Goal: Ask a question: Seek information or help from site administrators or community

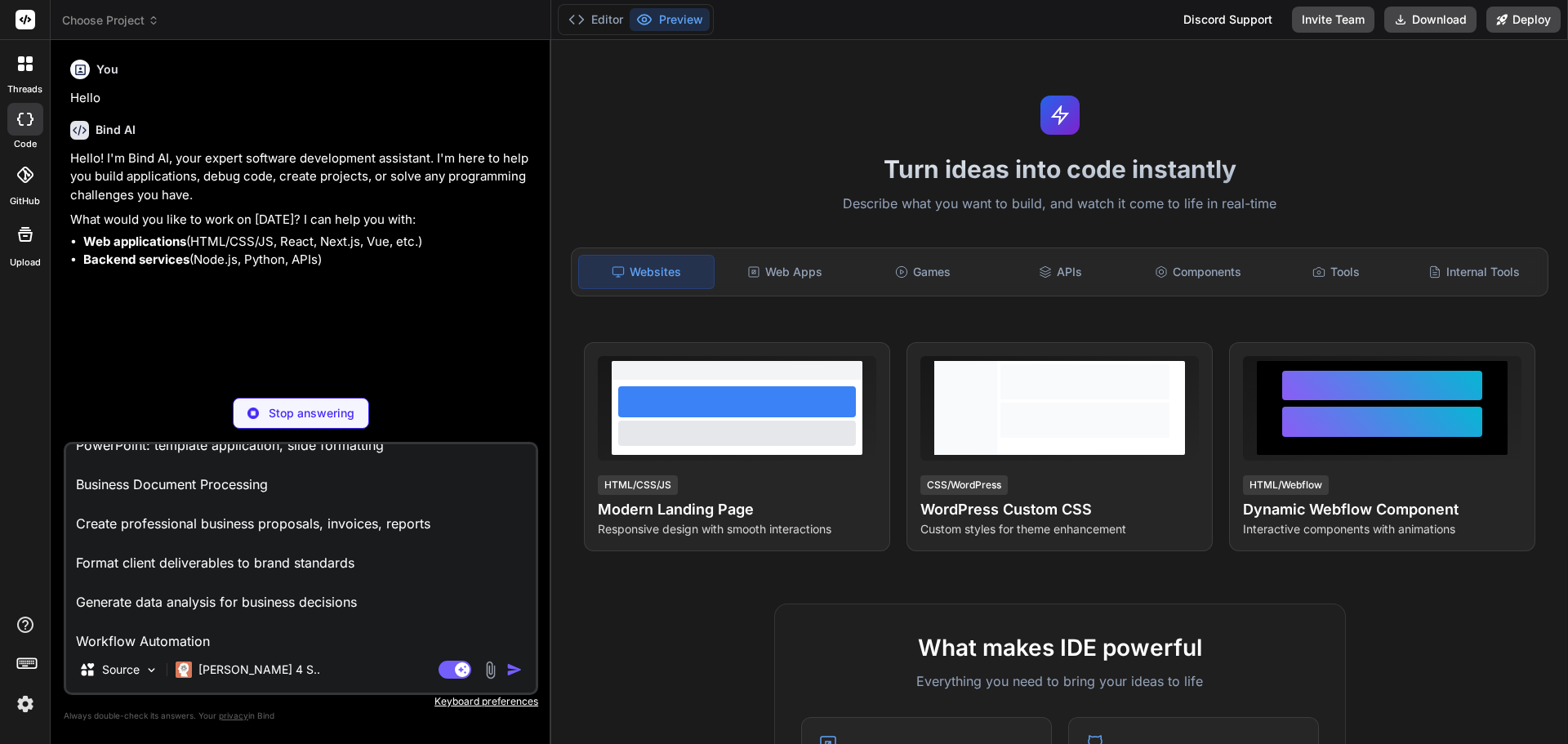
scroll to position [513, 0]
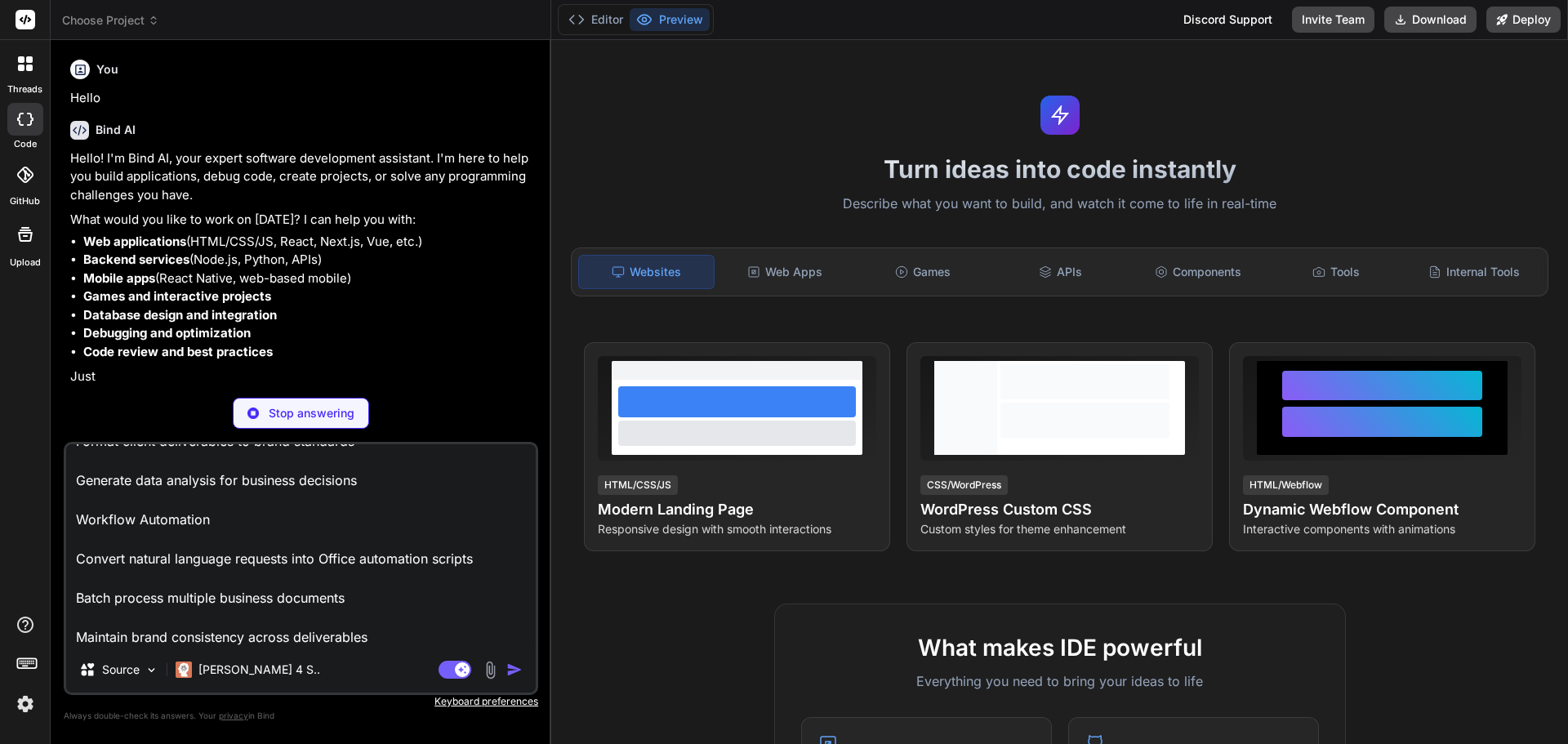
drag, startPoint x: 69, startPoint y: 610, endPoint x: 369, endPoint y: 687, distance: 309.7
click at [369, 687] on div "ok please conduct the changes to our app: OfficeAutomator Pro - AI-Powered Prod…" at bounding box center [301, 568] width 475 height 253
type textarea "x"
click at [93, 586] on textarea "ok please conduct the changes to our app: OfficeAutomator Pro - AI-Powered Prod…" at bounding box center [301, 546] width 469 height 203
type textarea "ok please conduct the changes to our app: OfficeAutomator Pro - AI-Powered Prod…"
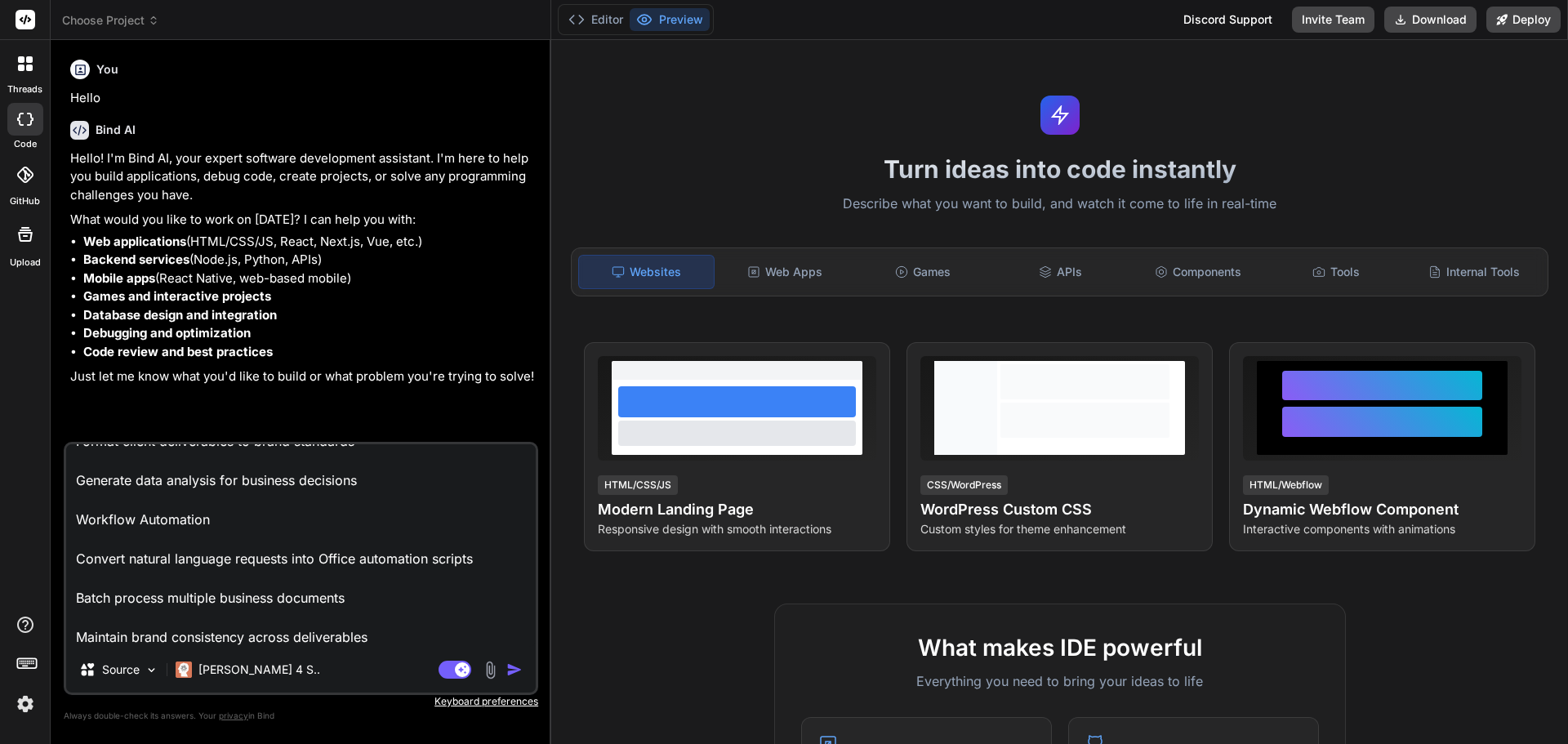
type textarea "x"
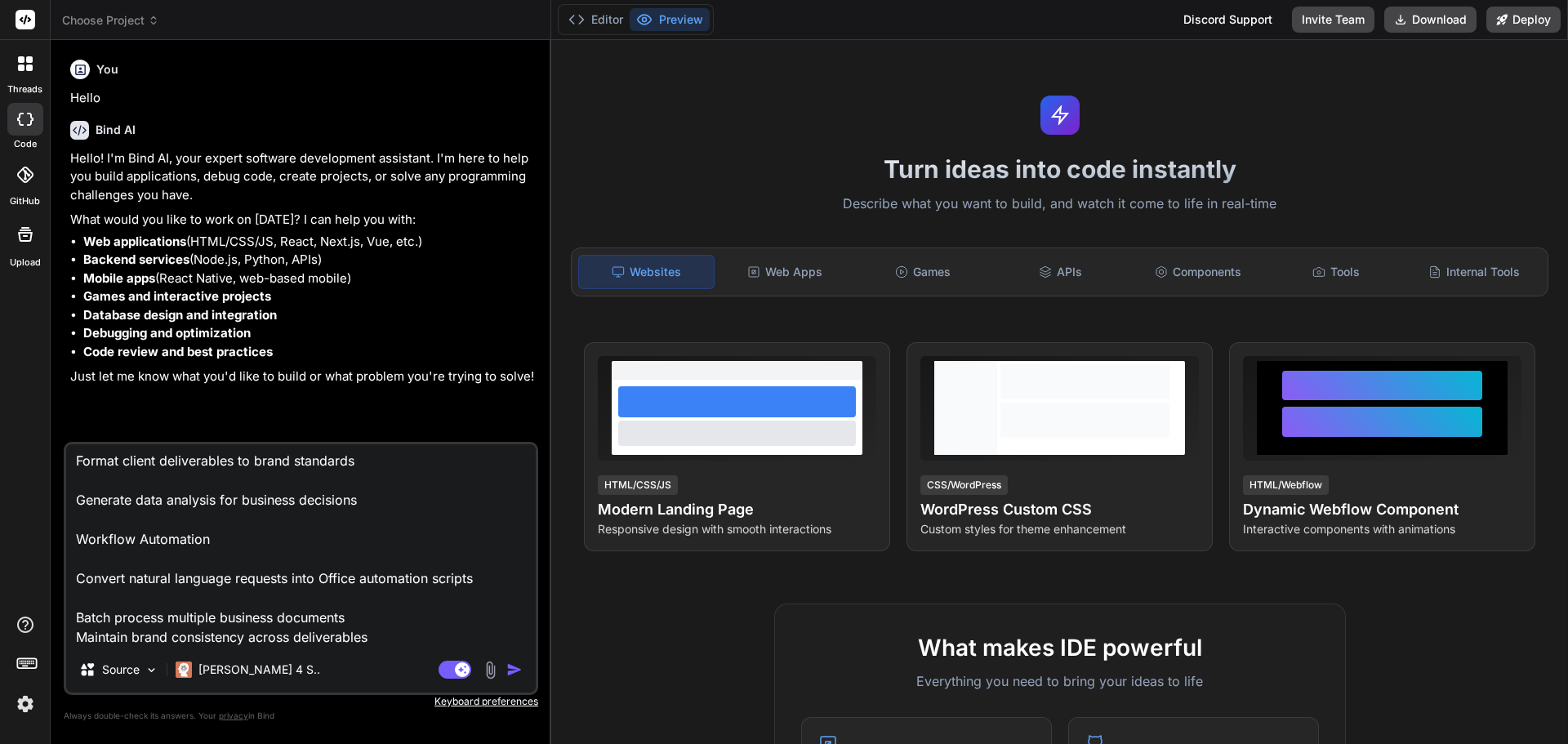
click at [87, 557] on textarea "ok please conduct the changes to our app: OfficeAutomator Pro - AI-Powered Prod…" at bounding box center [301, 546] width 469 height 203
type textarea "ok please conduct the changes to our app: OfficeAutomator Pro - AI-Powered Prod…"
type textarea "x"
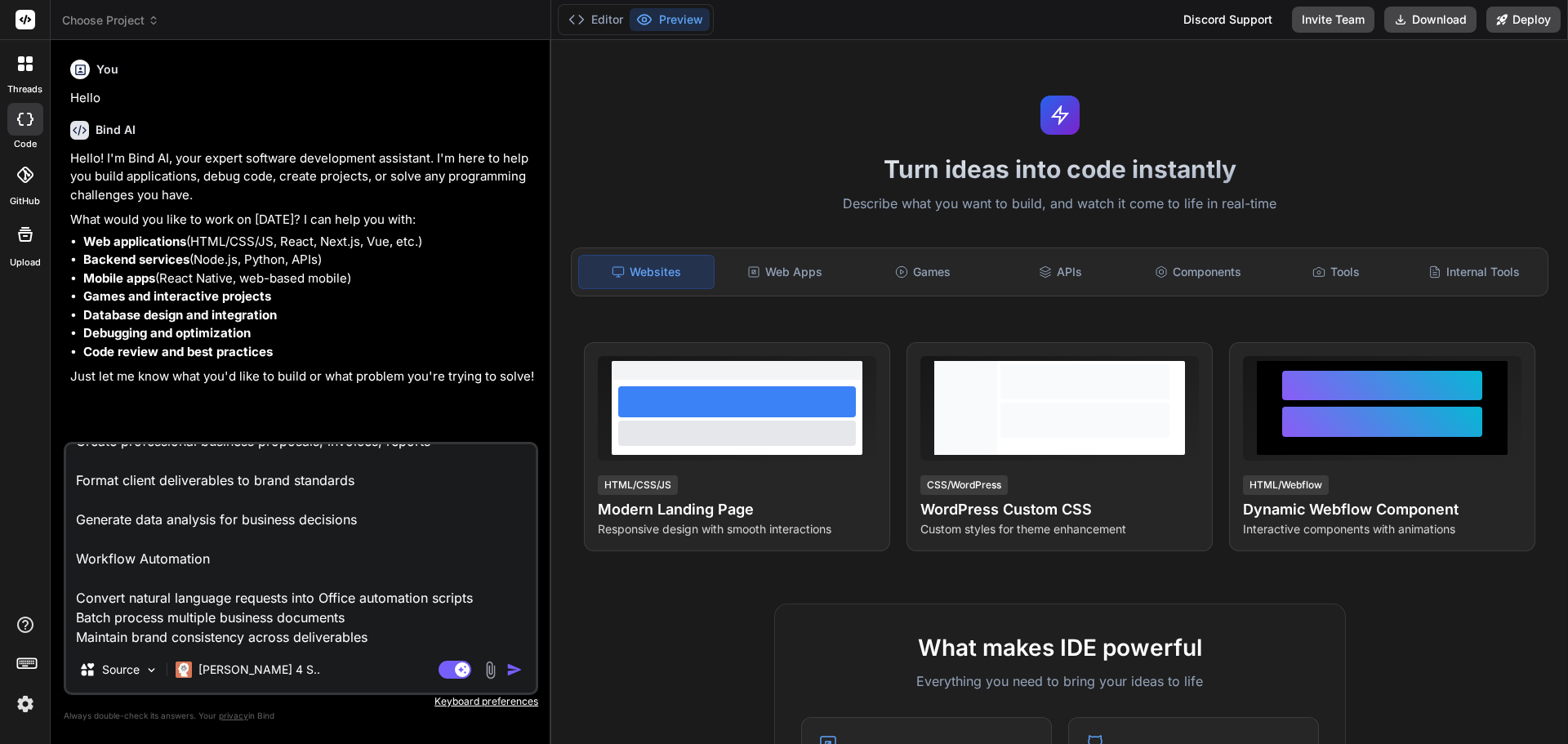
scroll to position [474, 0]
click at [79, 532] on textarea "ok please conduct the changes to our app: OfficeAutomator Pro - AI-Powered Prod…" at bounding box center [301, 546] width 469 height 203
type textarea "ok please conduct the changes to our app: OfficeAutomator Pro - AI-Powered Prod…"
type textarea "x"
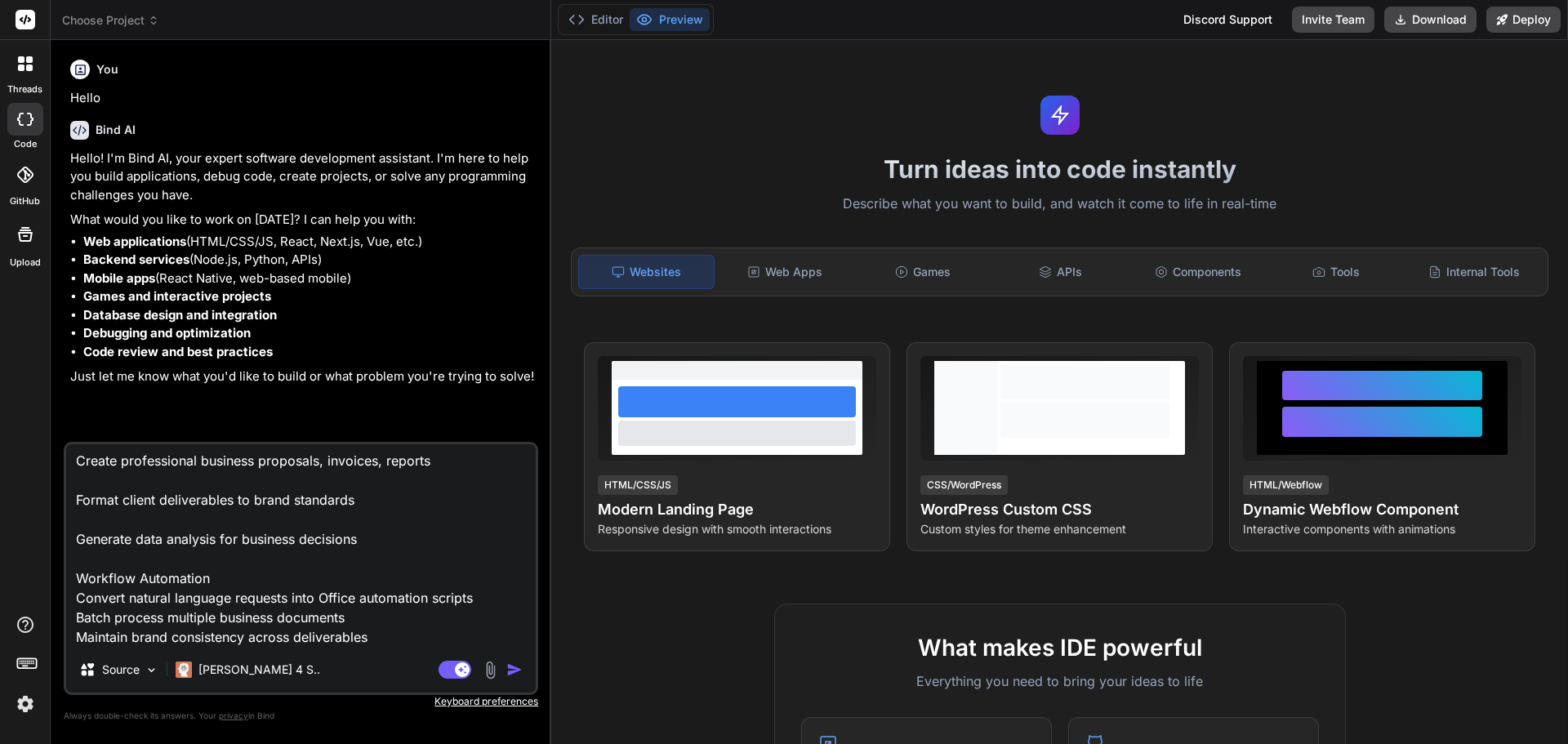
click at [79, 525] on textarea "ok please conduct the changes to our app: OfficeAutomator Pro - AI-Powered Prod…" at bounding box center [301, 546] width 469 height 203
type textarea "ok please conduct the changes to our app: OfficeAutomator Pro - AI-Powered Prod…"
type textarea "x"
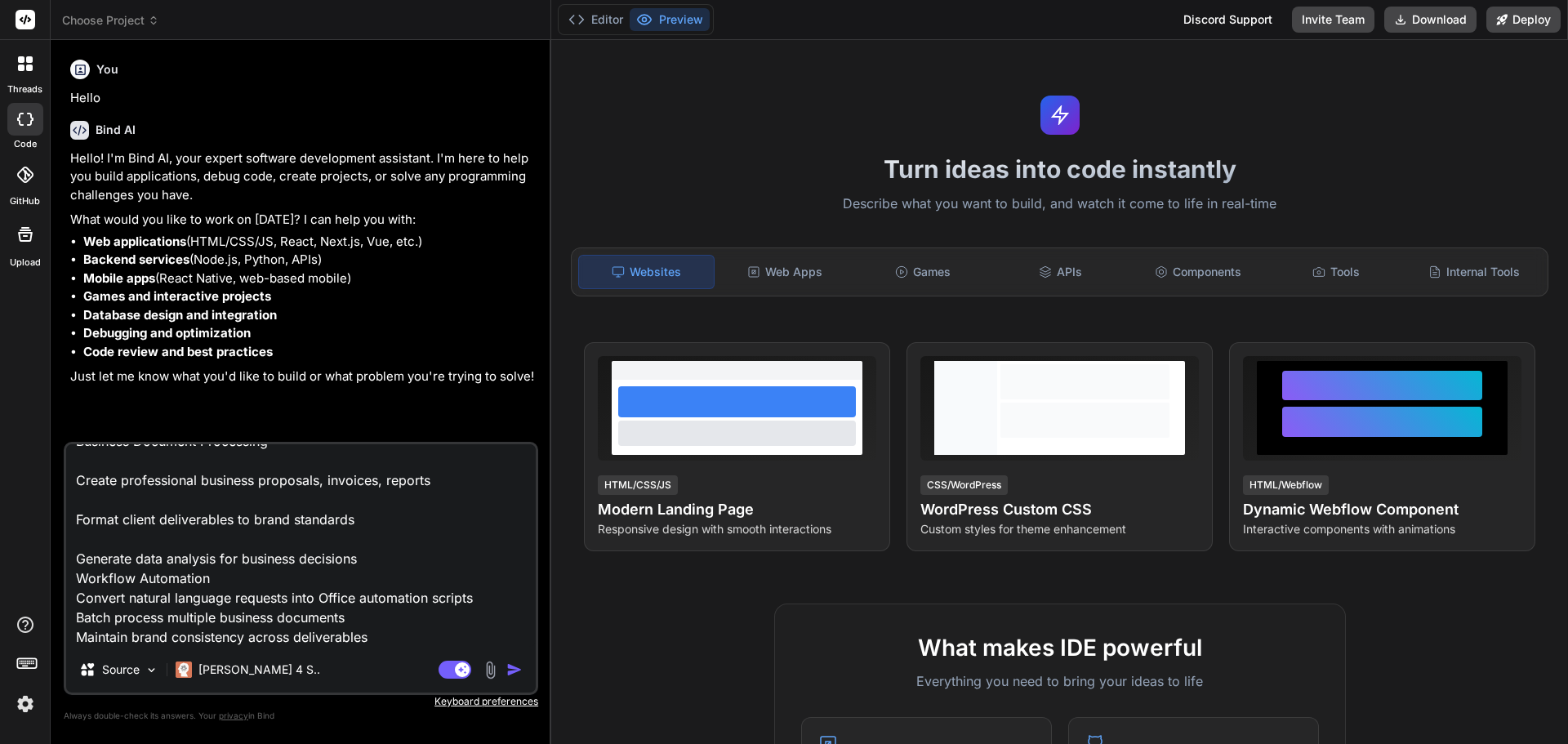
click at [81, 497] on textarea "ok please conduct the changes to our app: OfficeAutomator Pro - AI-Powered Prod…" at bounding box center [301, 546] width 469 height 203
type textarea "ok please conduct the changes to our app: OfficeAutomator Pro - AI-Powered Prod…"
type textarea "x"
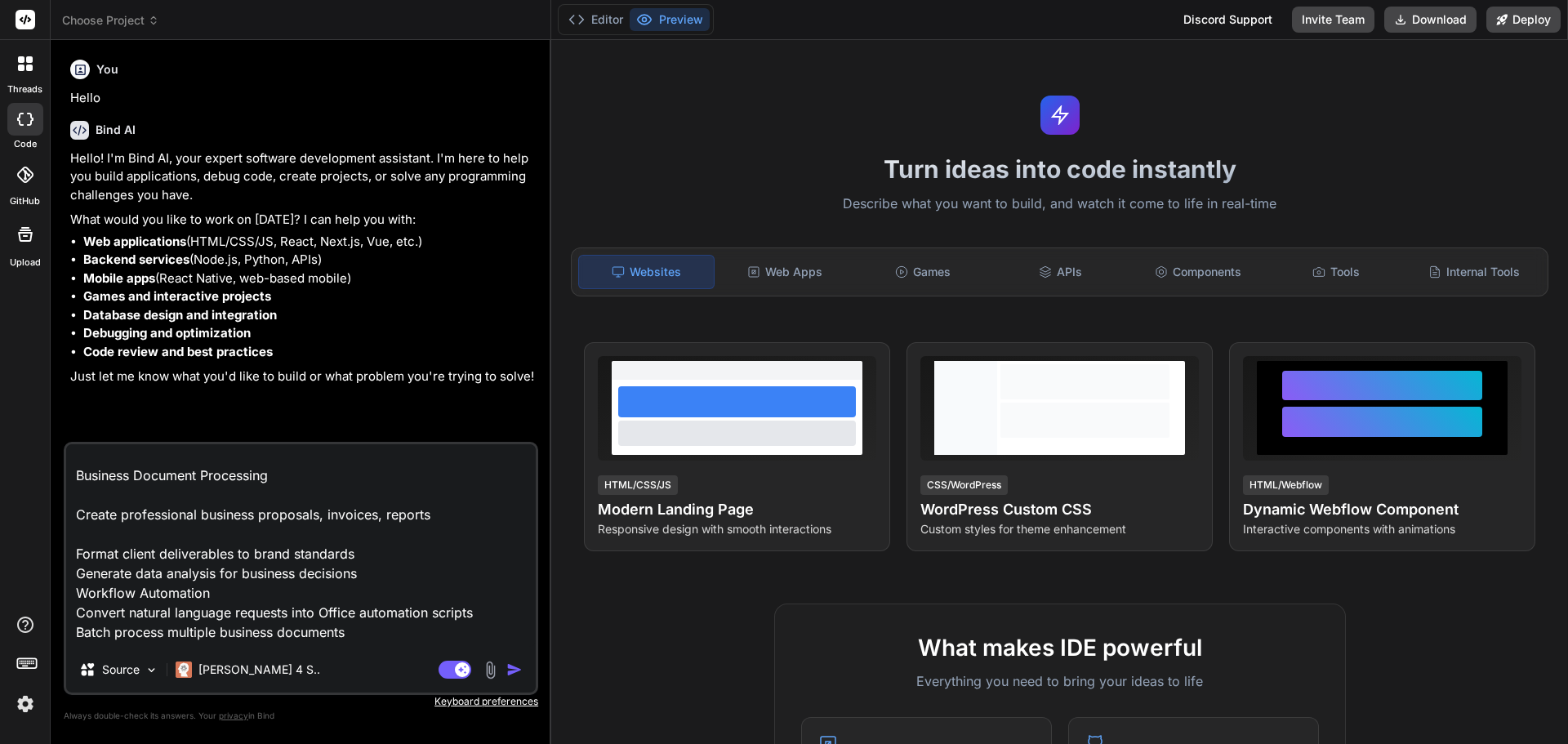
scroll to position [334, 0]
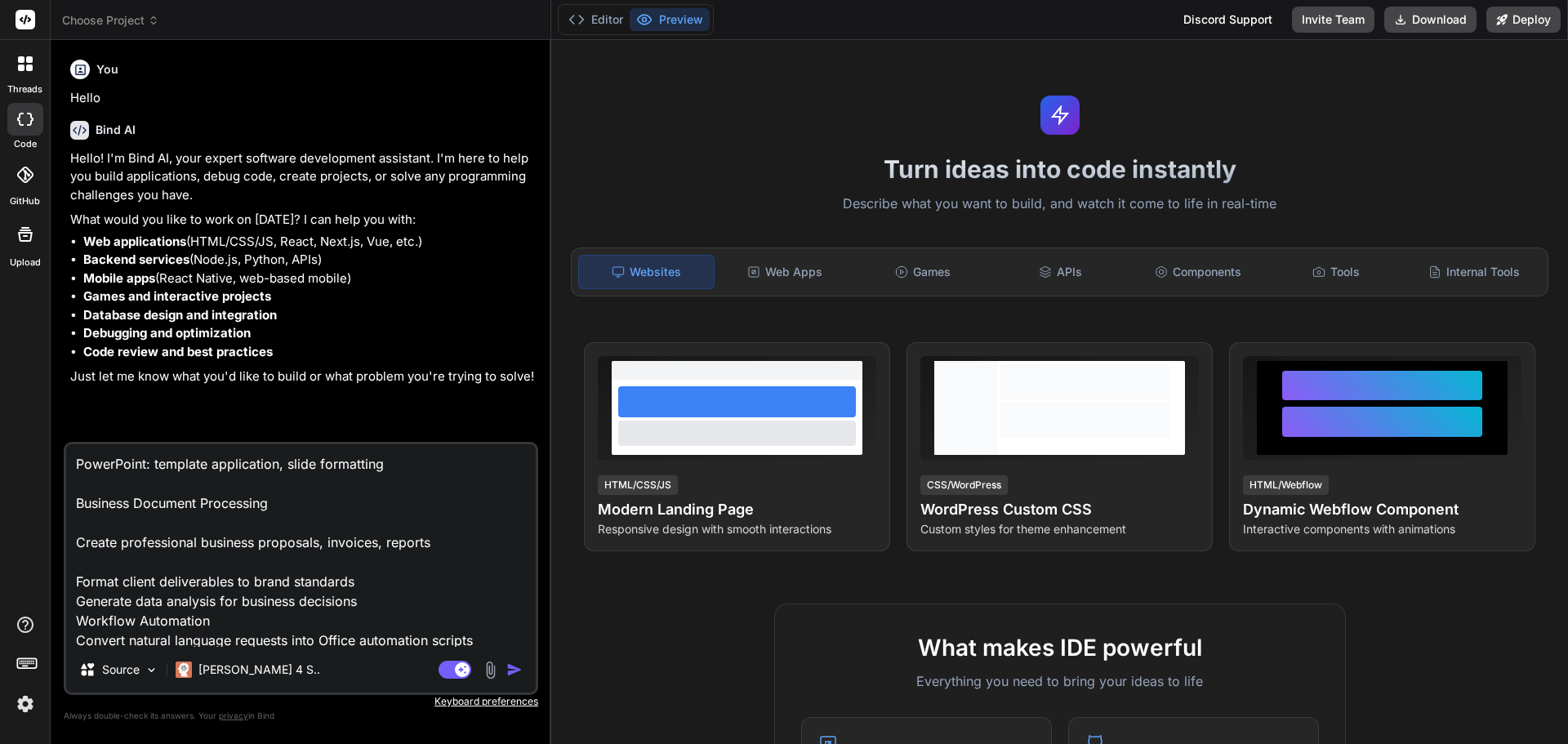
click at [77, 554] on textarea "ok please conduct the changes to our app: OfficeAutomator Pro - AI-Powered Prod…" at bounding box center [301, 546] width 469 height 203
type textarea "ok please conduct the changes to our app: OfficeAutomator Pro - AI-Powered Prod…"
type textarea "x"
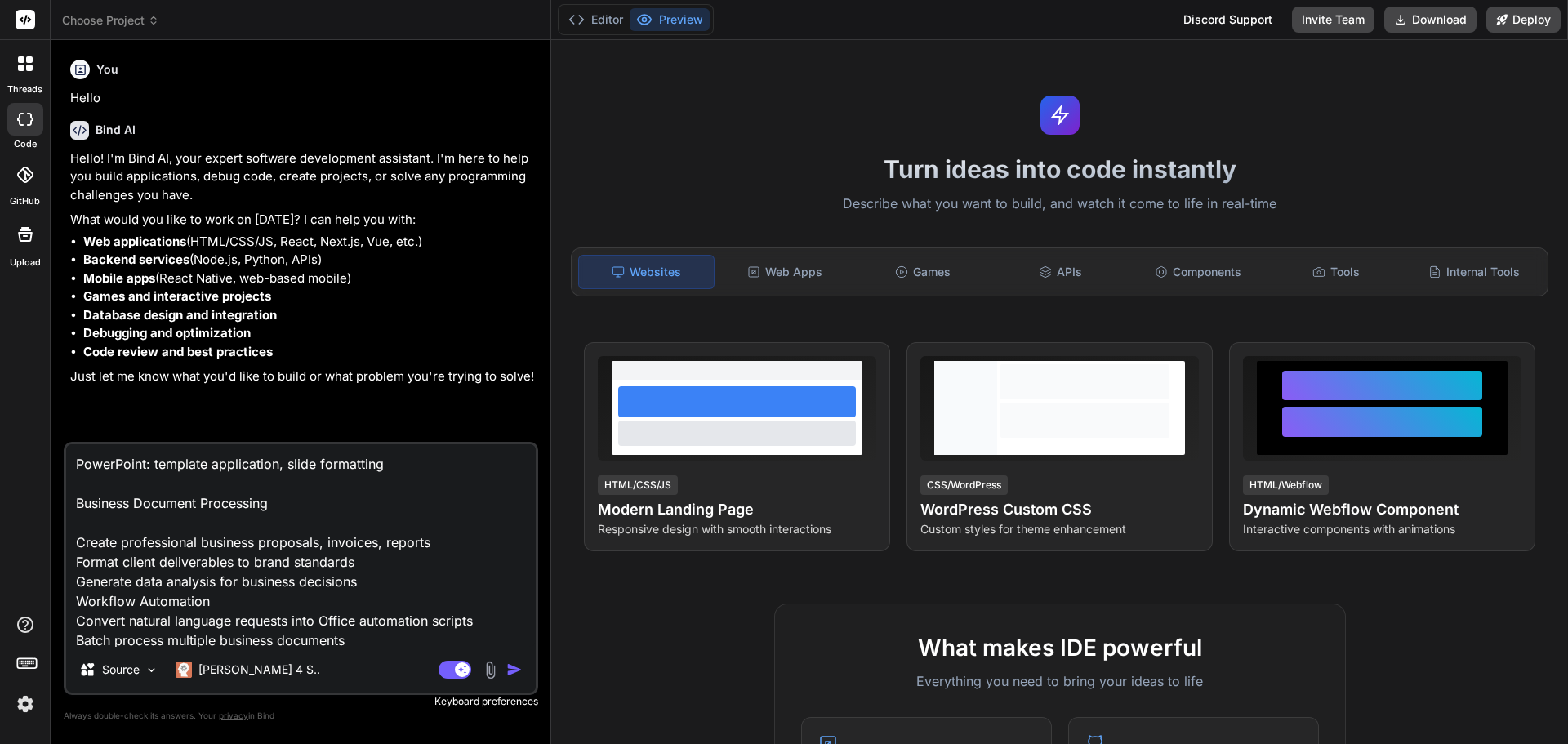
click at [79, 525] on textarea "ok please conduct the changes to our app: OfficeAutomator Pro - AI-Powered Prod…" at bounding box center [301, 546] width 469 height 203
type textarea "ok please conduct the changes to our app: OfficeAutomator Pro - AI-Powered Prod…"
type textarea "x"
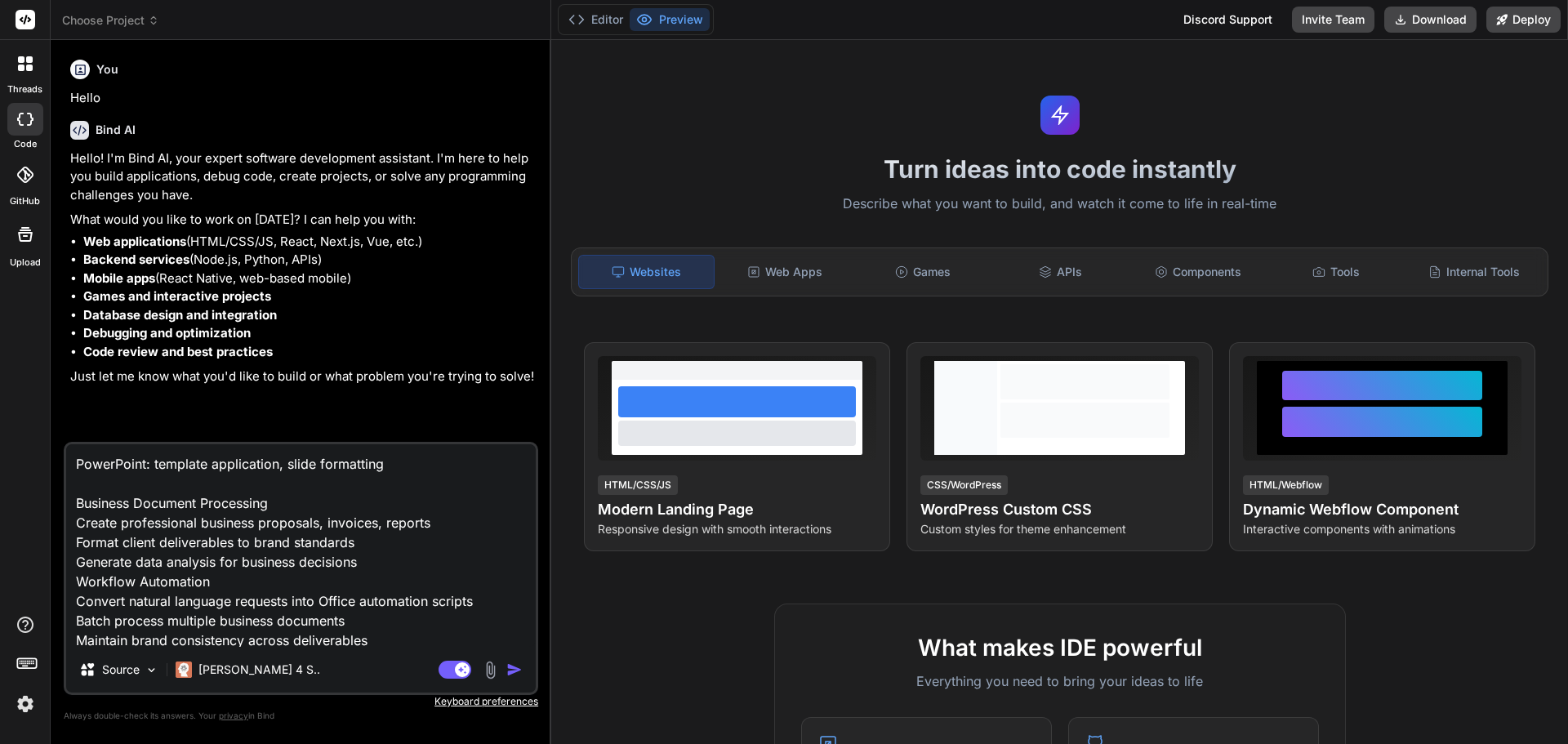
click at [85, 487] on textarea "ok please conduct the changes to our app: OfficeAutomator Pro - AI-Powered Prod…" at bounding box center [301, 546] width 469 height 203
type textarea "ok please conduct the changes to our app: OfficeAutomator Pro - AI-Powered Prod…"
type textarea "x"
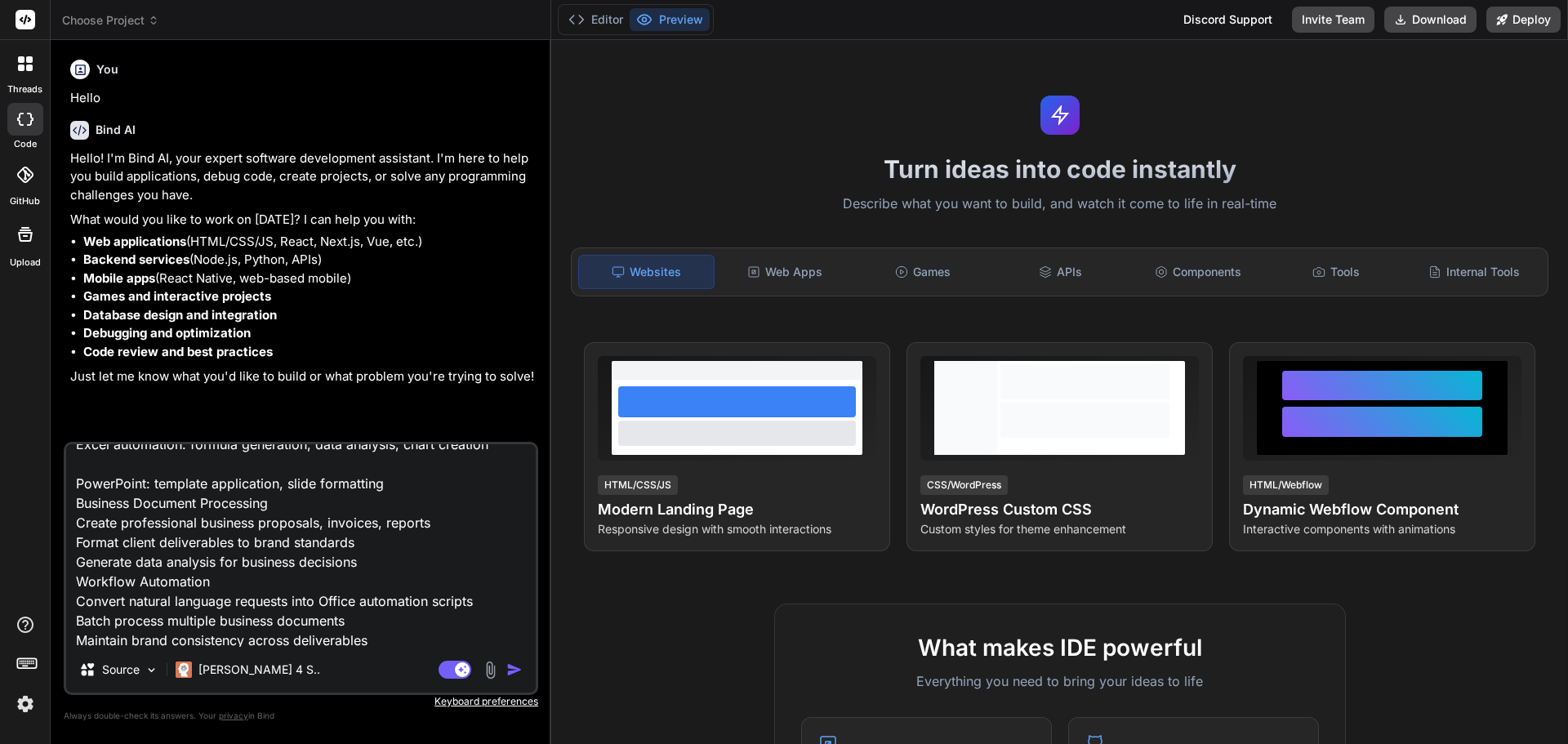
scroll to position [150, 0]
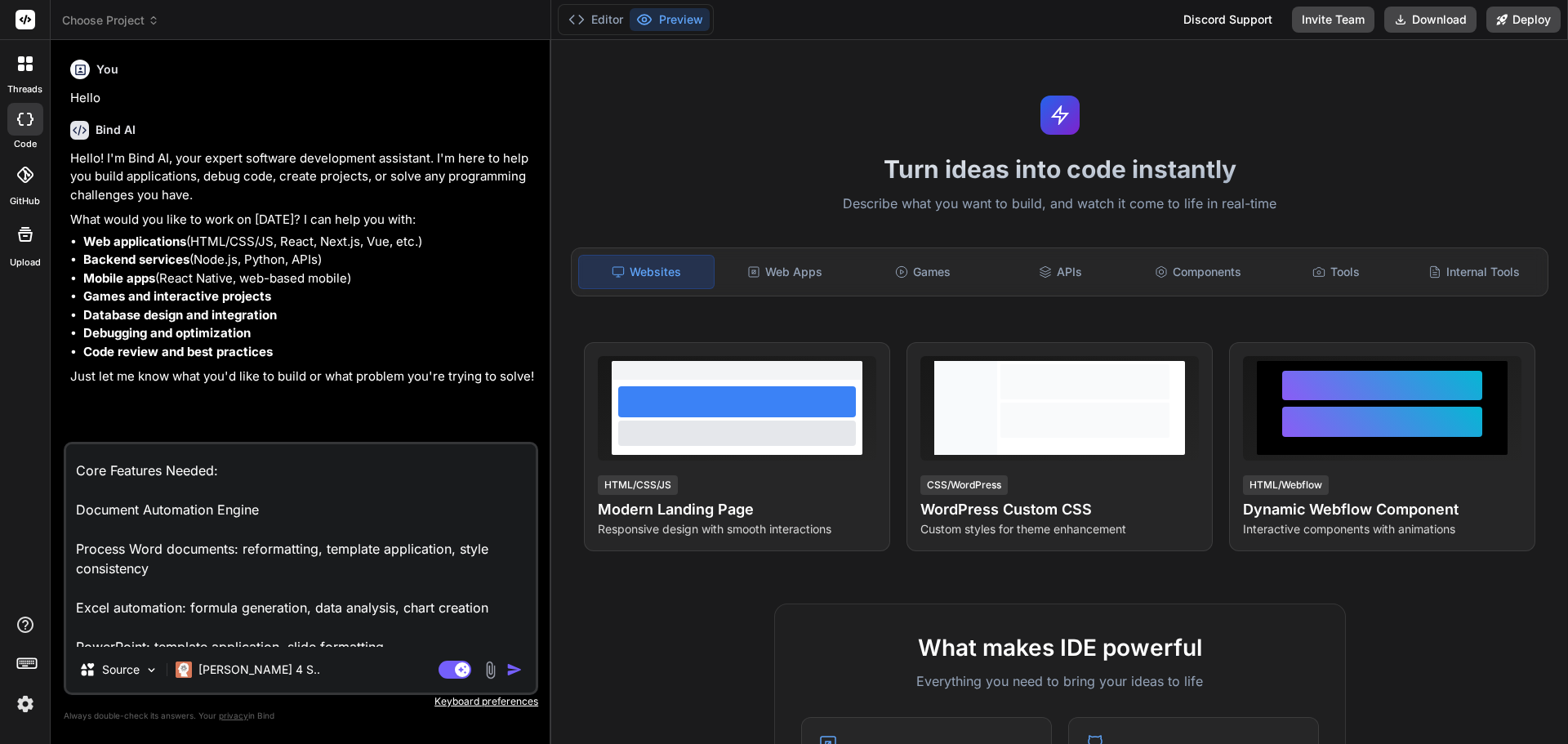
click at [81, 568] on textarea "ok please conduct the changes to our app: OfficeAutomator Pro - AI-Powered Prod…" at bounding box center [301, 546] width 469 height 203
click at [81, 585] on textarea "ok please conduct the changes to our app: OfficeAutomator Pro - AI-Powered Prod…" at bounding box center [301, 546] width 469 height 203
type textarea "ok please conduct the changes to our app: OfficeAutomator Pro - AI-Powered Prod…"
type textarea "x"
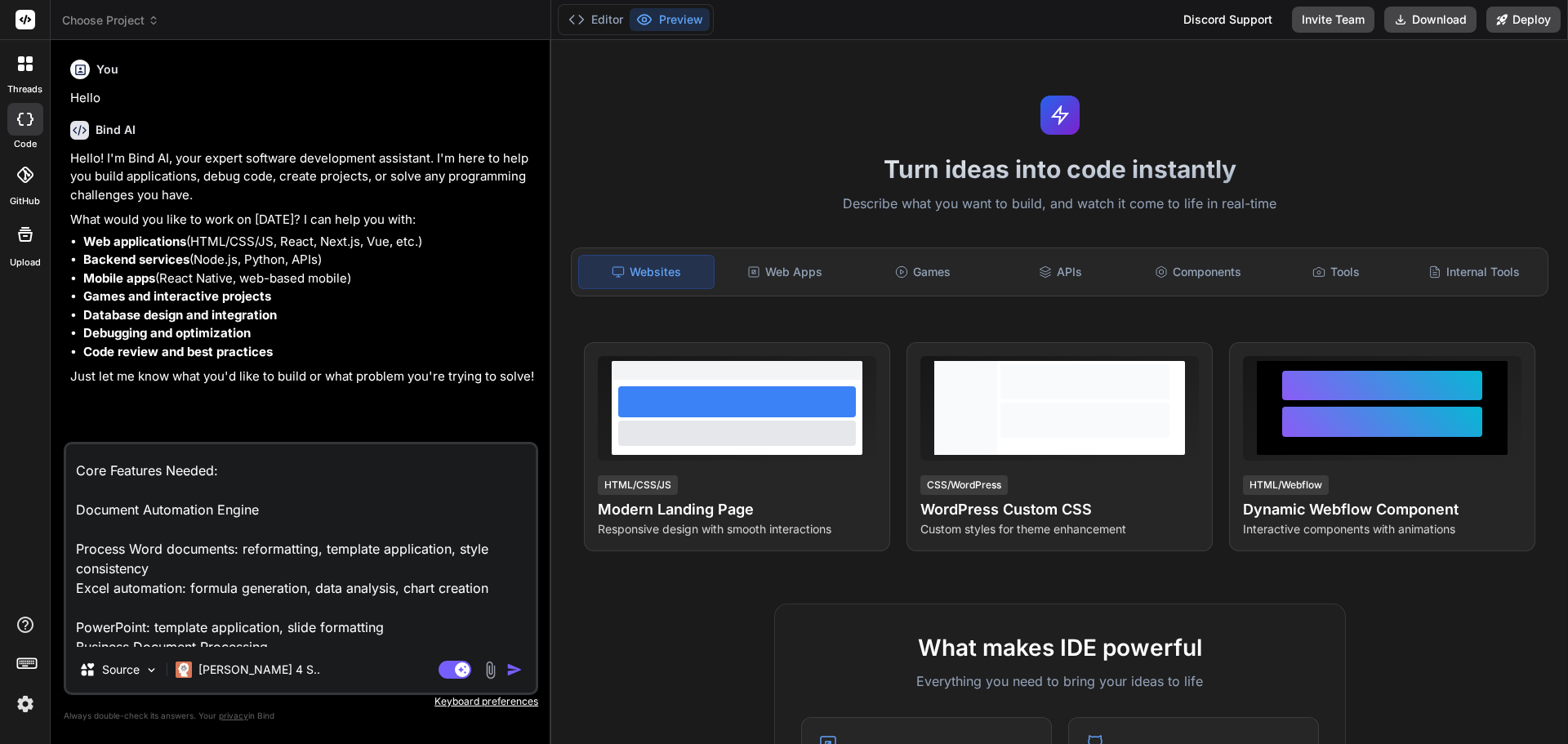
click at [83, 530] on textarea "ok please conduct the changes to our app: OfficeAutomator Pro - AI-Powered Prod…" at bounding box center [301, 546] width 469 height 203
type textarea "ok please conduct the changes to our app: OfficeAutomator Pro - AI-Powered Prod…"
type textarea "x"
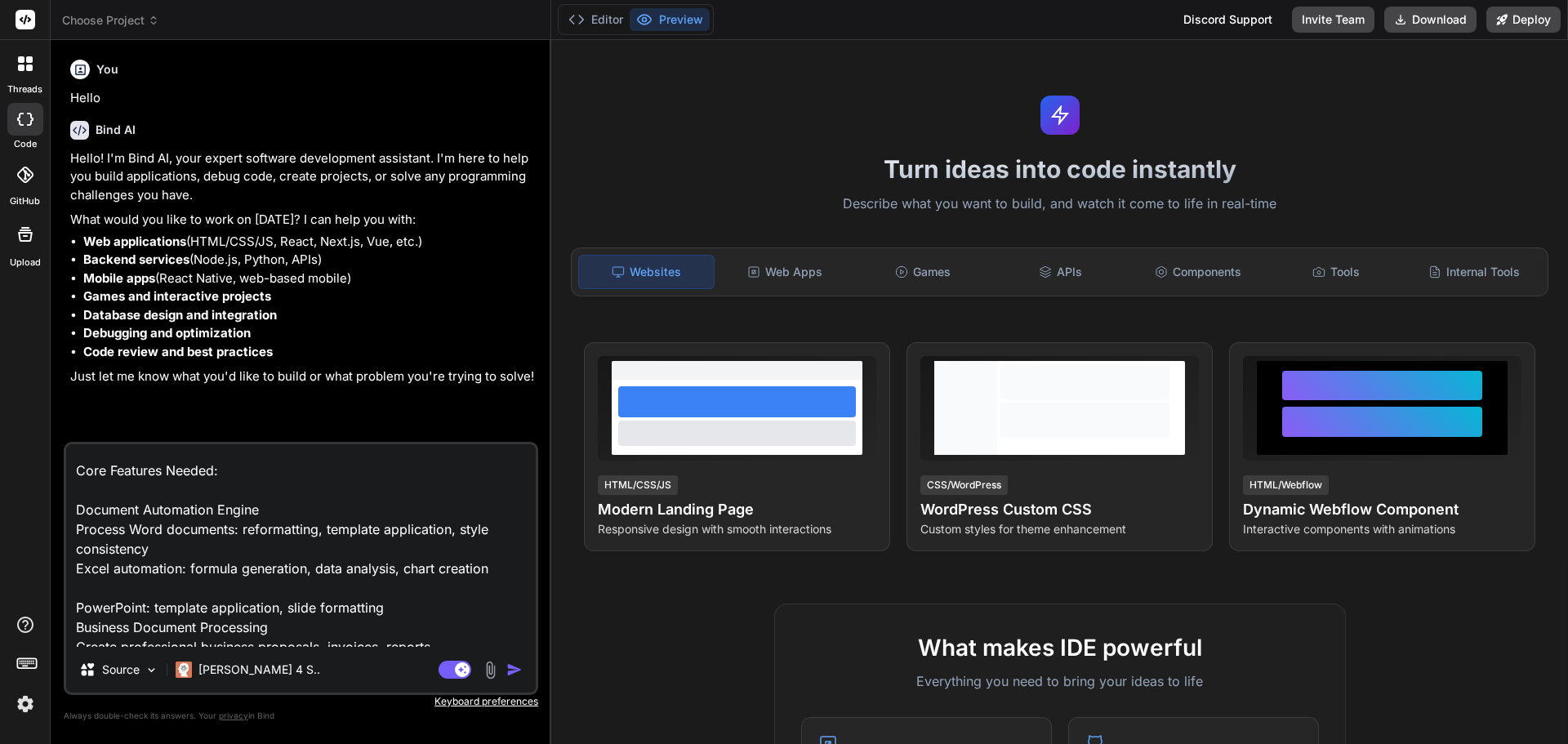
click at [82, 583] on textarea "ok please conduct the changes to our app: OfficeAutomator Pro - AI-Powered Prod…" at bounding box center [301, 546] width 469 height 203
type textarea "ok please conduct the changes to our app: OfficeAutomator Pro - AI-Powered Prod…"
type textarea "x"
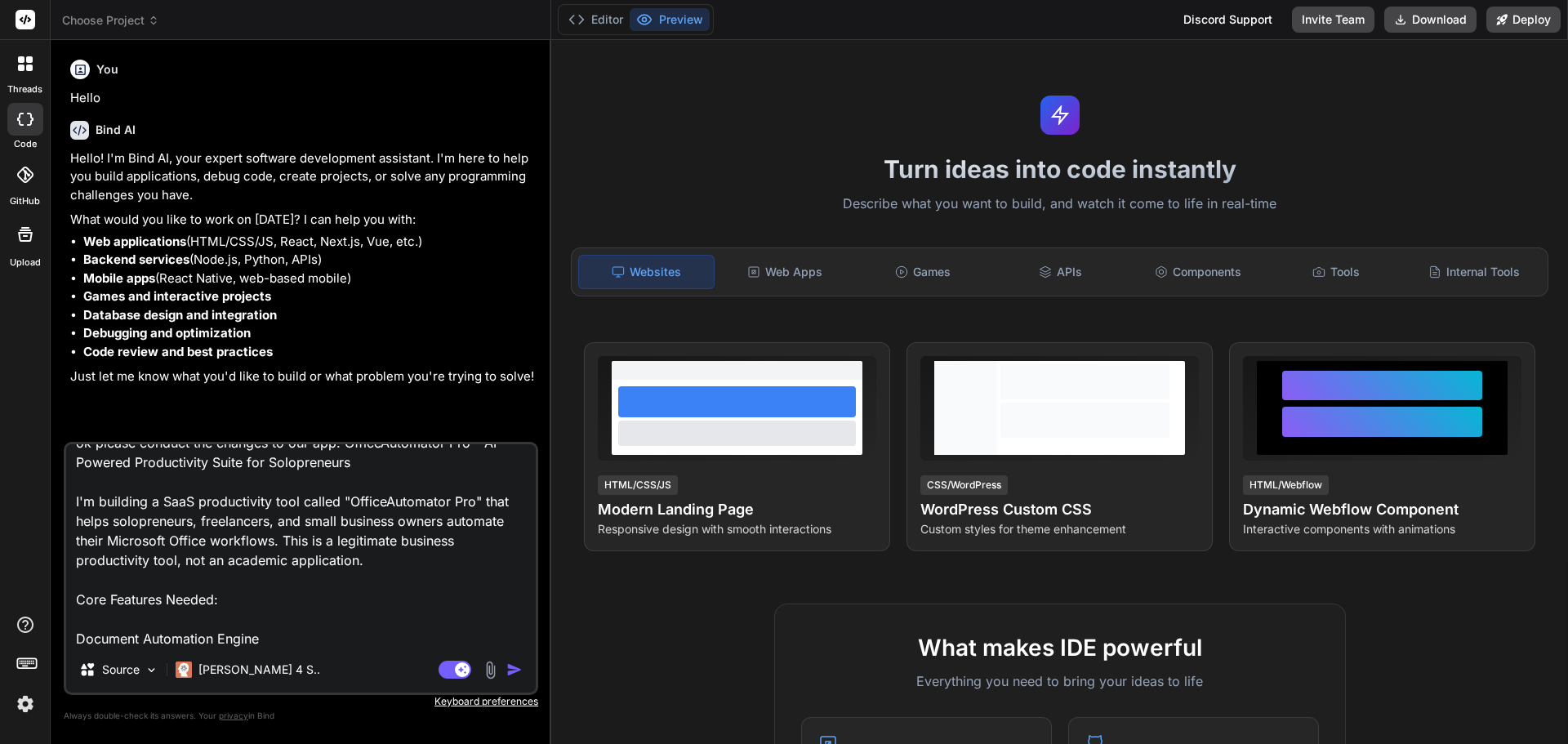
scroll to position [0, 0]
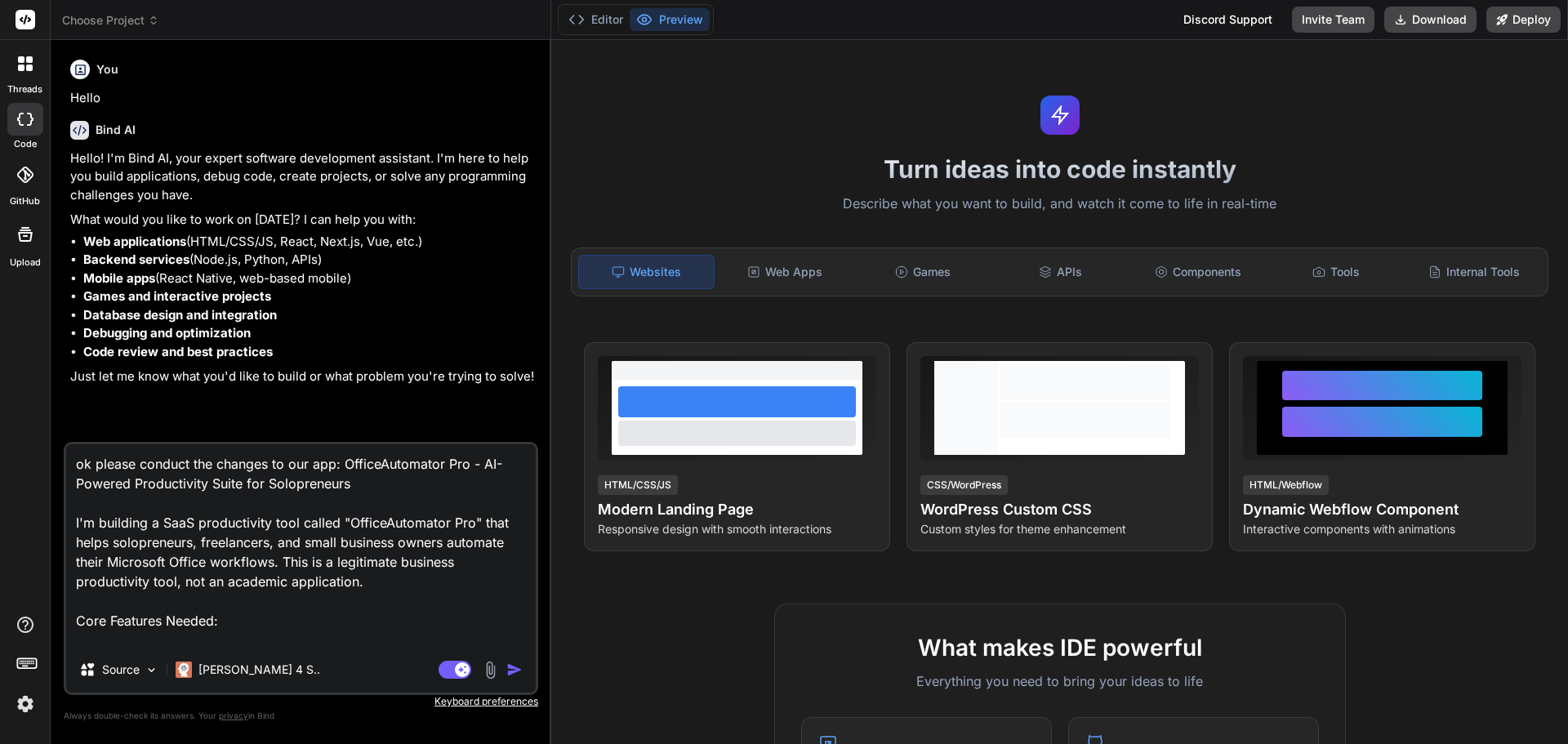
click at [83, 598] on textarea "ok please conduct the changes to our app: OfficeAutomator Pro - AI-Powered Prod…" at bounding box center [301, 546] width 469 height 203
type textarea "ok please conduct the changes to our app: OfficeAutomator Pro - AI-Powered Prod…"
type textarea "x"
click at [84, 626] on textarea "ok please conduct the changes to our app: OfficeAutomator Pro - AI-Powered Prod…" at bounding box center [301, 546] width 469 height 203
type textarea "ok please conduct the changes to our app: OfficeAutomator Pro - AI-Powered Prod…"
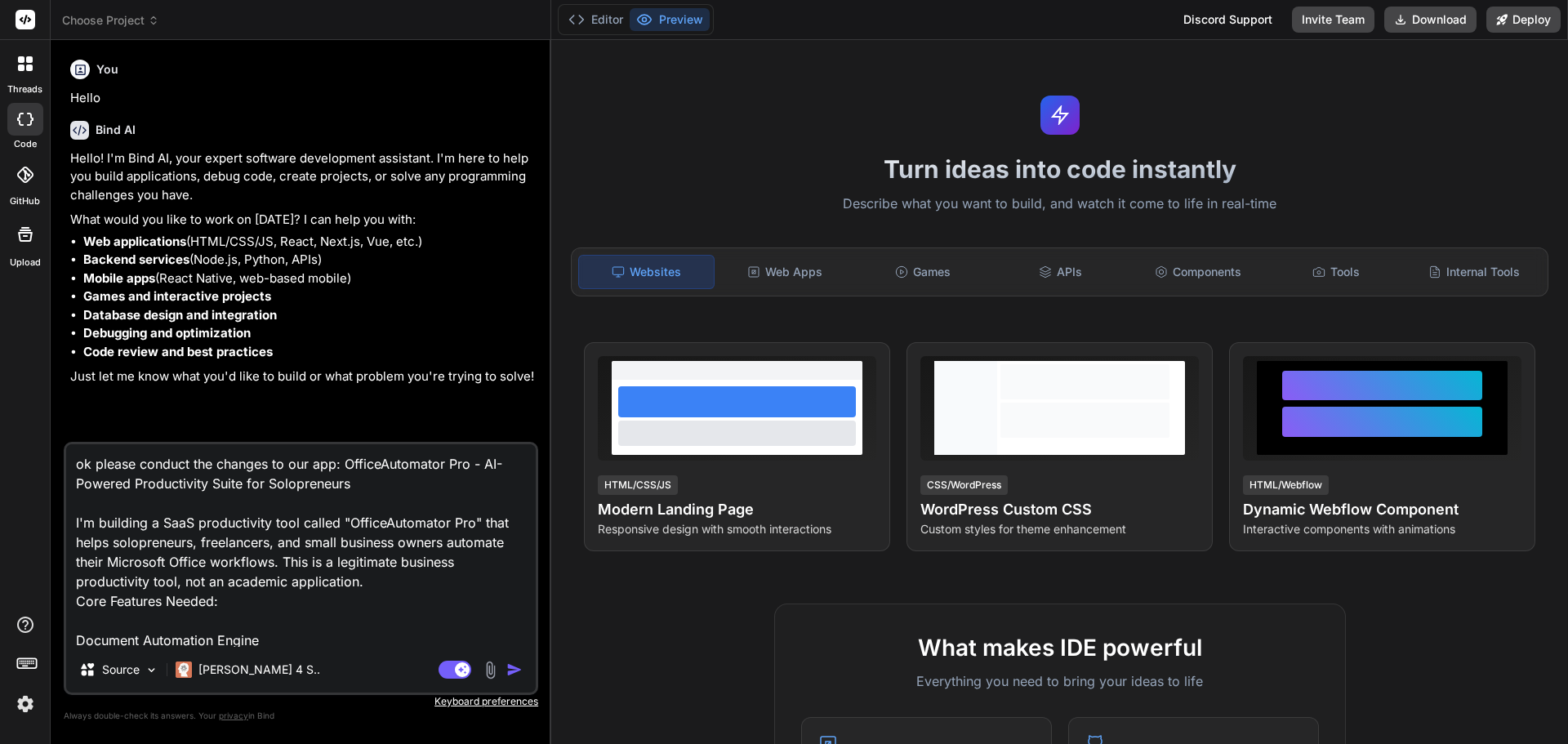
type textarea "x"
click at [79, 495] on textarea "ok please conduct the changes to our app: OfficeAutomator Pro - AI-Powered Prod…" at bounding box center [301, 546] width 469 height 203
type textarea "ok please conduct the changes to our app: OfficeAutomator Pro - AI-Powered Prod…"
type textarea "x"
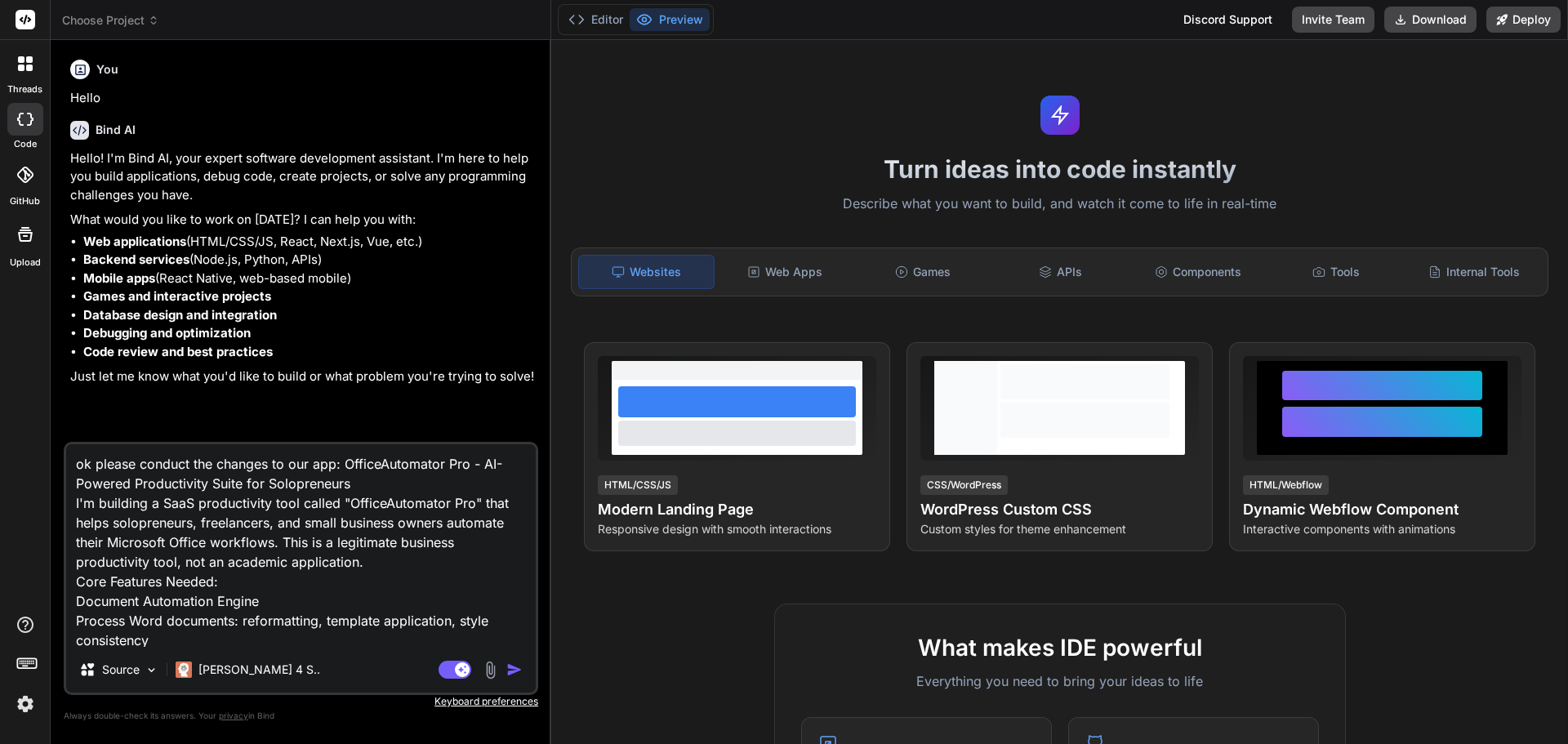
type textarea "ok please conduct the changes to our app: OfficeAutomator Pro - AI-Powered Prod…"
type textarea "x"
type textarea "ok please conduct the changes to our app: OfficeAutomator Pro - AI-Powered Prod…"
type textarea "x"
click at [279, 564] on textarea "ok please conduct the changes to our app: OfficeAutomator Pro - AI-Powered Prod…" at bounding box center [301, 546] width 469 height 203
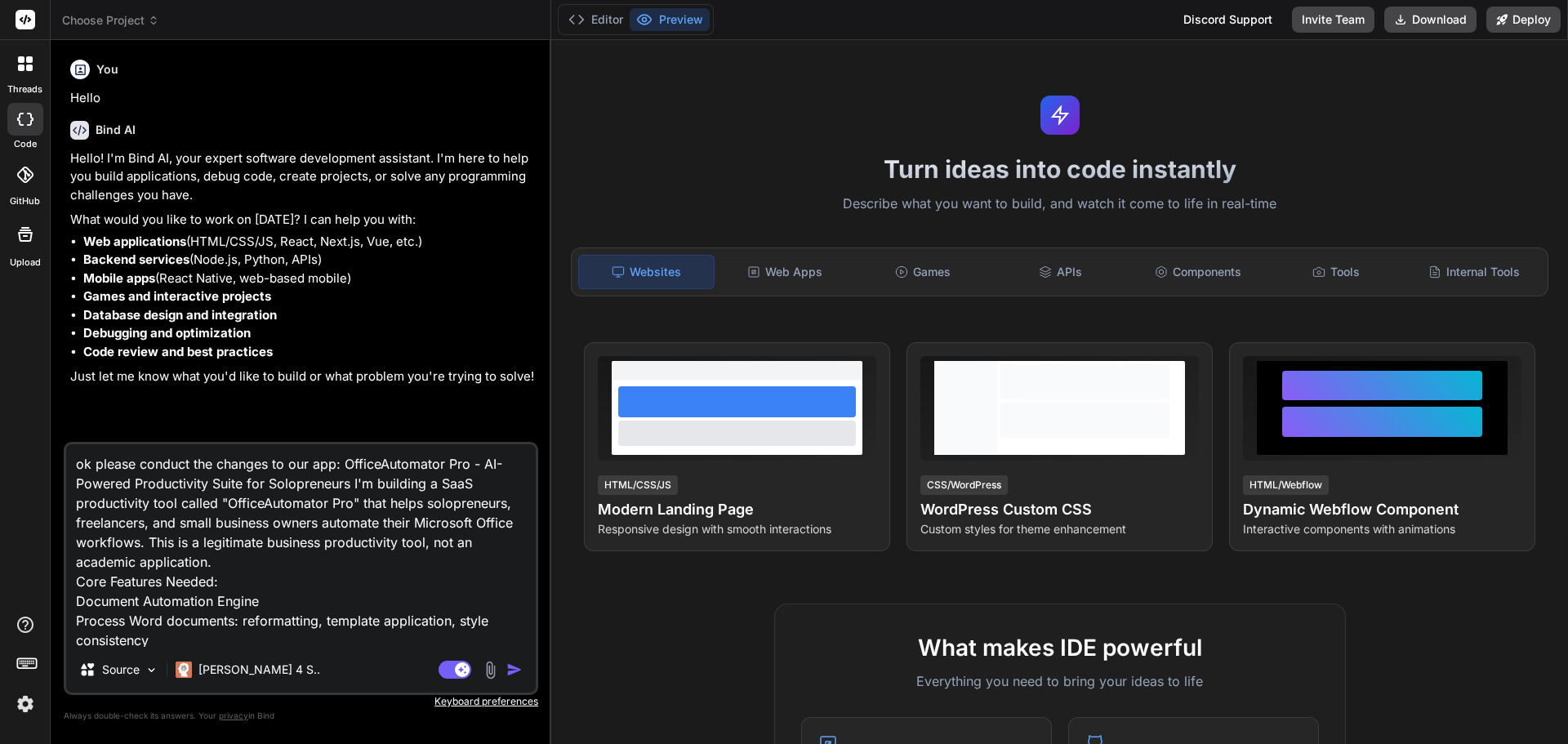
type textarea "ok please conduct the changes to our app: OfficeAutomator Pro - AI-Powered Prod…"
type textarea "x"
type textarea "ok please conduct the changes to our app: OfficeAutomator Pro - AI-Powered Prod…"
type textarea "x"
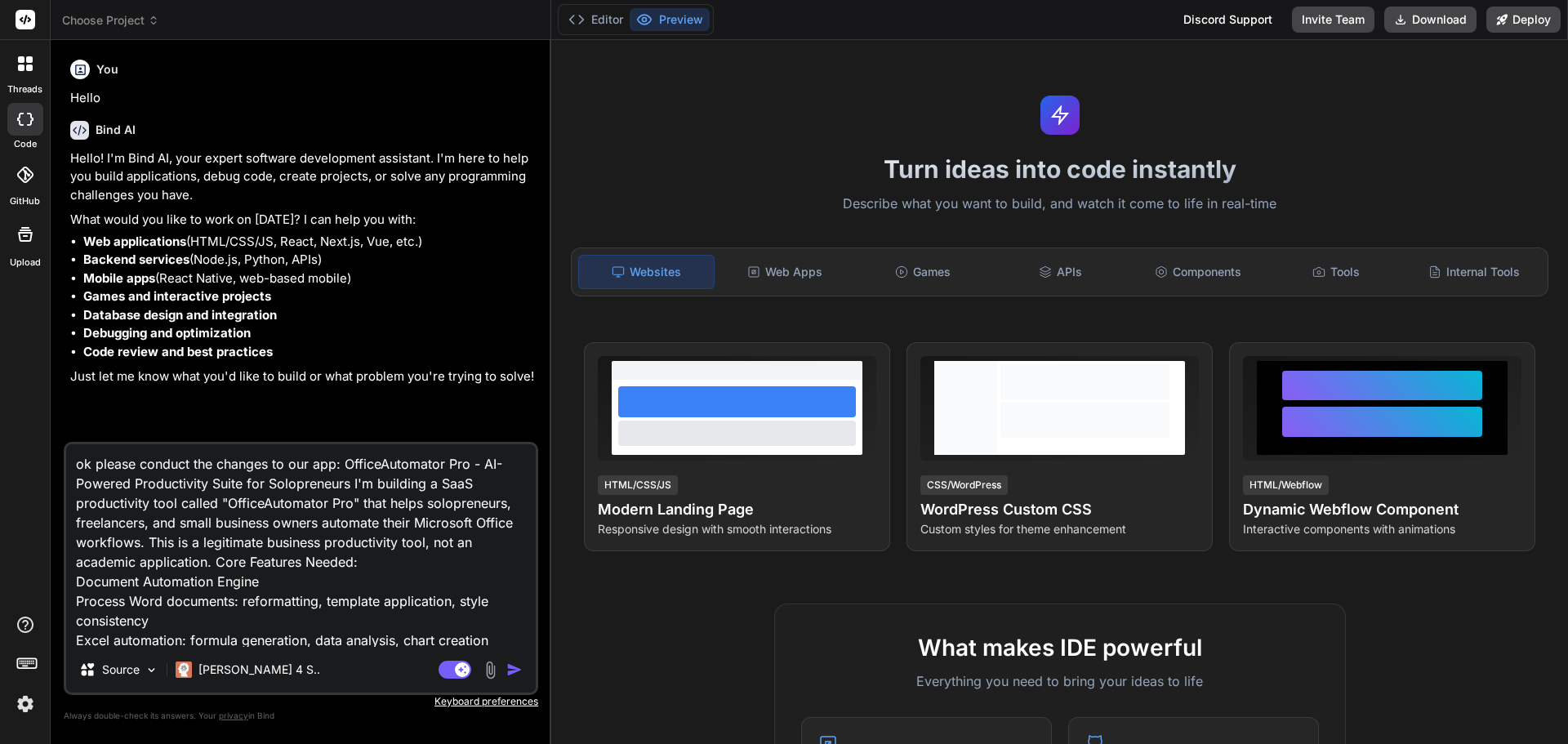
click at [383, 556] on textarea "ok please conduct the changes to our app: OfficeAutomator Pro - AI-Powered Prod…" at bounding box center [301, 546] width 469 height 203
type textarea "ok please conduct the changes to our app: OfficeAutomator Pro - AI-Powered Prod…"
type textarea "x"
click at [360, 577] on textarea "ok please conduct the changes to our app: OfficeAutomator Pro - AI-Powered Prod…" at bounding box center [301, 546] width 469 height 203
type textarea "ok please conduct the changes to our app: OfficeAutomator Pro - AI-Powered Prod…"
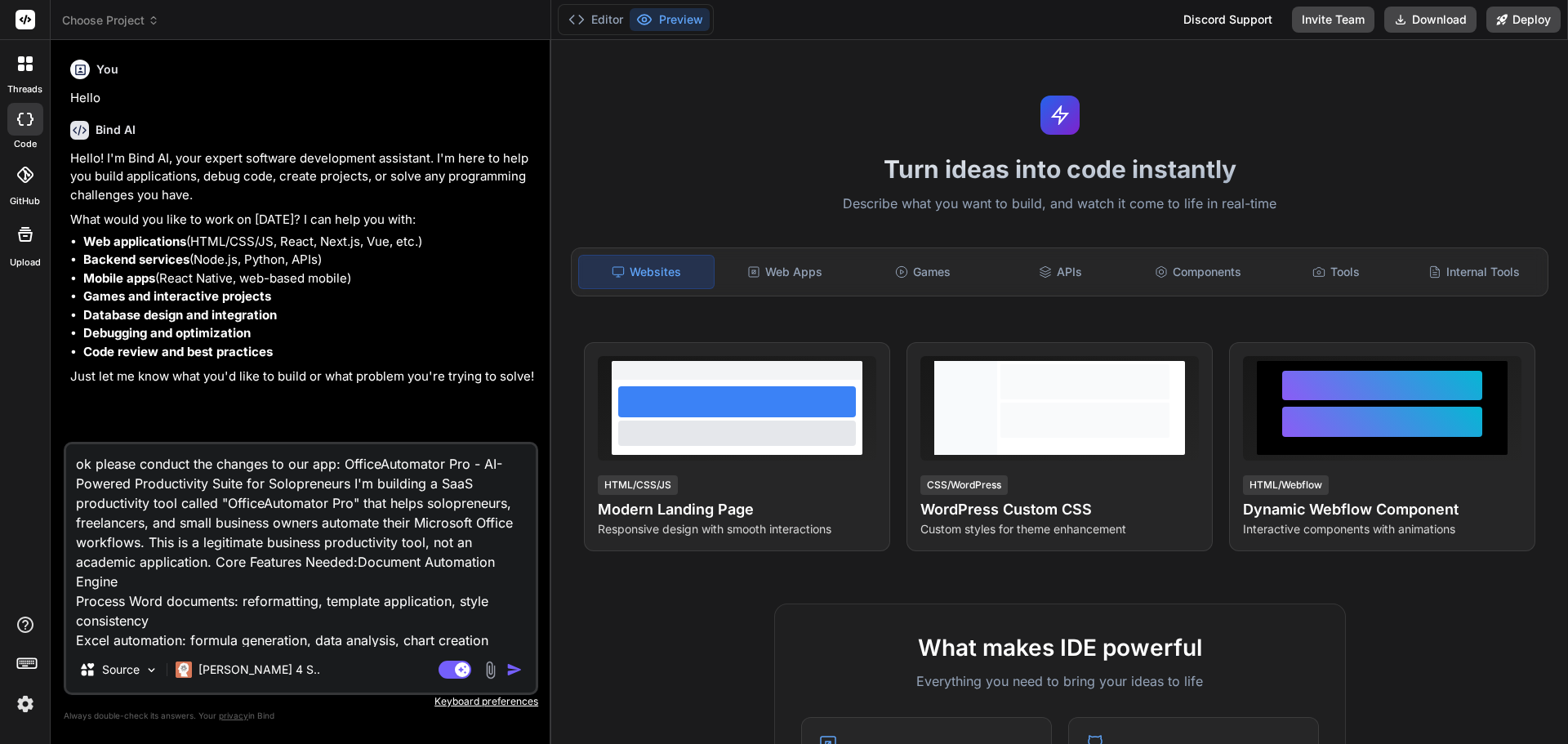
type textarea "x"
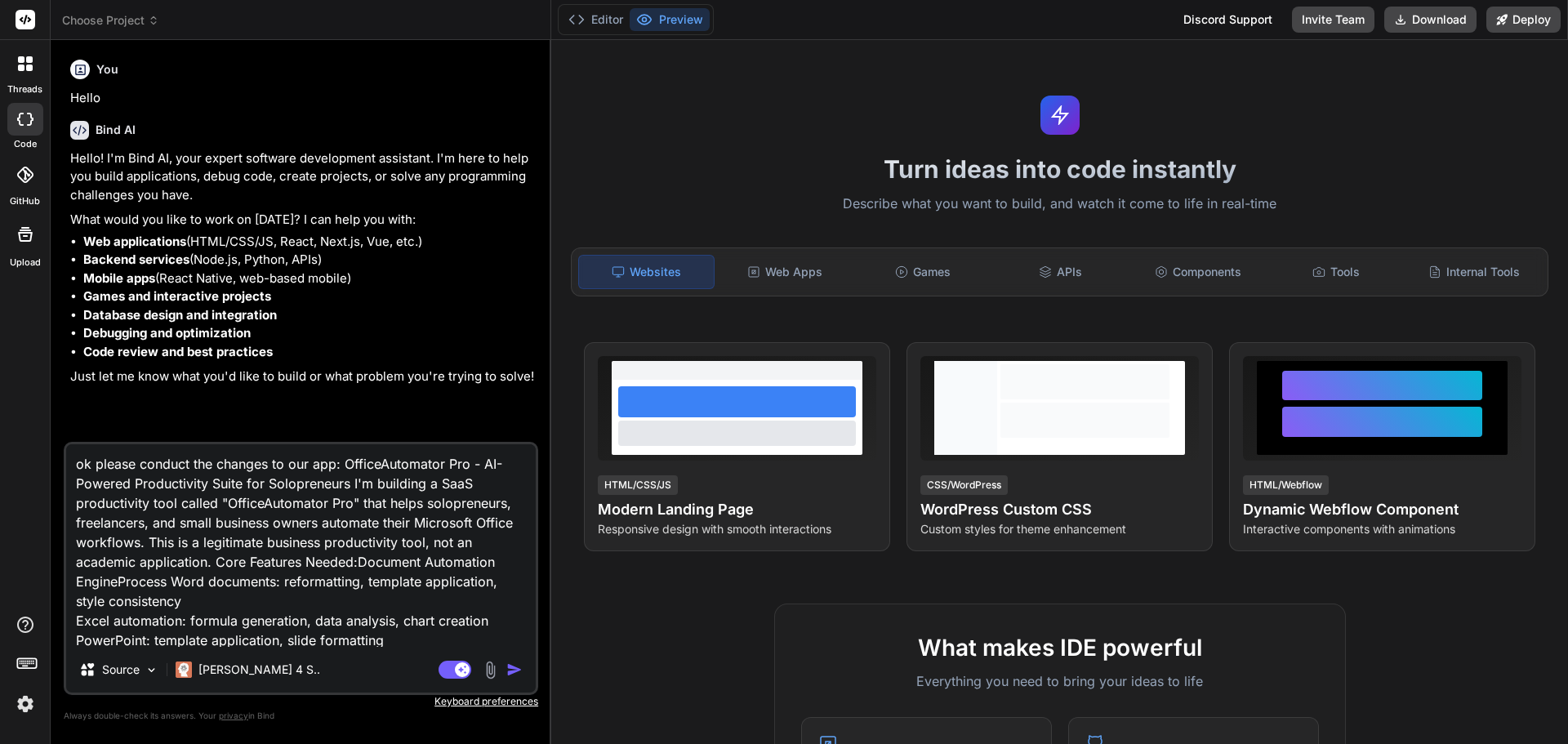
click at [335, 601] on textarea "ok please conduct the changes to our app: OfficeAutomator Pro - AI-Powered Prod…" at bounding box center [301, 546] width 469 height 203
click at [119, 584] on textarea "ok please conduct the changes to our app: OfficeAutomator Pro - AI-Powered Prod…" at bounding box center [301, 546] width 469 height 203
type textarea "ok please conduct the changes to our app: OfficeAutomator Pro - AI-Powered Prod…"
type textarea "x"
click at [214, 602] on textarea "ok please conduct the changes to our app: OfficeAutomator Pro - AI-Powered Prod…" at bounding box center [301, 546] width 469 height 203
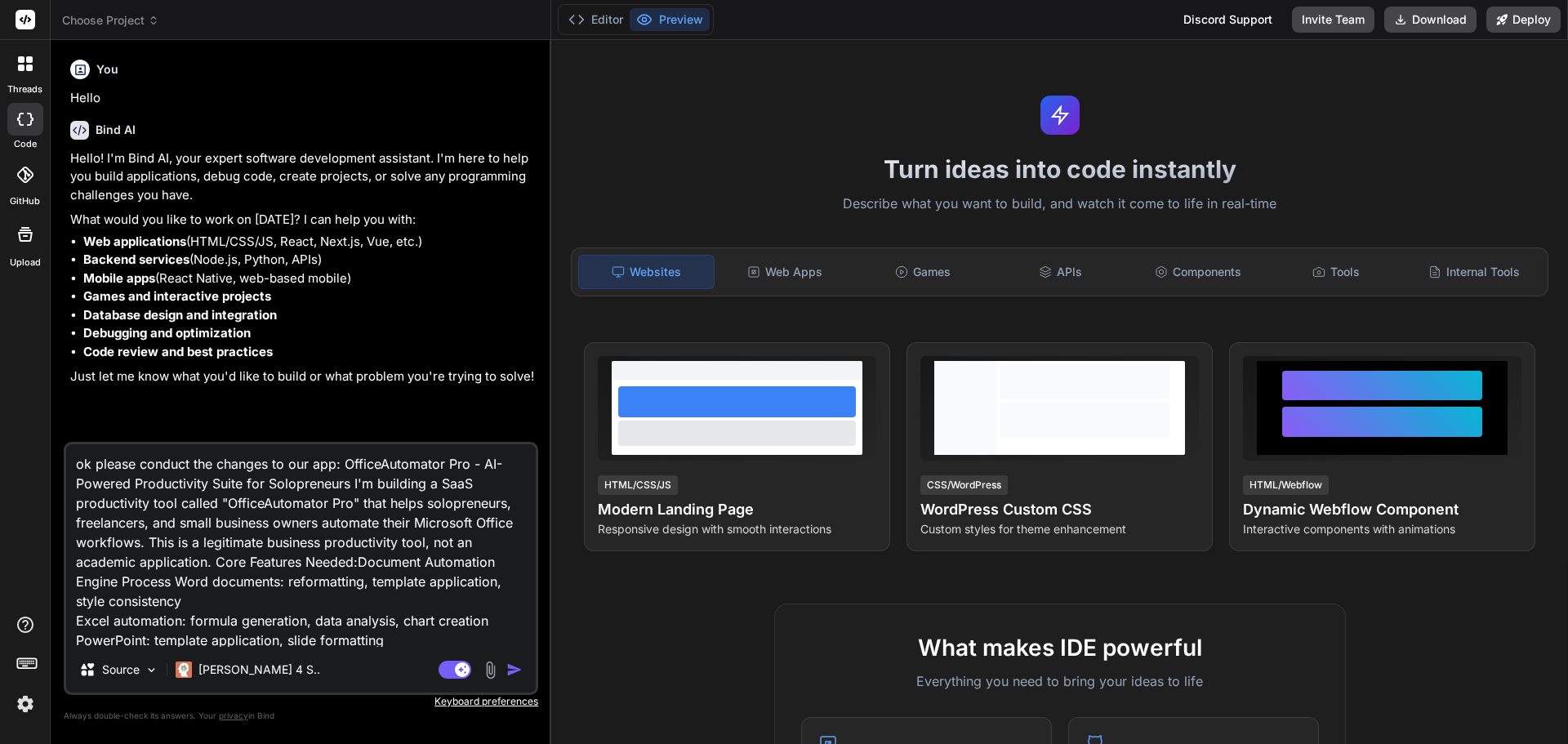
type textarea "ok please conduct the changes to our app: OfficeAutomator Pro - AI-Powered Prod…"
type textarea "x"
type textarea "ok please conduct the changes to our app: OfficeAutomator Pro - AI-Powered Prod…"
type textarea "x"
click at [206, 623] on textarea "ok please conduct the changes to our app: OfficeAutomator Pro - AI-Powered Prod…" at bounding box center [301, 546] width 469 height 203
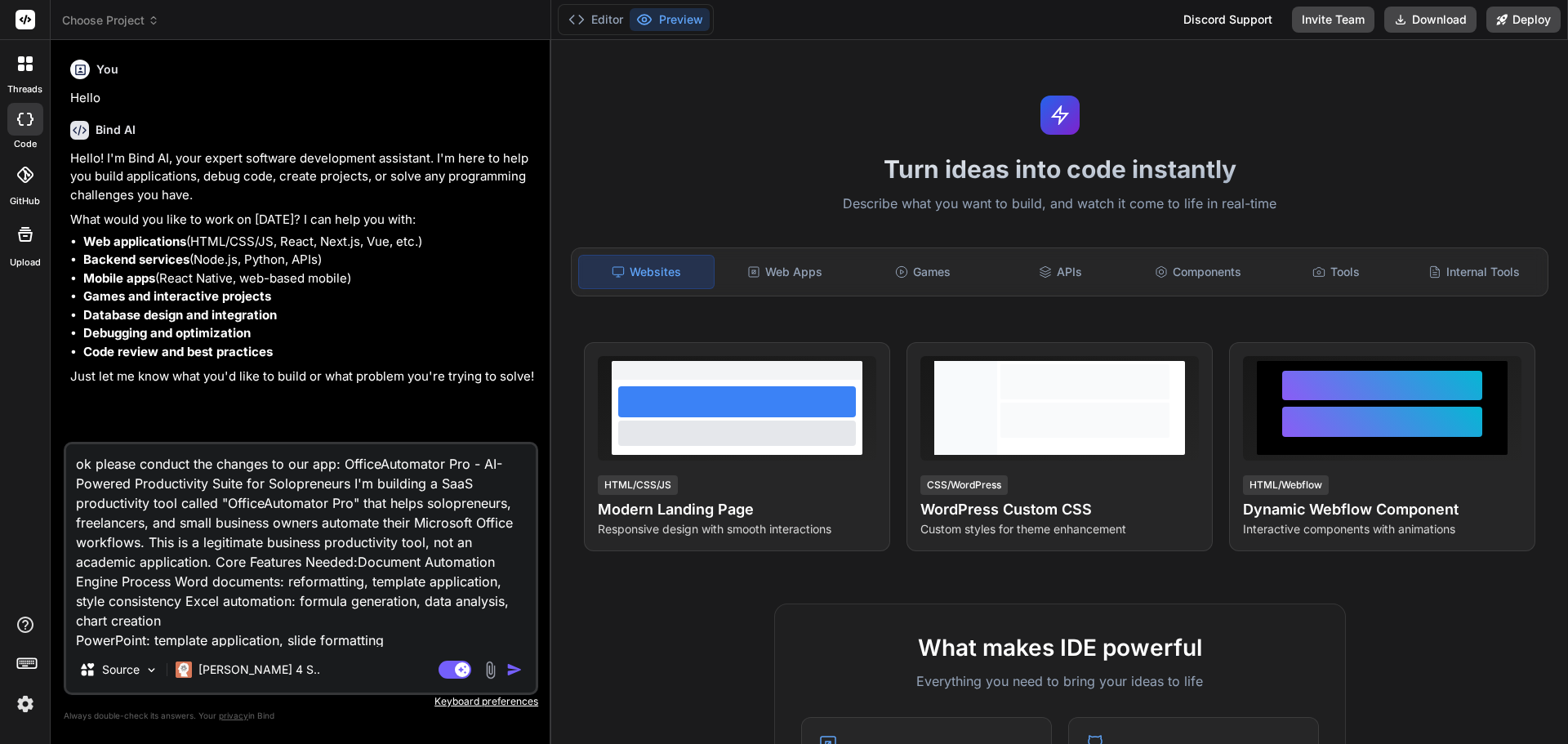
type textarea "ok please conduct the changes to our app: OfficeAutomator Pro - AI-Powered Prod…"
type textarea "x"
type textarea "ok please conduct the changes to our app: OfficeAutomator Pro - AI-Powered Prod…"
type textarea "x"
click at [310, 640] on textarea "ok please conduct the changes to our app: OfficeAutomator Pro - AI-Powered Prod…" at bounding box center [301, 546] width 469 height 203
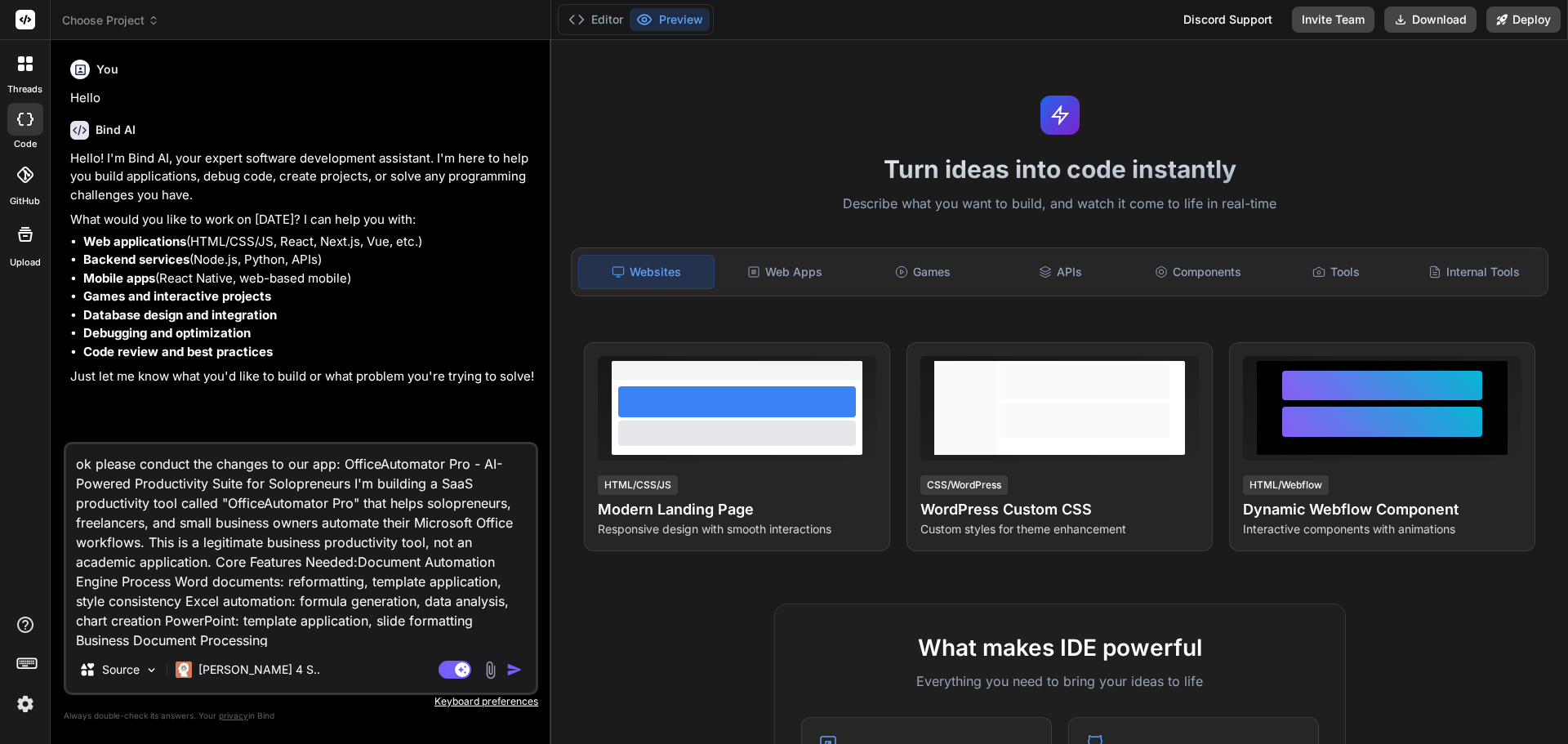
type textarea "ok please conduct the changes to our app: OfficeAutomator Pro - AI-Powered Prod…"
type textarea "x"
type textarea "ok please conduct the changes to our app: OfficeAutomator Pro - AI-Powered Prod…"
type textarea "x"
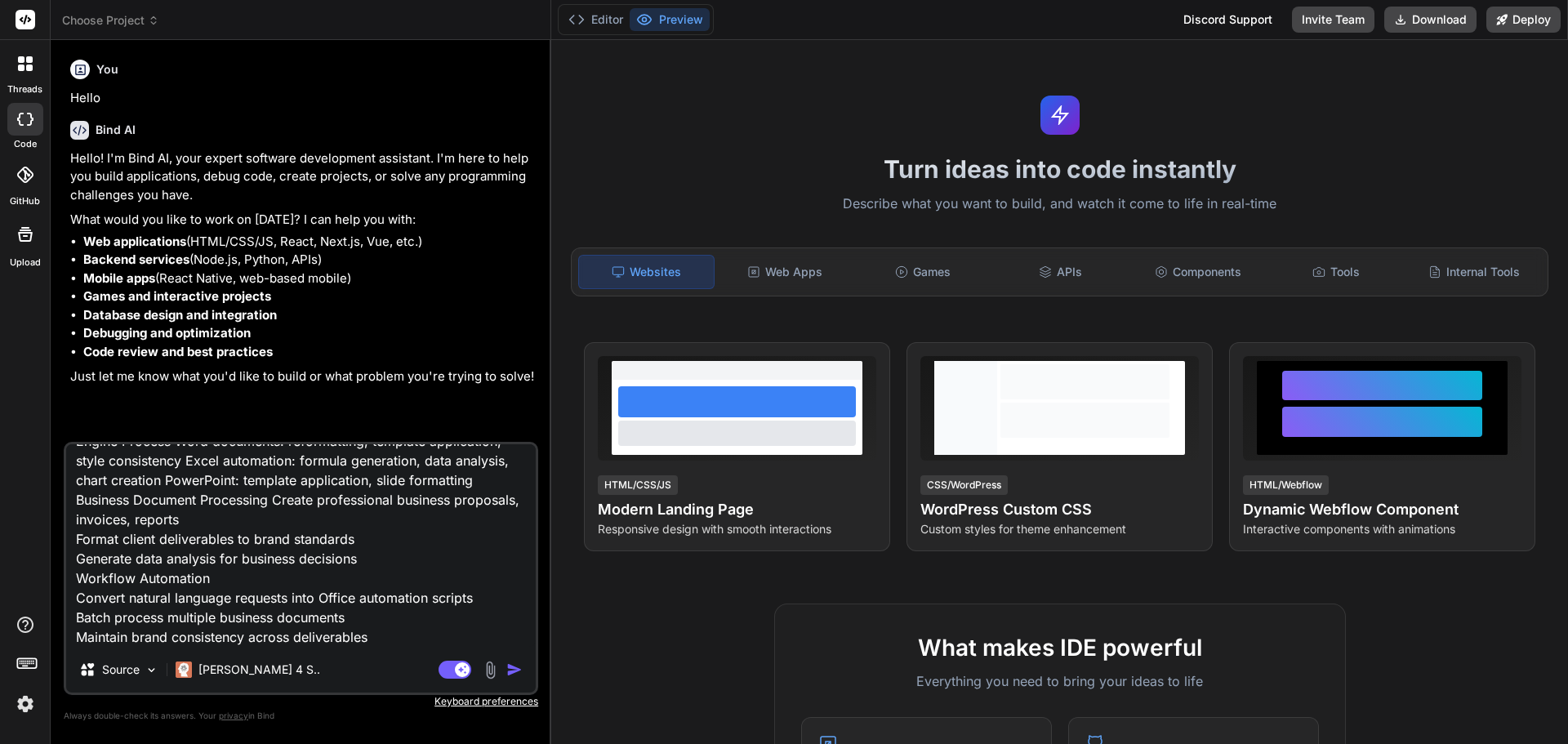
scroll to position [165, 0]
click at [339, 499] on textarea "ok please conduct the changes to our app: OfficeAutomator Pro - AI-Powered Prod…" at bounding box center [301, 546] width 469 height 203
type textarea "ok please conduct the changes to our app: OfficeAutomator Pro - AI-Powered Prod…"
type textarea "x"
type textarea "ok please conduct the changes to our app: OfficeAutomator Pro - AI-Powered Prod…"
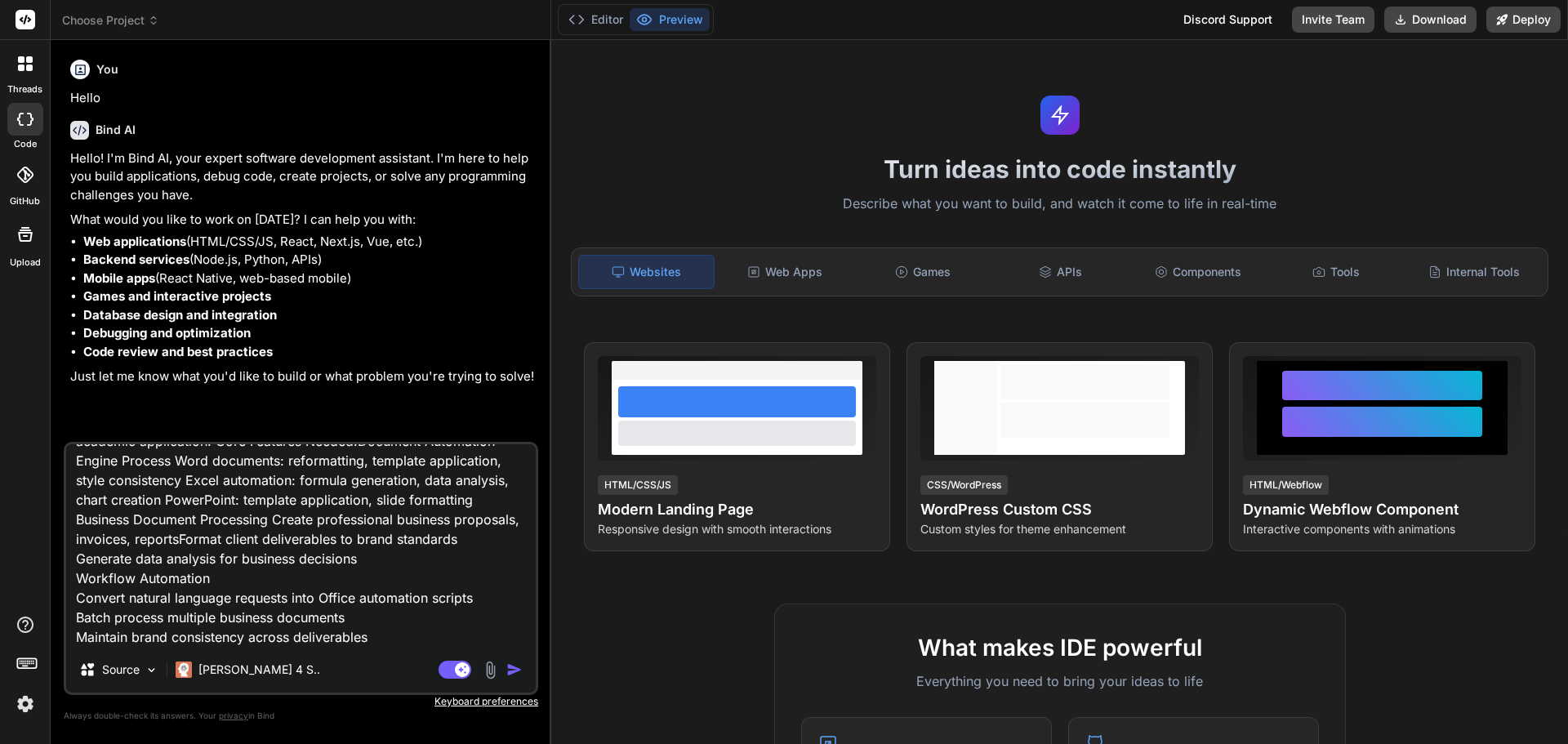
type textarea "x"
click at [316, 518] on textarea "ok please conduct the changes to our app: OfficeAutomator Pro - AI-Powered Prod…" at bounding box center [301, 546] width 469 height 203
type textarea "ok please conduct the changes to our app: OfficeAutomator Pro - AI-Powered Prod…"
type textarea "x"
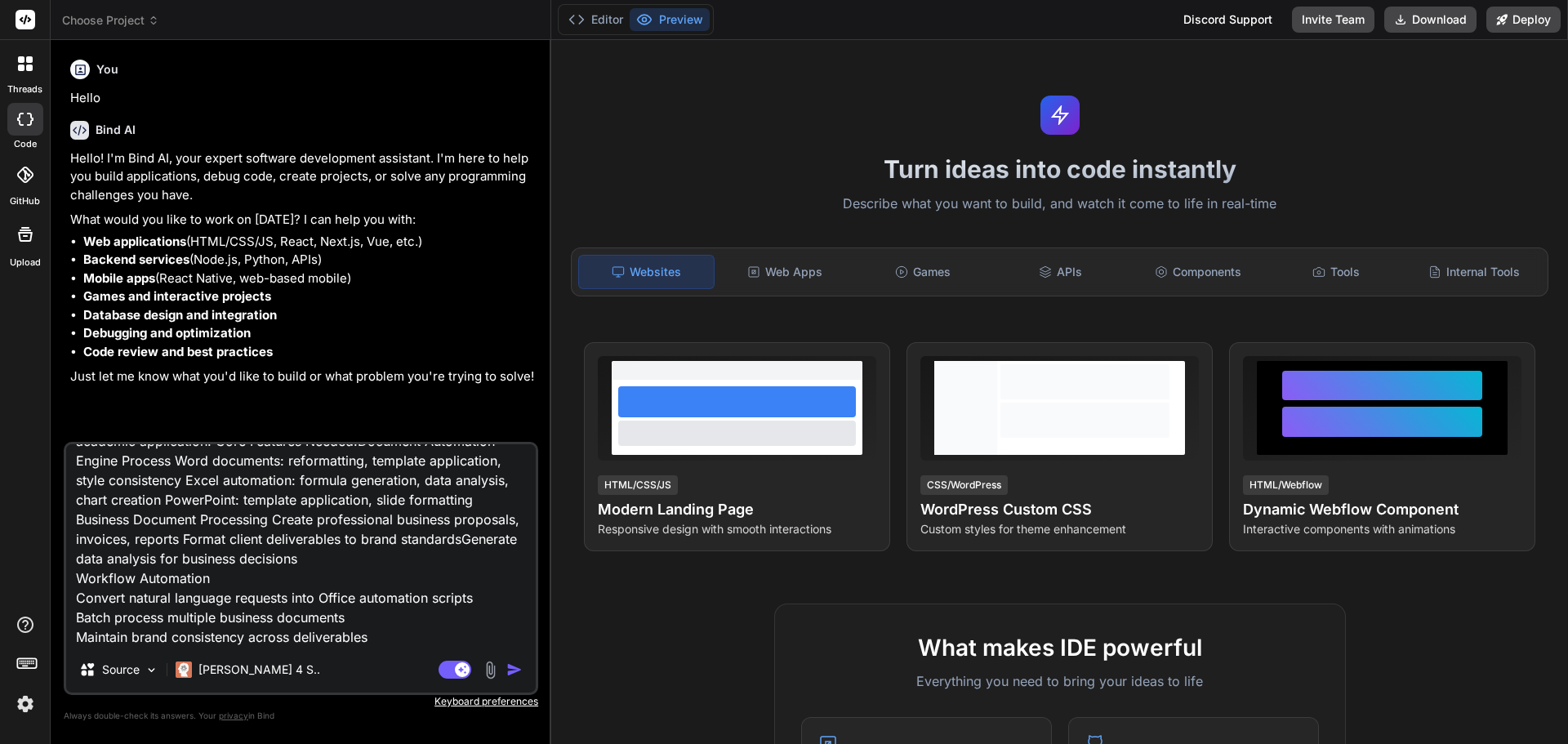
type textarea "ok please conduct the changes to our app: OfficeAutomator Pro - AI-Powered Prod…"
type textarea "x"
click at [303, 554] on textarea "ok please conduct the changes to our app: OfficeAutomator Pro - AI-Powered Prod…" at bounding box center [301, 546] width 469 height 203
click at [301, 553] on textarea "ok please conduct the changes to our app: OfficeAutomator Pro - AI-Powered Prod…" at bounding box center [301, 546] width 469 height 203
click at [301, 537] on textarea "ok please conduct the changes to our app: OfficeAutomator Pro - AI-Powered Prod…" at bounding box center [301, 546] width 469 height 203
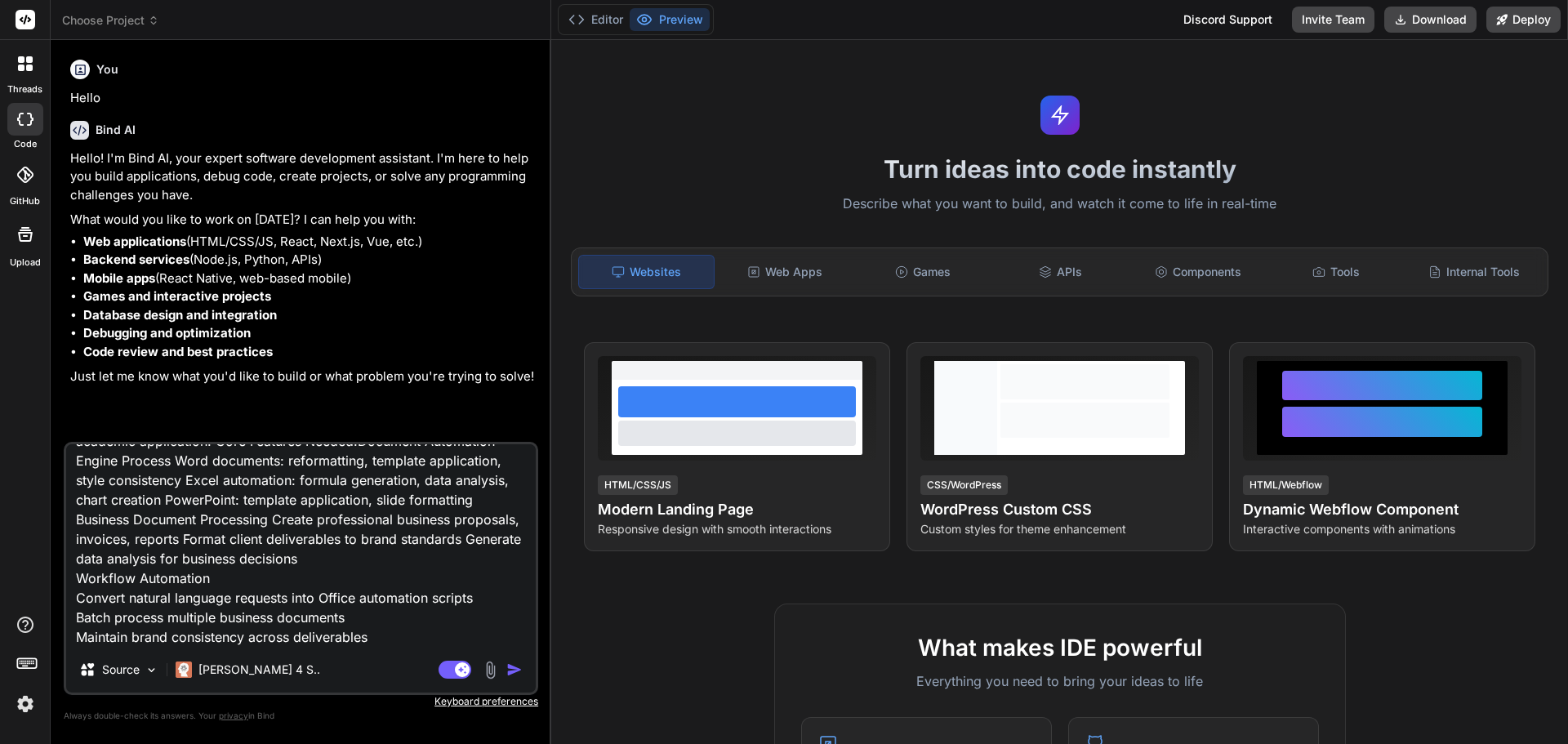
type textarea "ok please conduct the changes to our app: OfficeAutomator Pro - AI-Powered Prod…"
type textarea "x"
type textarea "ok please conduct the changes to our app: OfficeAutomator Pro - AI-Powered Prod…"
type textarea "x"
click at [297, 557] on textarea "ok please conduct the changes to our app: OfficeAutomator Pro - AI-Powered Prod…" at bounding box center [301, 546] width 469 height 203
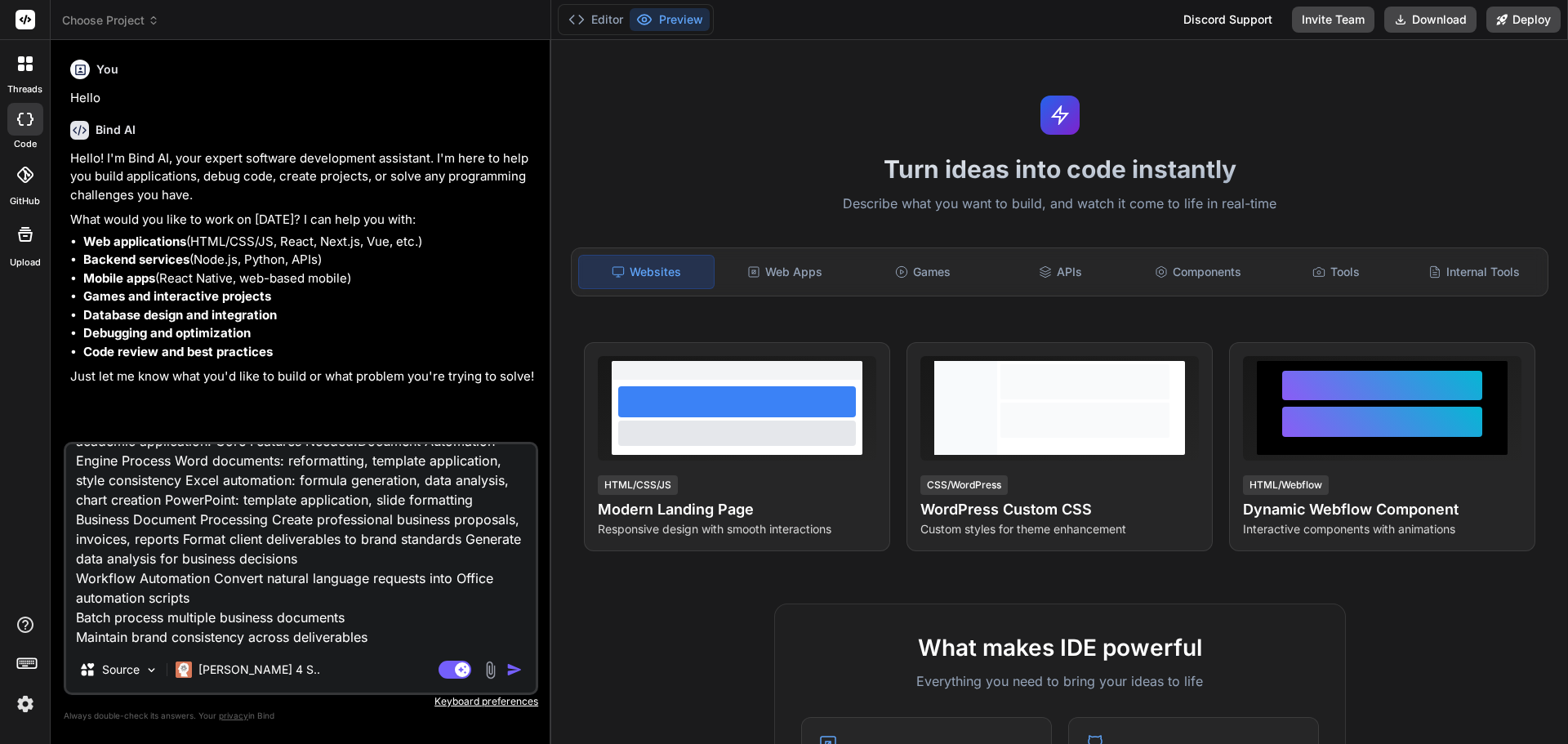
type textarea "ok please conduct the changes to our app: OfficeAutomator Pro - AI-Powered Prod…"
type textarea "x"
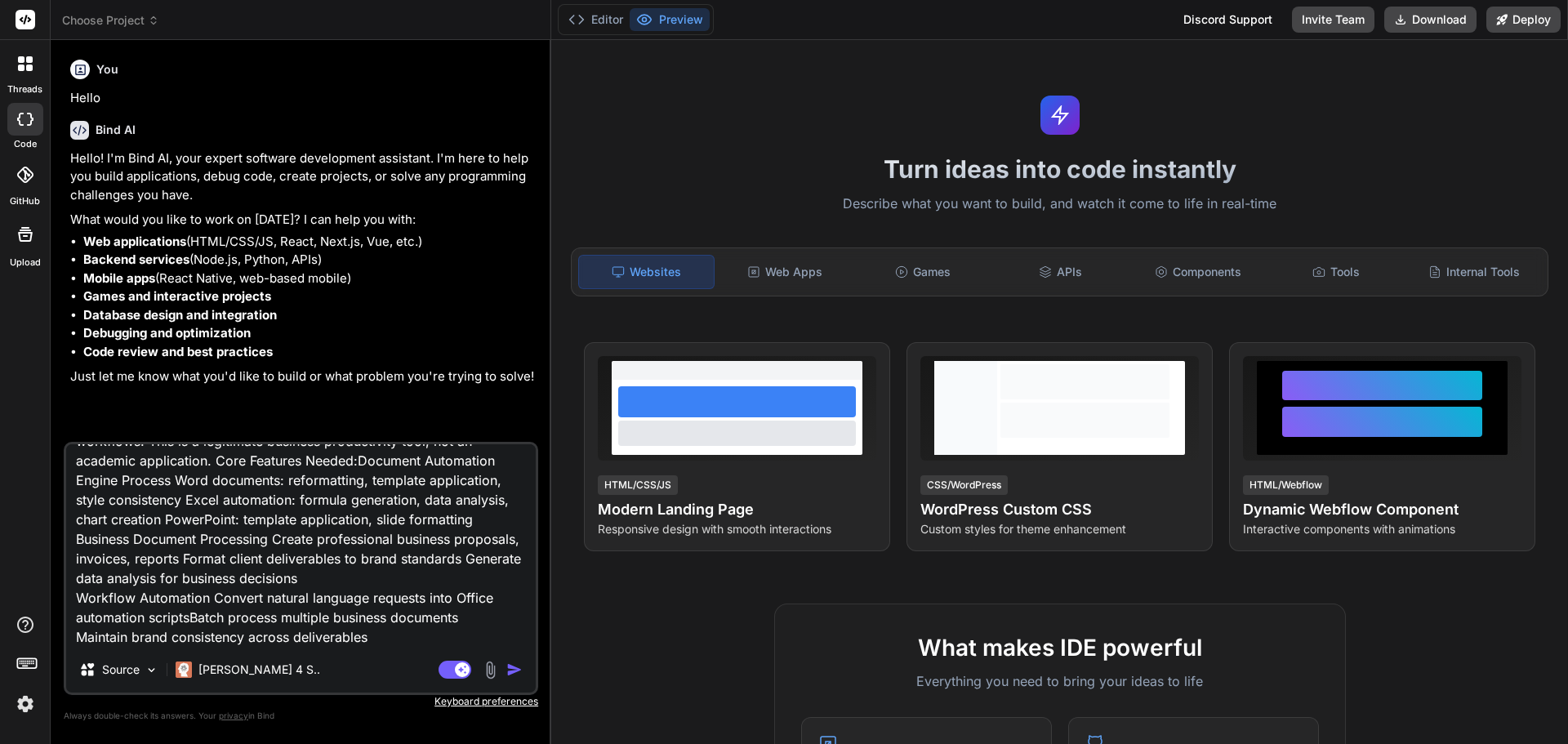
scroll to position [140, 0]
type textarea "ok please conduct the changes to our app: OfficeAutomator Pro - AI-Powered Prod…"
type textarea "x"
click at [379, 595] on textarea "ok please conduct the changes to our app: OfficeAutomator Pro - AI-Powered Prod…" at bounding box center [301, 546] width 469 height 203
type textarea "ok please conduct the changes to our app: OfficeAutomator Pro - AI-Powered Prod…"
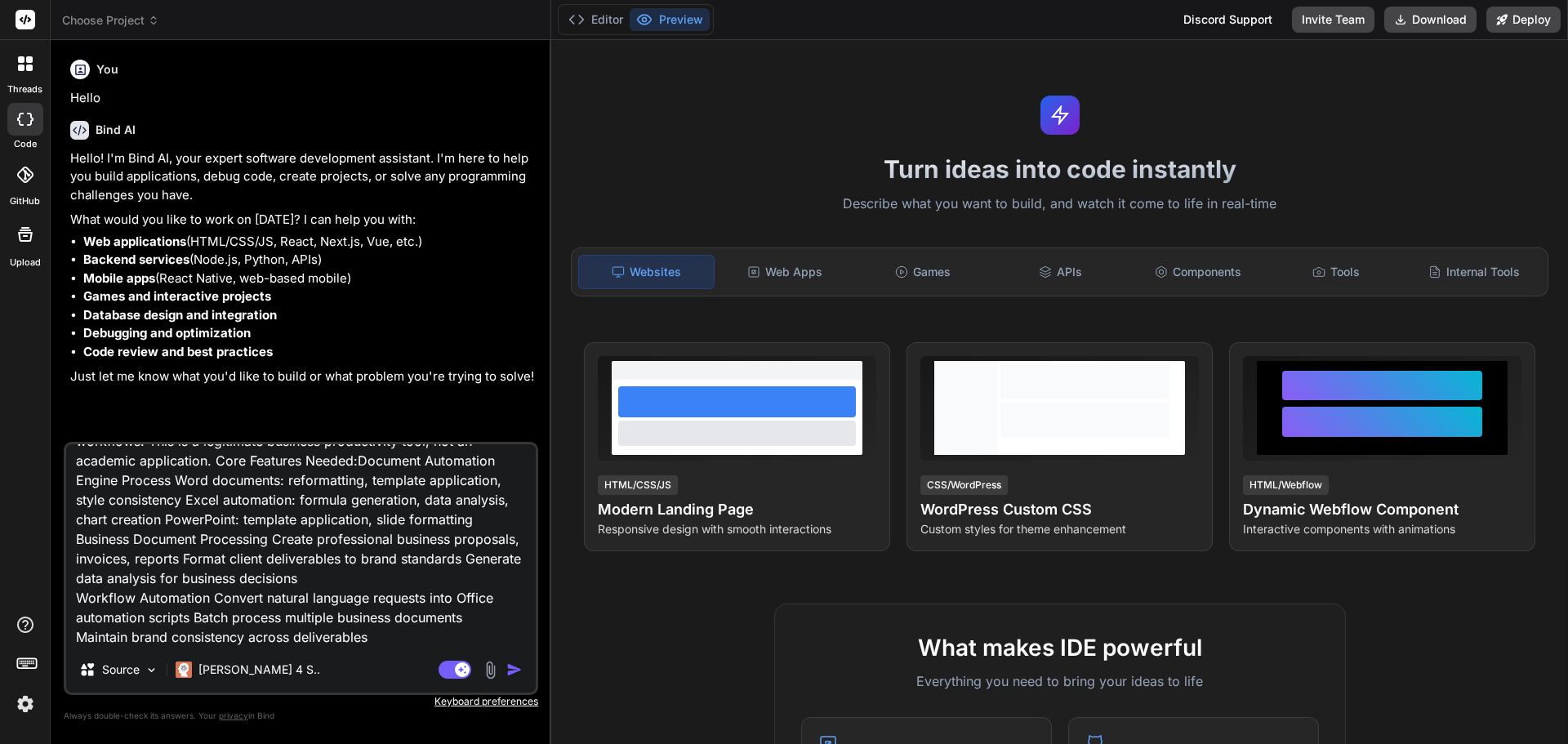
type textarea "x"
type textarea "ok please conduct the changes to our app: OfficeAutomator Pro - AI-Powered Prod…"
type textarea "x"
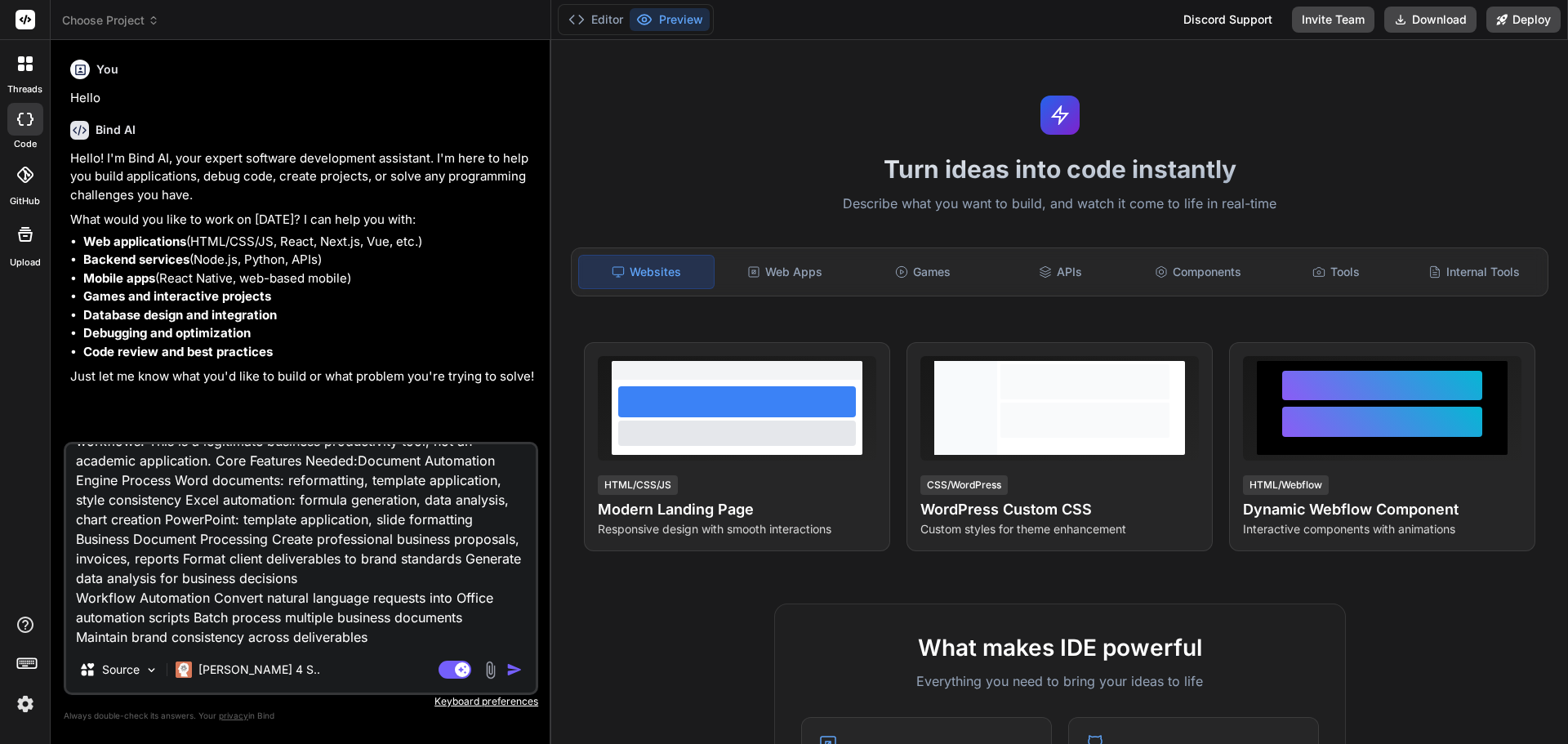
click at [358, 459] on textarea "ok please conduct the changes to our app: OfficeAutomator Pro - AI-Powered Prod…" at bounding box center [301, 546] width 469 height 203
type textarea "ok please conduct the changes to our app: OfficeAutomator Pro - AI-Powered Prod…"
type textarea "x"
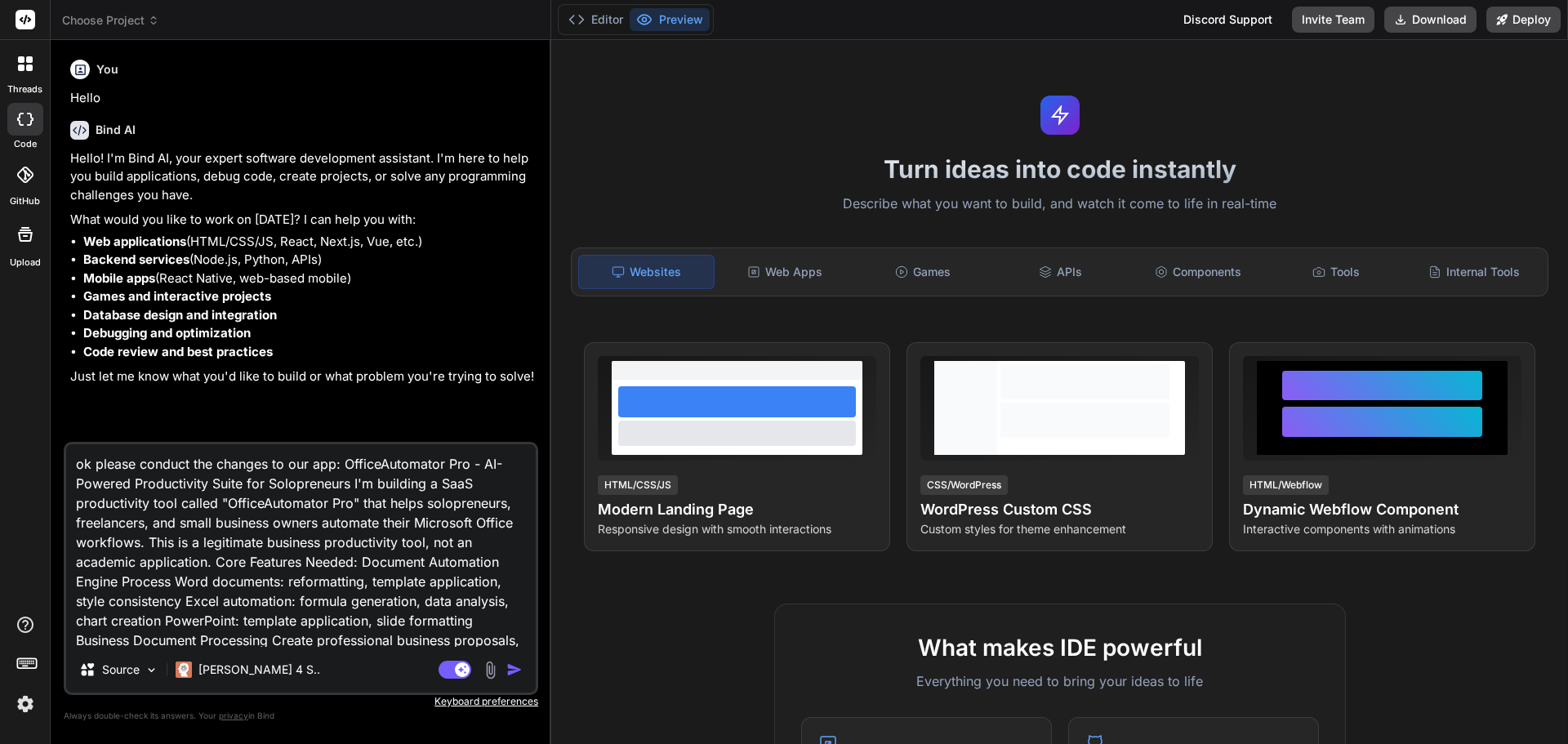
click at [268, 502] on textarea "ok please conduct the changes to our app: OfficeAutomator Pro - AI-Powered Prod…" at bounding box center [301, 546] width 469 height 203
type textarea "ok please conduct the changes to our app: OfficeAutomator Pro - AI-Powered Prod…"
type textarea "x"
click at [383, 469] on textarea "ok please conduct the changes to our app: OfficeAutomator Pro - AI-Powered Prod…" at bounding box center [301, 546] width 469 height 203
type textarea "ok please conduct the changes to our app: Office Automator Pro - AI-Powered Pro…"
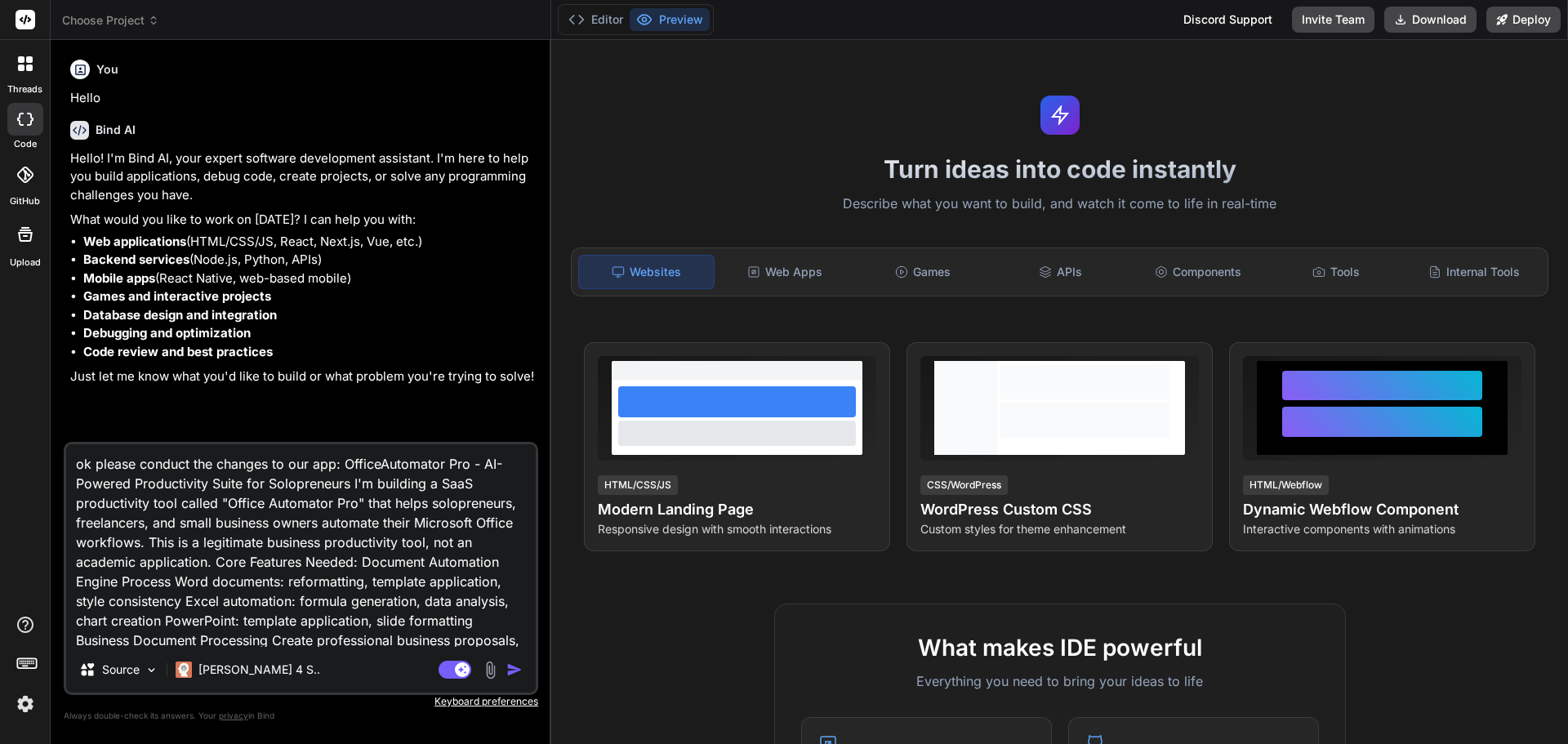
type textarea "x"
click at [339, 464] on textarea "ok please conduct the changes to our app: Office Automator Pro - AI-Powered Pro…" at bounding box center [301, 546] width 469 height 203
type textarea "ok please conduct the changes to our app:Office Automator Pro - AI-Powered Prod…"
type textarea "x"
type textarea "ok please conduct the changes to our appOffice Automator Pro - AI-Powered Produ…"
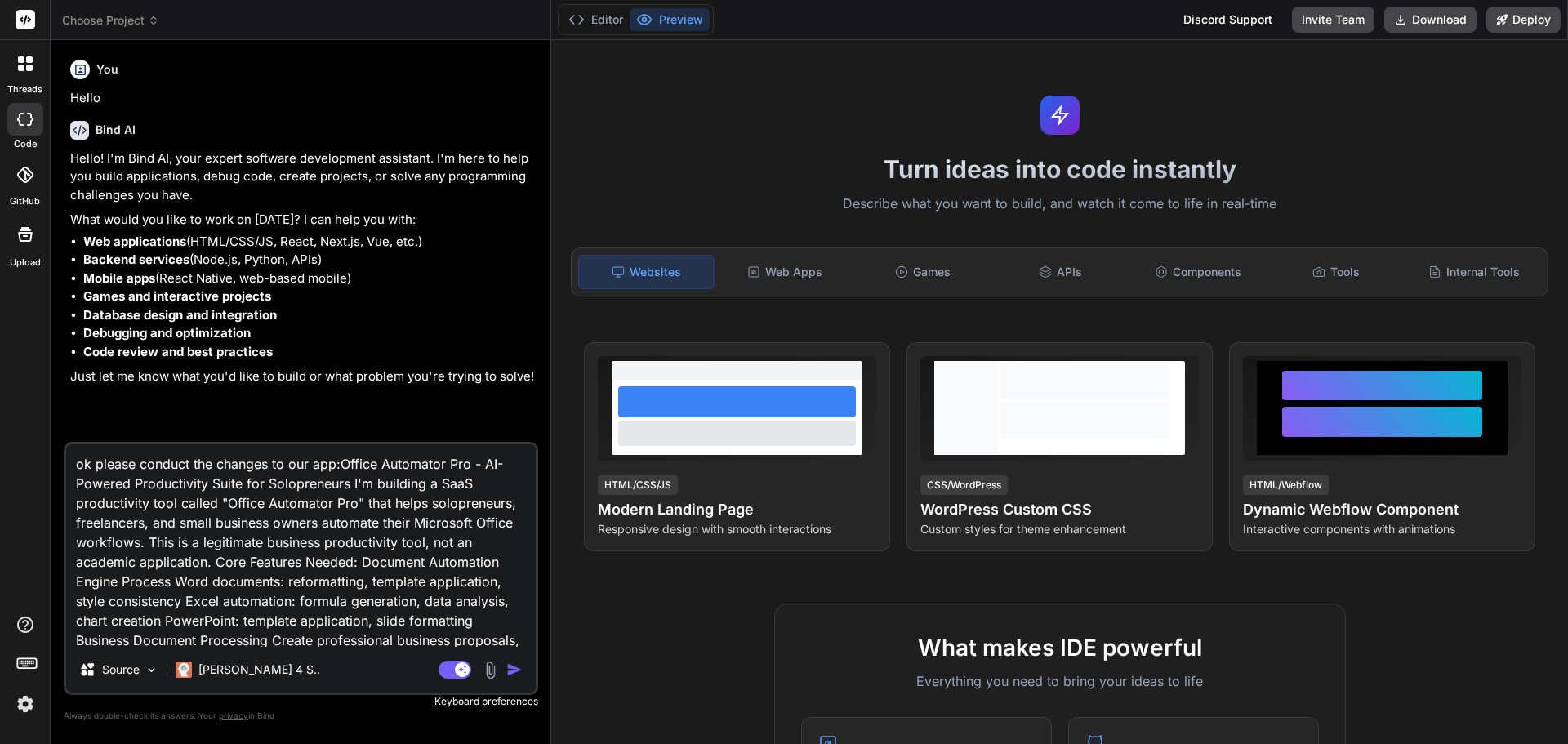
type textarea "x"
type textarea "ok please conduct the changes to our app,Office Automator Pro - AI-Powered Prod…"
type textarea "x"
type textarea "ok please conduct the changes to our app, Office Automator Pro - AI-Powered Pro…"
type textarea "x"
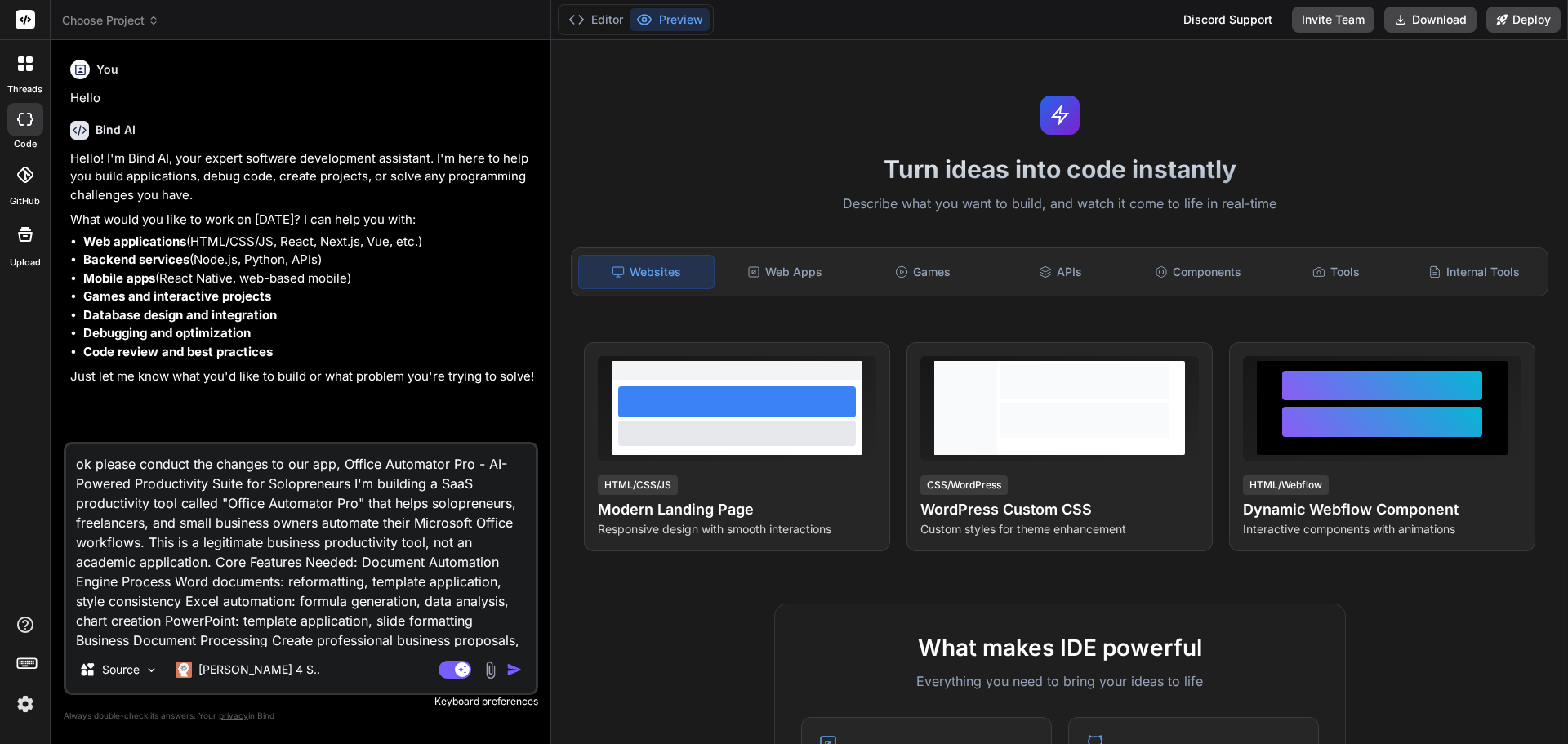
type textarea "ok please conduct the changes to our app, wOffice Automator Pro - AI-Powered Pr…"
type textarea "x"
type textarea "ok please conduct the changes to our app, weOffice Automator Pro - AI-Powered P…"
type textarea "x"
type textarea "ok please conduct the changes to our app, we Office Automator Pro - AI-Powered …"
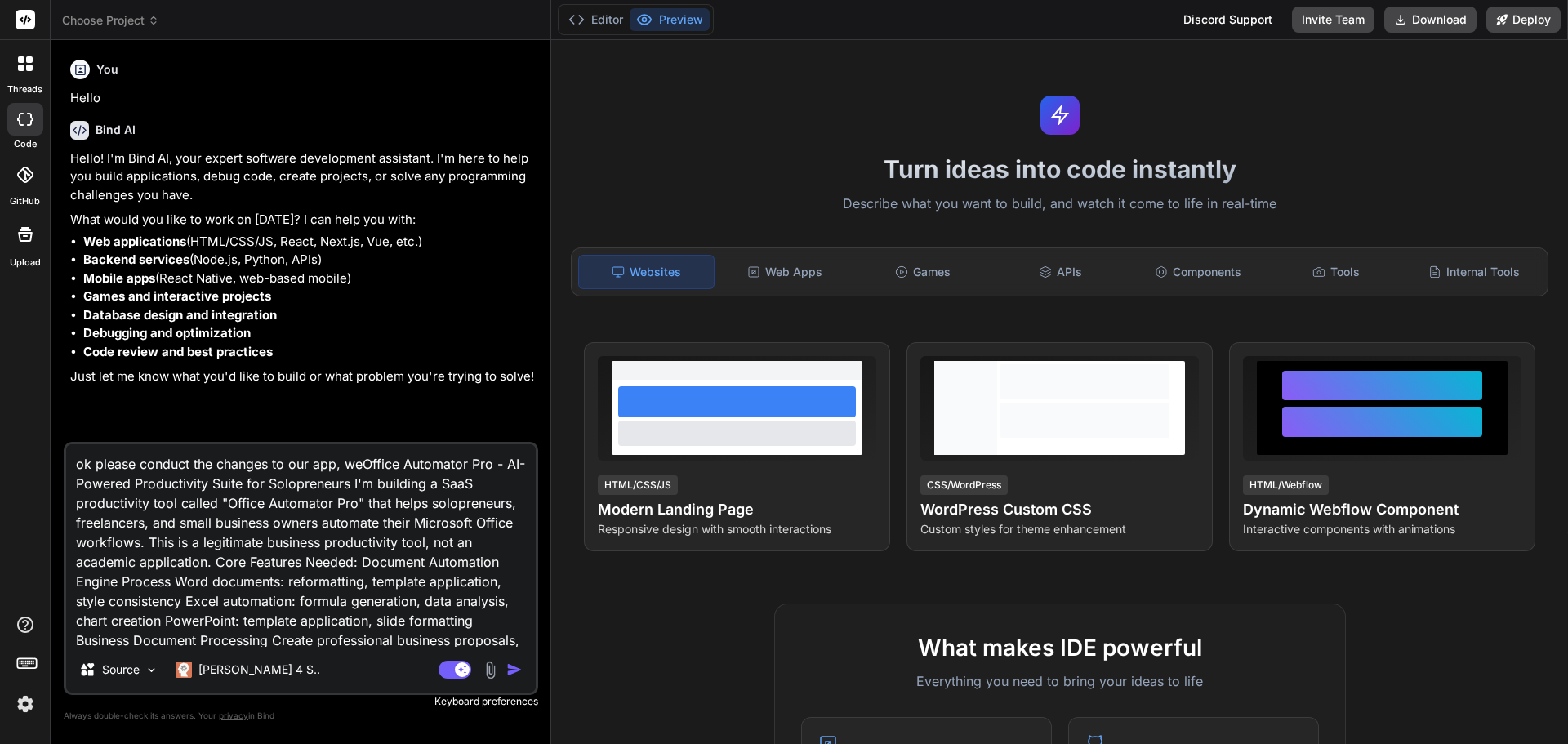
type textarea "x"
type textarea "ok please conduct the changes to our app, we aOffice Automator Pro - AI-Powered…"
type textarea "x"
type textarea "ok please conduct the changes to our app, we arOffice Automator Pro - AI-Powere…"
type textarea "x"
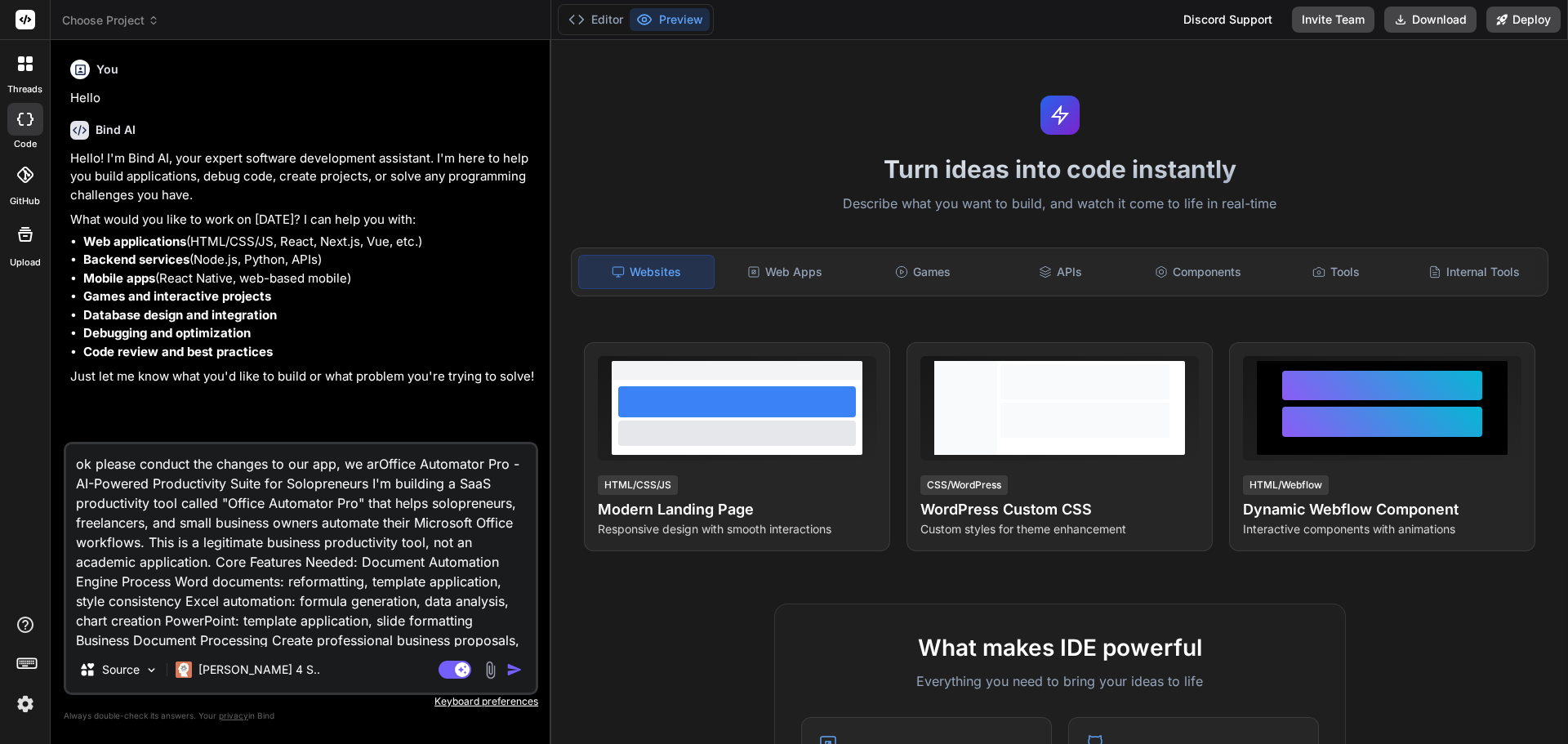
type textarea "ok please conduct the changes to our app, we areOffice Automator Pro - AI-Power…"
type textarea "x"
type textarea "ok please conduct the changes to our app, we are Office Automator Pro - AI-Powe…"
type textarea "x"
type textarea "ok please conduct the changes to our app, we are cOffice Automator Pro - AI-Pow…"
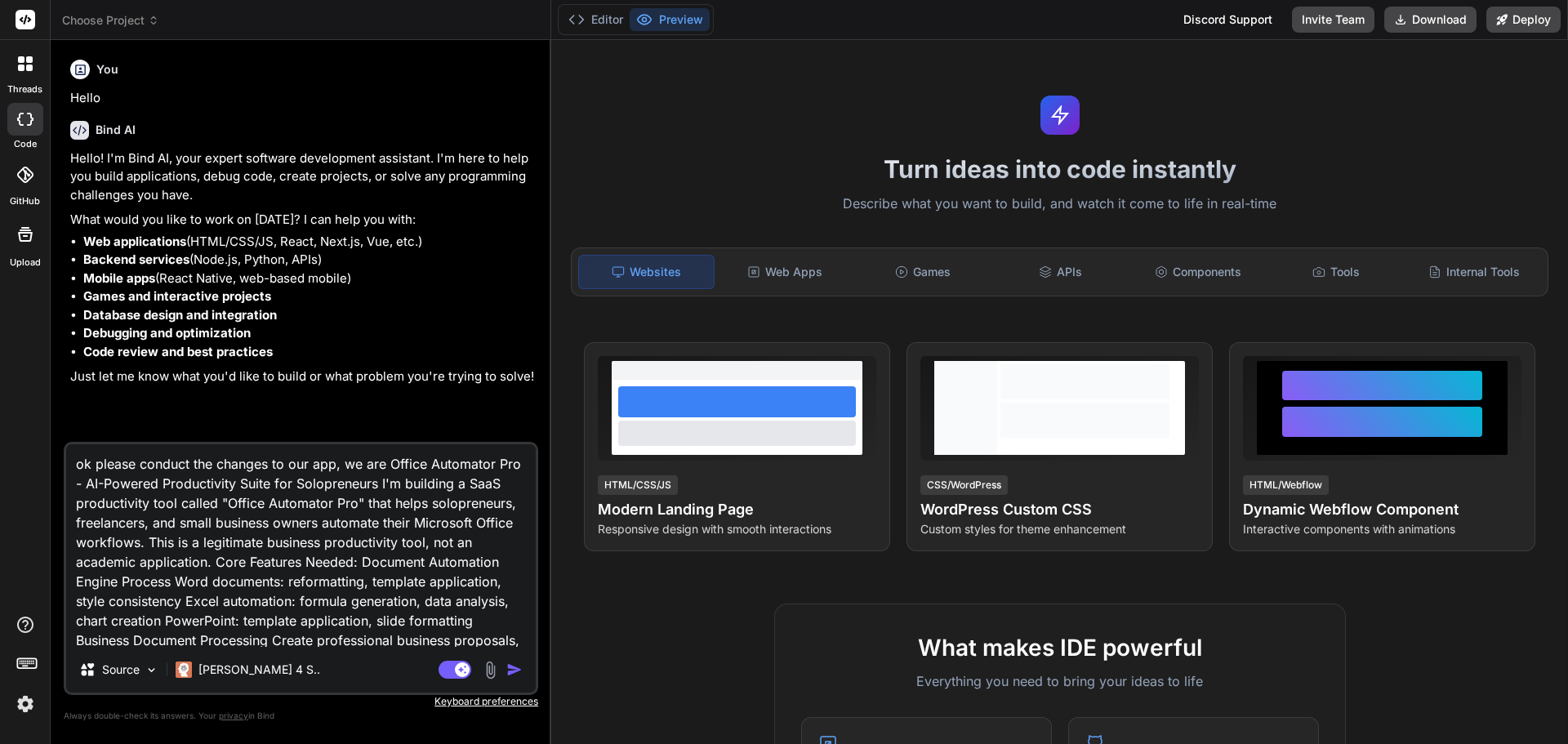
type textarea "x"
type textarea "ok please conduct the changes to our app, we are caOffice Automator Pro - AI-Po…"
type textarea "x"
type textarea "ok please conduct the changes to our app, we are calOffice Automator Pro - AI-P…"
type textarea "x"
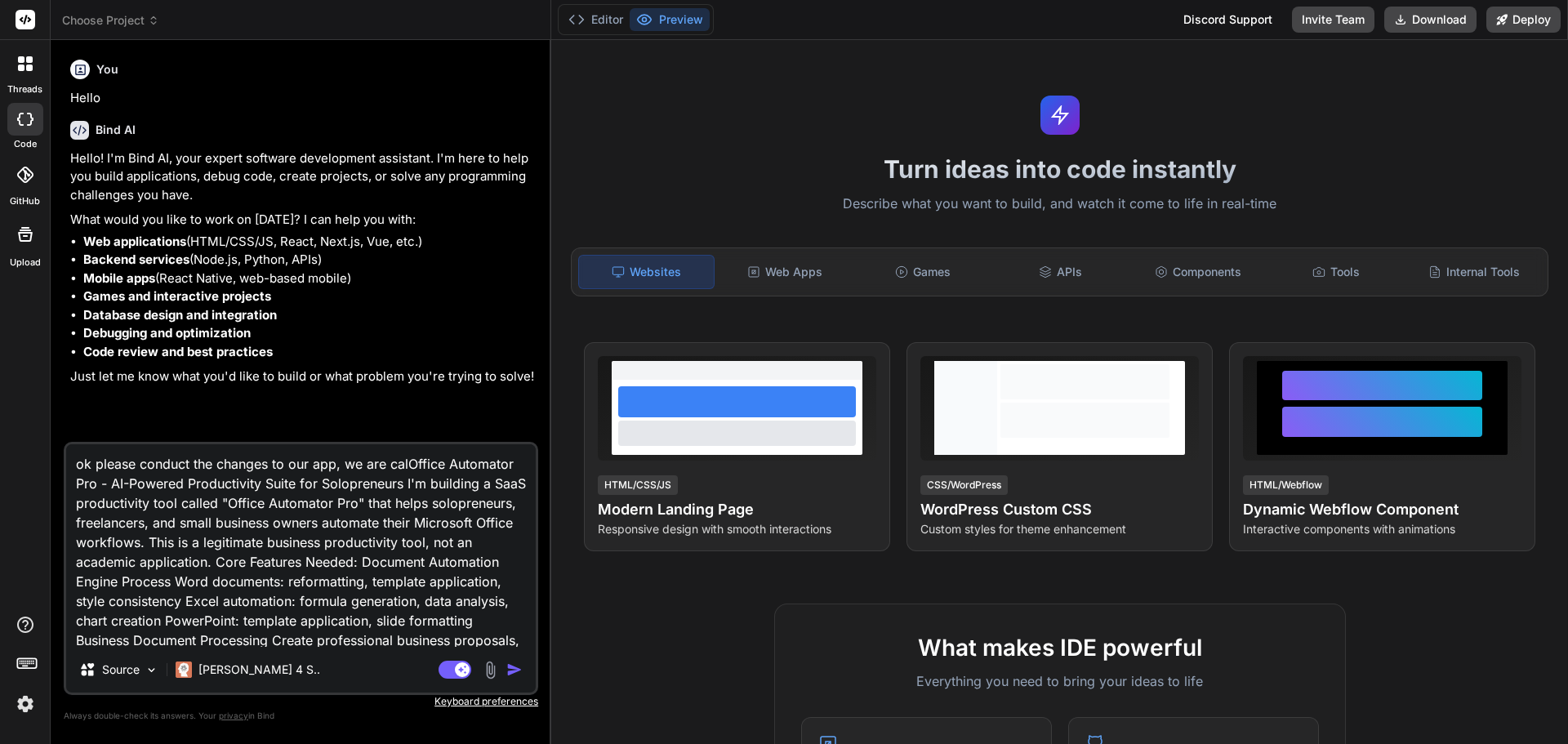
type textarea "ok please conduct the changes to our app, we are callOffice Automator Pro - AI-…"
type textarea "x"
type textarea "ok please conduct the changes to our app, we are calliOffice Automator Pro - AI…"
type textarea "x"
type textarea "ok please conduct the changes to our app, we are callinOffice Automator Pro - A…"
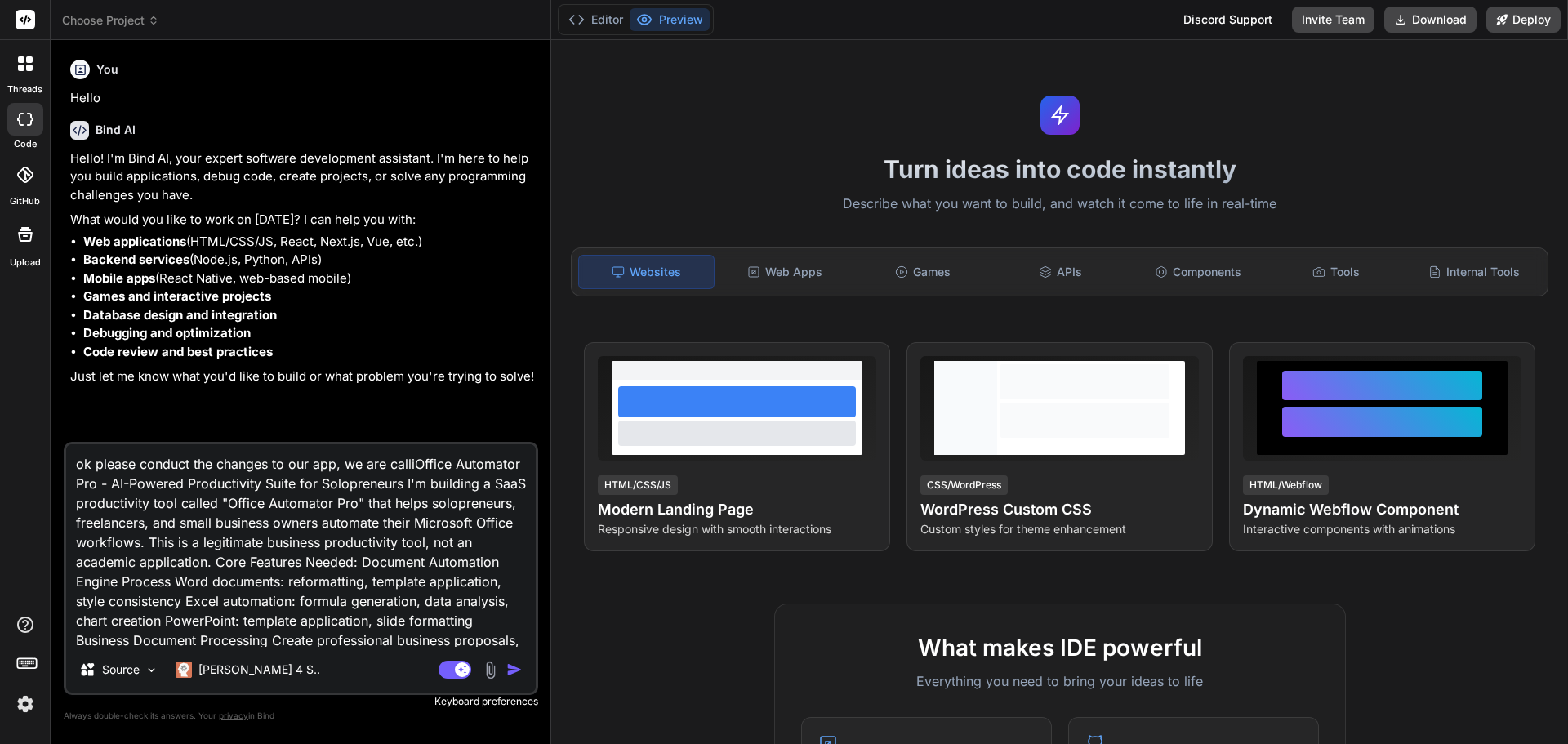
type textarea "x"
type textarea "ok please conduct the changes to our app, we are callingOffice Automator Pro - …"
type textarea "x"
type textarea "ok please conduct the changes to our app, we are calling Office Automator Pro -…"
type textarea "x"
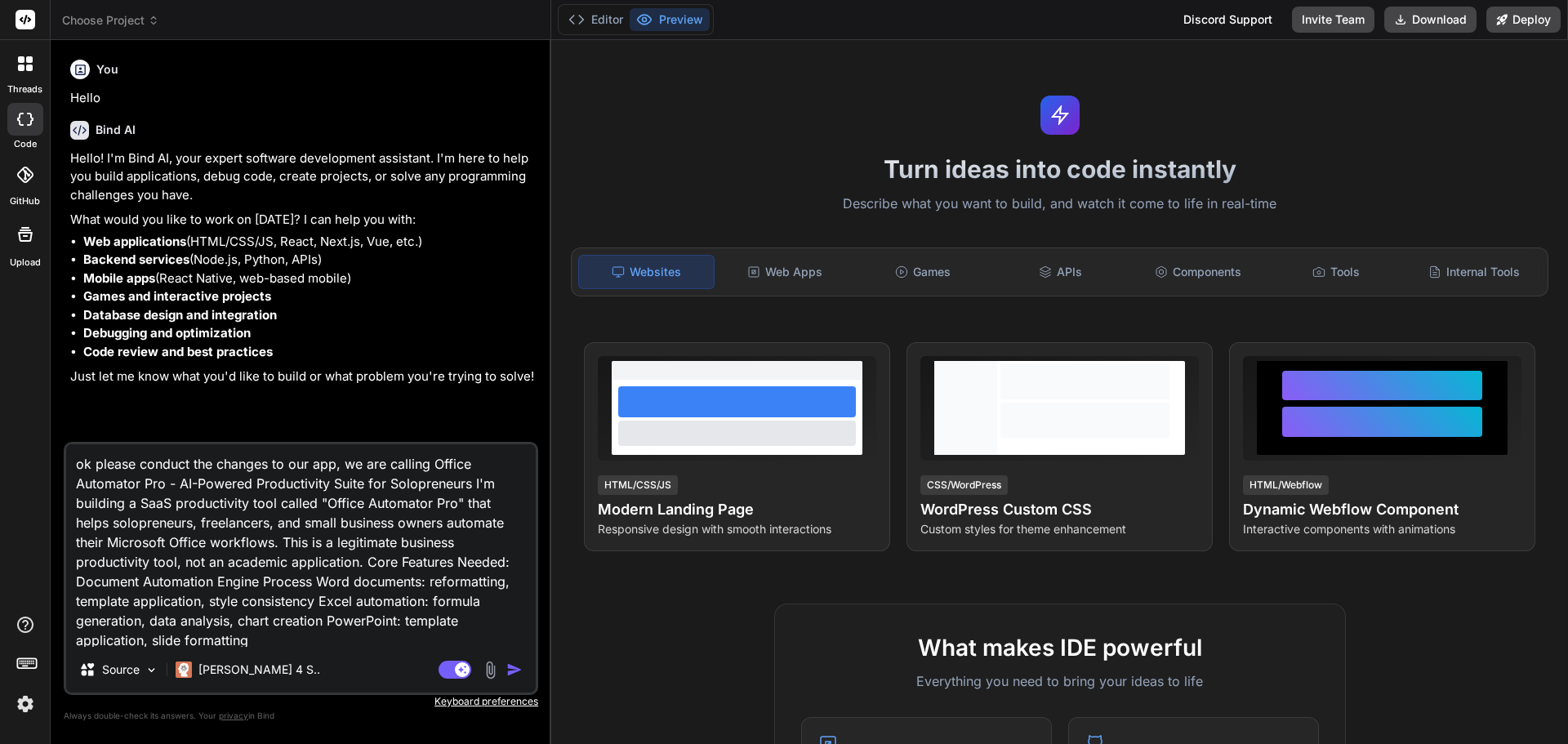
type textarea "ok please conduct the changes to our app, we are calling iOffice Automator Pro …"
type textarea "x"
type textarea "ok please conduct the changes to our app, we are calling itOffice Automator Pro…"
type textarea "x"
type textarea "ok please conduct the changes to our app, we are calling it Office Automator Pr…"
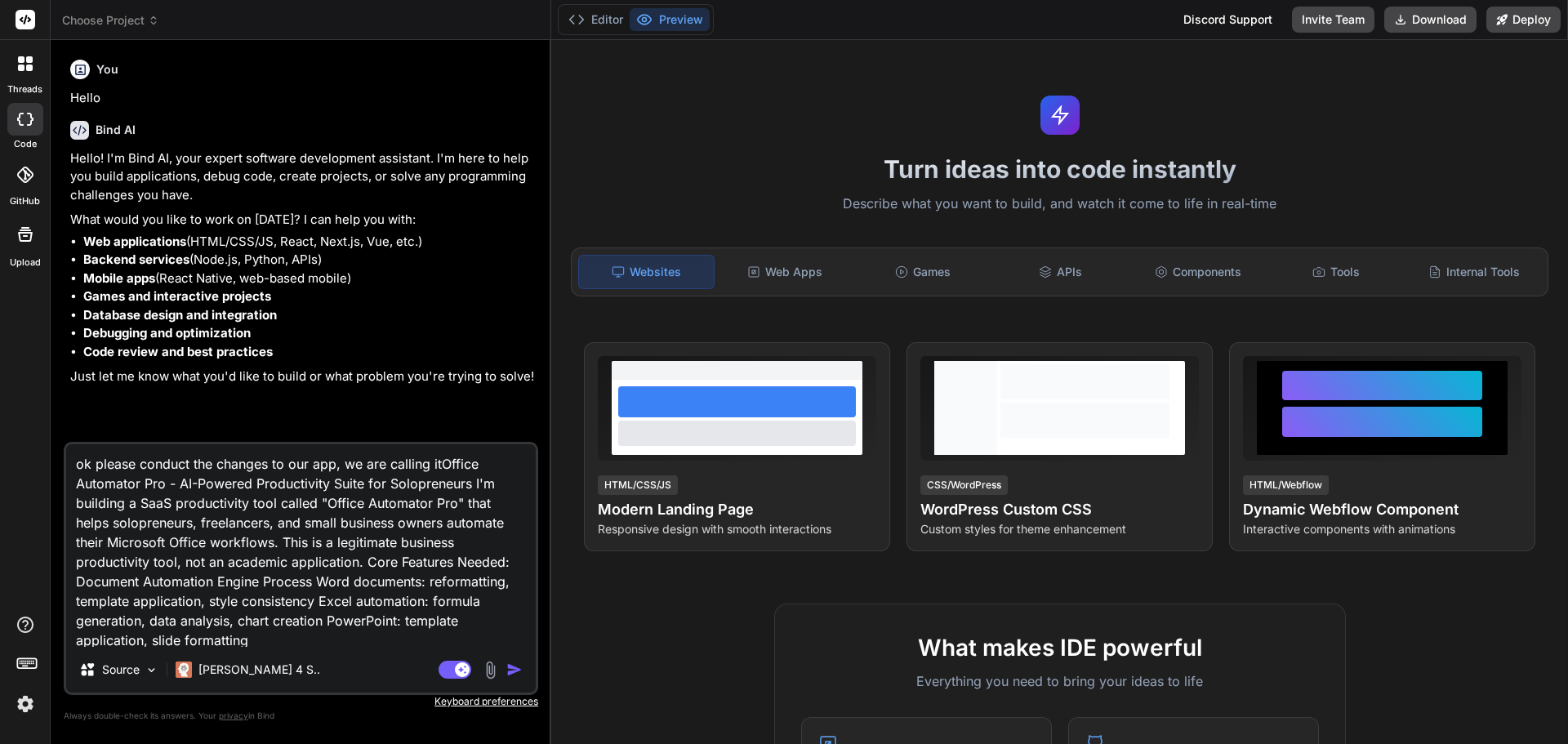
type textarea "x"
type textarea "ok please conduct the changes to our app, we are calling it -Office Automator P…"
type textarea "x"
type textarea "ok please conduct the changes to our app, we are calling it - Office Automator …"
type textarea "x"
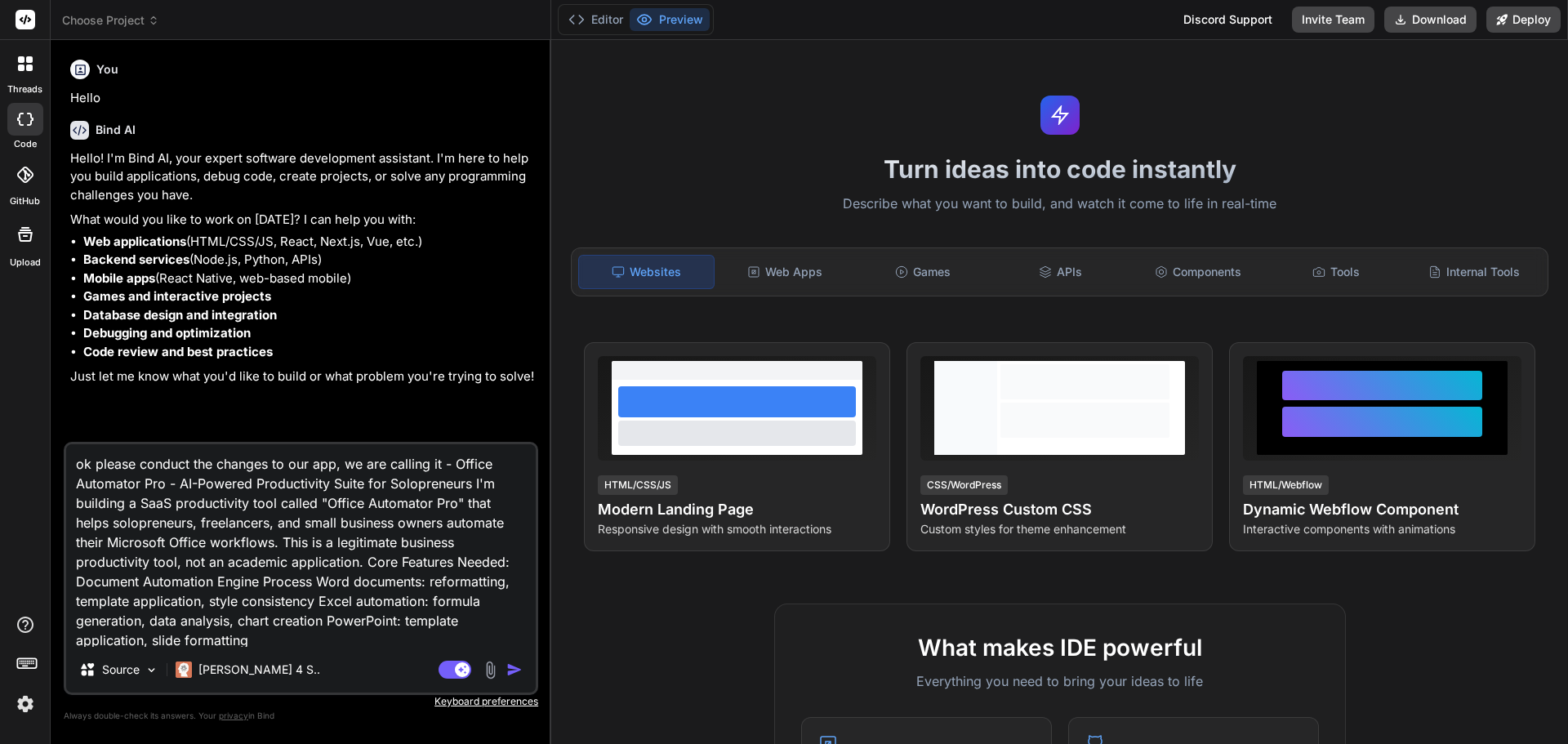
type textarea "ok please conduct the changes to our app, we are calling it - Office Automator …"
click at [515, 668] on img "button" at bounding box center [514, 669] width 16 height 16
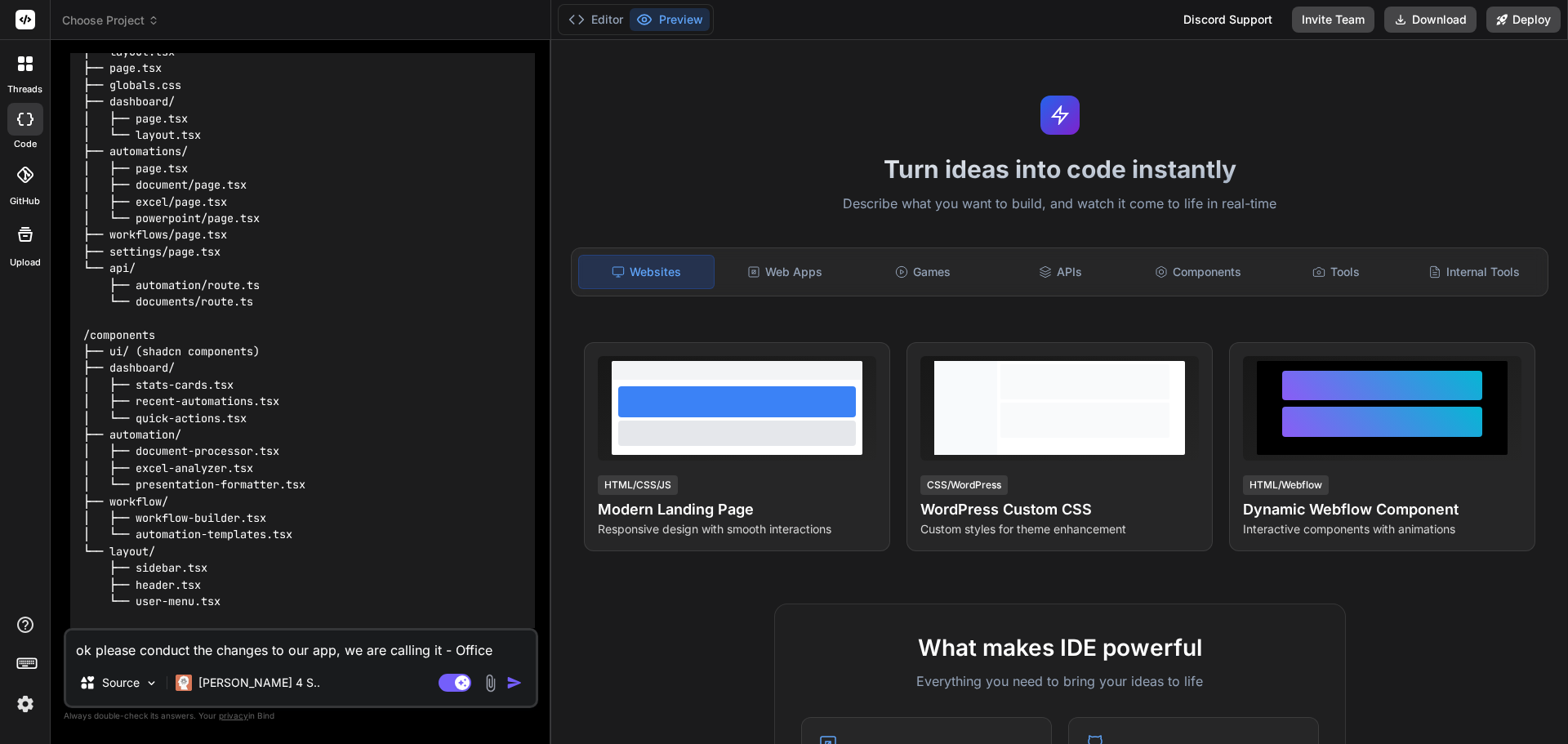
scroll to position [1050, 0]
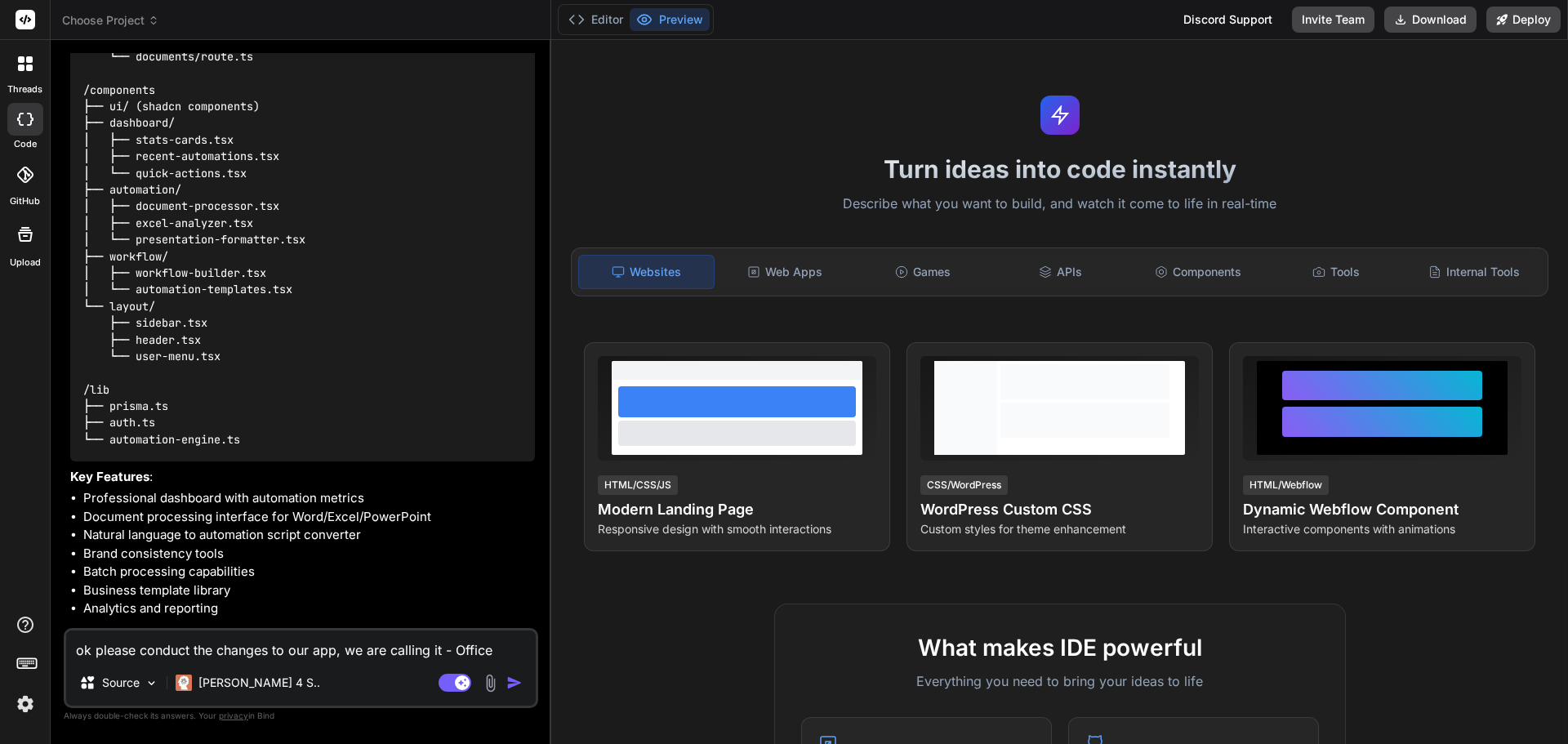
click at [104, 24] on span "Choose Project" at bounding box center [110, 20] width 97 height 16
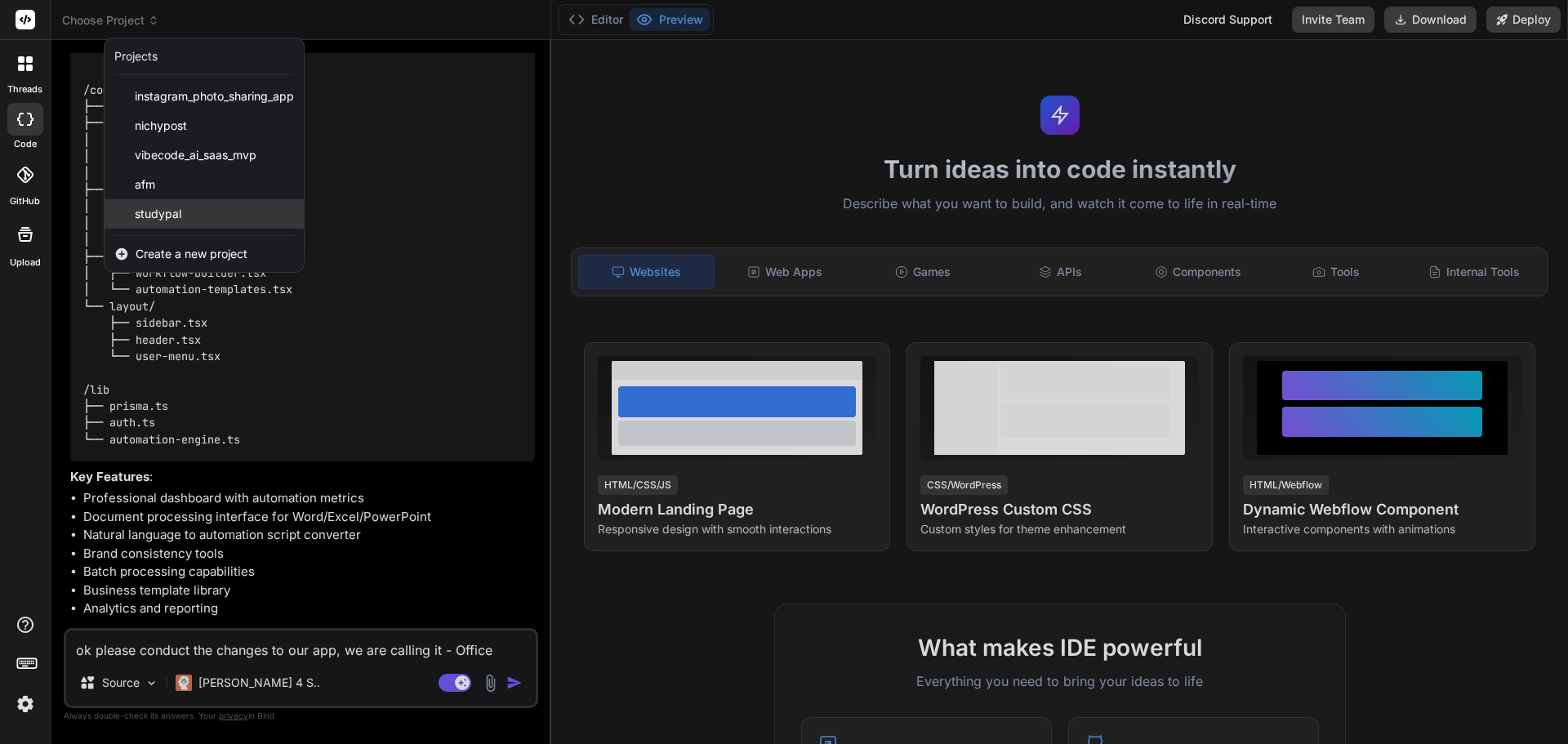
click at [127, 215] on div "studypal" at bounding box center [204, 214] width 199 height 30
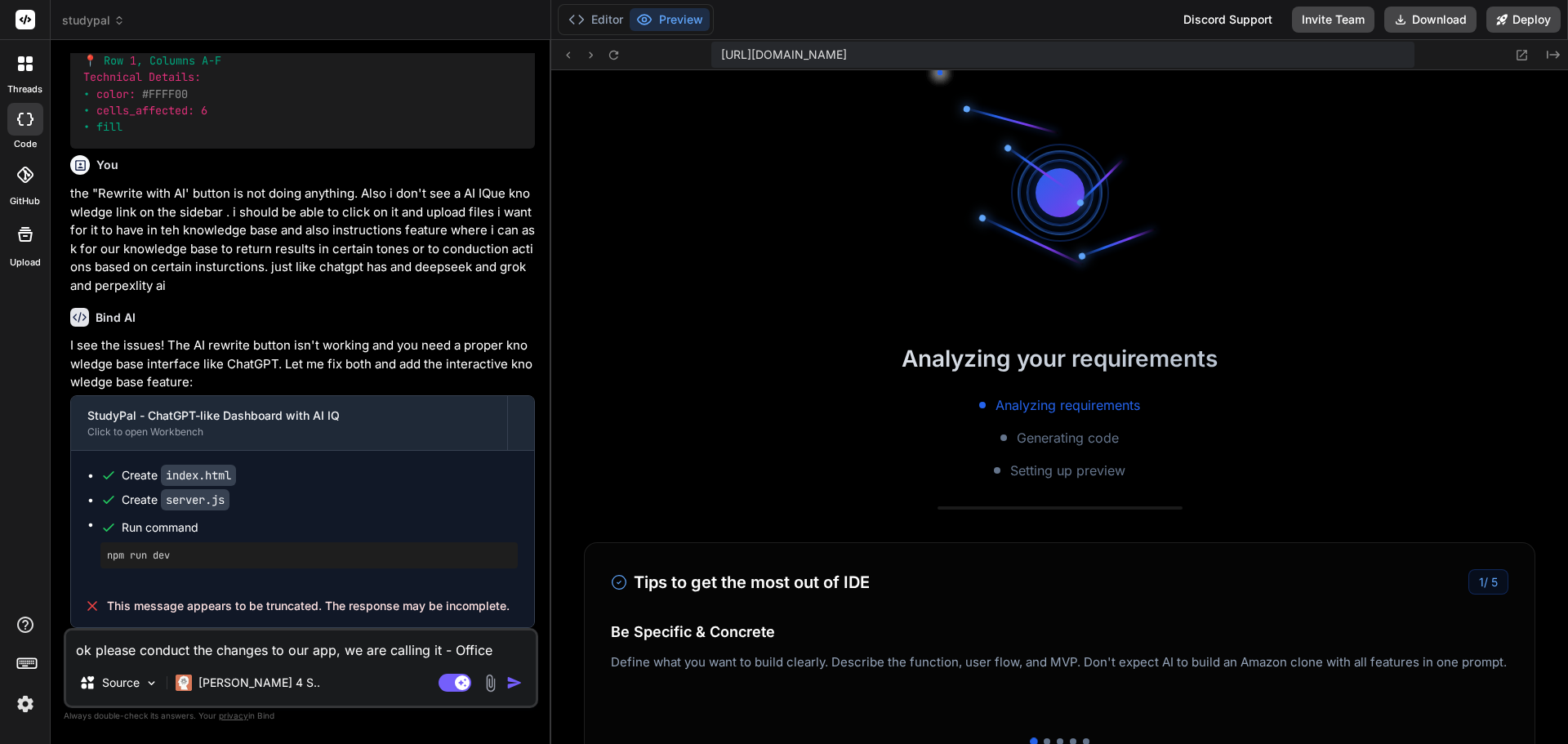
scroll to position [357, 0]
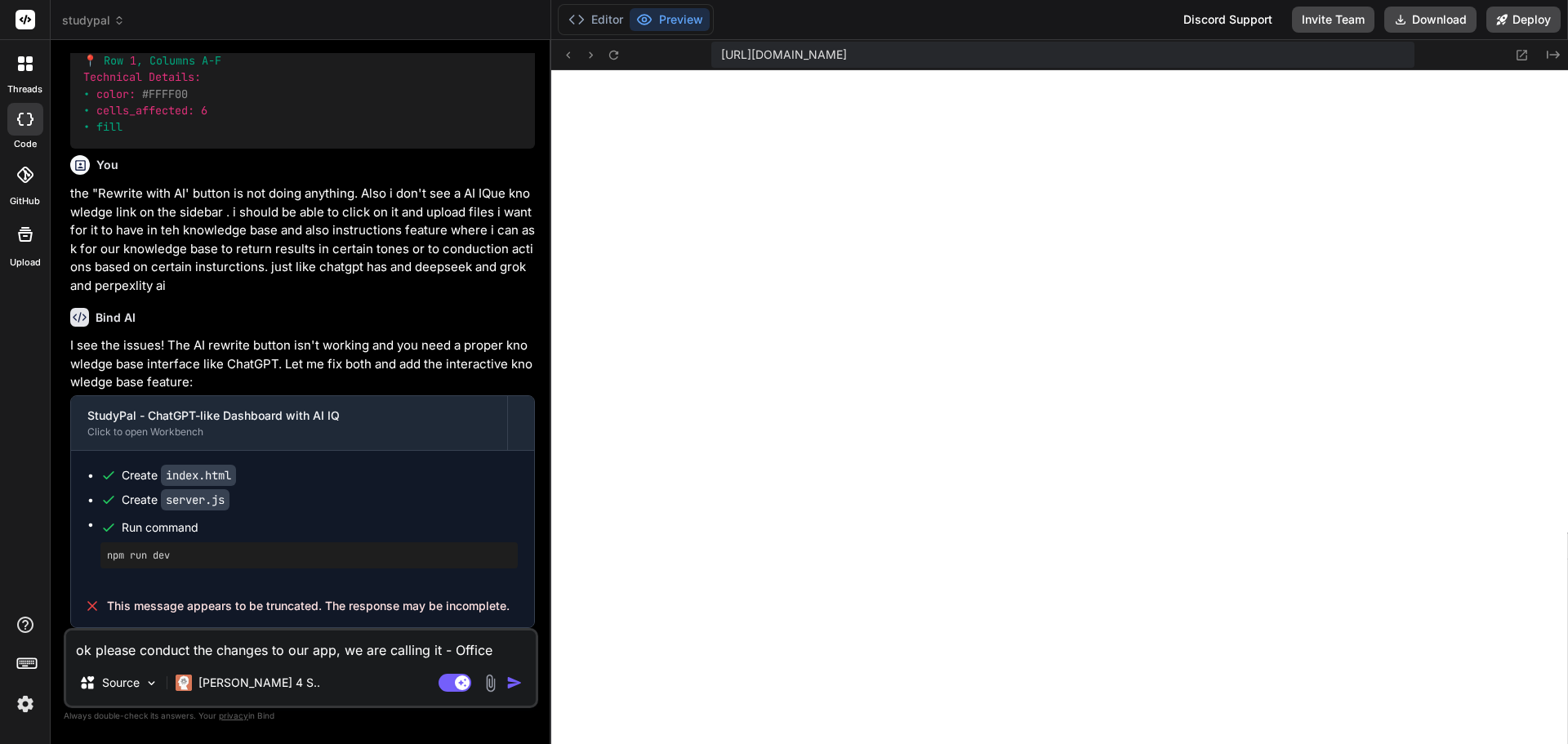
click at [31, 74] on div at bounding box center [25, 63] width 35 height 35
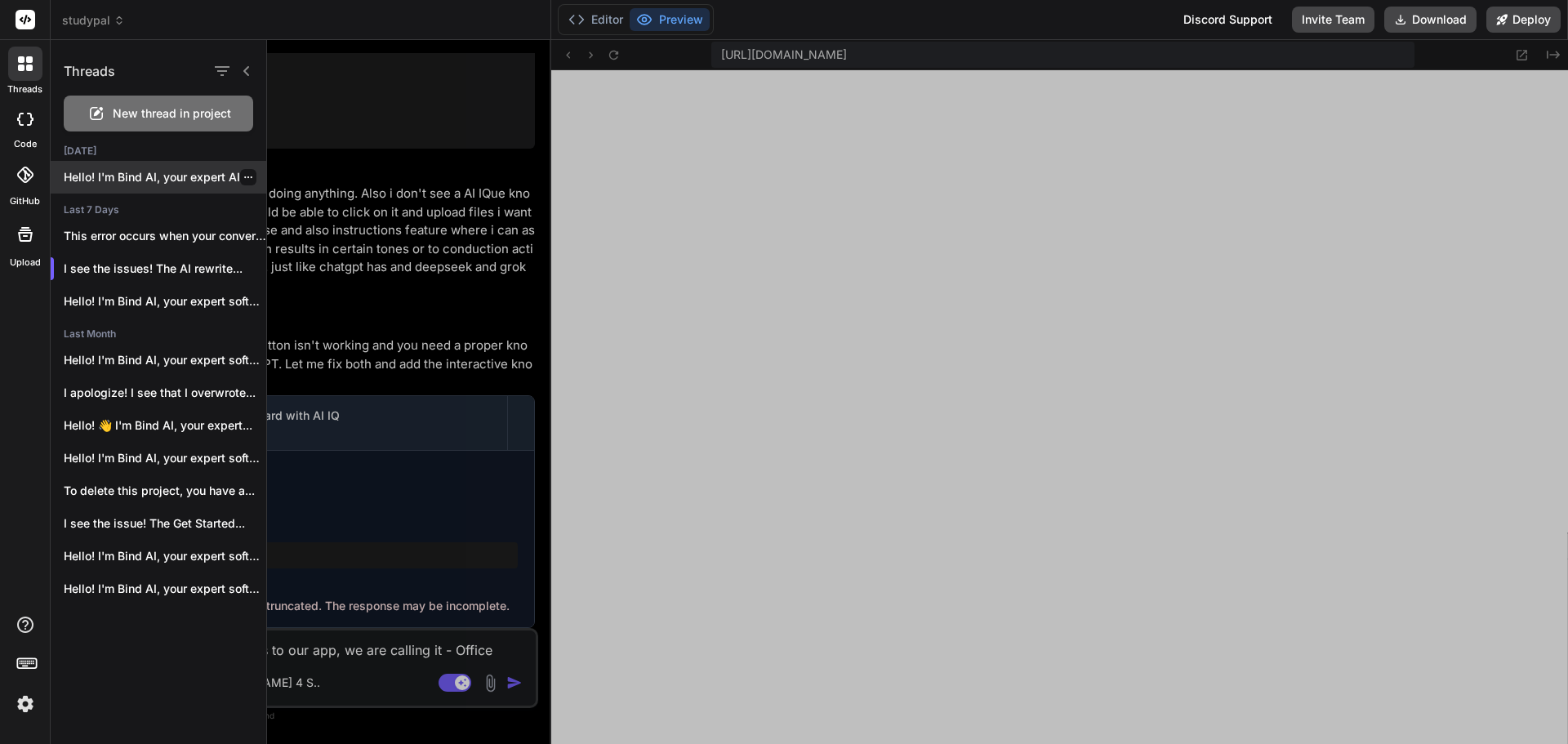
click at [125, 177] on p "Hello! I'm Bind AI, your expert AI..." at bounding box center [165, 176] width 203 height 16
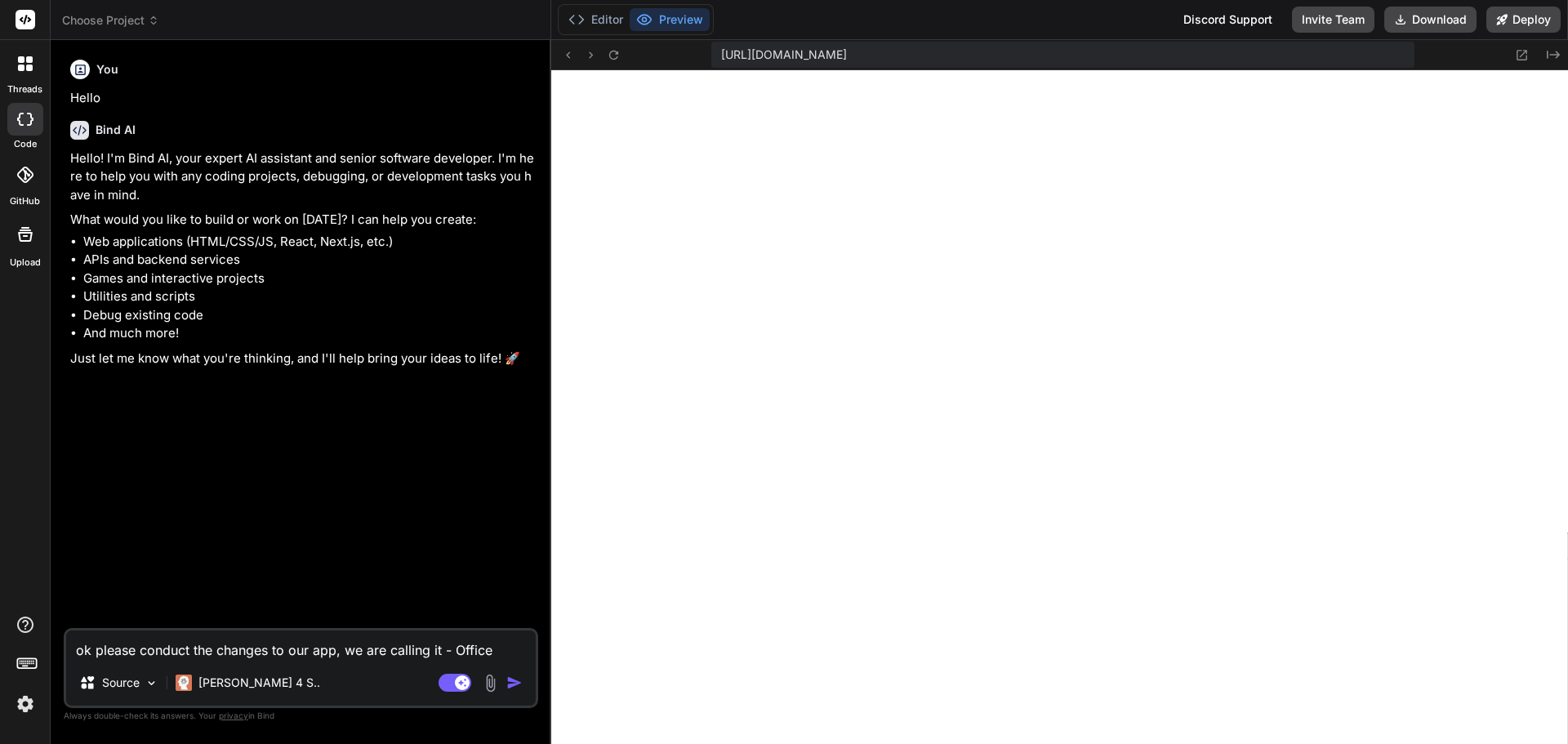
scroll to position [419, 0]
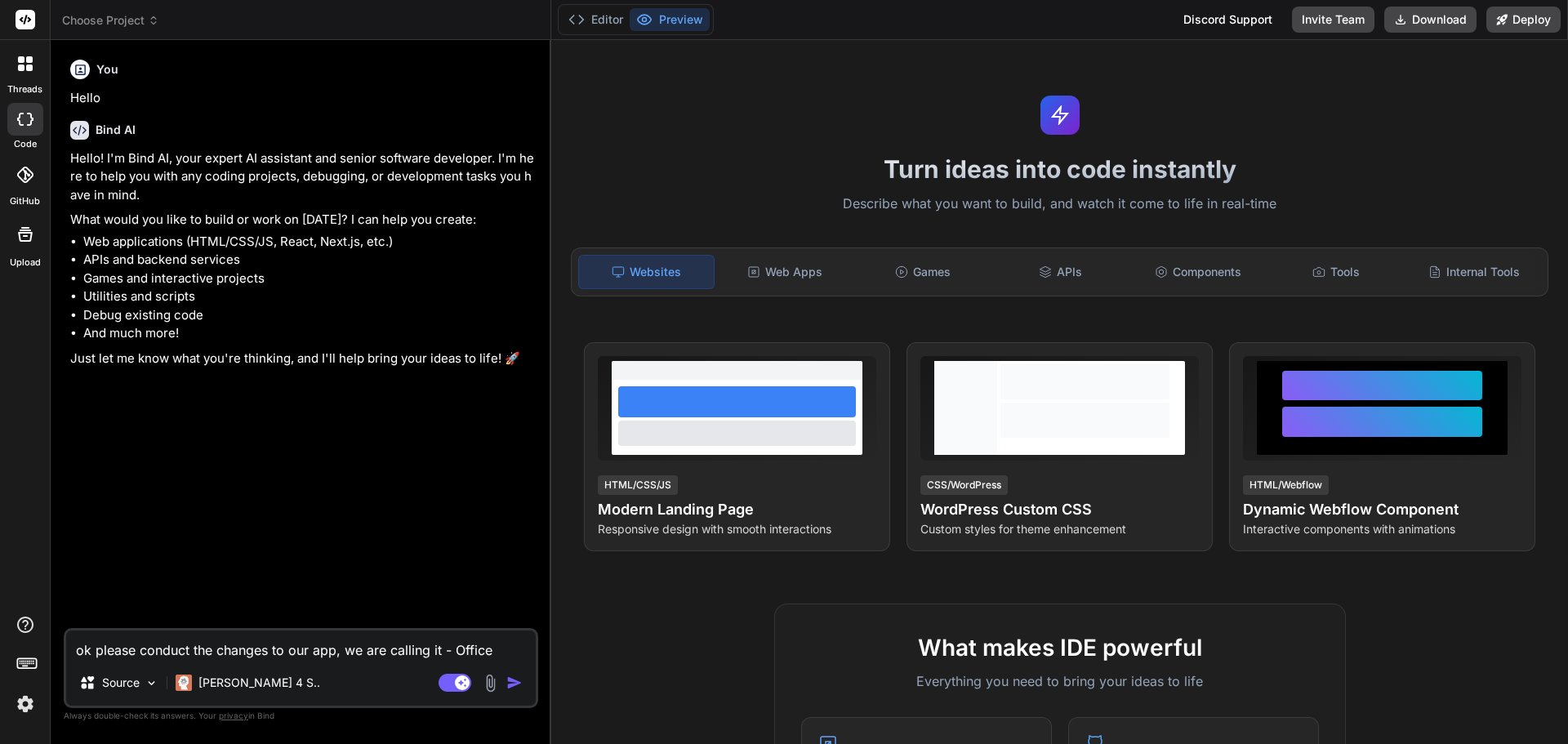
click at [17, 76] on div at bounding box center [25, 63] width 35 height 35
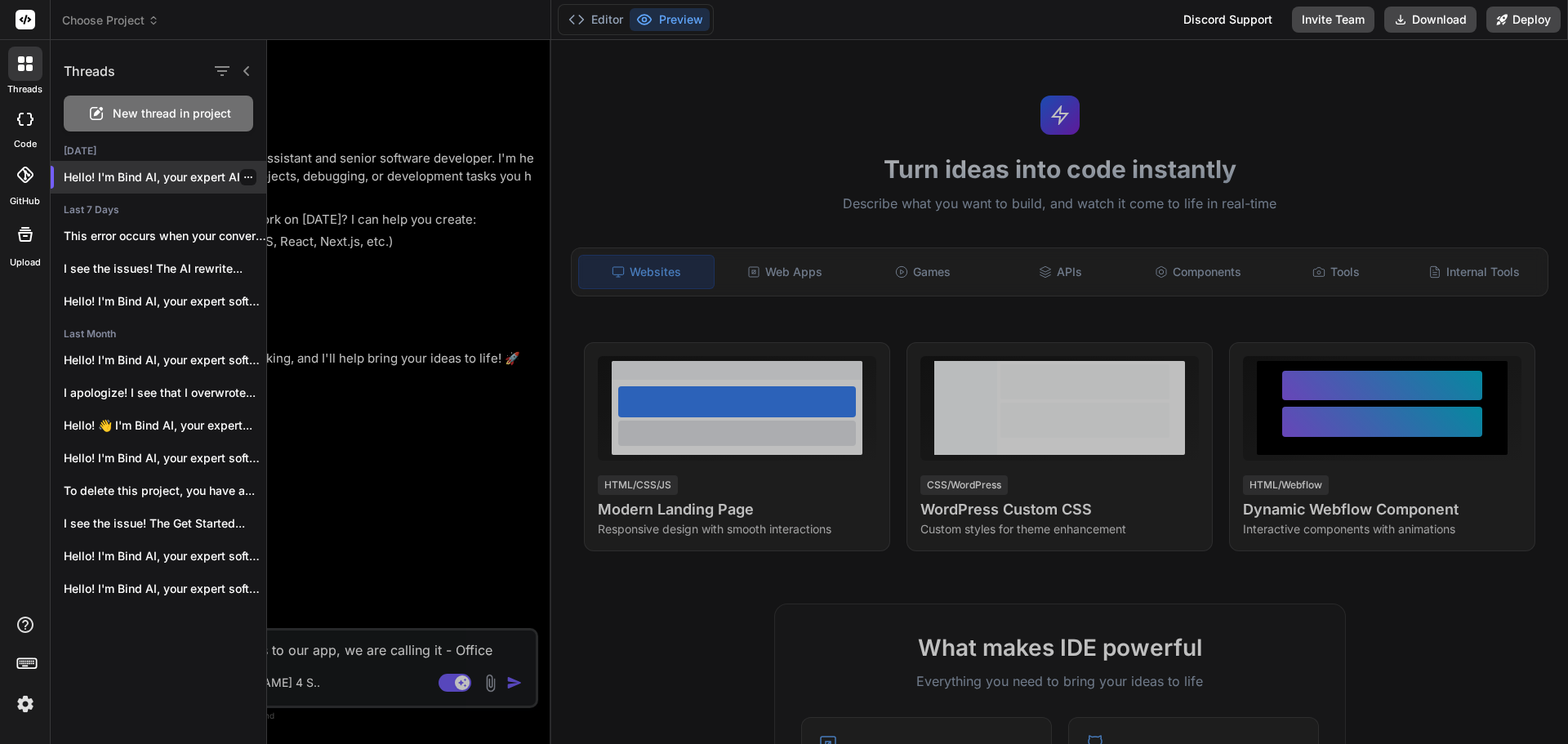
click at [137, 186] on div "Hello! I'm Bind AI, your expert AI..." at bounding box center [158, 176] width 215 height 33
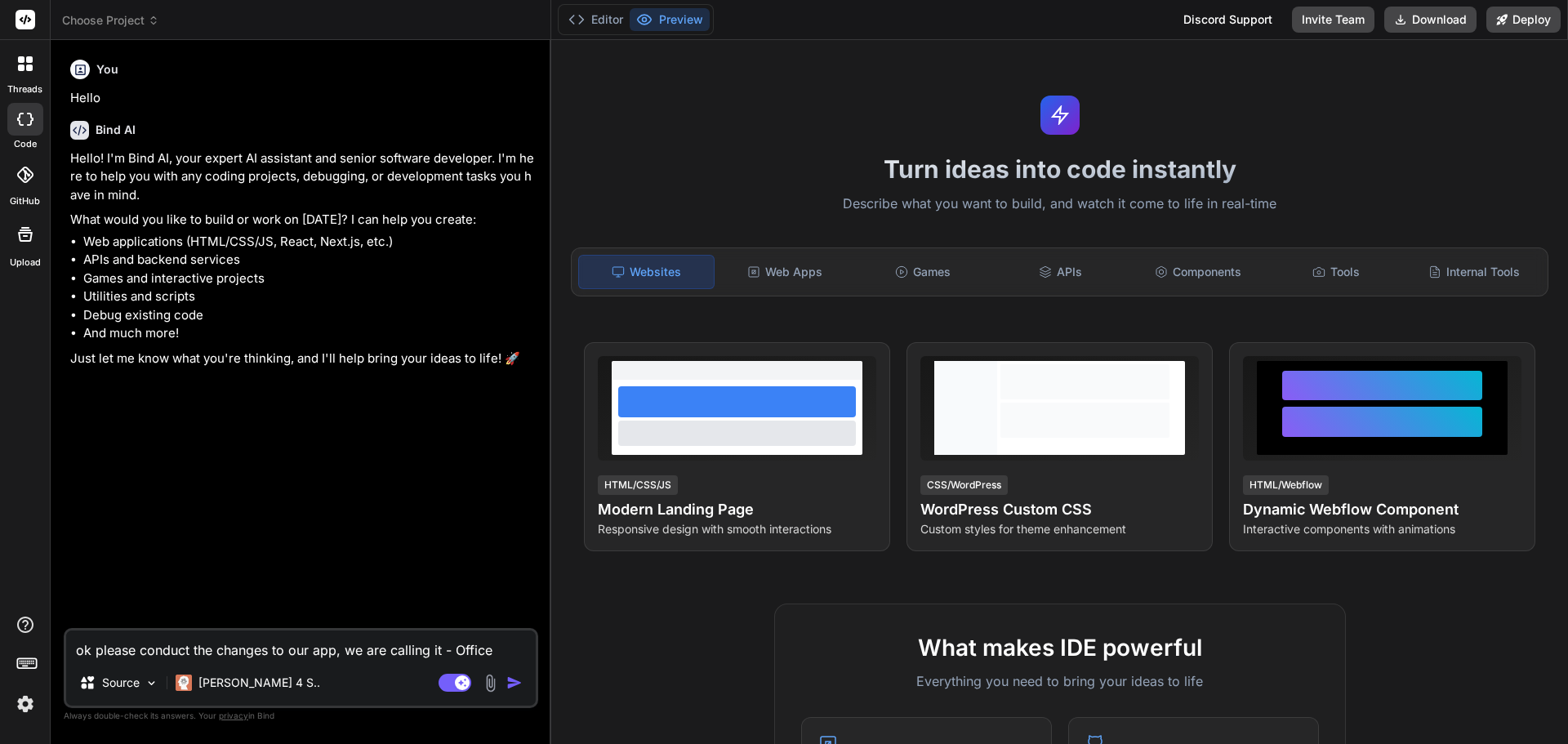
click at [43, 65] on div "threads" at bounding box center [24, 68] width 50 height 57
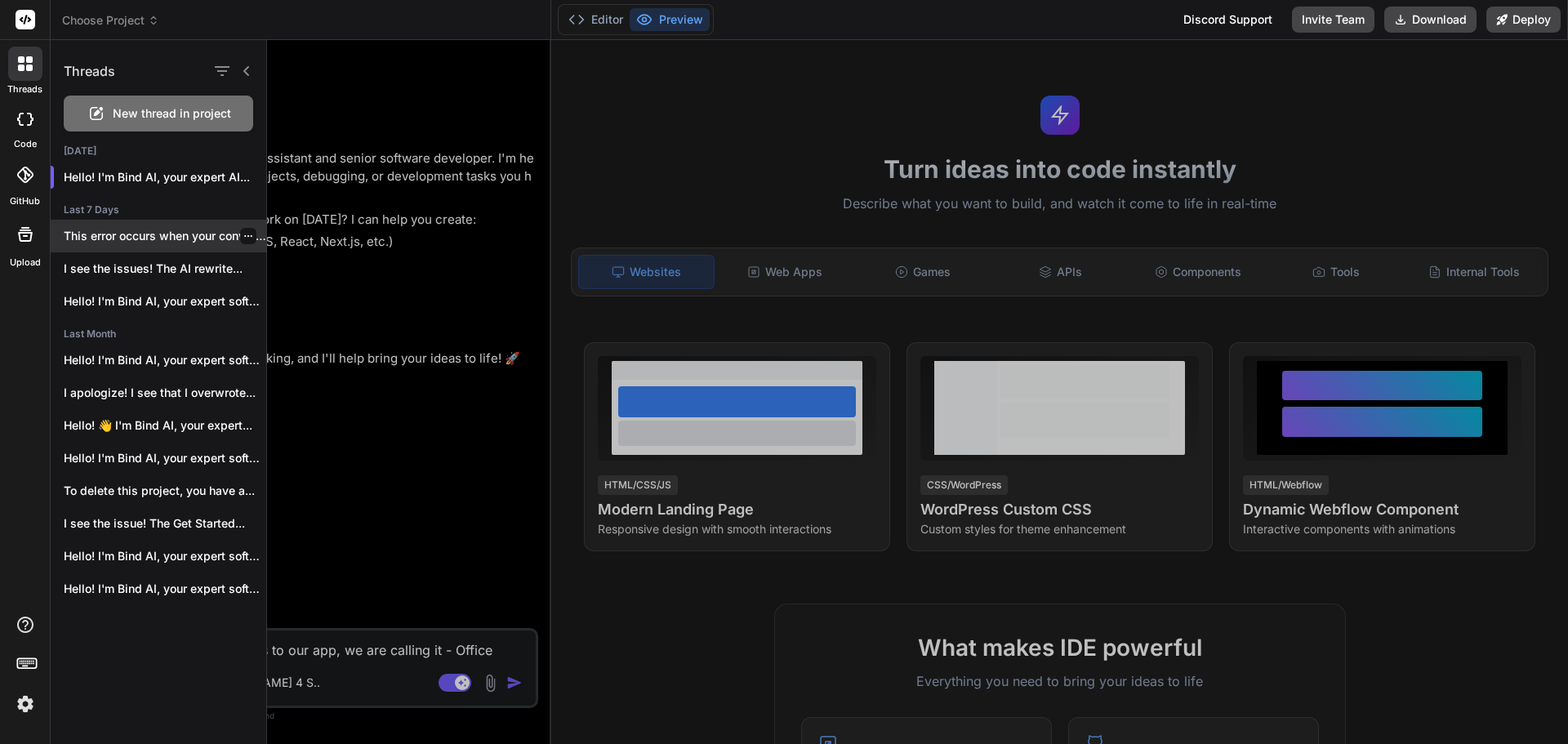
click at [129, 238] on p "This error occurs when your conversation has..." at bounding box center [165, 236] width 203 height 16
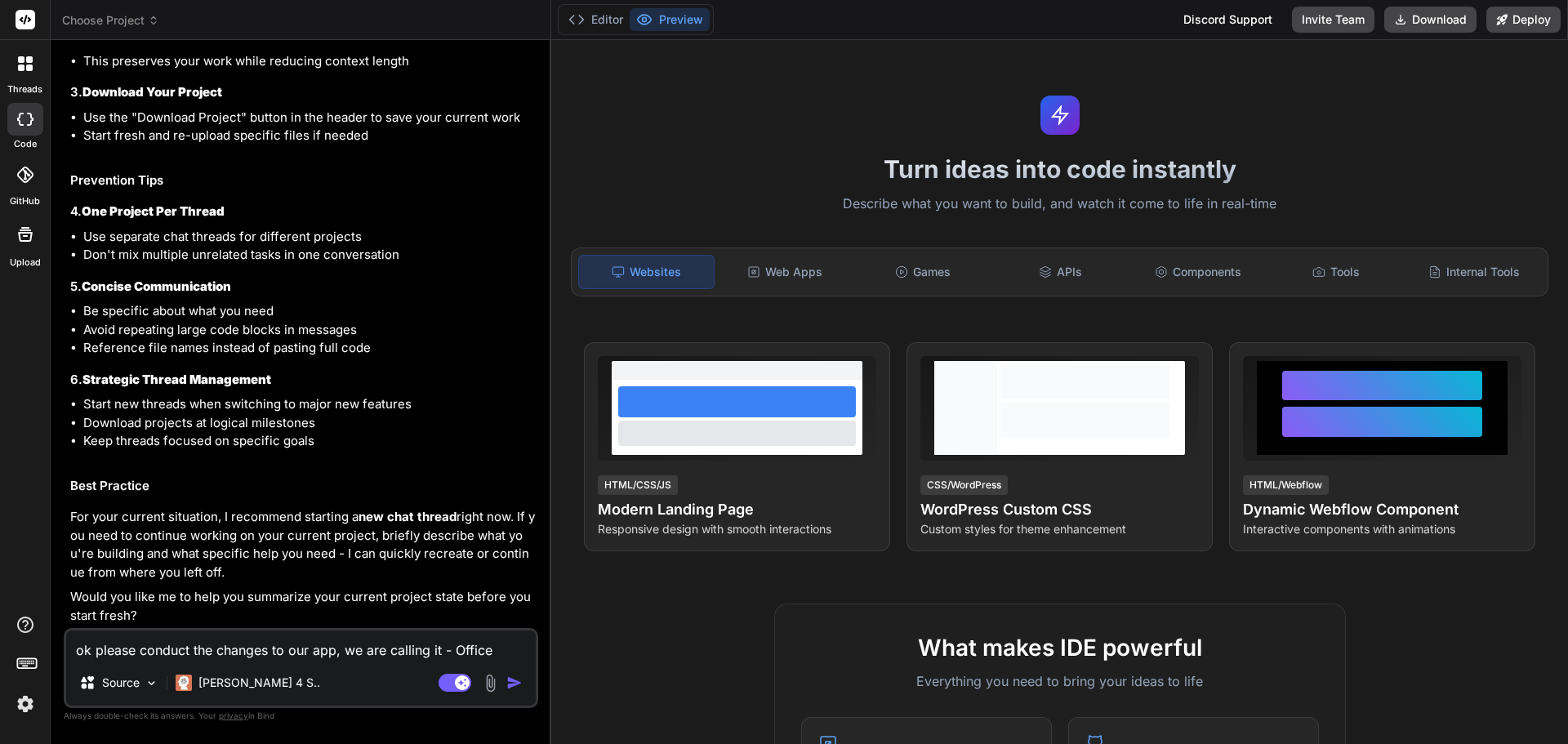
scroll to position [481, 0]
click at [29, 51] on div at bounding box center [25, 63] width 35 height 35
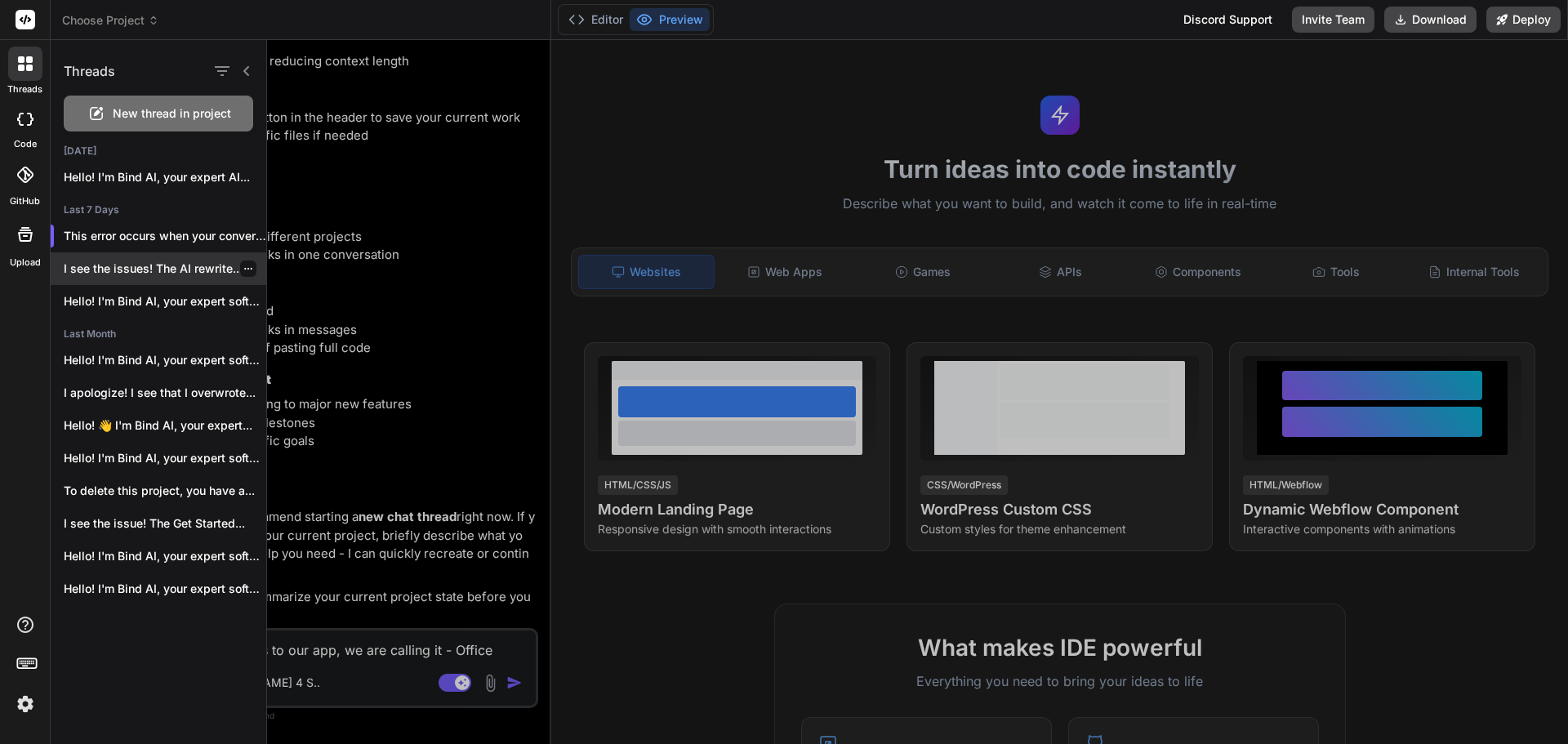
click at [112, 258] on div "I see the issues! The AI rewrite..." at bounding box center [158, 269] width 215 height 33
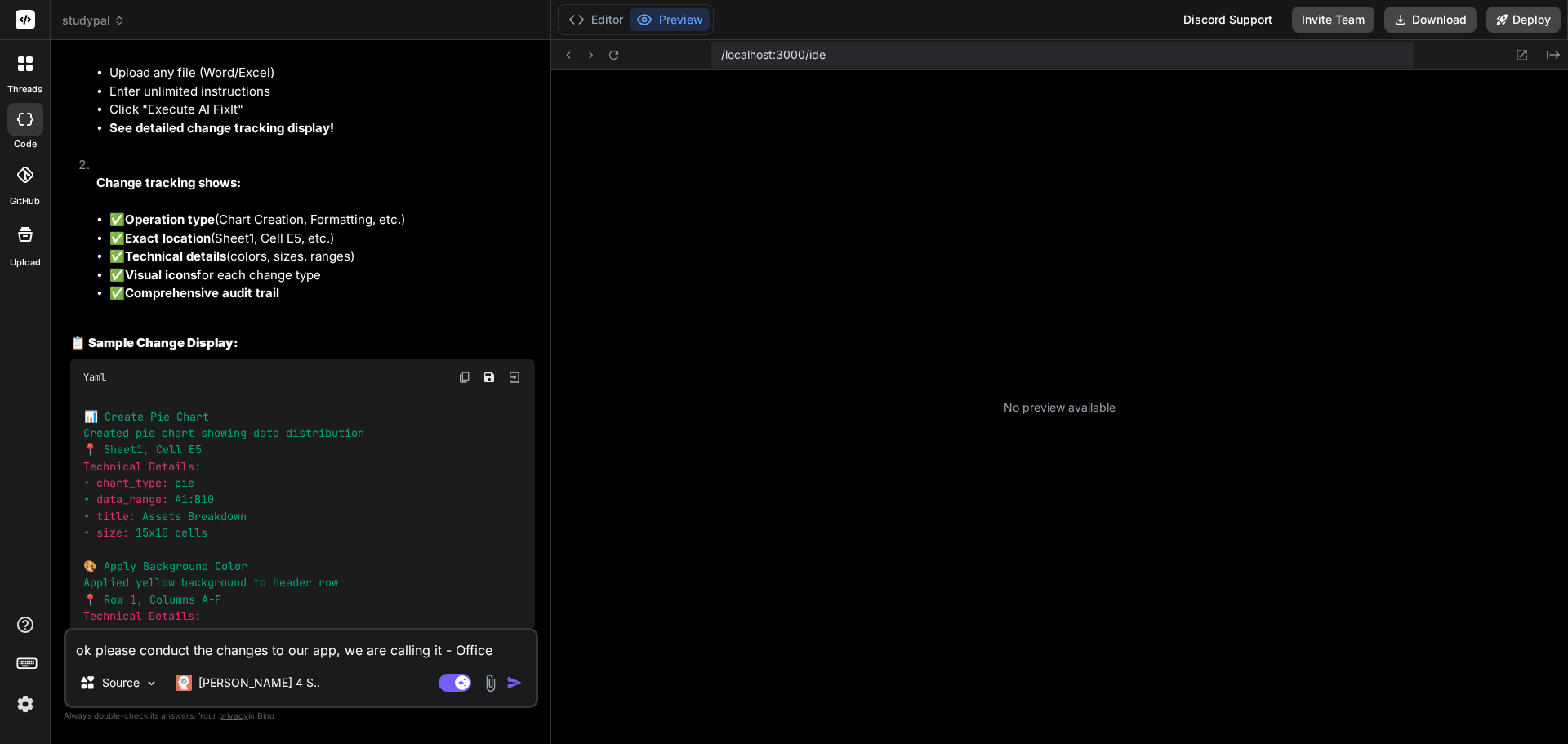
scroll to position [884, 0]
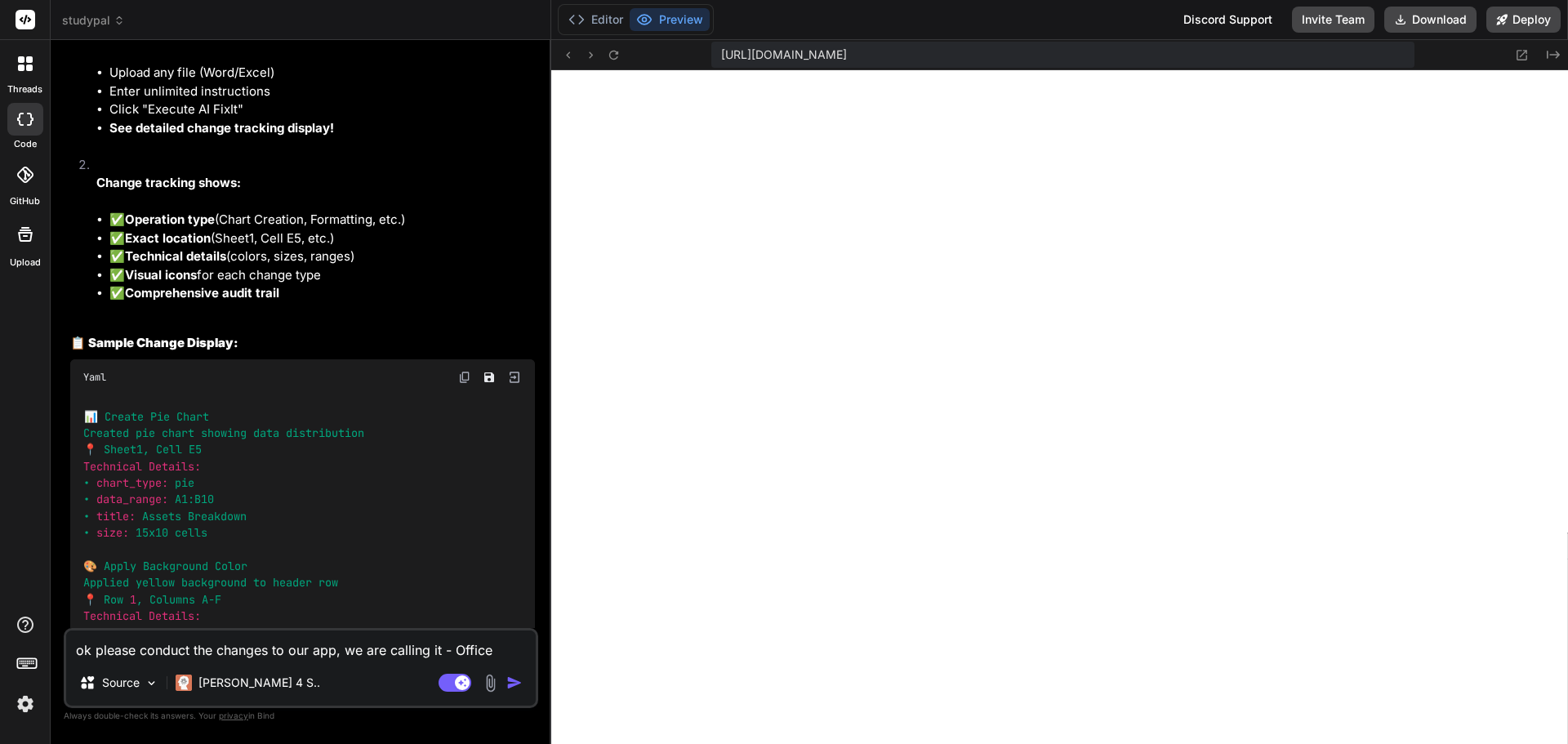
type textarea "x"
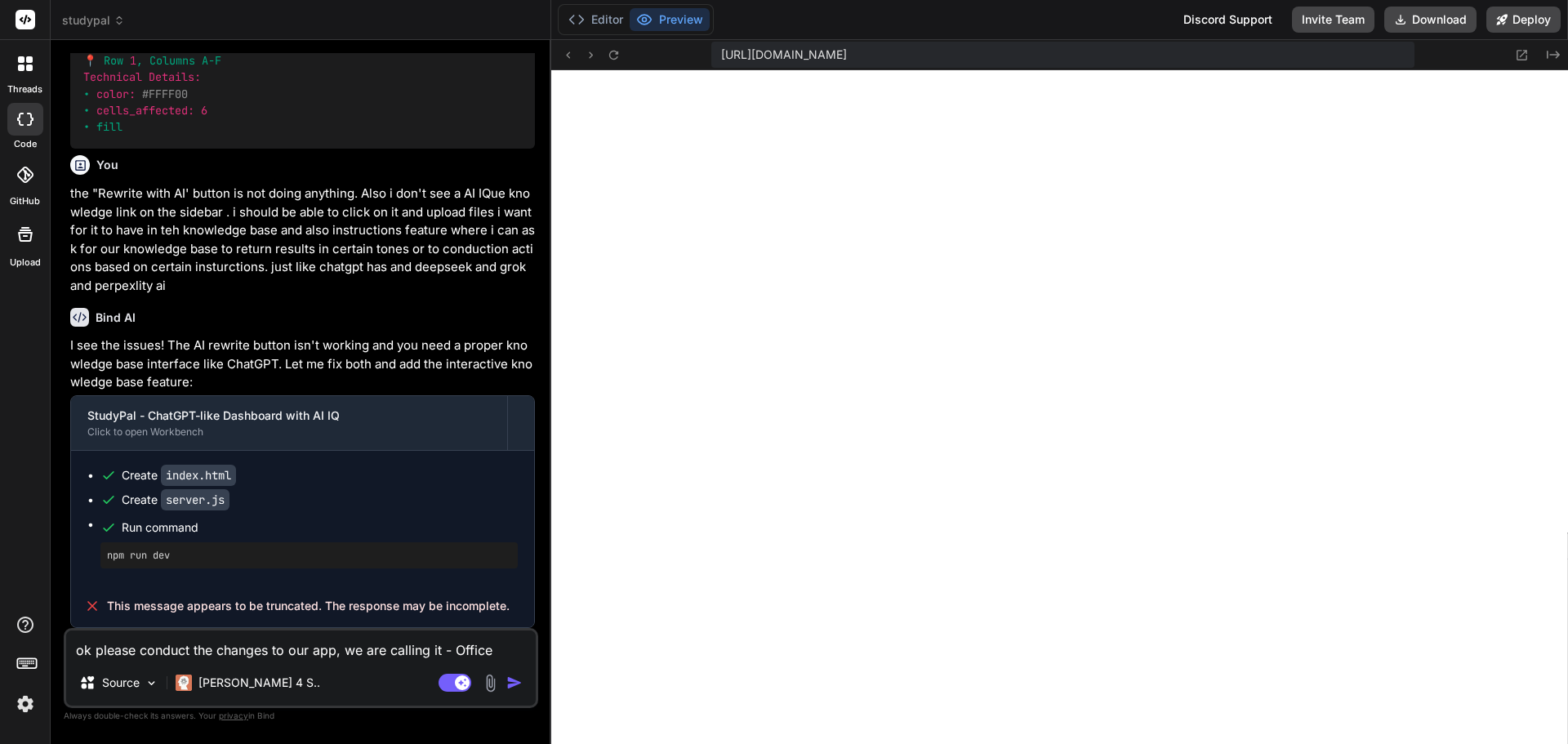
scroll to position [13520, 0]
paste textarea "[URL][DOMAIN_NAME]"
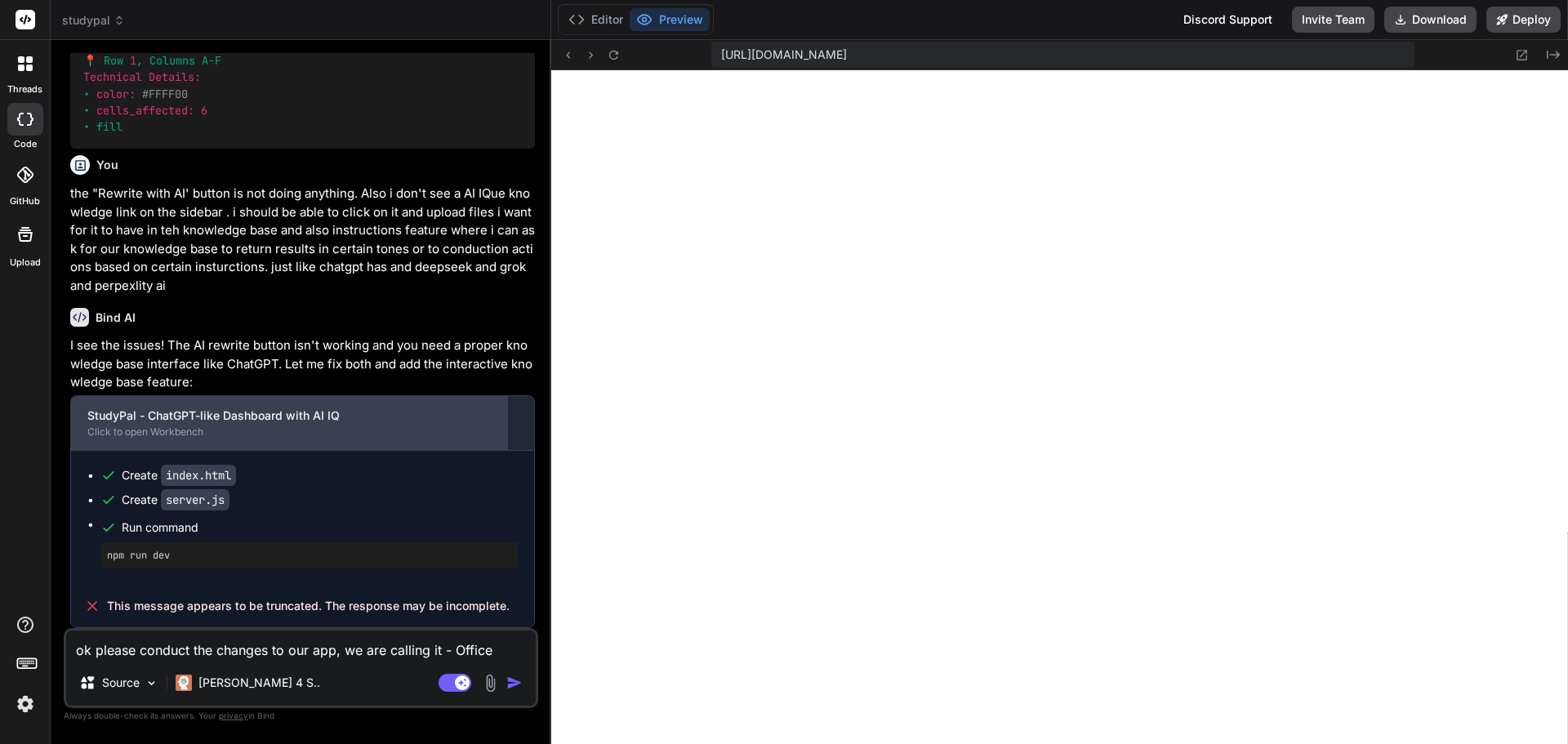
type textarea "[URL][DOMAIN_NAME]"
type textarea "x"
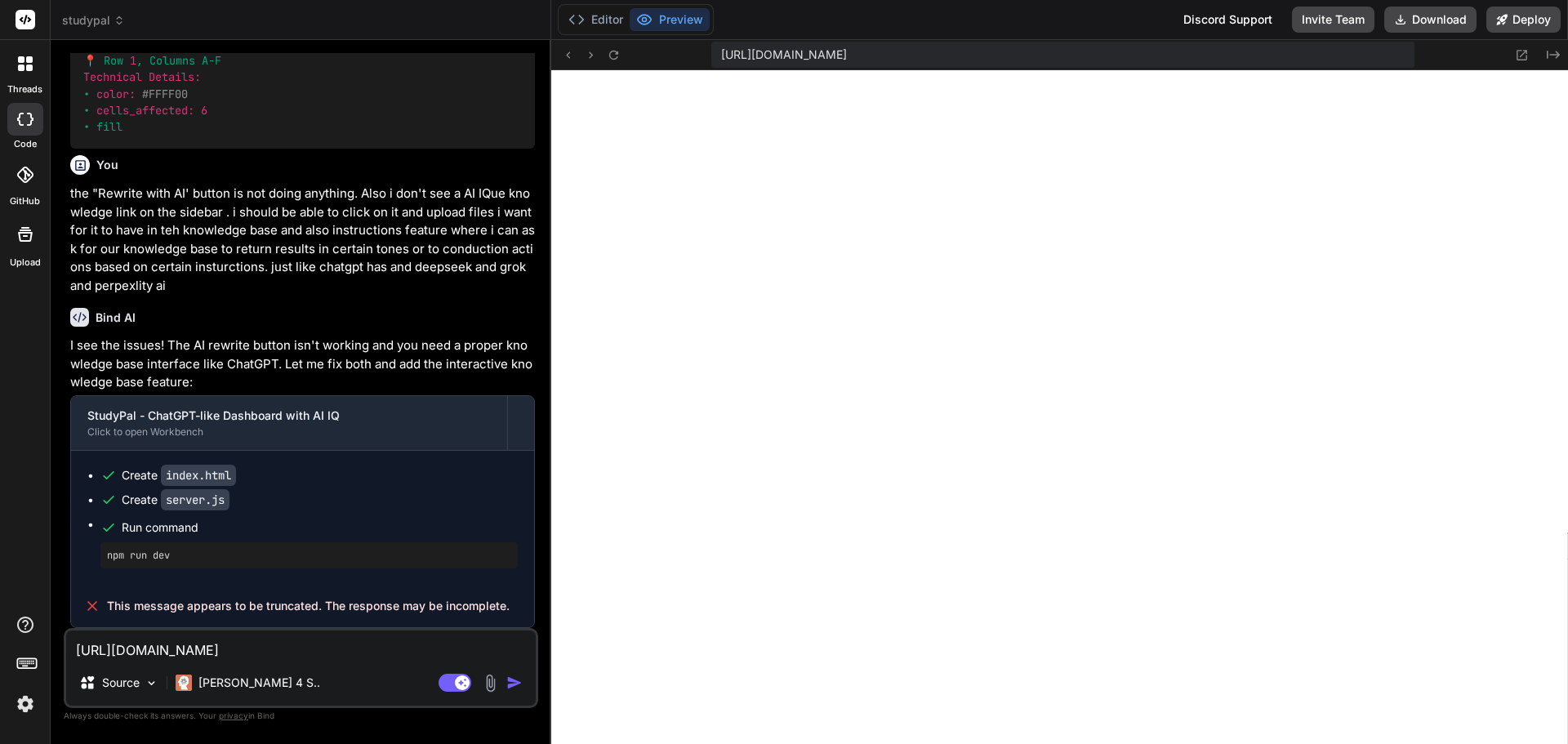
drag, startPoint x: 426, startPoint y: 656, endPoint x: -222, endPoint y: 763, distance: 656.8
click at [0, 743] on html "threads code GitHub Upload studypal Created with Pixso. Bind AI Web Search Crea…" at bounding box center [784, 372] width 1568 height 744
type textarea "x"
click at [224, 640] on textarea at bounding box center [301, 645] width 469 height 30
paste textarea "Project: OfficeAutomator Pro - AI-Powered Productivity Suite for Solopreneurs I…"
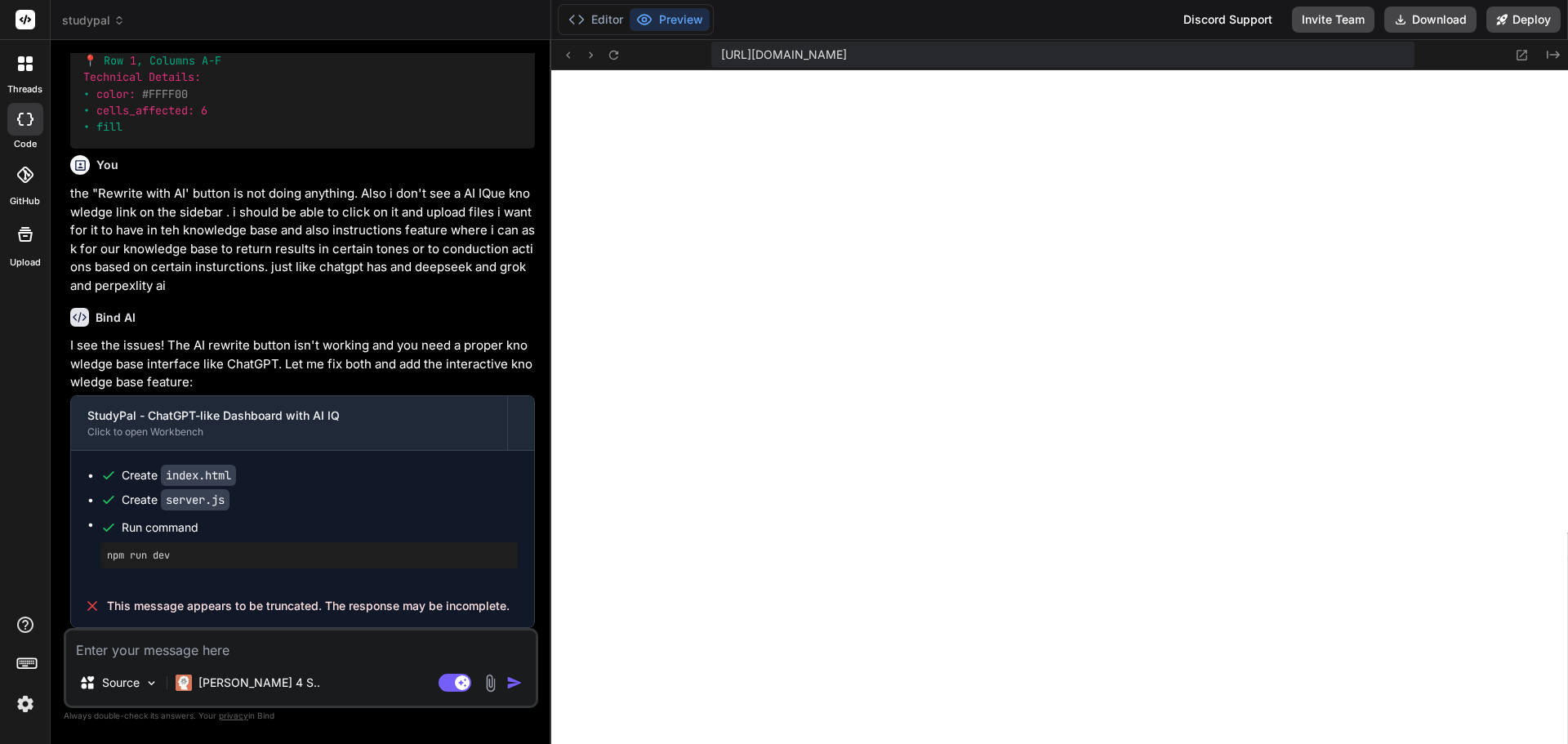
type textarea "Project: OfficeAutomator Pro - AI-Powered Productivity Suite for Solopreneurs I…"
type textarea "x"
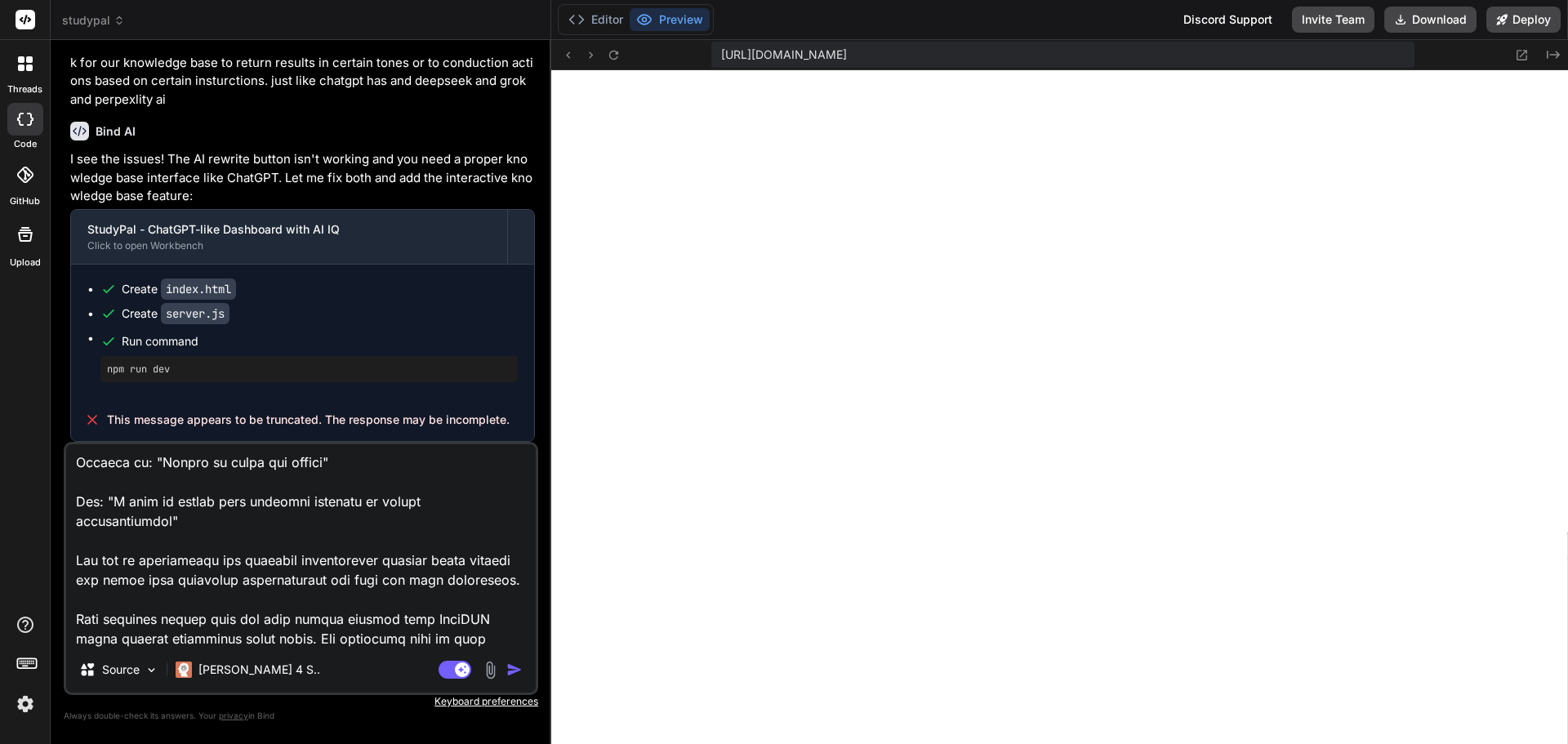
click at [230, 575] on textarea at bounding box center [301, 546] width 469 height 203
type textarea "Project: OfficeAutomator Pro - AI-Powered Productivity Suite for Solopreneurs I…"
type textarea "x"
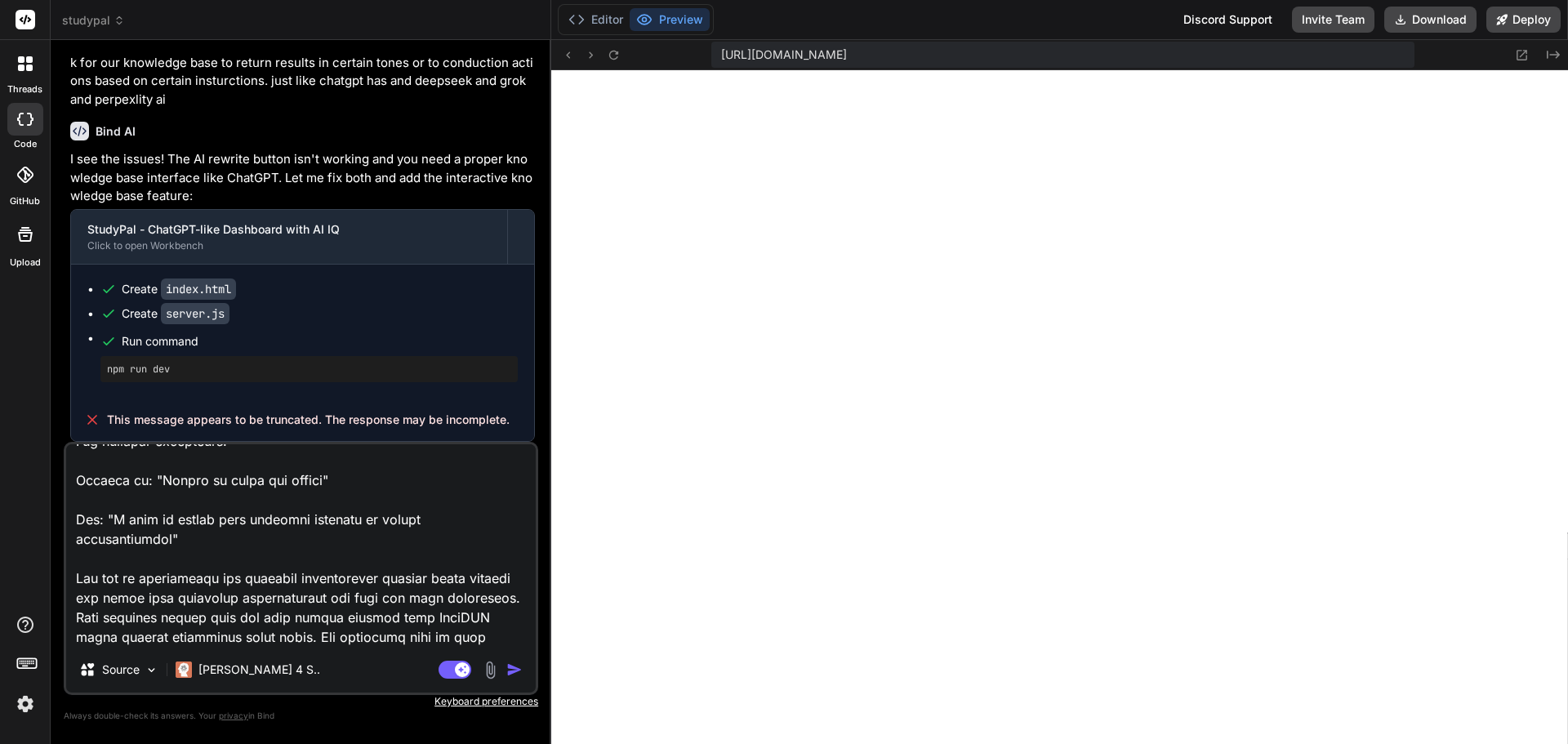
click at [216, 534] on textarea at bounding box center [301, 546] width 469 height 203
type textarea "Project: OfficeAutomator Pro - AI-Powered Productivity Suite for Solopreneurs I…"
type textarea "x"
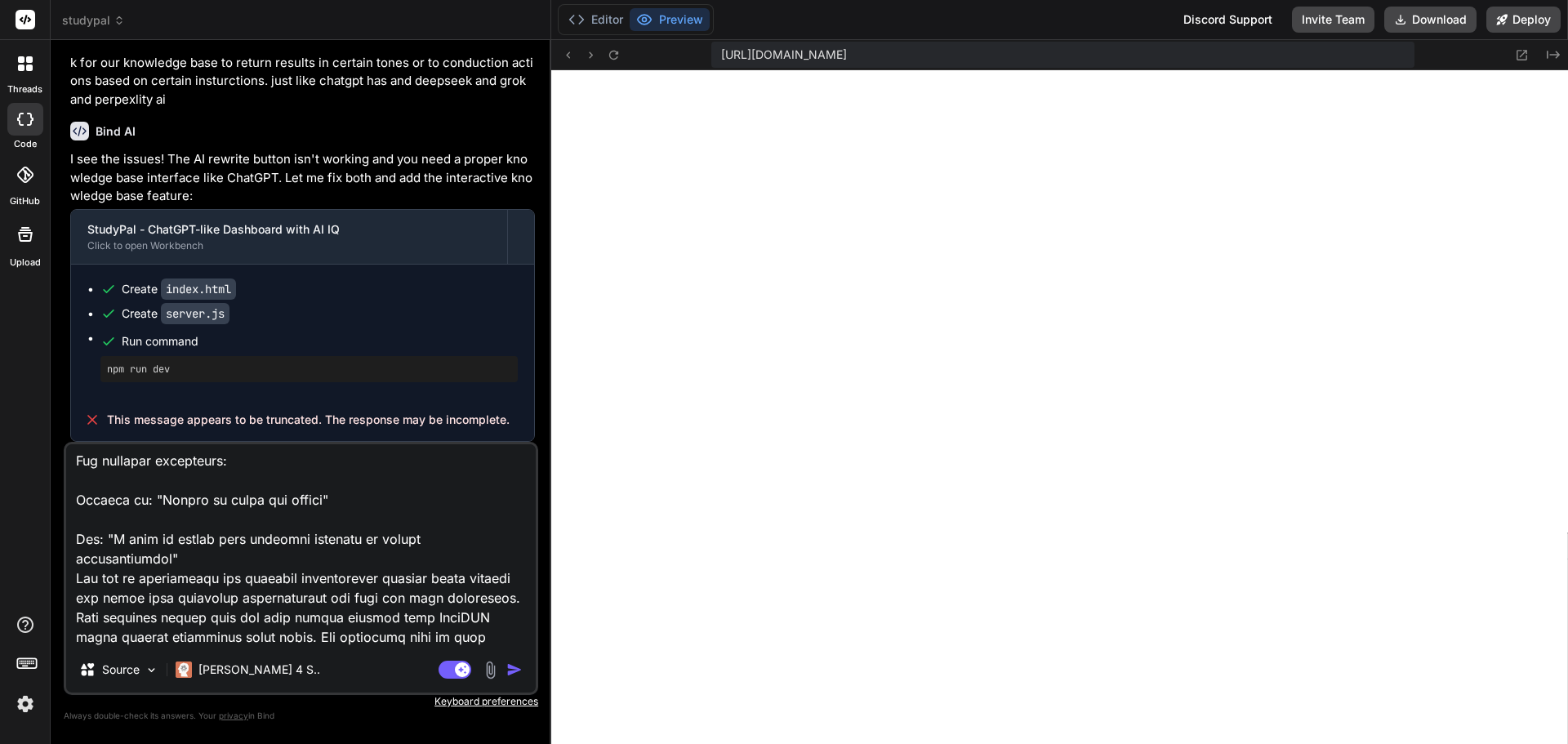
click at [216, 519] on textarea at bounding box center [301, 546] width 469 height 203
type textarea "Project: OfficeAutomator Pro - AI-Powered Productivity Suite for Solopreneurs I…"
type textarea "x"
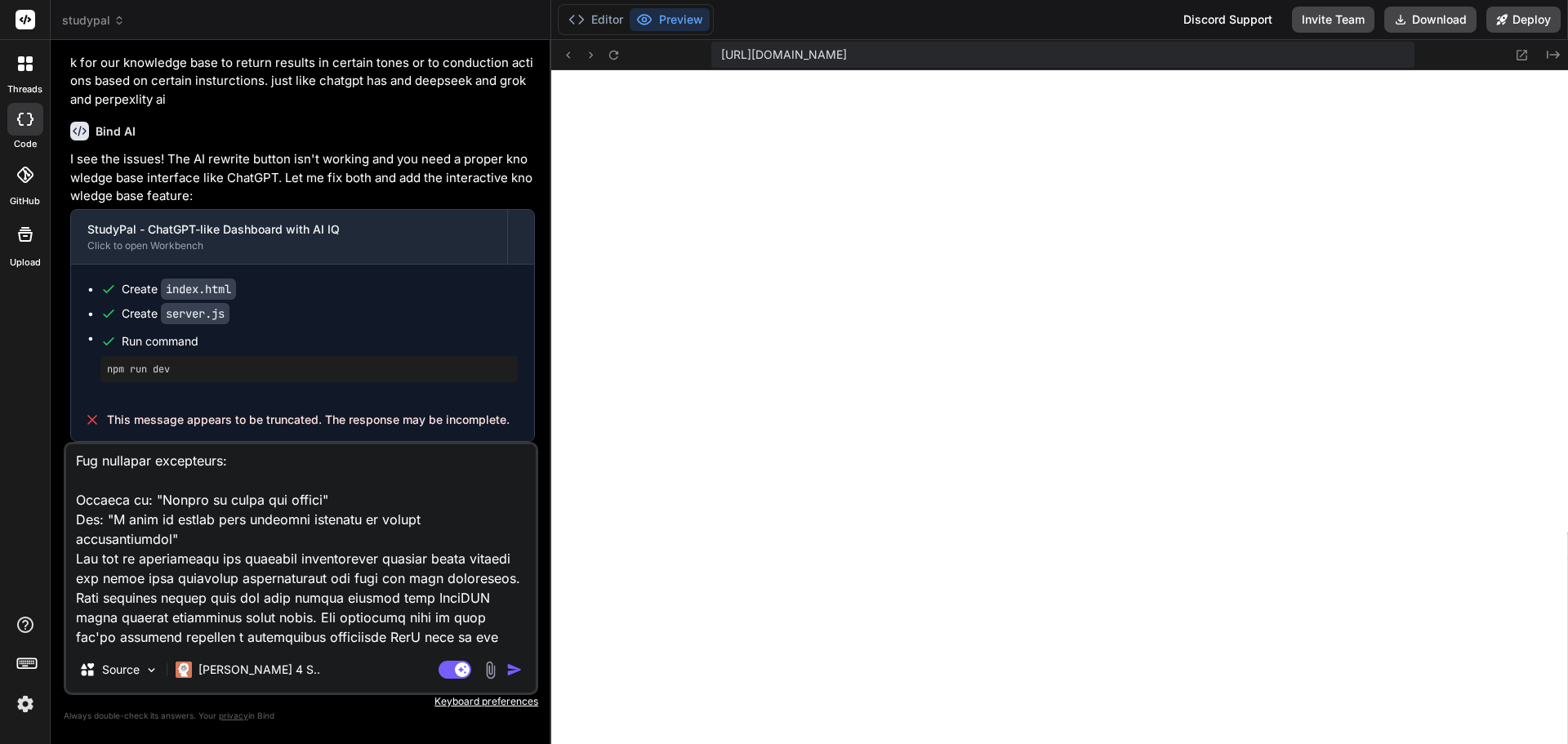
scroll to position [1532, 0]
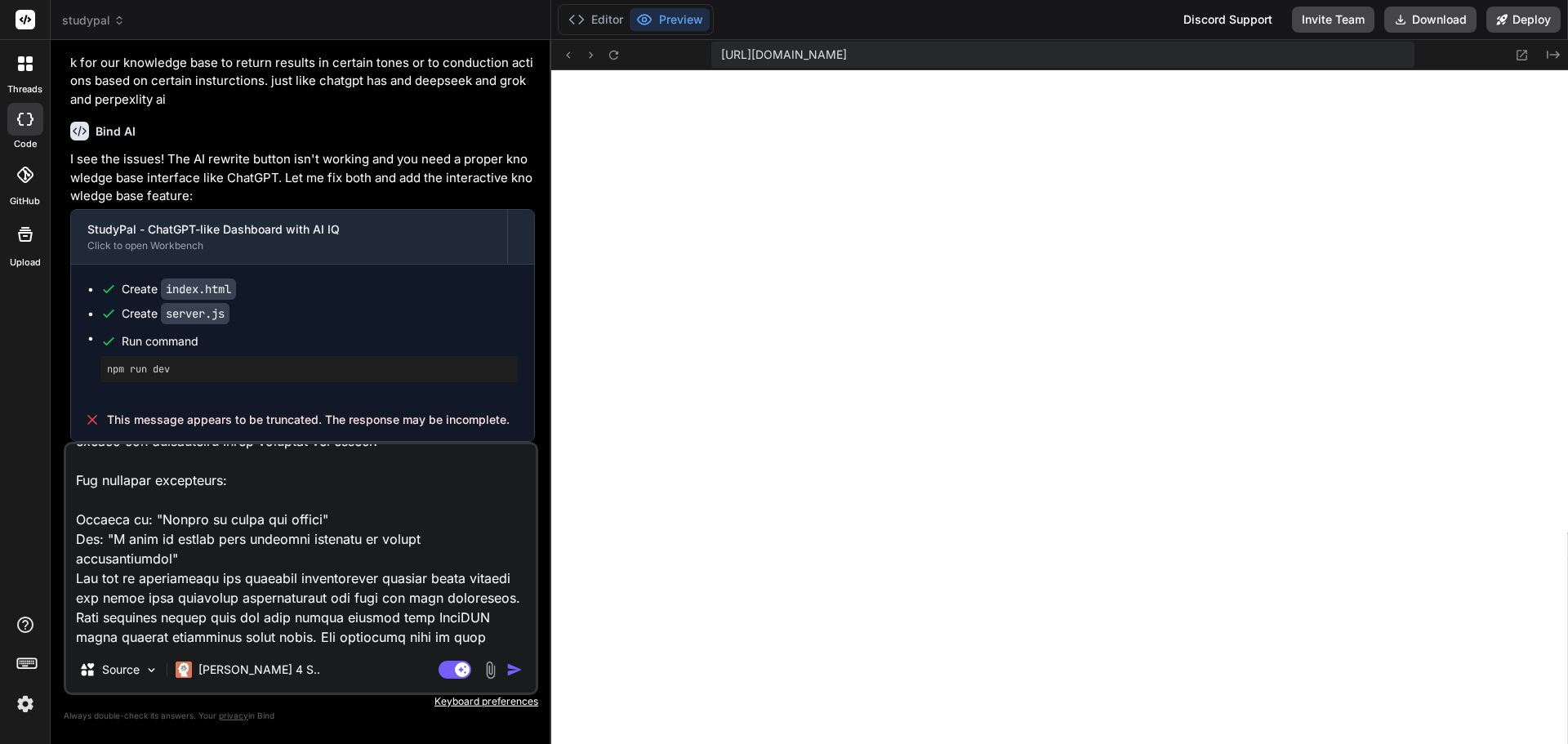
click at [216, 487] on textarea at bounding box center [301, 546] width 469 height 203
click at [210, 501] on textarea at bounding box center [301, 546] width 469 height 203
type textarea "Project: OfficeAutomator Pro - AI-Powered Productivity Suite for Solopreneurs I…"
type textarea "x"
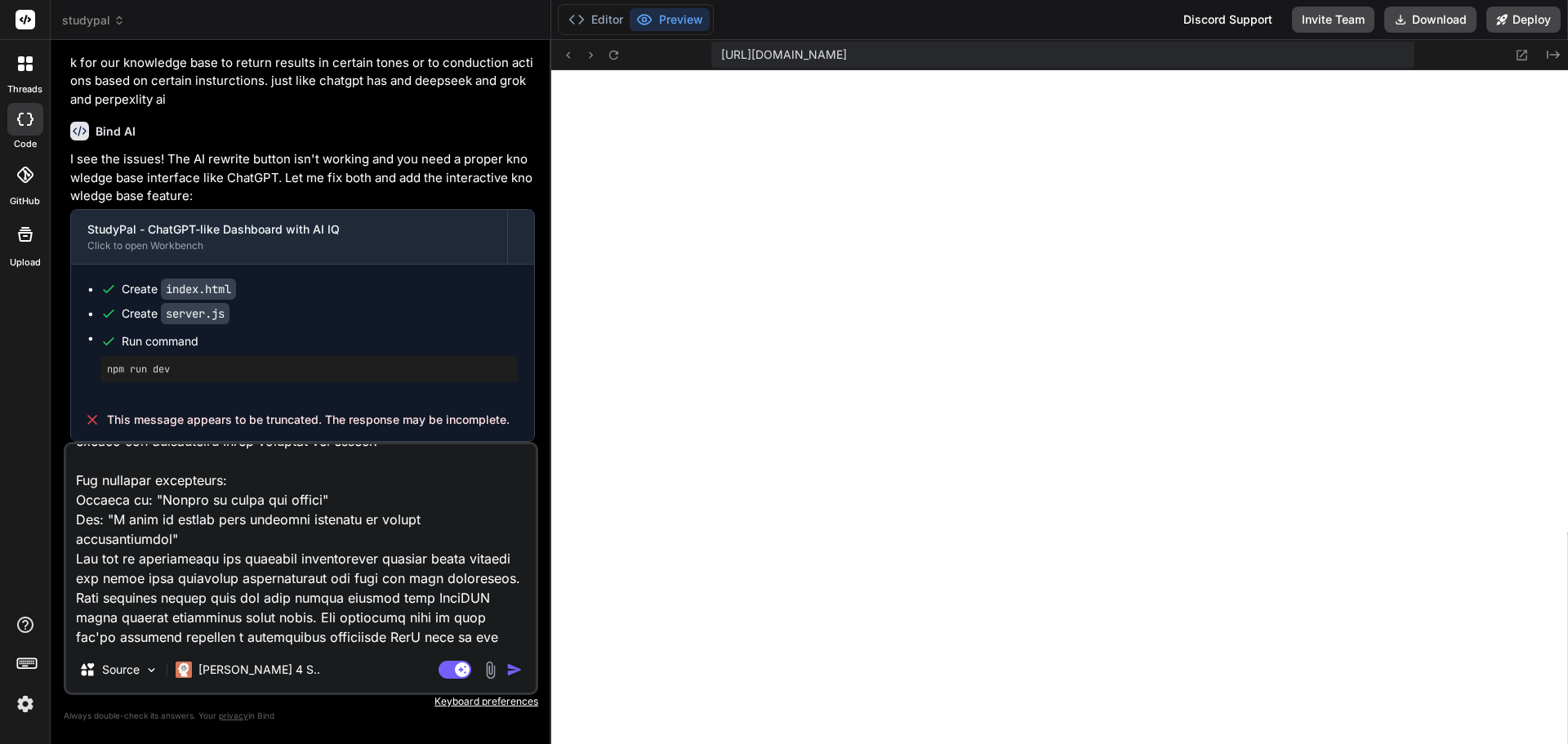
scroll to position [1512, 0]
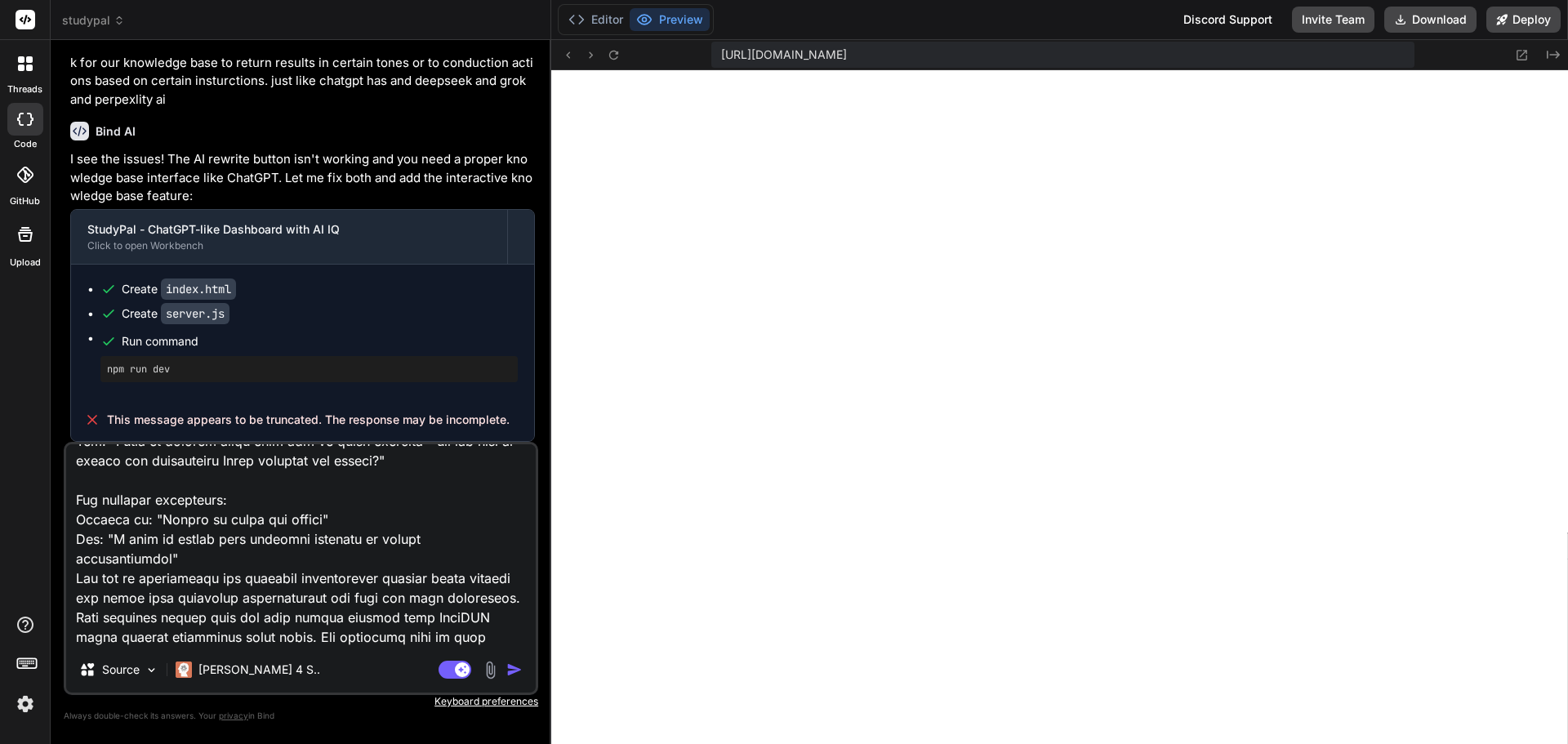
click at [245, 483] on textarea at bounding box center [301, 546] width 469 height 203
type textarea "Project: OfficeAutomator Pro - AI-Powered Productivity Suite for Solopreneurs I…"
type textarea "x"
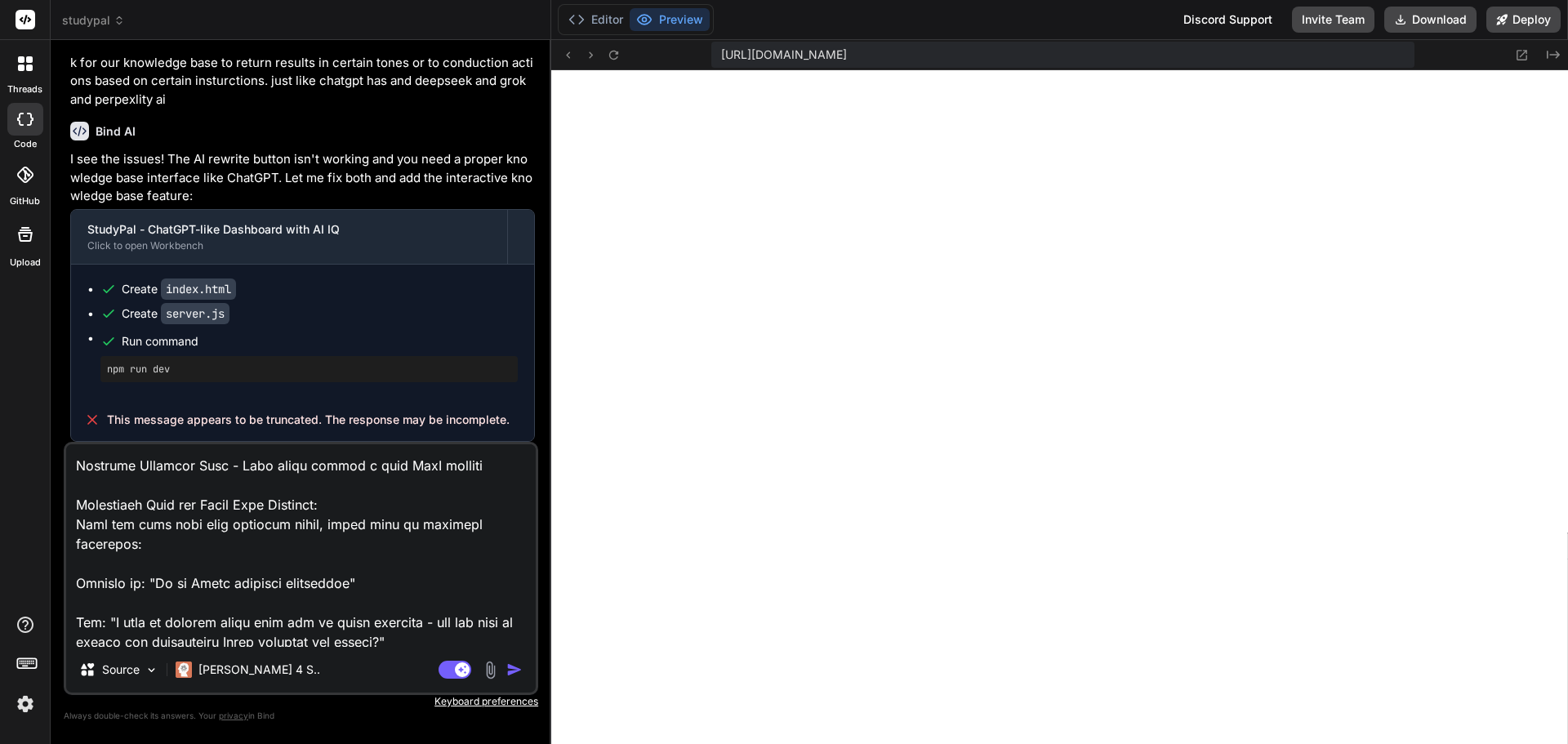
scroll to position [1329, 0]
click at [148, 599] on textarea at bounding box center [301, 546] width 469 height 203
type textarea "Project: OfficeAutomator Pro - AI-Powered Productivity Suite for Solopreneurs I…"
type textarea "x"
click at [148, 561] on textarea at bounding box center [301, 546] width 469 height 203
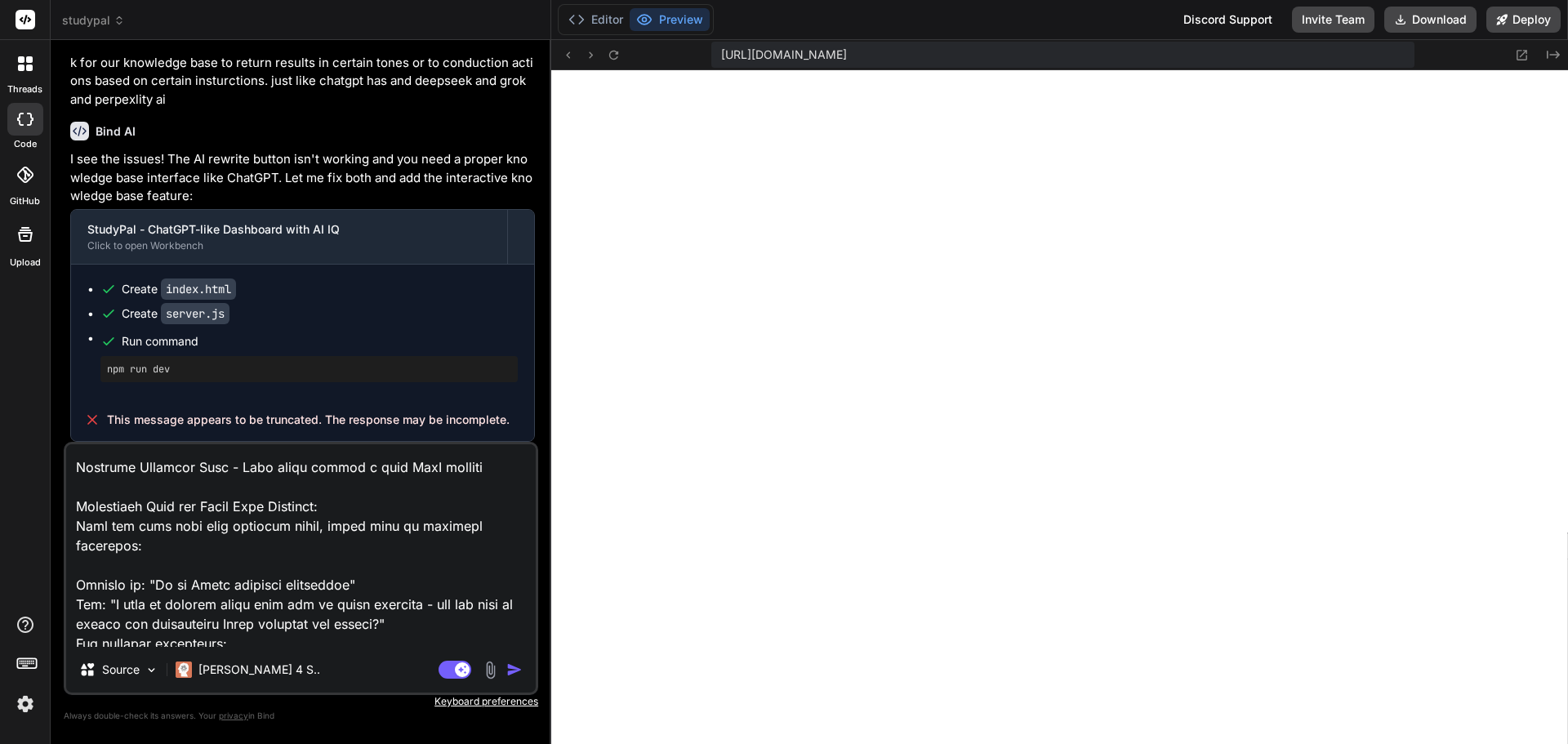
type textarea "Project: OfficeAutomator Pro - AI-Powered Productivity Suite for Solopreneurs I…"
type textarea "x"
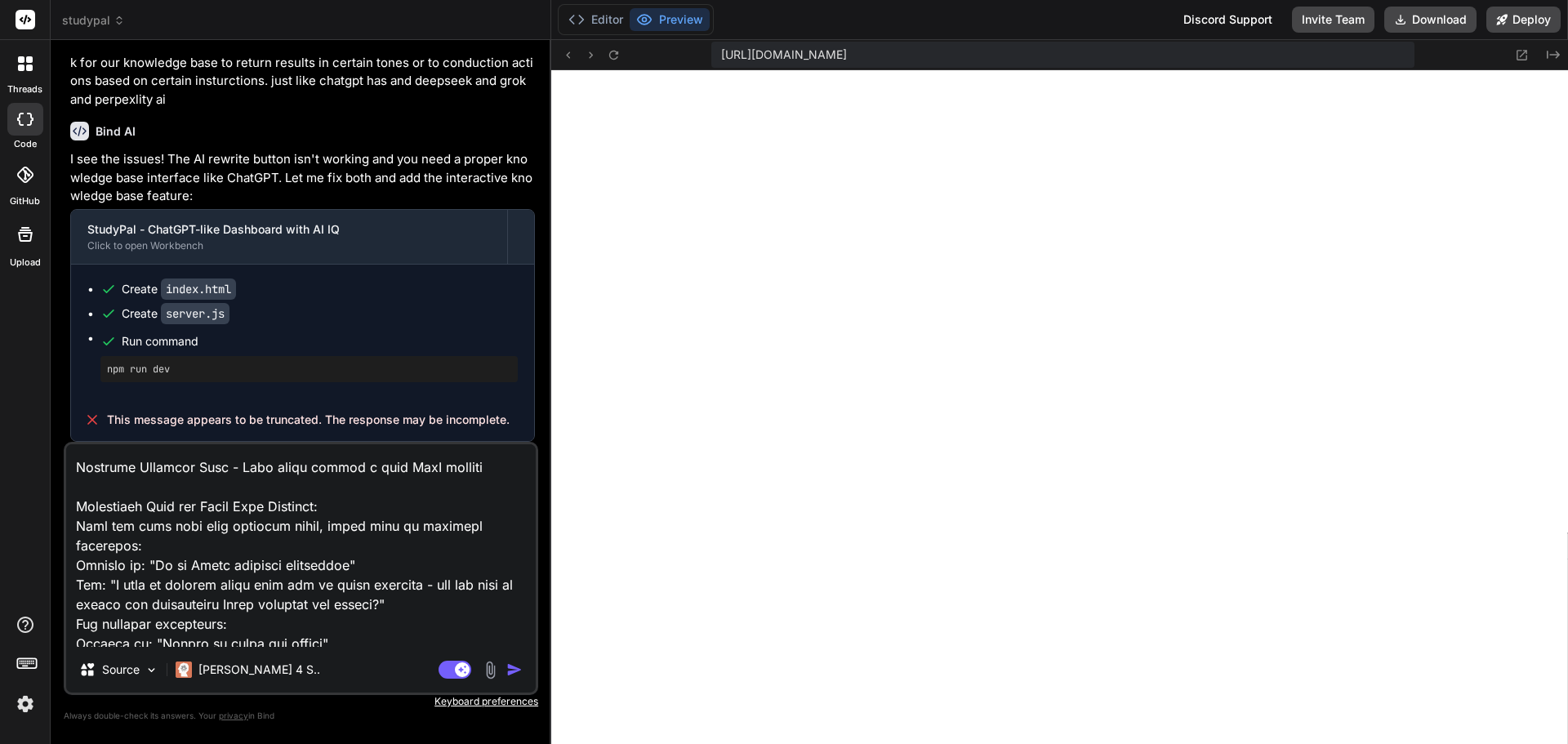
click at [148, 481] on textarea at bounding box center [301, 546] width 469 height 203
type textarea "Project: OfficeAutomator Pro - AI-Powered Productivity Suite for Solopreneurs I…"
type textarea "x"
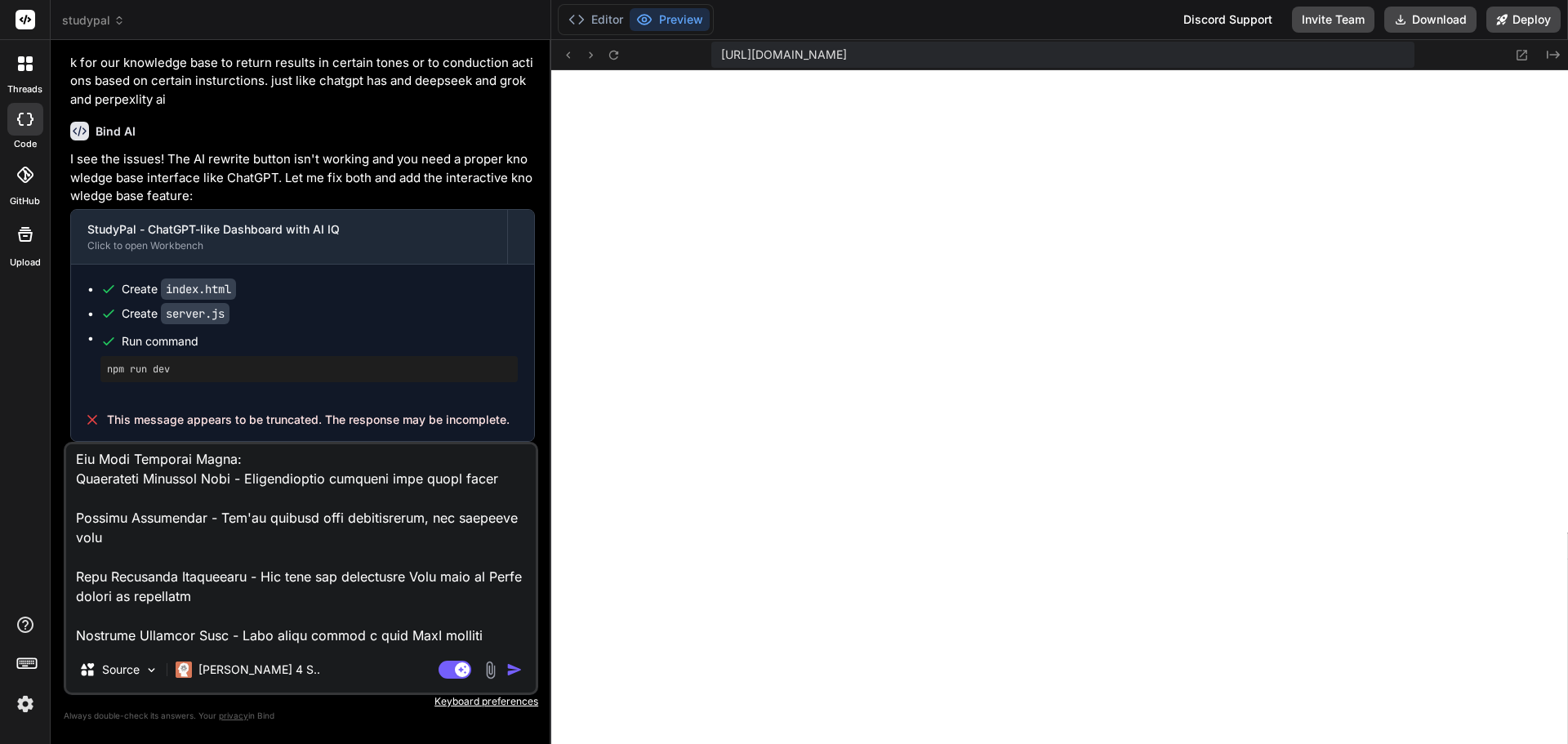
scroll to position [1147, 0]
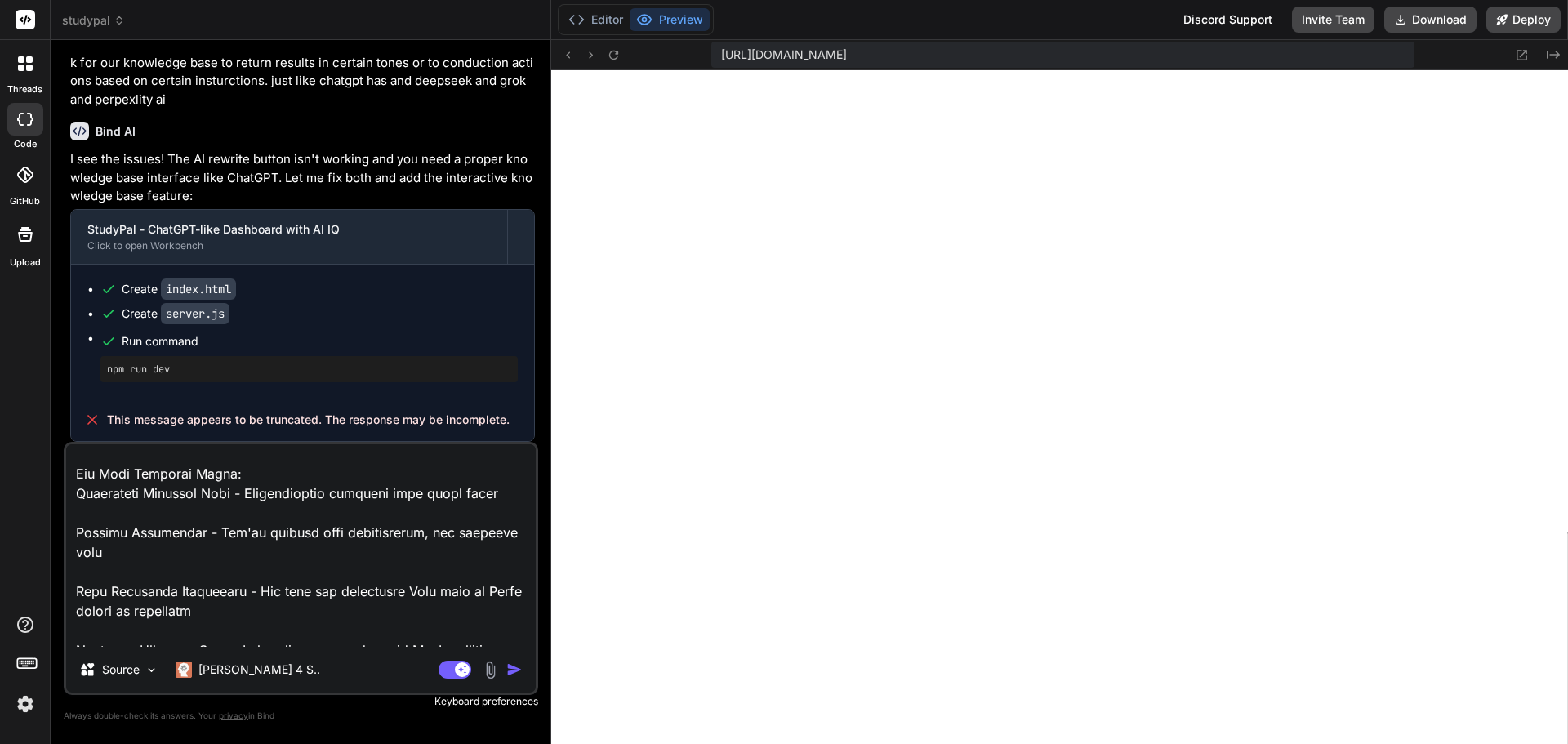
click at [122, 629] on textarea at bounding box center [301, 546] width 469 height 203
type textarea "Project: OfficeAutomator Pro - AI-Powered Productivity Suite for Solopreneurs I…"
type textarea "x"
click at [131, 562] on textarea at bounding box center [301, 546] width 469 height 203
type textarea "Project: OfficeAutomator Pro - AI-Powered Productivity Suite for Solopreneurs I…"
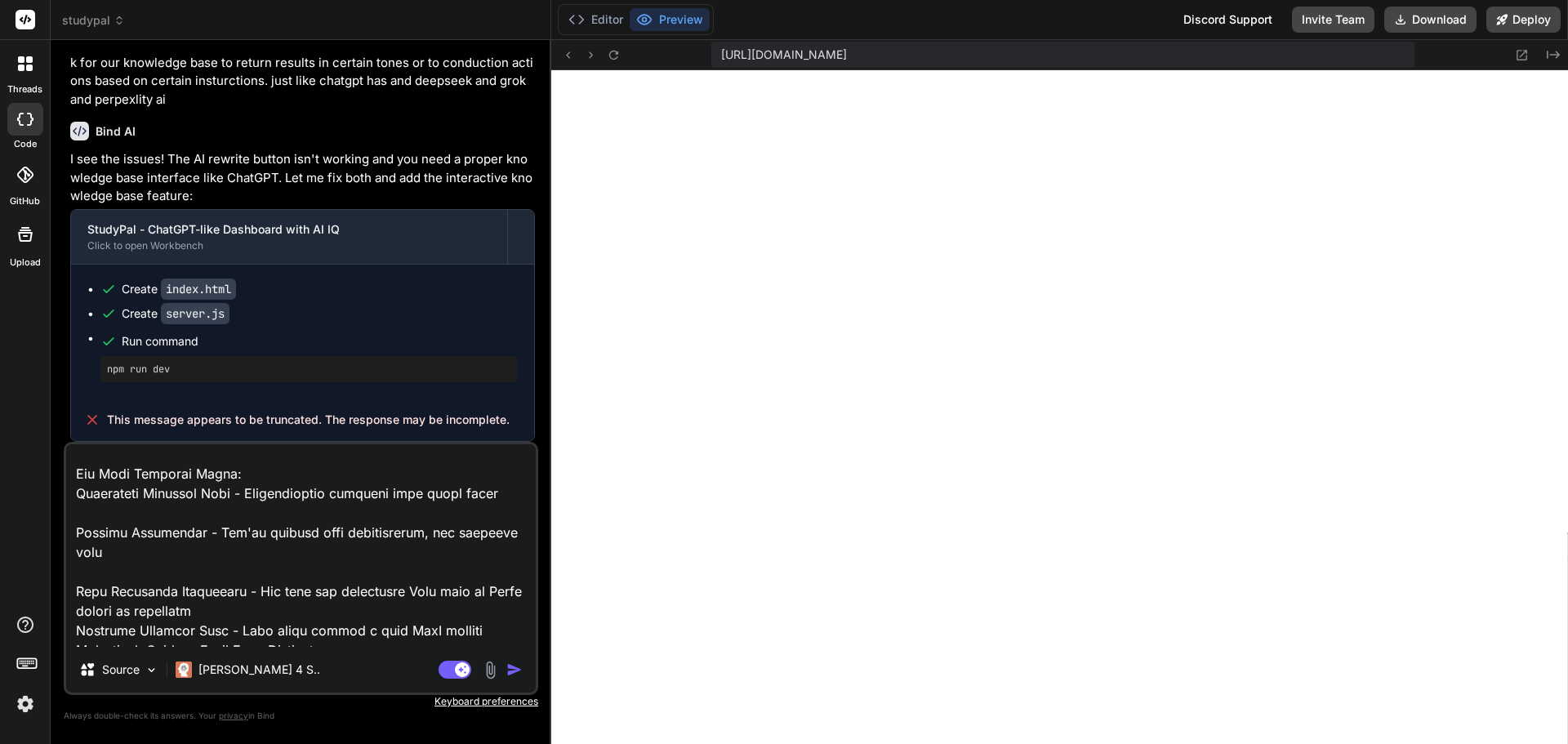
type textarea "x"
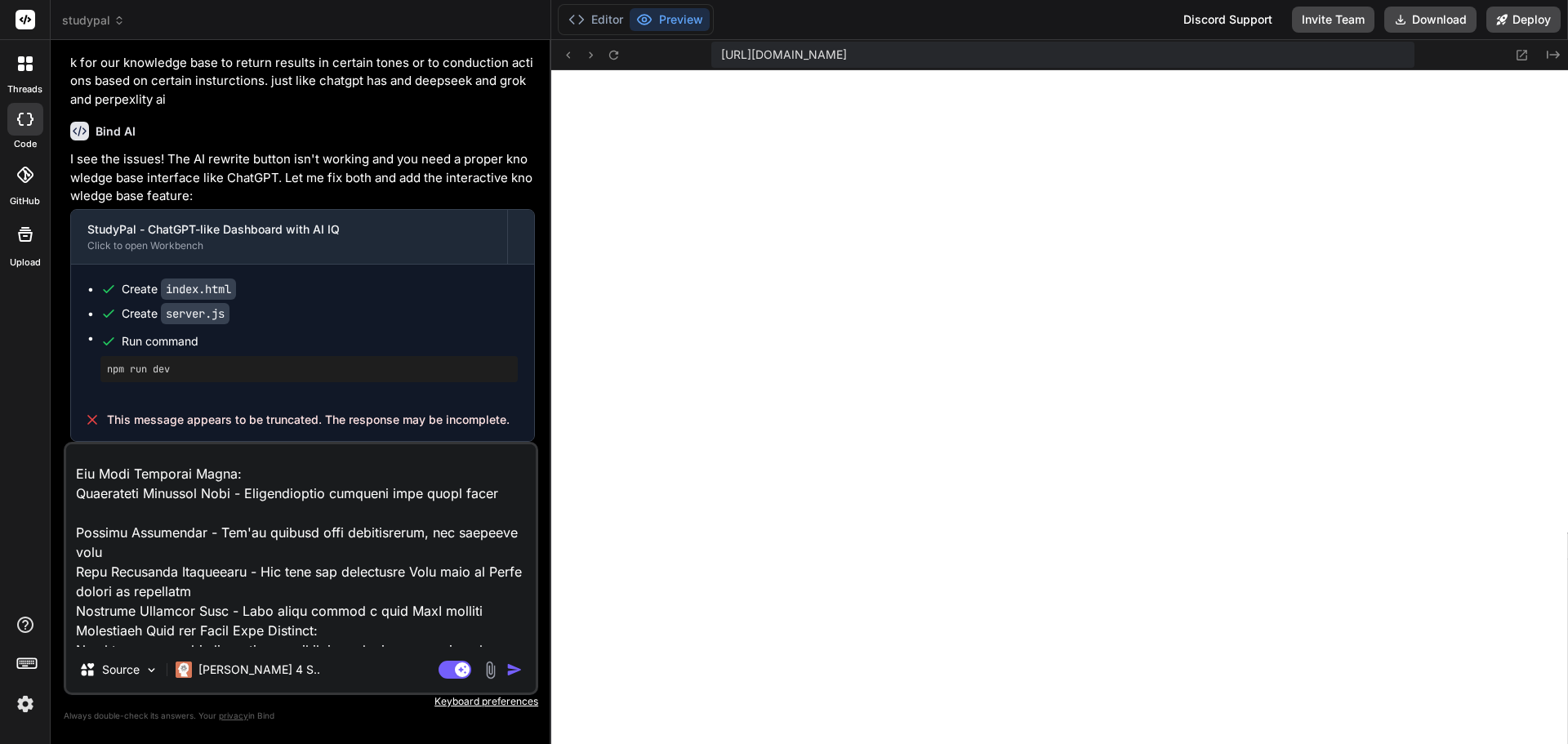
click at [137, 514] on textarea at bounding box center [301, 546] width 469 height 203
type textarea "Project: OfficeAutomator Pro - AI-Powered Productivity Suite for Solopreneurs I…"
type textarea "x"
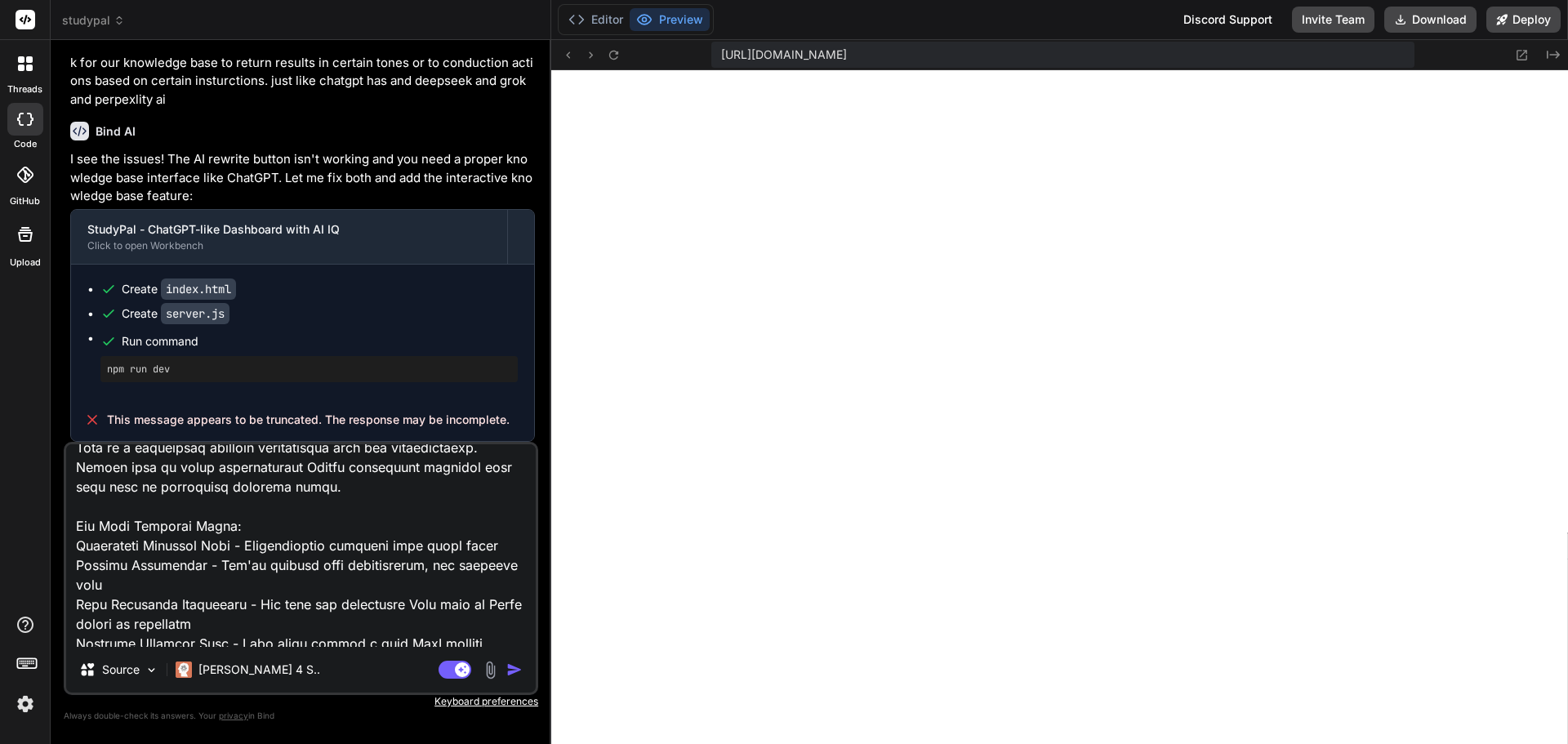
scroll to position [1065, 0]
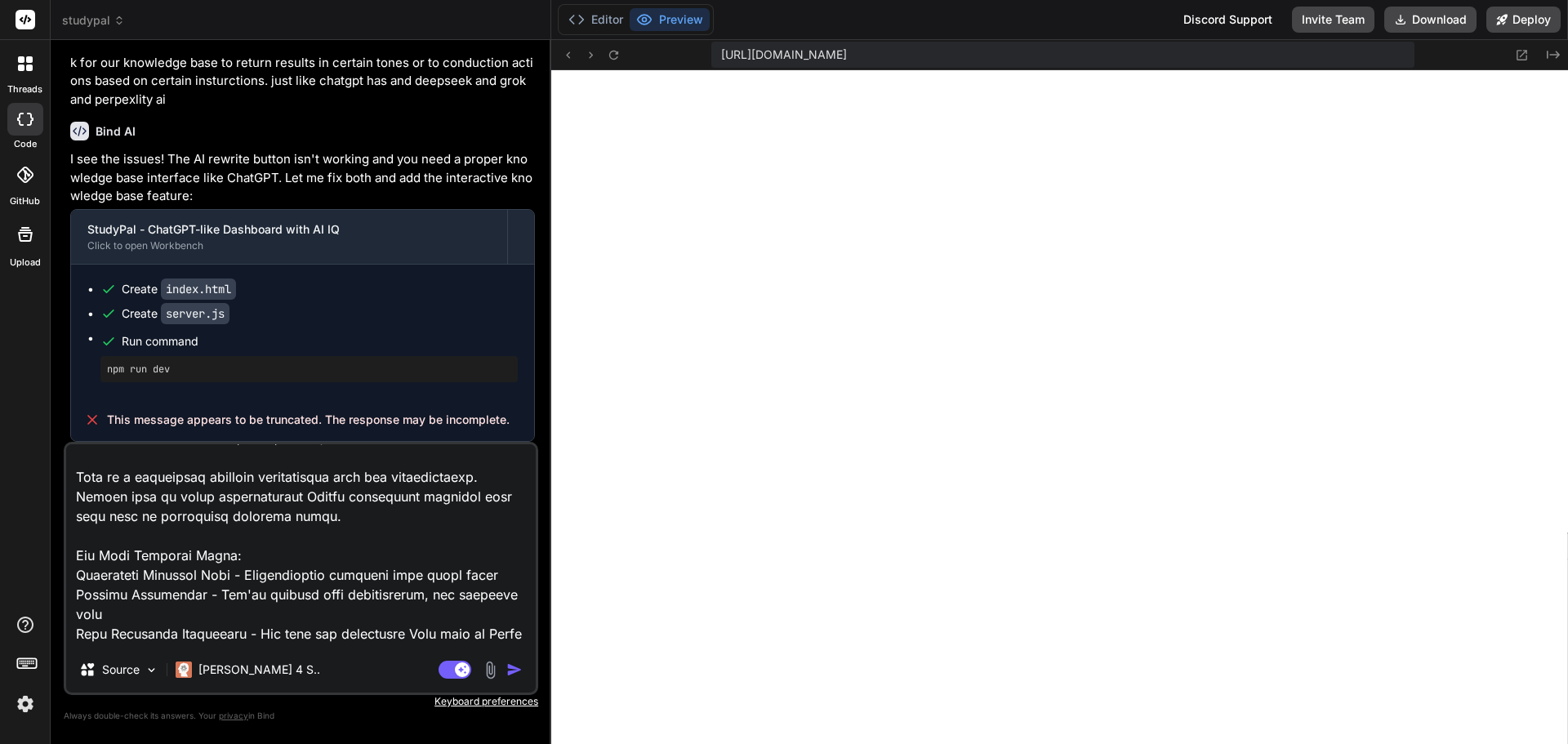
click at [162, 533] on textarea at bounding box center [301, 546] width 469 height 203
type textarea "Project: OfficeAutomator Pro - AI-Powered Productivity Suite for Solopreneurs I…"
type textarea "x"
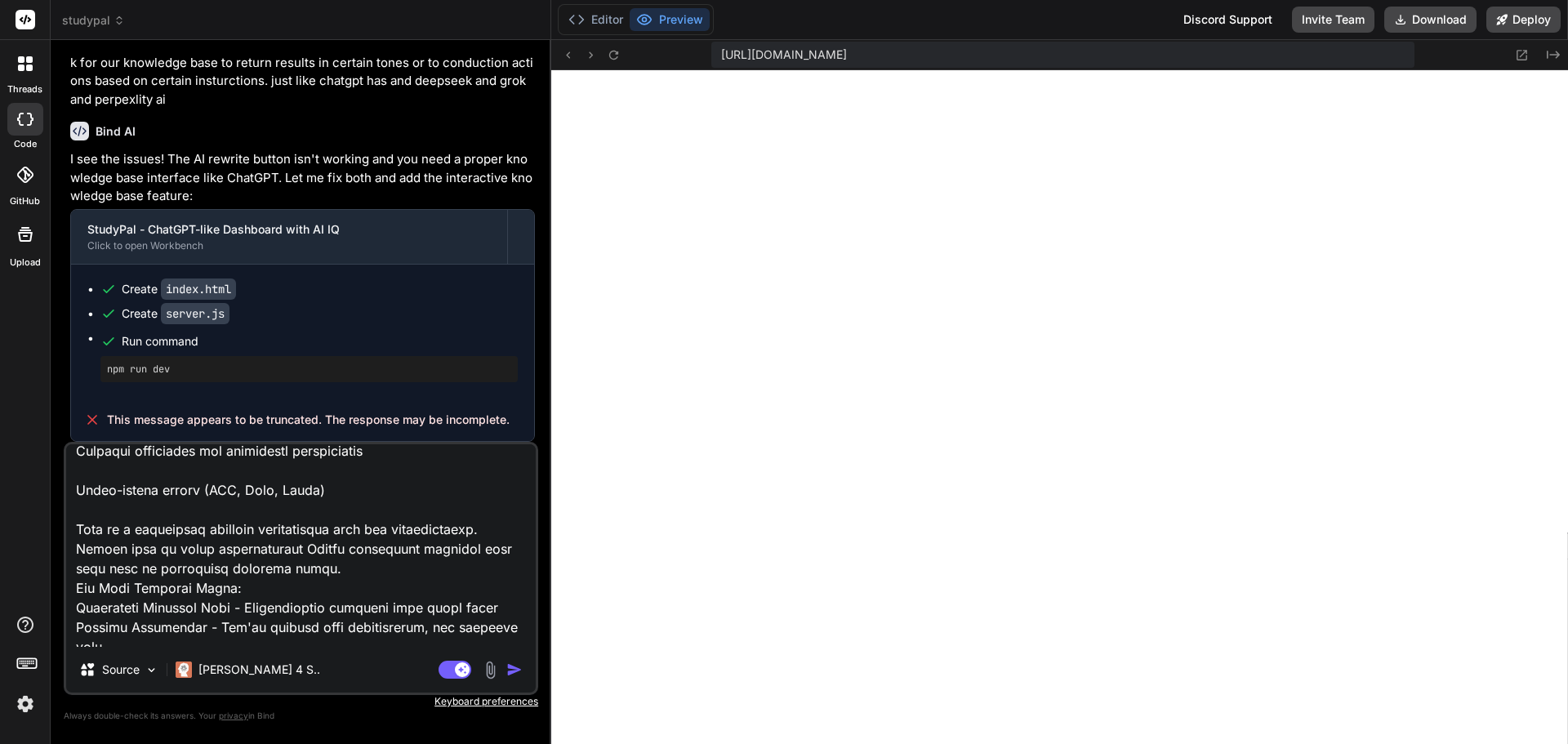
scroll to position [983, 0]
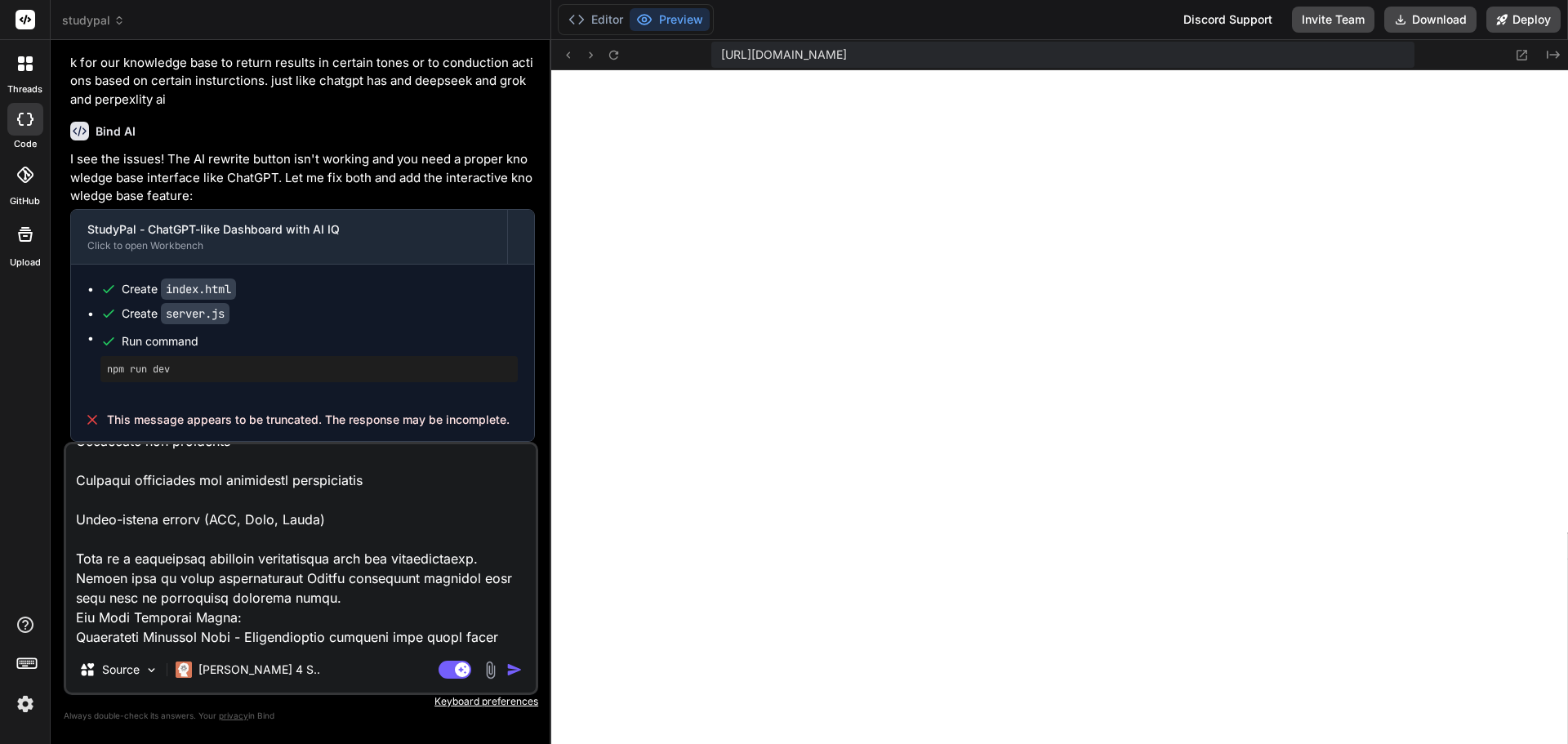
click at [162, 538] on textarea at bounding box center [301, 546] width 469 height 203
type textarea "Project: OfficeAutomator Pro - AI-Powered Productivity Suite for Solopreneurs I…"
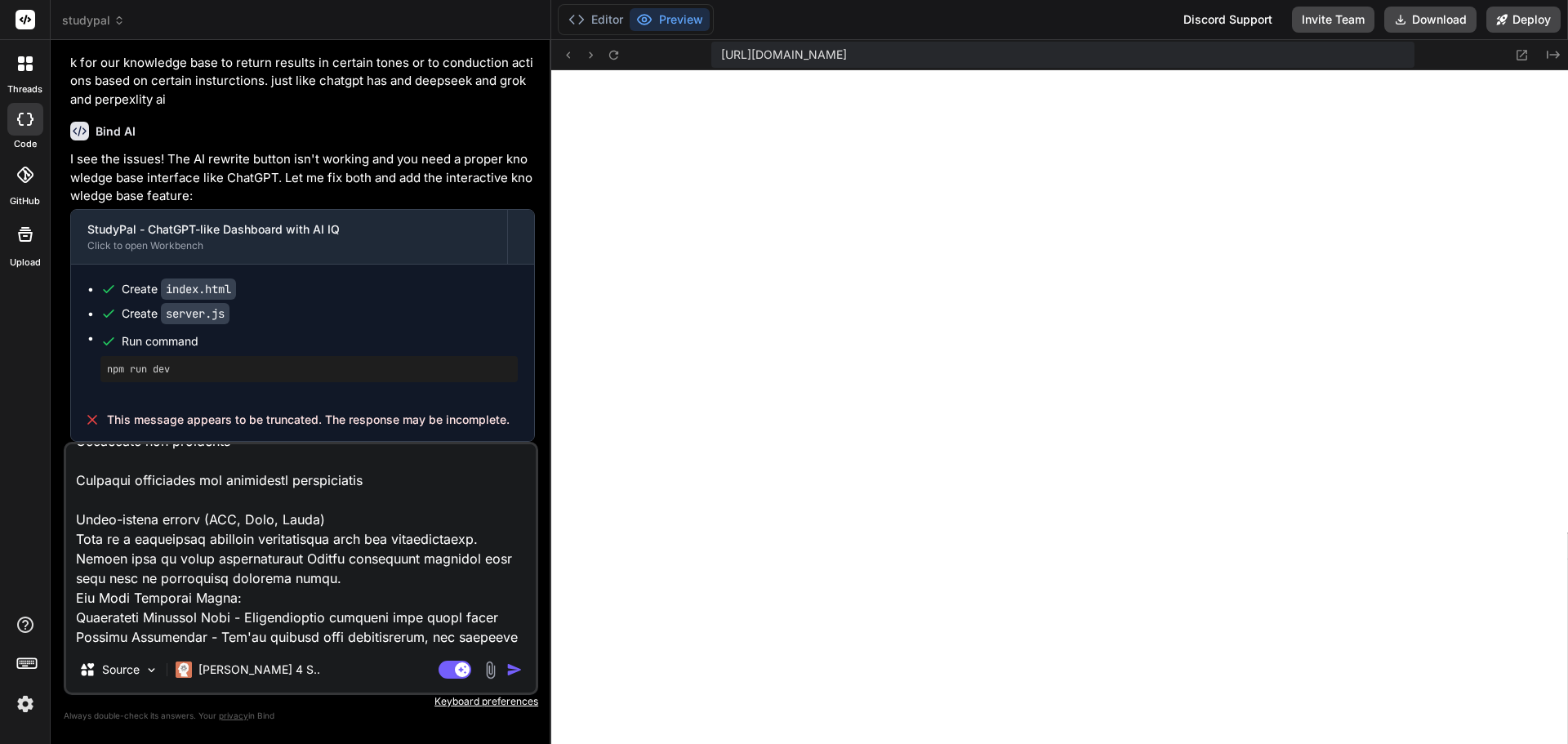
type textarea "x"
click at [165, 504] on textarea at bounding box center [301, 546] width 469 height 203
type textarea "Project: OfficeAutomator Pro - AI-Powered Productivity Suite for Solopreneurs I…"
type textarea "x"
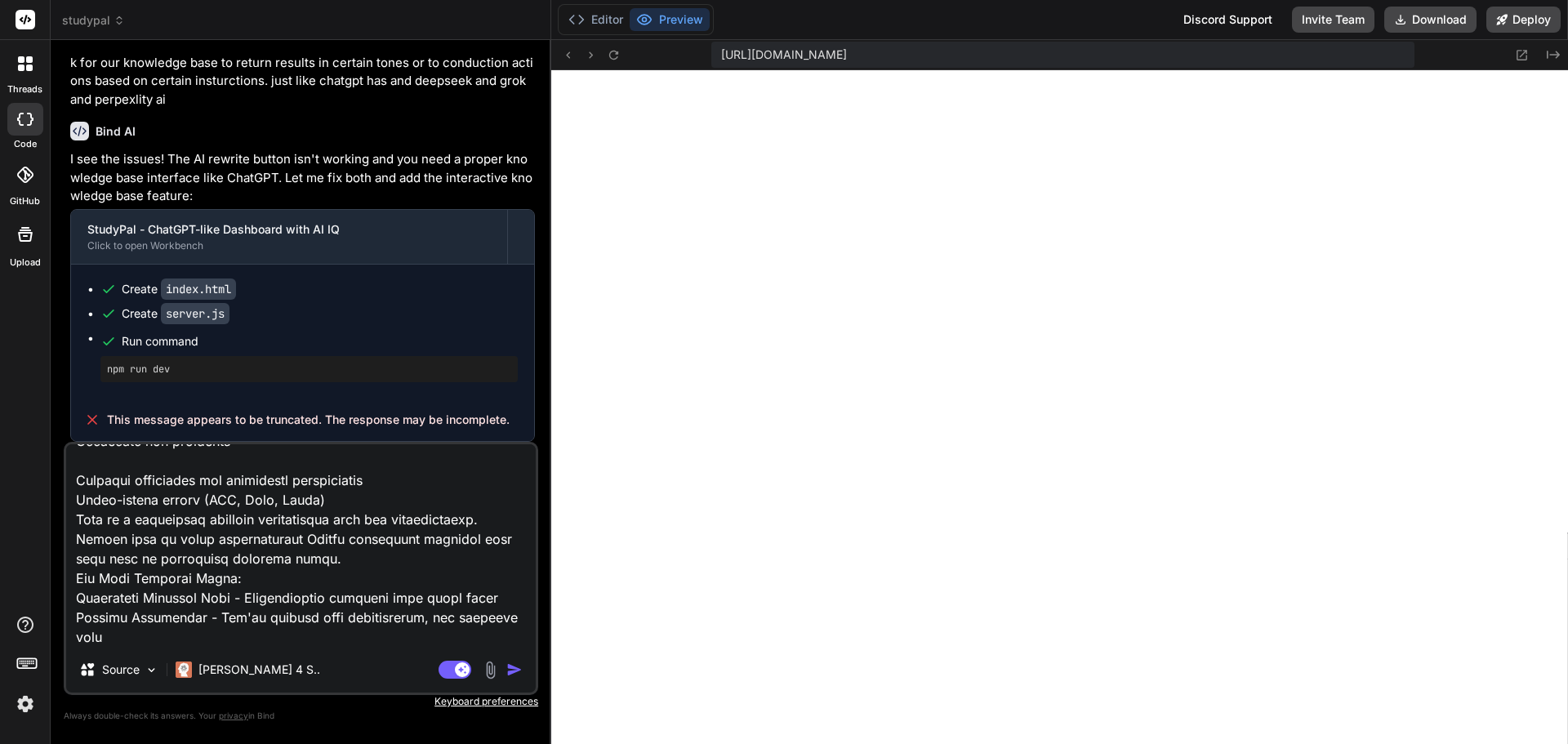
click at [176, 463] on textarea at bounding box center [301, 546] width 469 height 203
type textarea "Project: OfficeAutomator Pro - AI-Powered Productivity Suite for Solopreneurs I…"
type textarea "x"
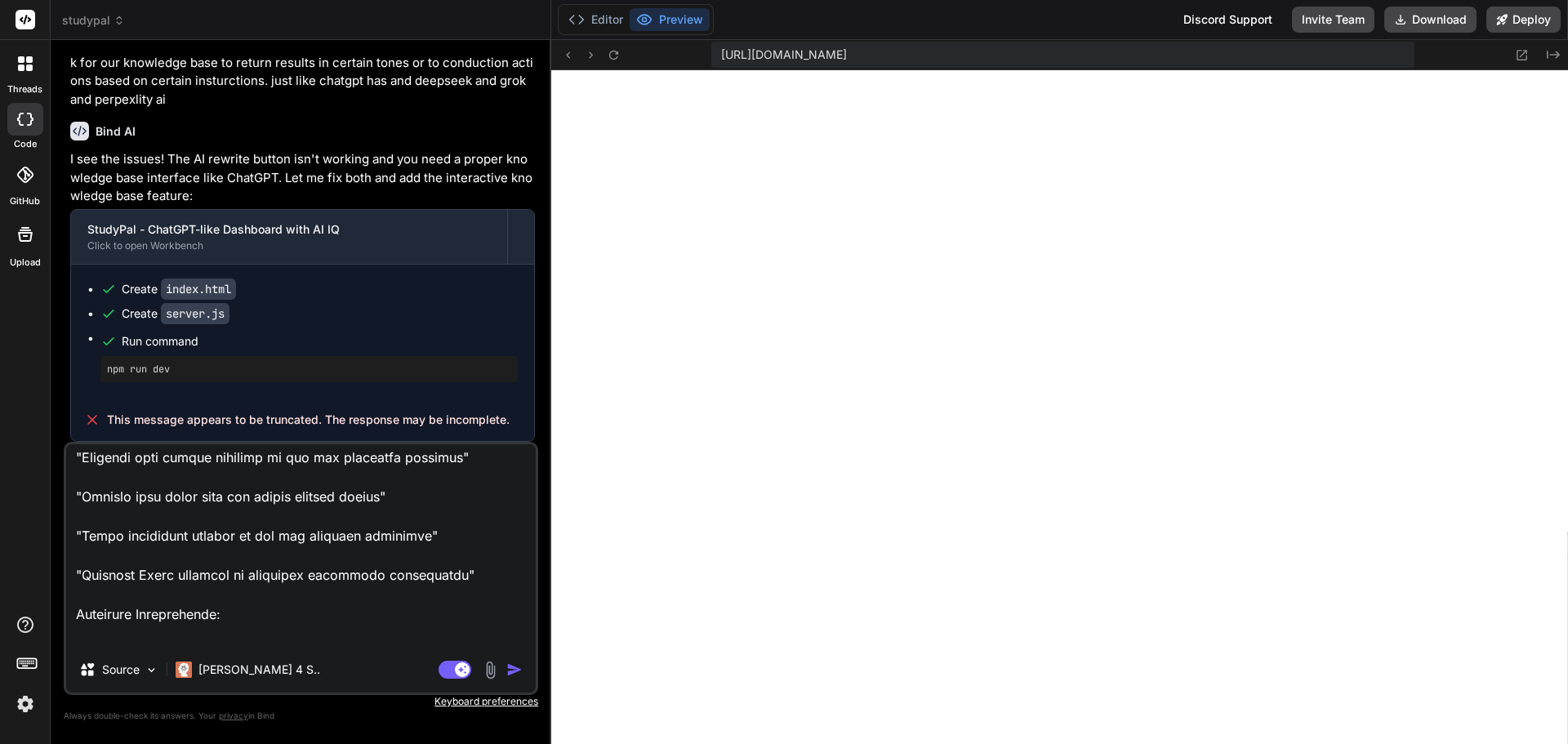
scroll to position [719, 0]
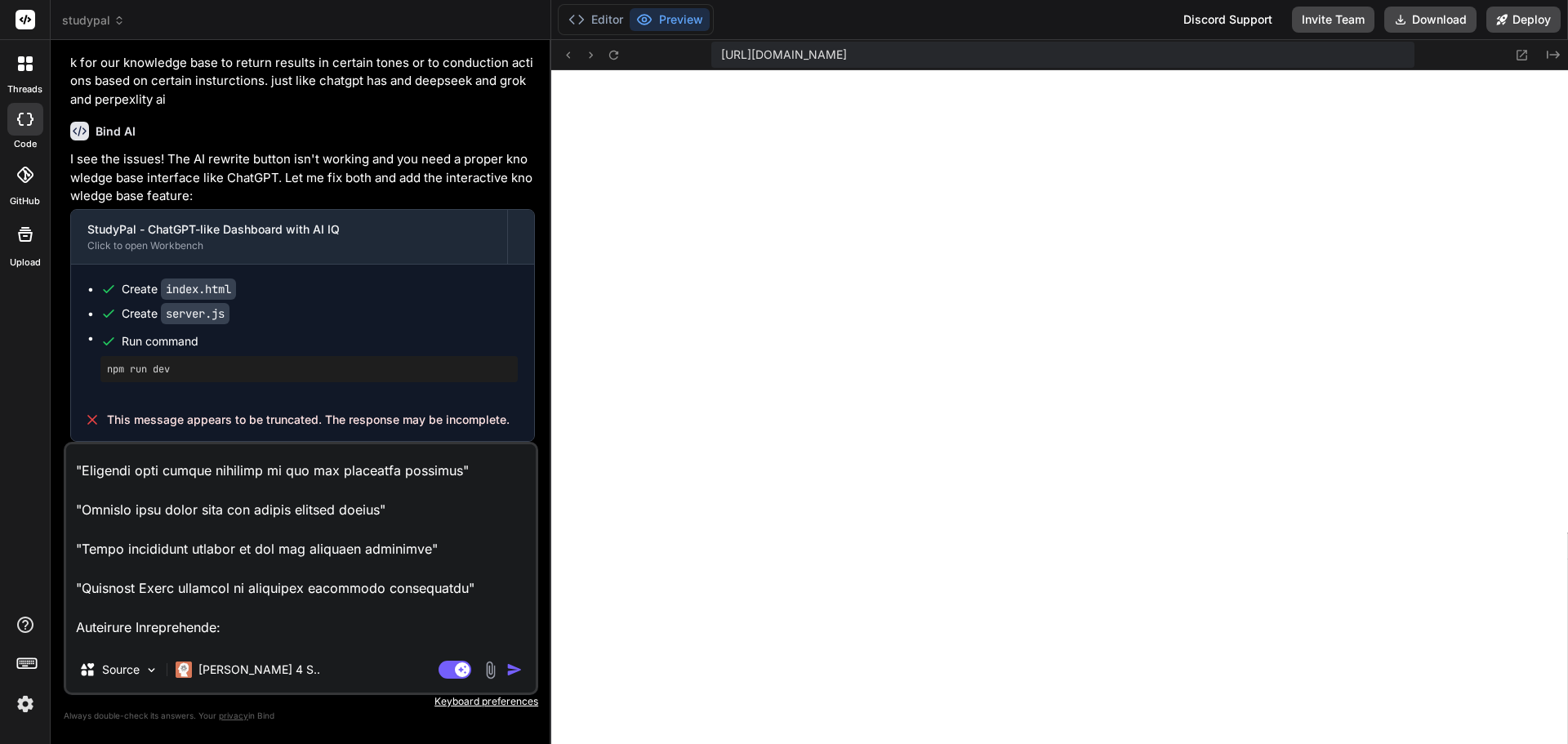
click at [133, 567] on textarea at bounding box center [301, 546] width 469 height 203
type textarea "Project: OfficeAutomator Pro - AI-Powered Productivity Suite for Solopreneurs I…"
type textarea "x"
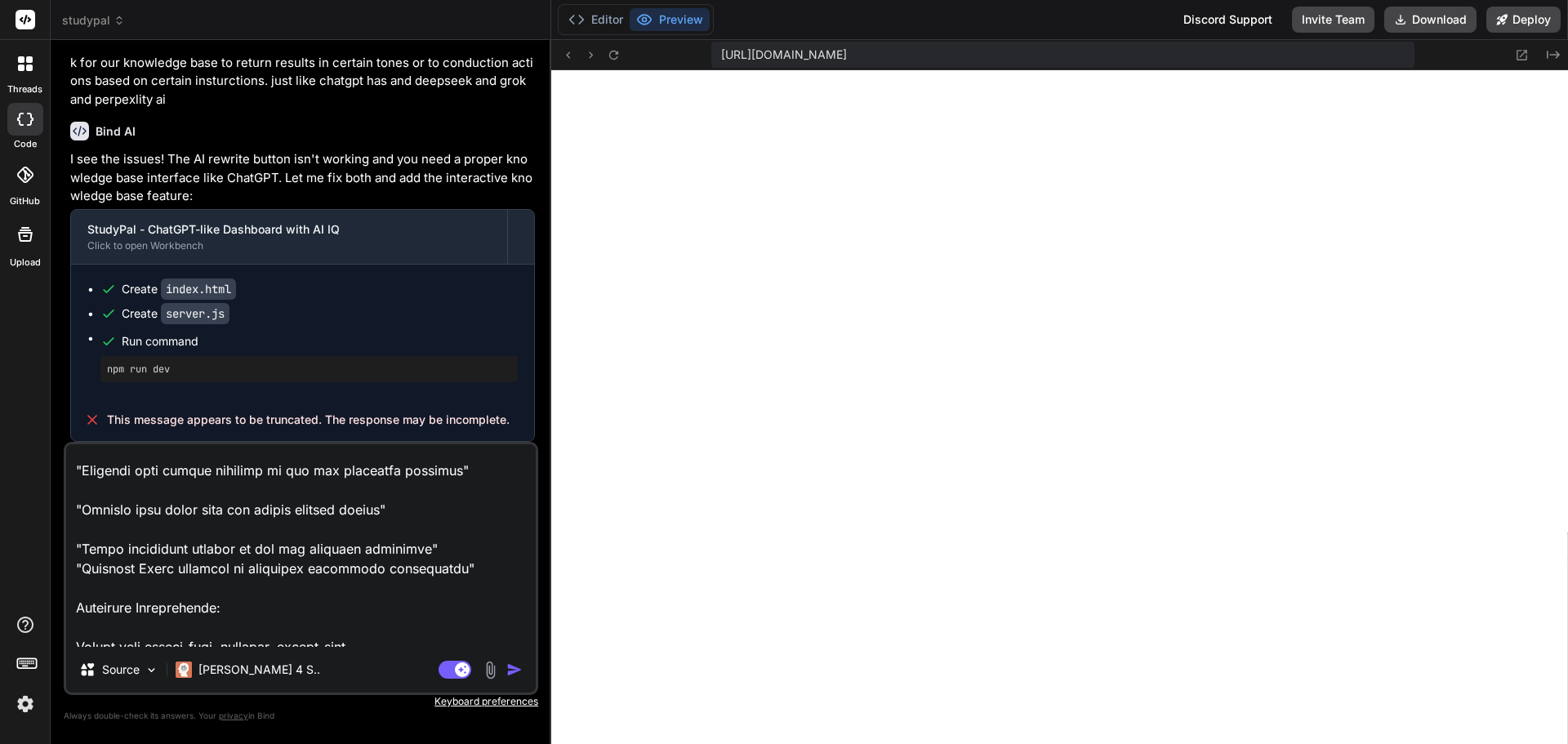
type textarea "Project: OfficeAutomator Pro - AI-Powered Productivity Suite for Solopreneurs I…"
type textarea "x"
type textarea "Project: OfficeAutomator Pro - AI-Powered Productivity Suite for Solopreneurs I…"
type textarea "x"
type textarea "Project: OfficeAutomator Pro - AI-Powered Productivity Suite for Solopreneurs I…"
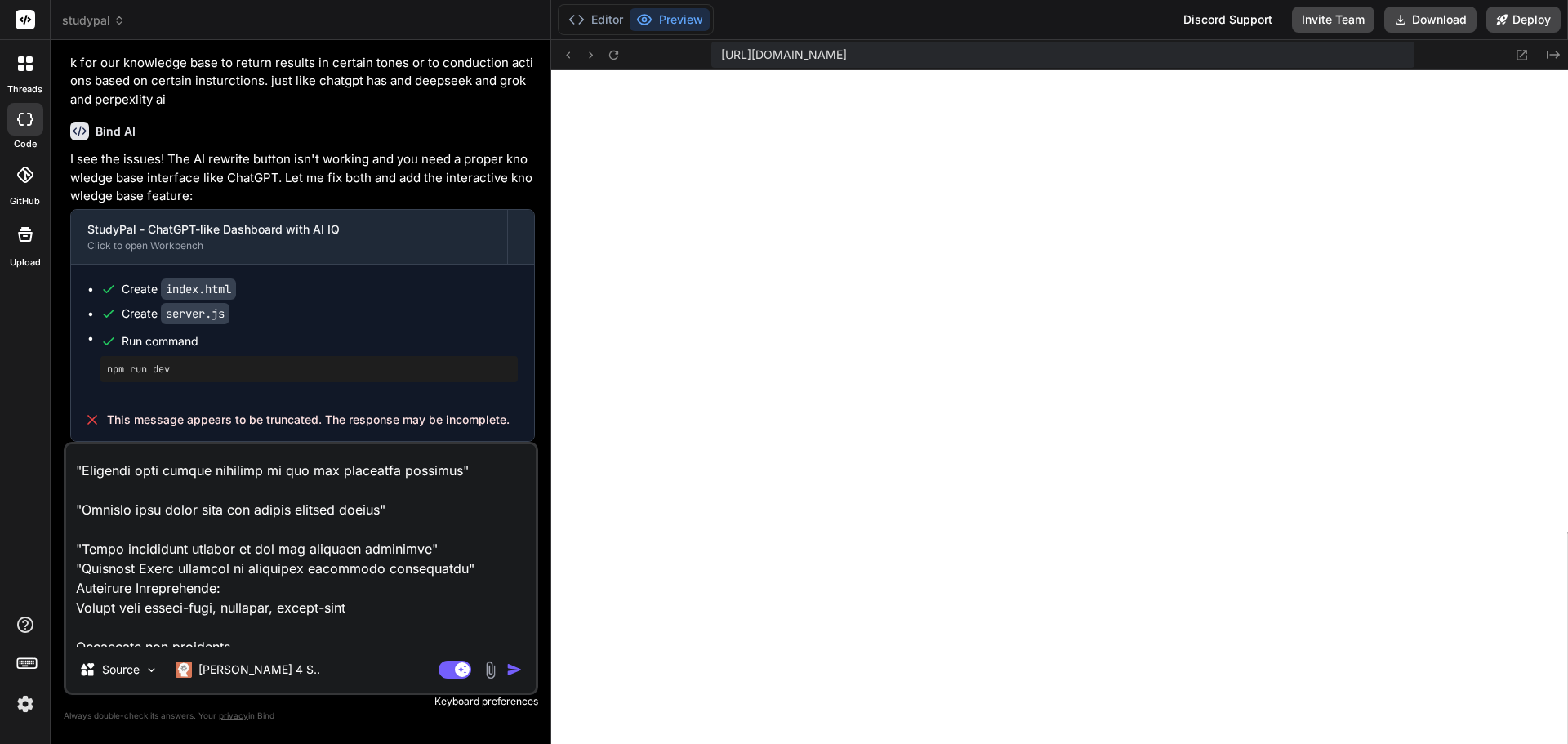
type textarea "x"
type textarea "Project: OfficeAutomator Pro - AI-Powered Productivity Suite for Solopreneurs I…"
type textarea "x"
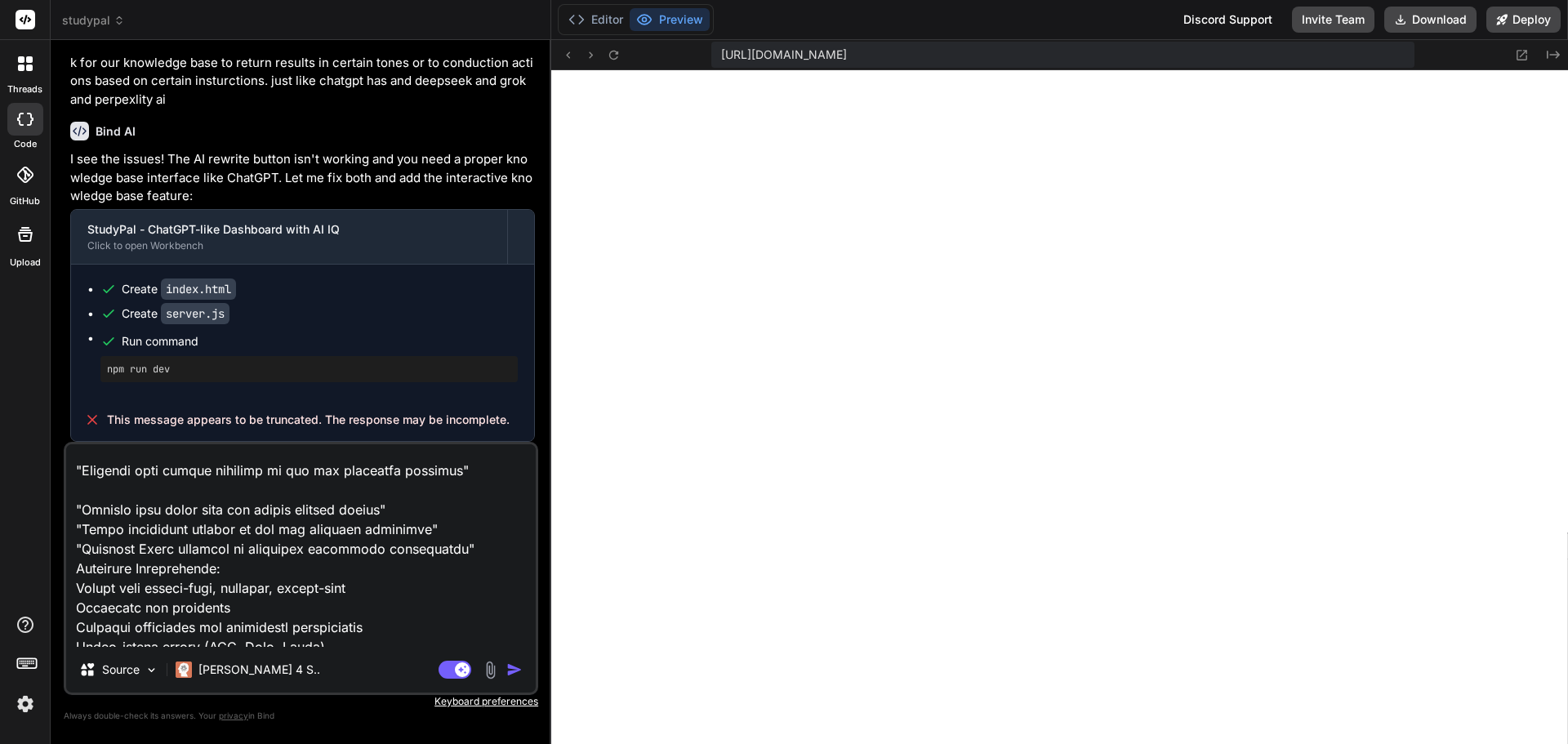
type textarea "Project: OfficeAutomator Pro - AI-Powered Productivity Suite for Solopreneurs I…"
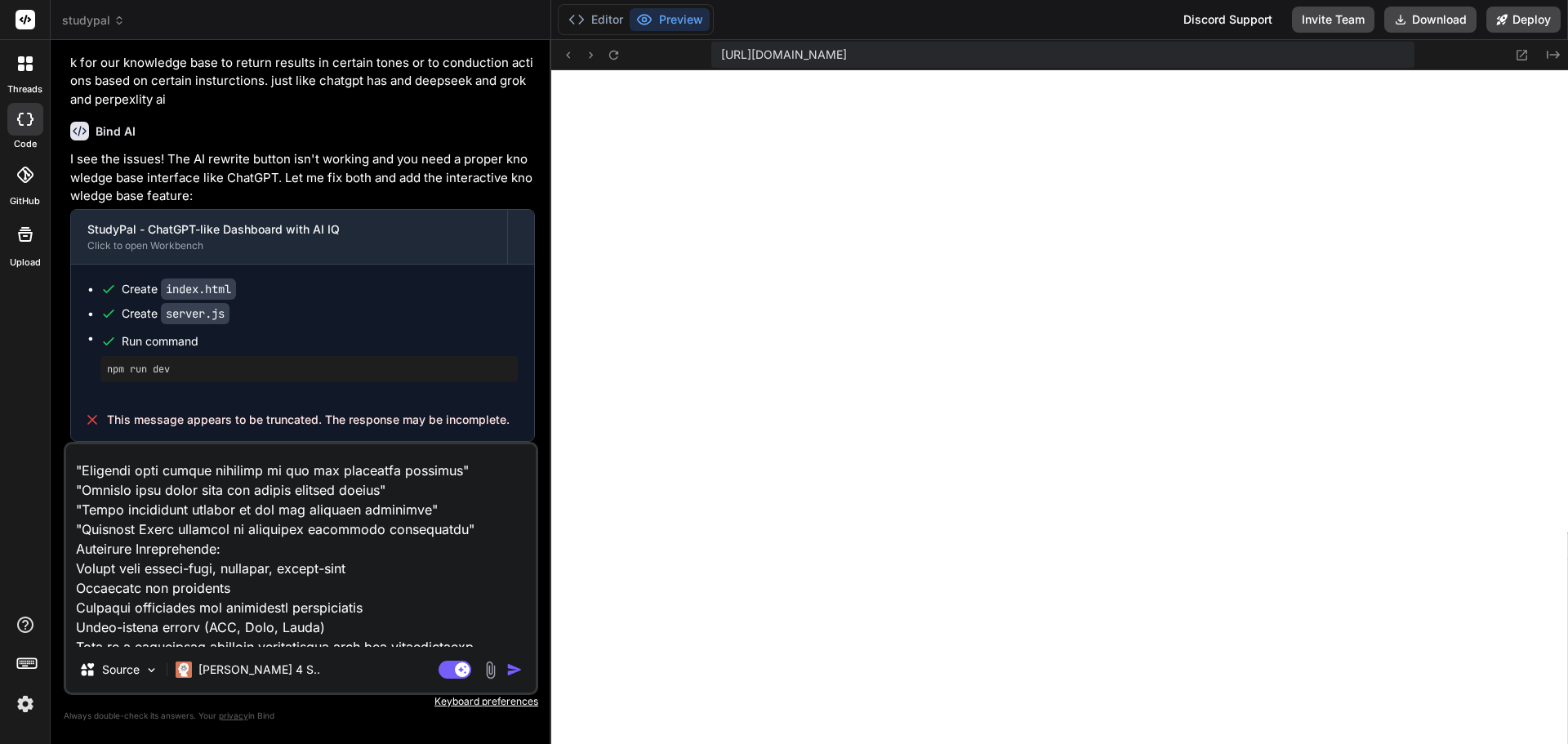
type textarea "x"
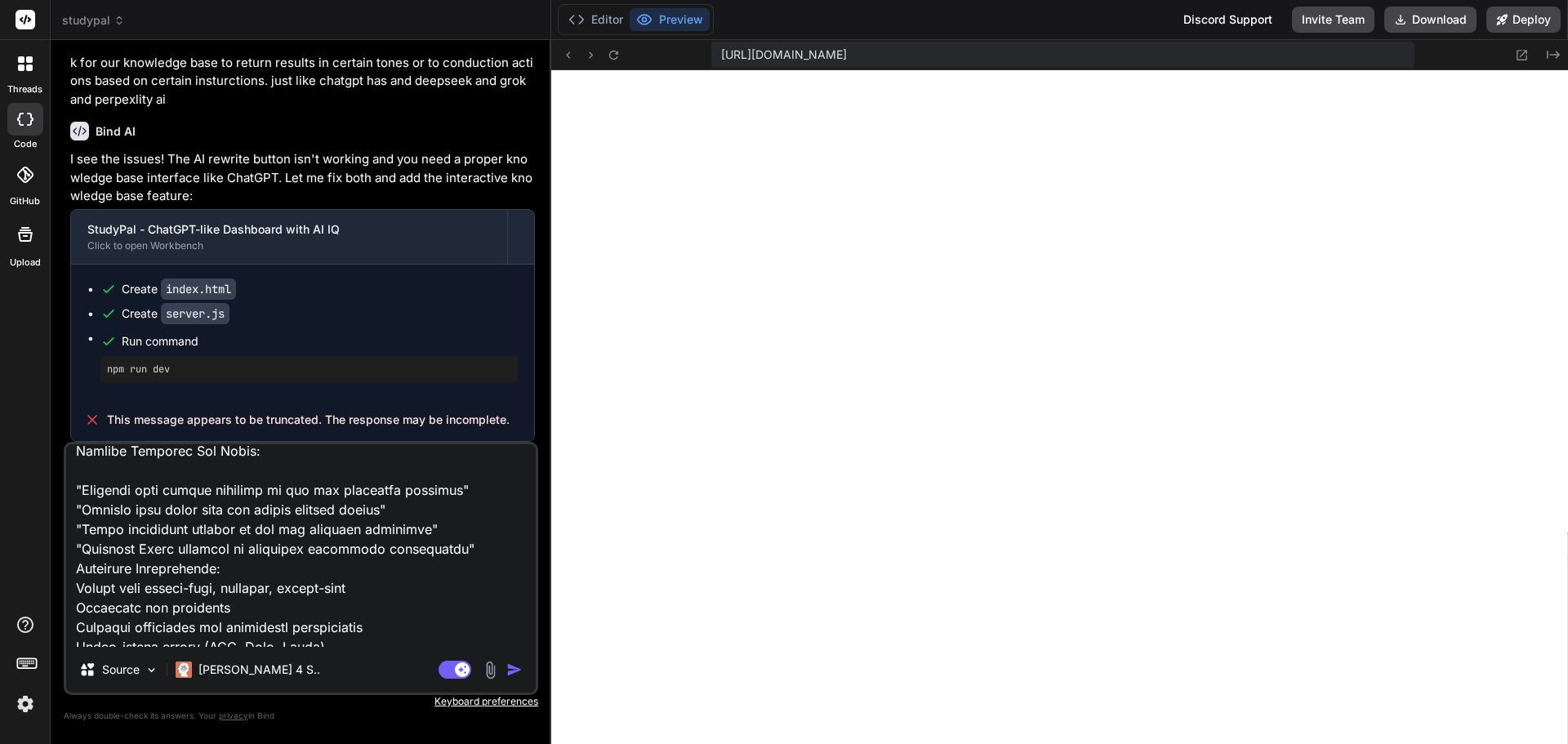
type textarea "Project: OfficeAutomator Pro - AI-Powered Productivity Suite for Solopreneurs I…"
type textarea "x"
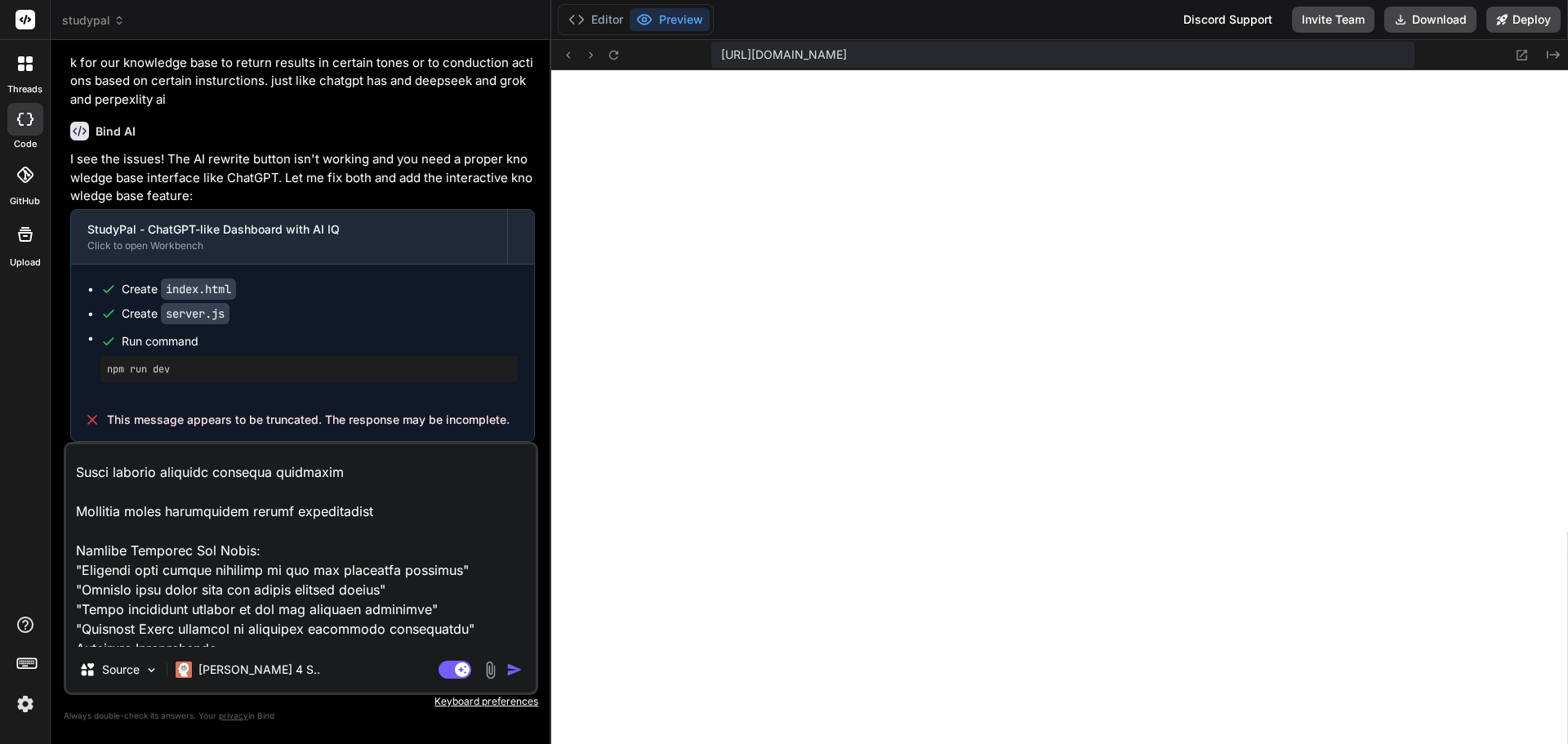
scroll to position [560, 0]
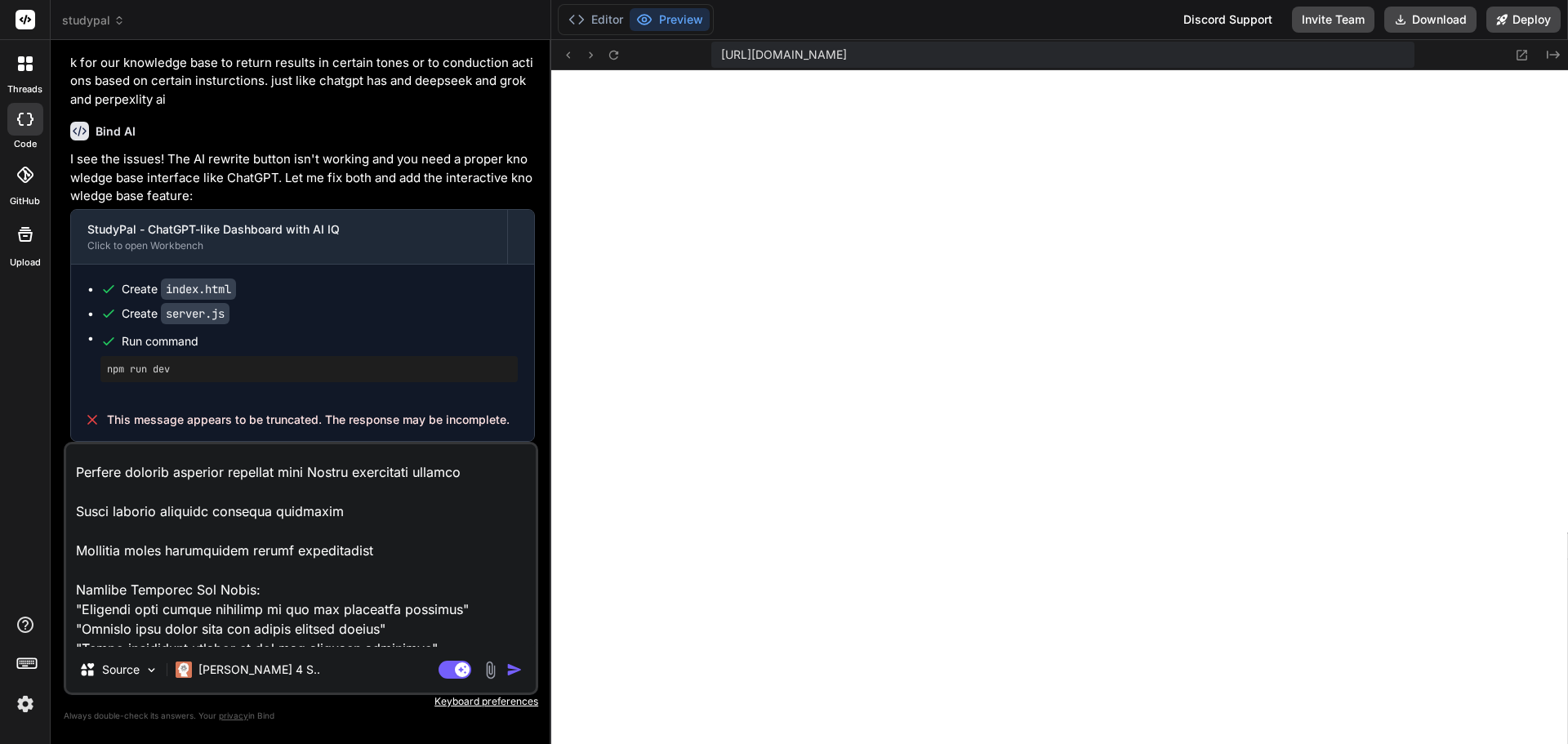
type textarea "Project: OfficeAutomator Pro - AI-Powered Productivity Suite for Solopreneurs I…"
type textarea "x"
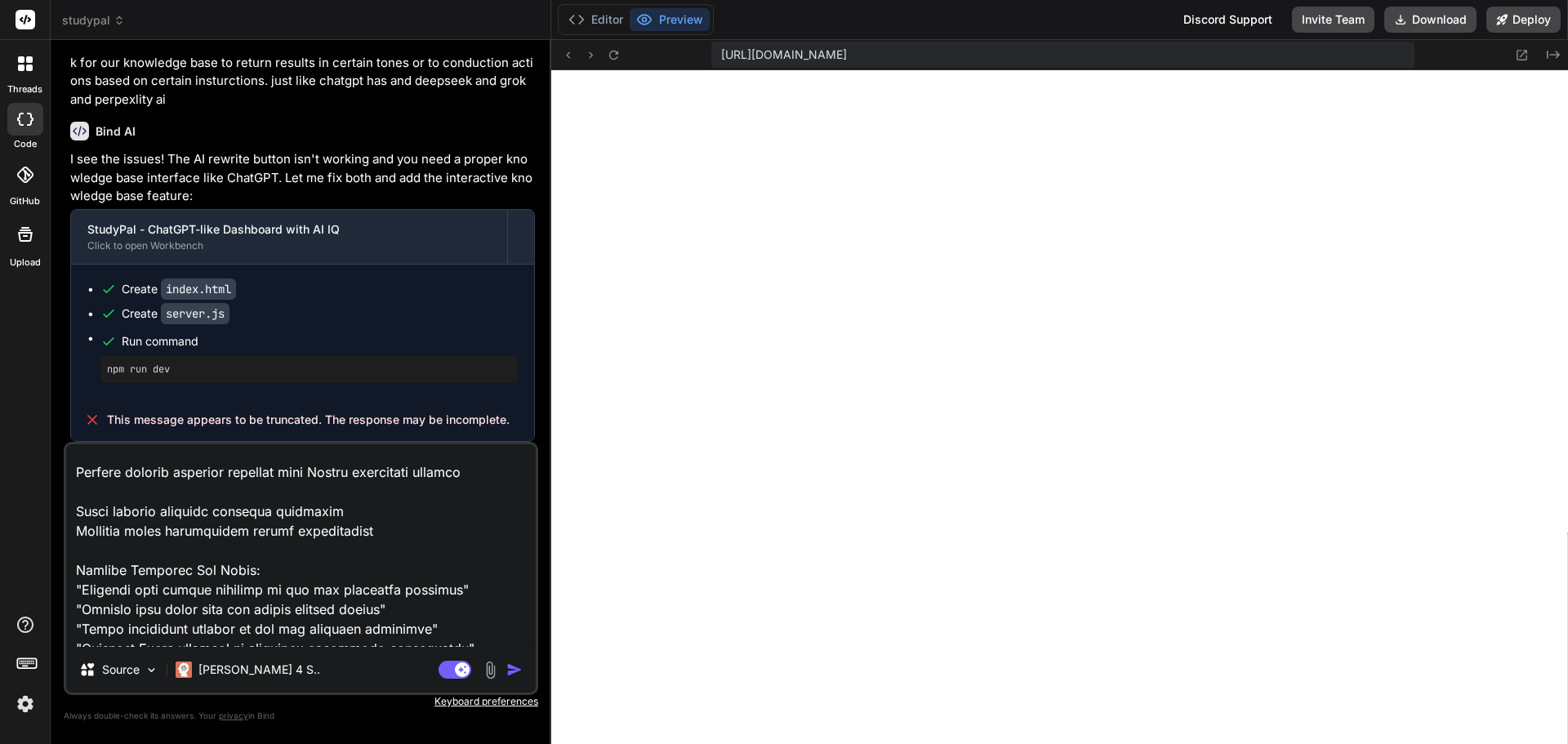
type textarea "Project: OfficeAutomator Pro - AI-Powered Productivity Suite for Solopreneurs I…"
type textarea "x"
type textarea "Project: OfficeAutomator Pro - AI-Powered Productivity Suite for Solopreneurs I…"
type textarea "x"
type textarea "Project: OfficeAutomator Pro - AI-Powered Productivity Suite for Solopreneurs I…"
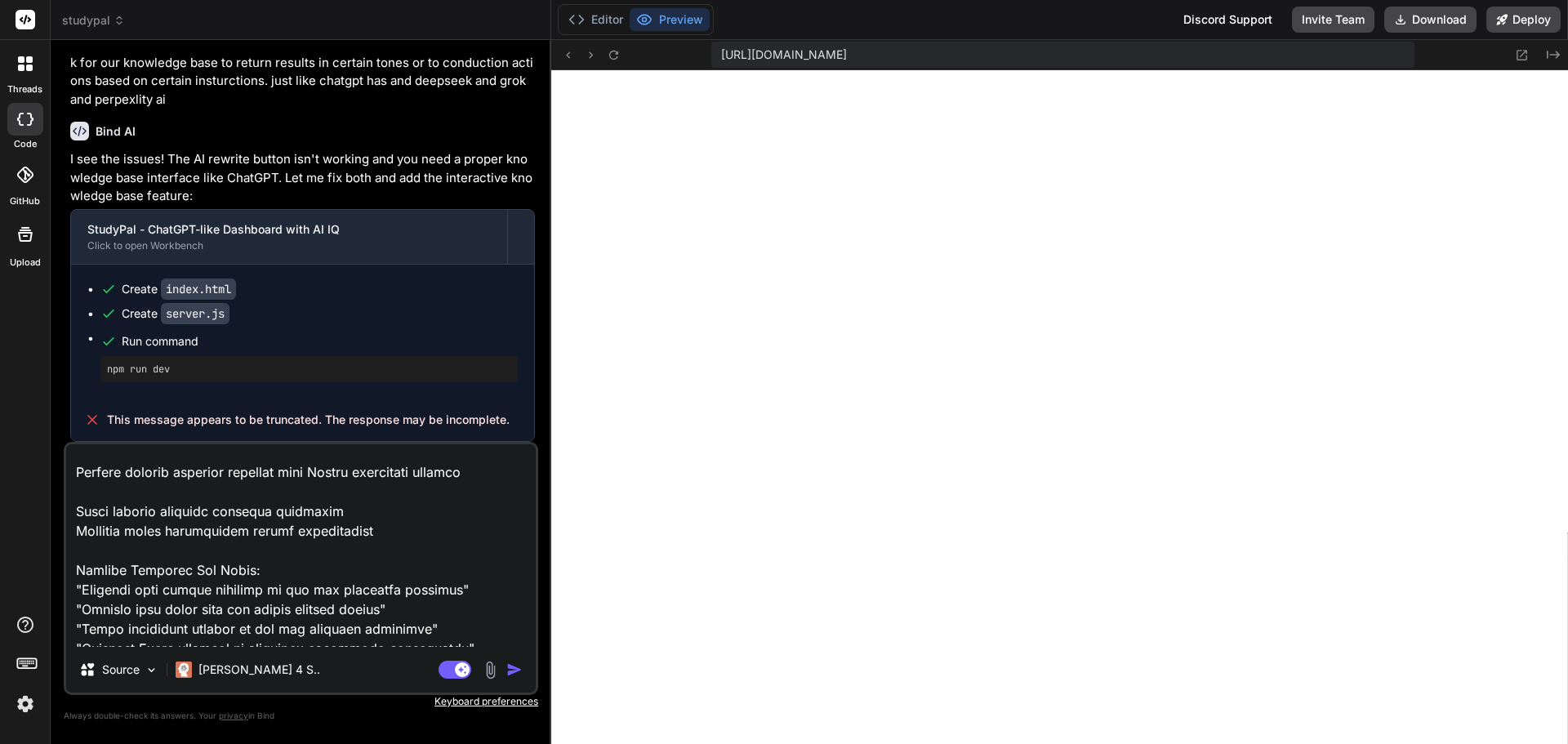
type textarea "x"
type textarea "Project: OfficeAutomator Pro - AI-Powered Productivity Suite for Solopreneurs I…"
type textarea "x"
type textarea "Project: OfficeAutomator Pro - AI-Powered Productivity Suite for Solopreneurs I…"
type textarea "x"
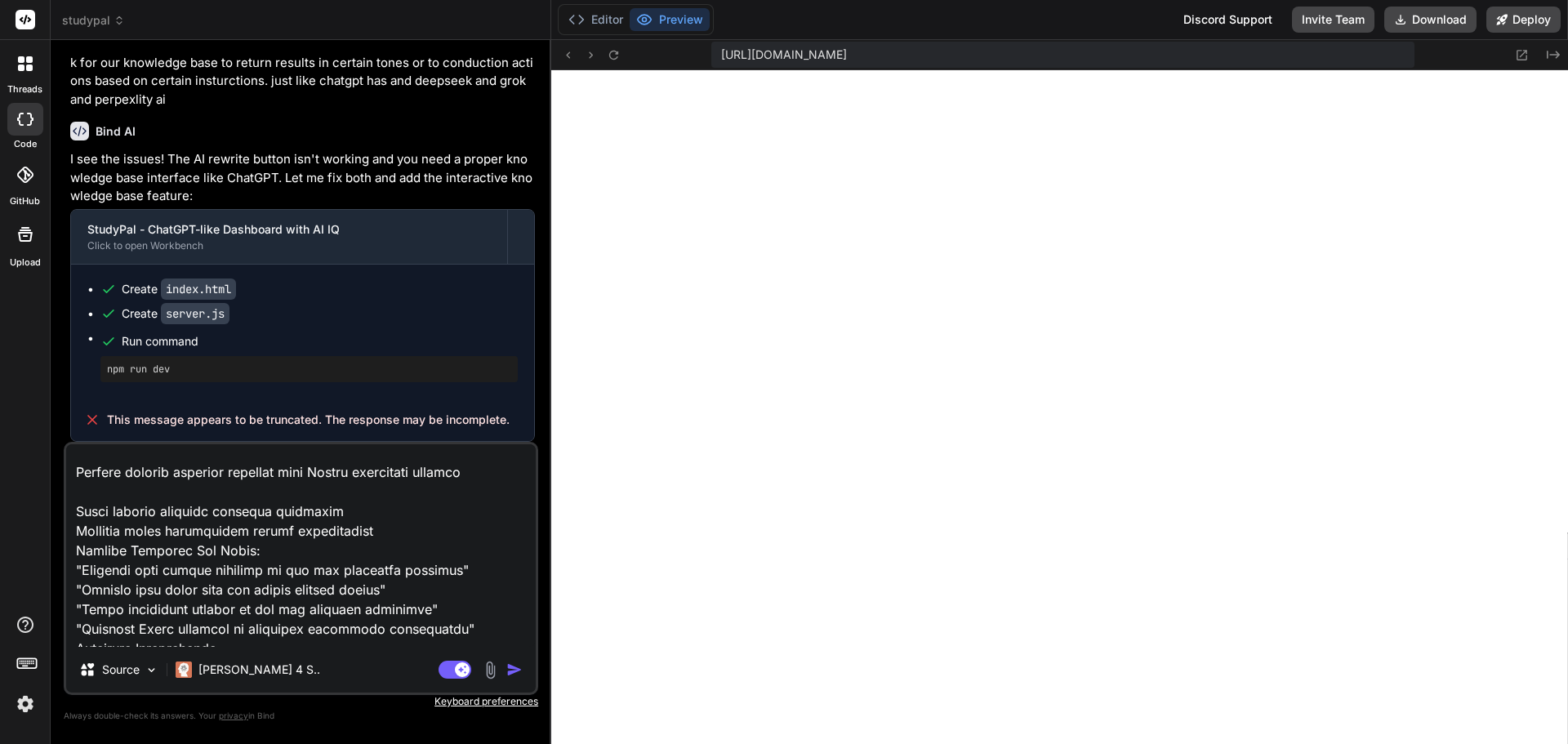
type textarea "Project: OfficeAutomator Pro - AI-Powered Productivity Suite for Solopreneurs I…"
type textarea "x"
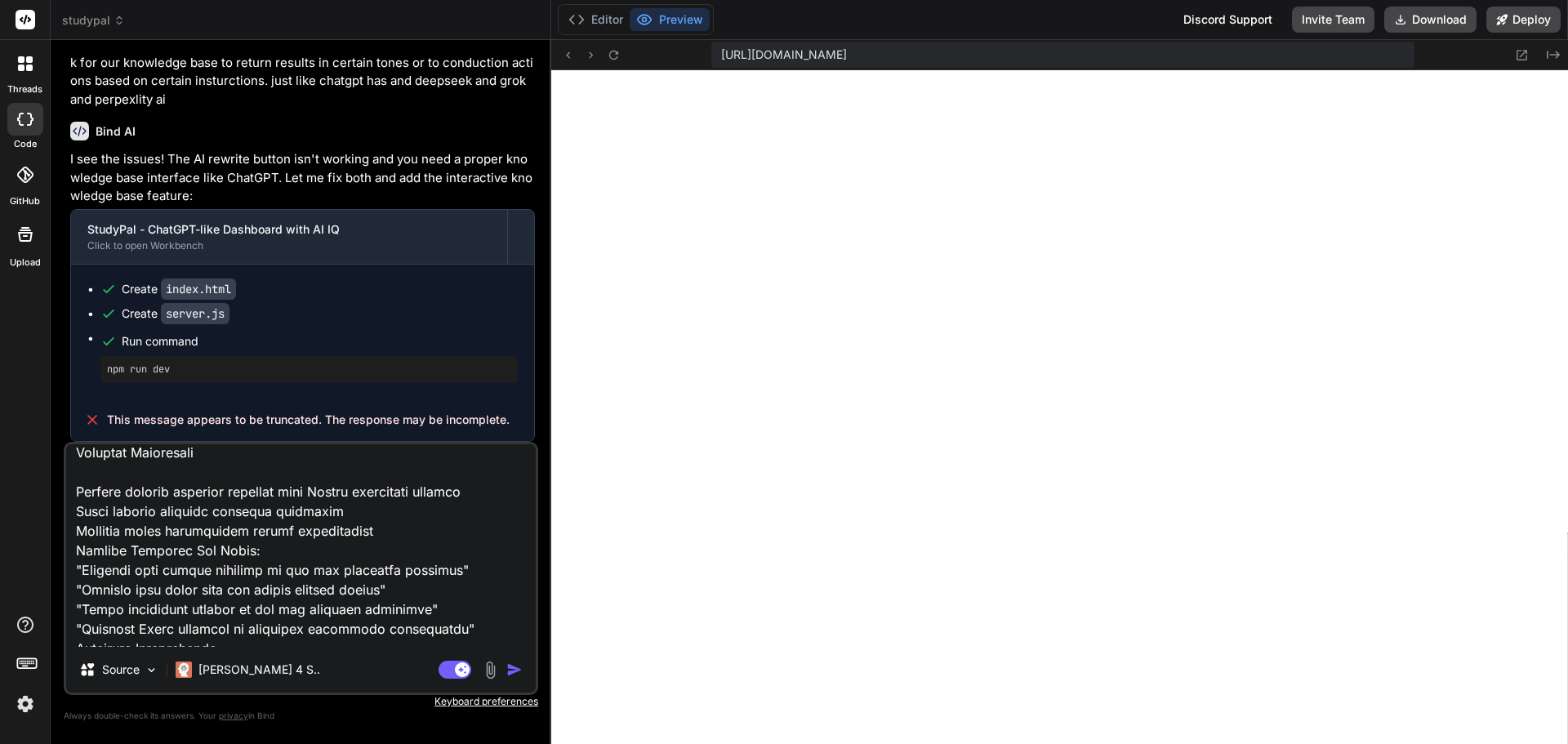
type textarea "Project: OfficeAutomator Pro - AI-Powered Productivity Suite for Solopreneurs I…"
type textarea "x"
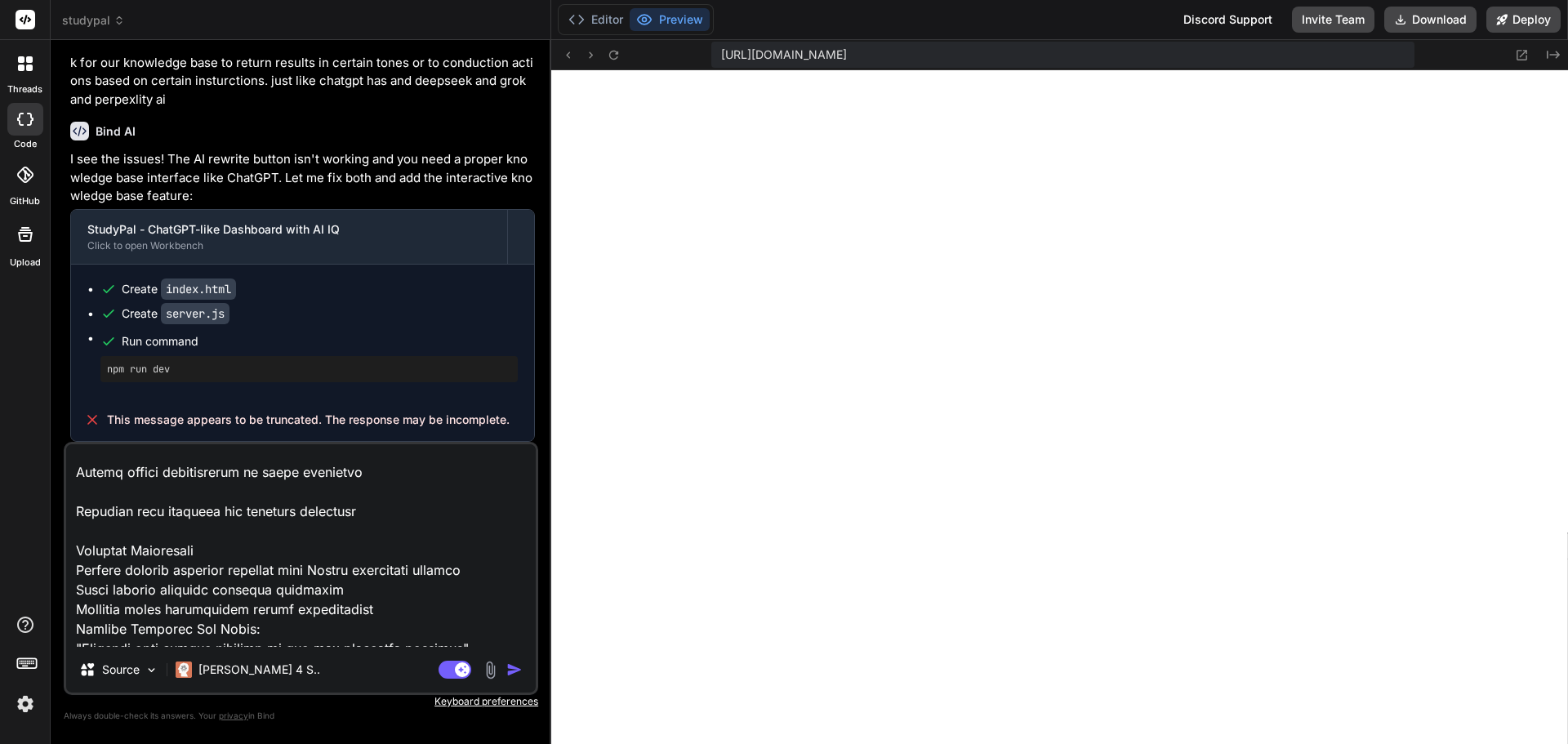
scroll to position [423, 0]
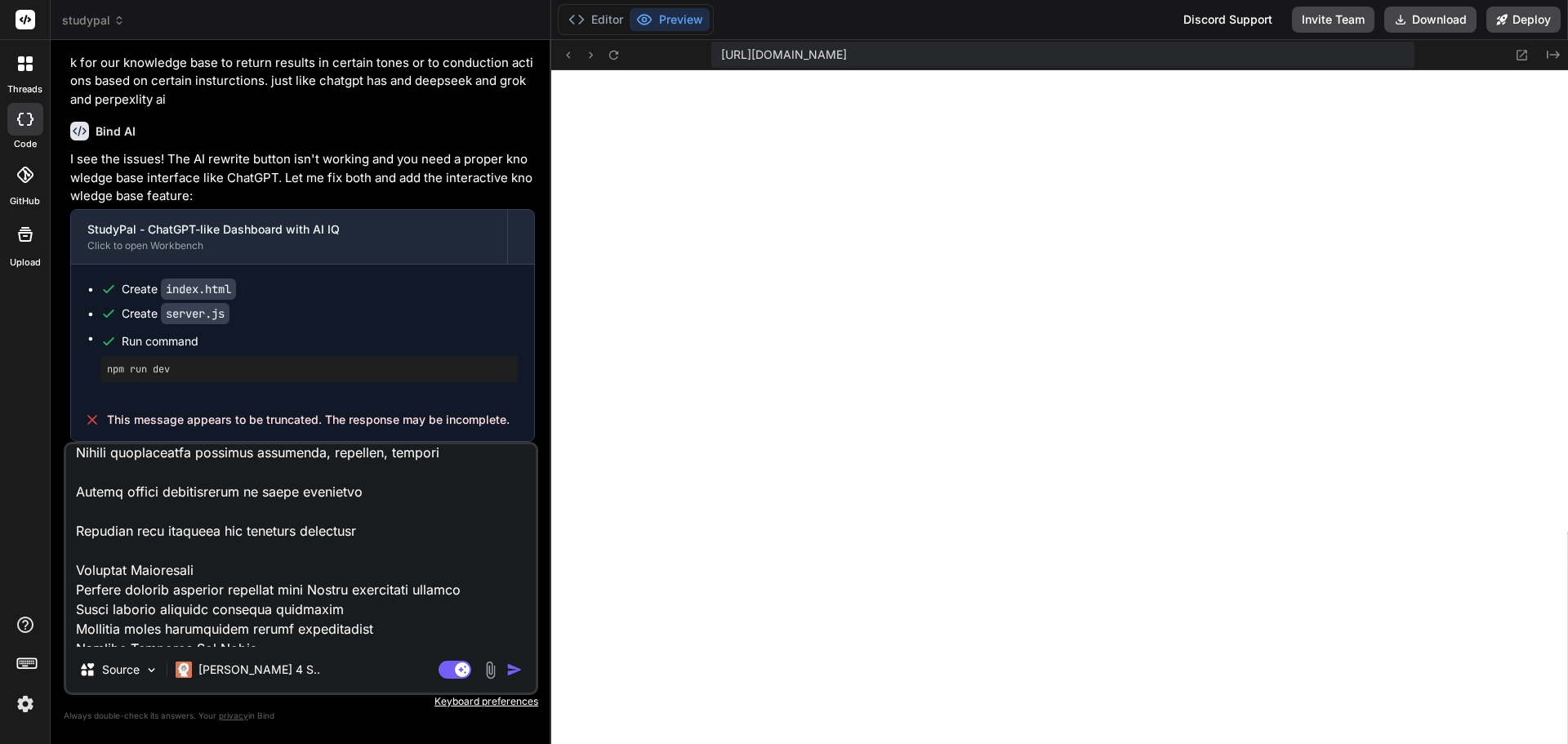
type textarea "Project: OfficeAutomator Pro - AI-Powered Productivity Suite for Solopreneurs I…"
type textarea "x"
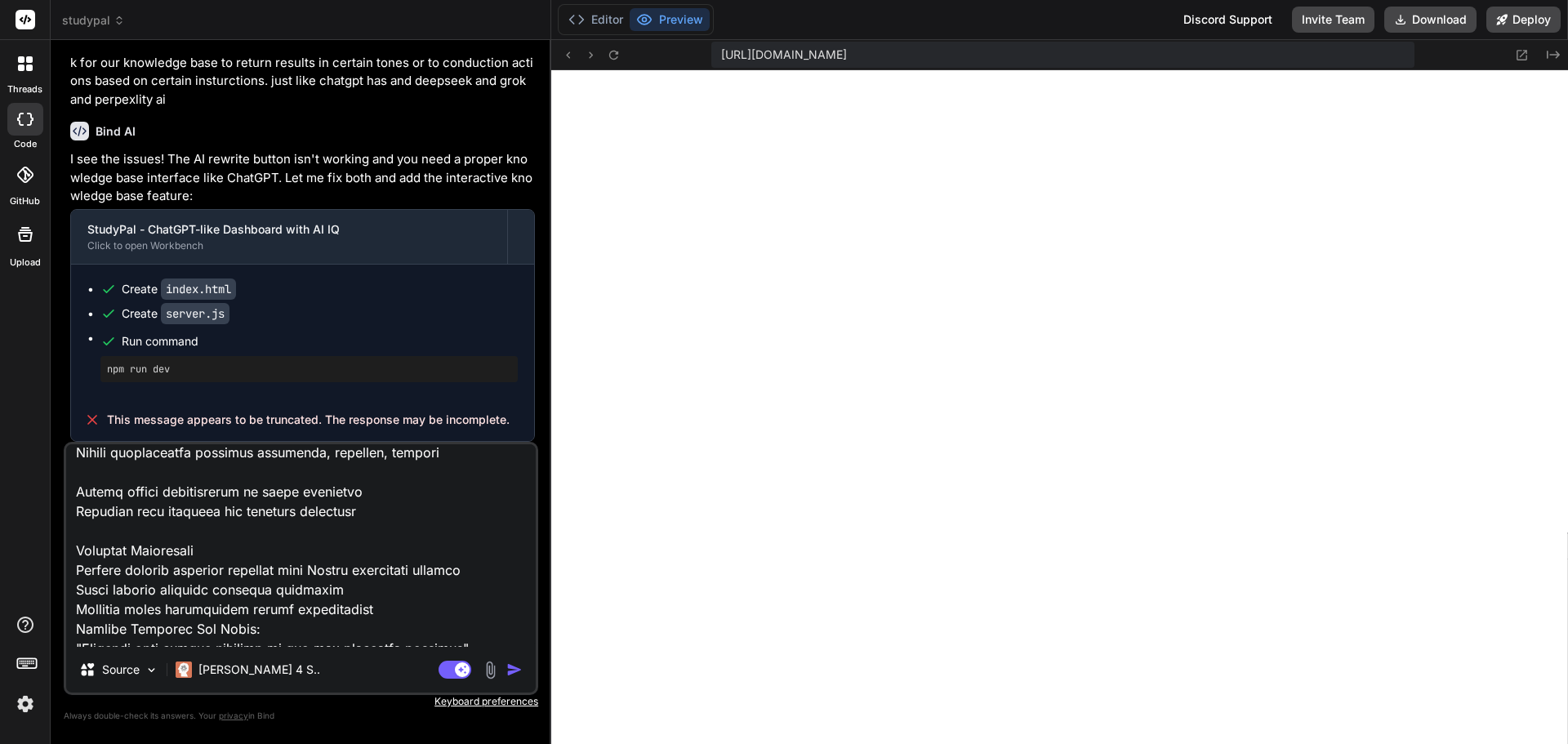
type textarea "Project: OfficeAutomator Pro - AI-Powered Productivity Suite for Solopreneurs I…"
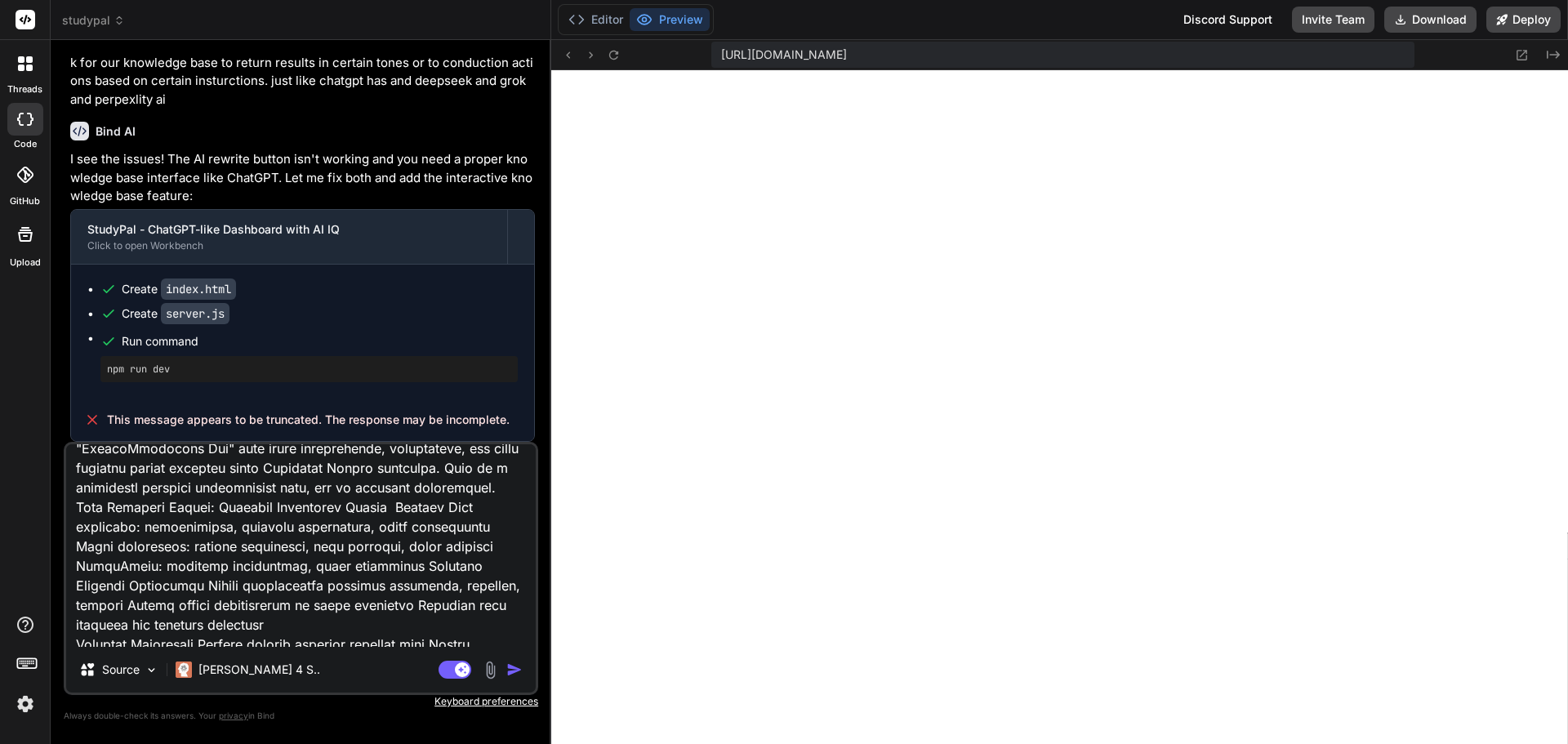
scroll to position [163, 0]
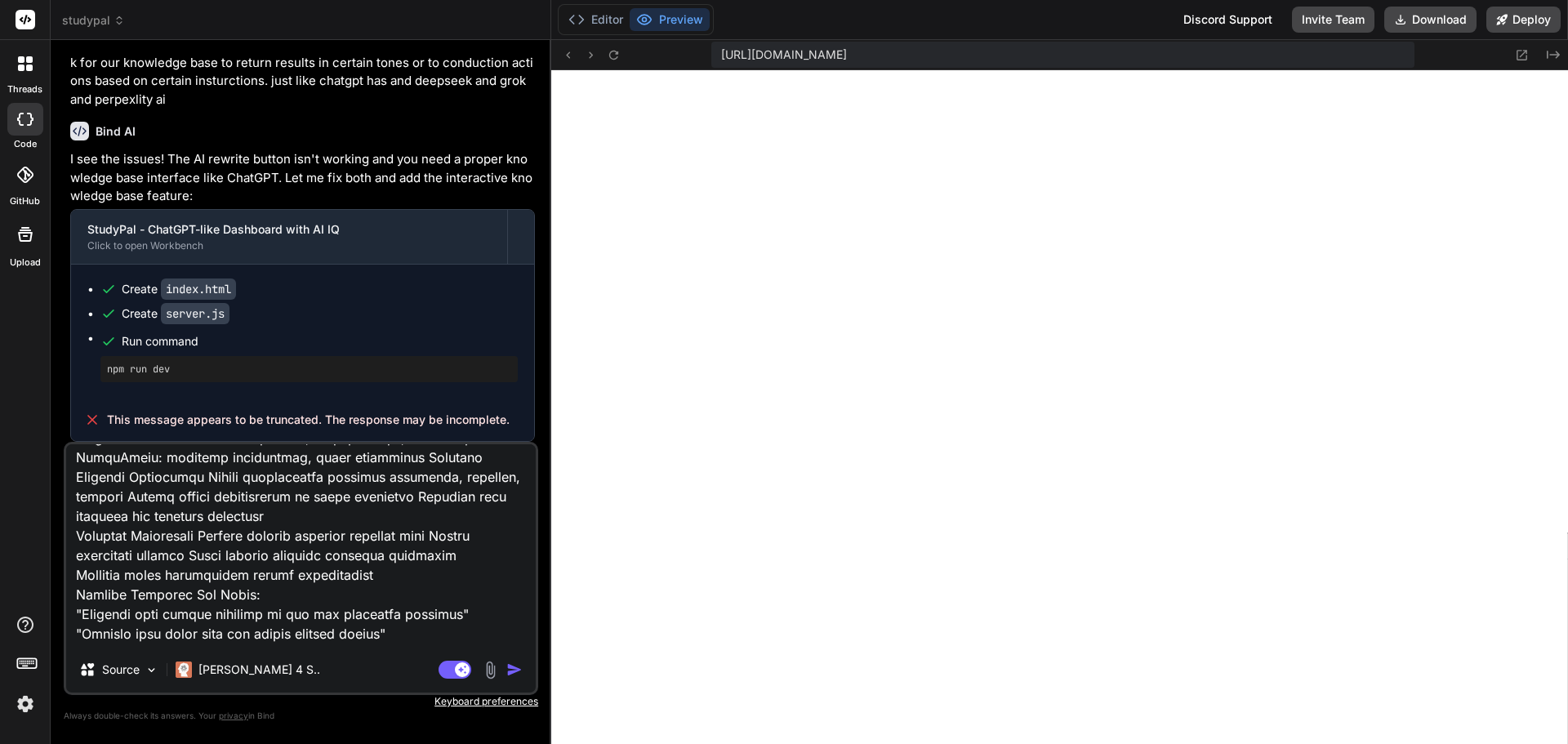
click at [403, 526] on textarea at bounding box center [301, 546] width 469 height 203
click at [380, 528] on textarea at bounding box center [301, 546] width 469 height 203
click at [381, 481] on textarea at bounding box center [301, 546] width 469 height 203
click at [369, 522] on textarea at bounding box center [301, 546] width 469 height 203
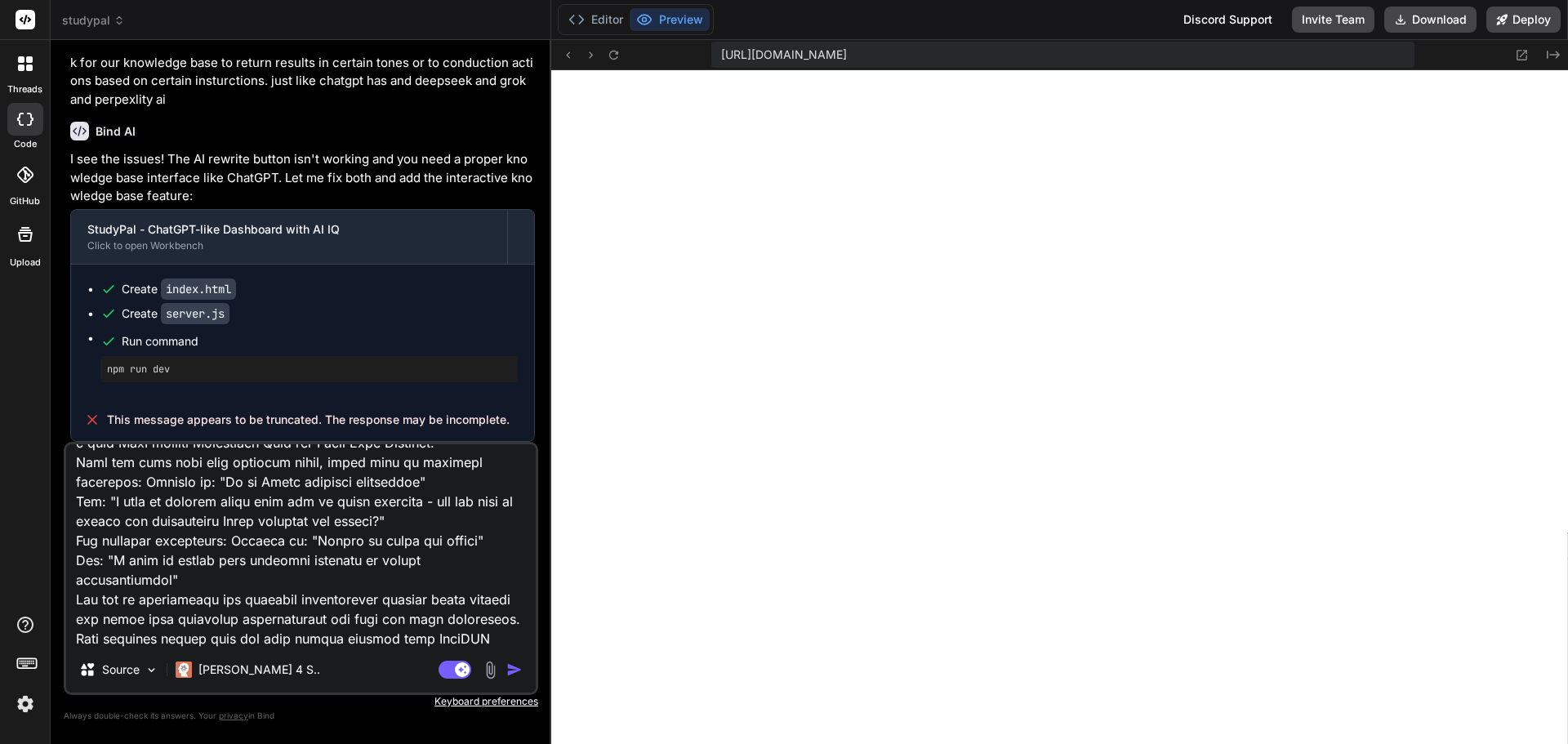
scroll to position [589, 0]
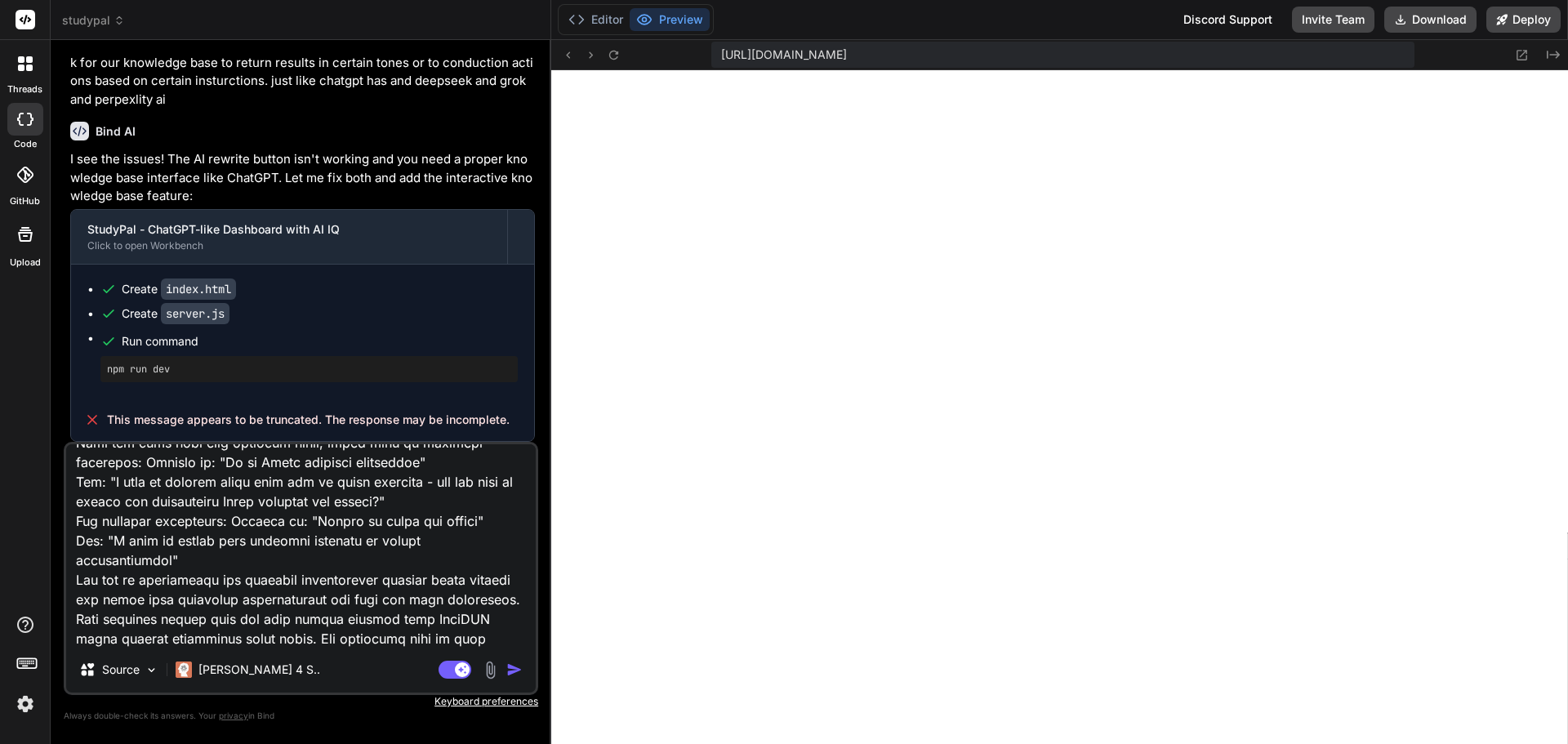
click at [508, 677] on img "button" at bounding box center [514, 669] width 16 height 16
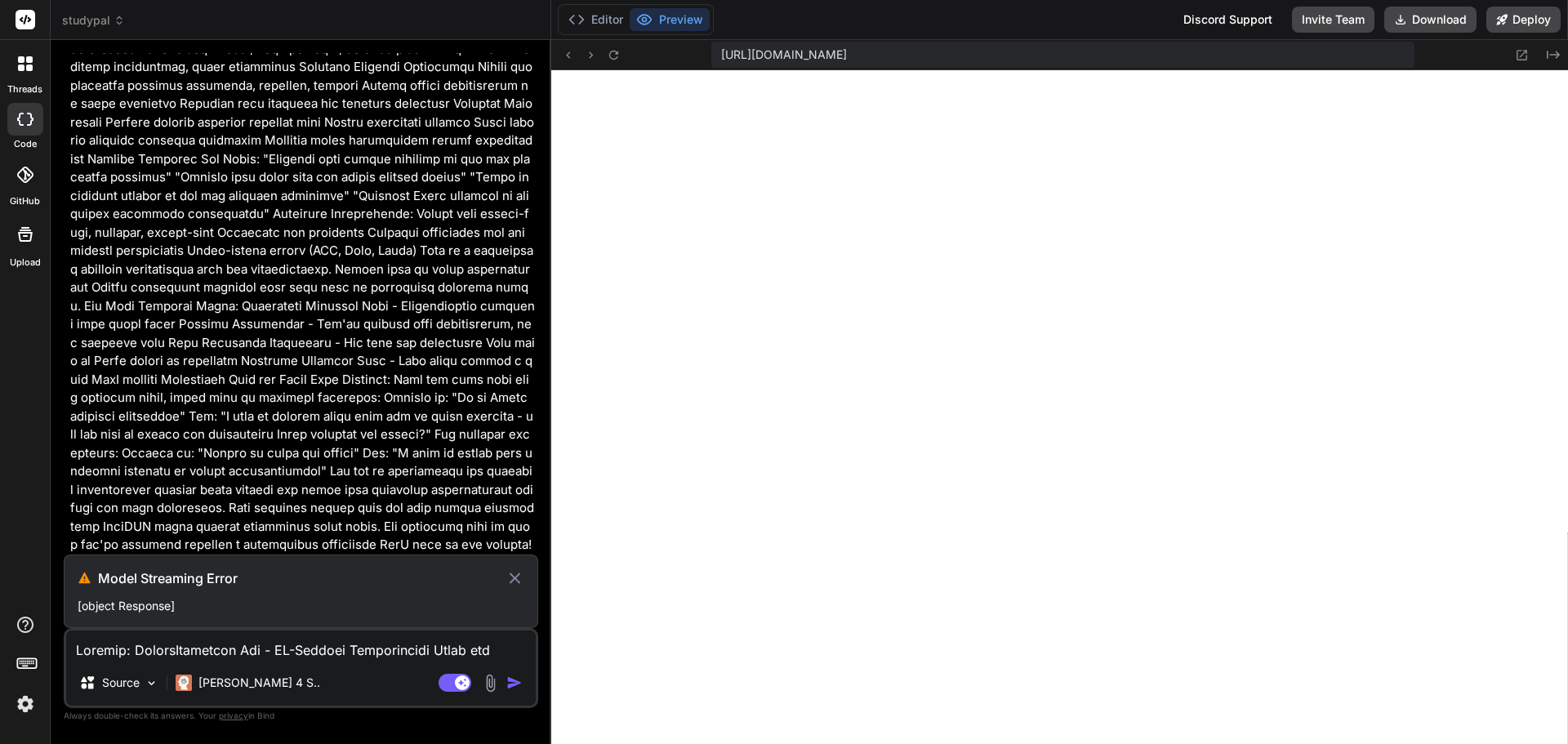
scroll to position [14112, 0]
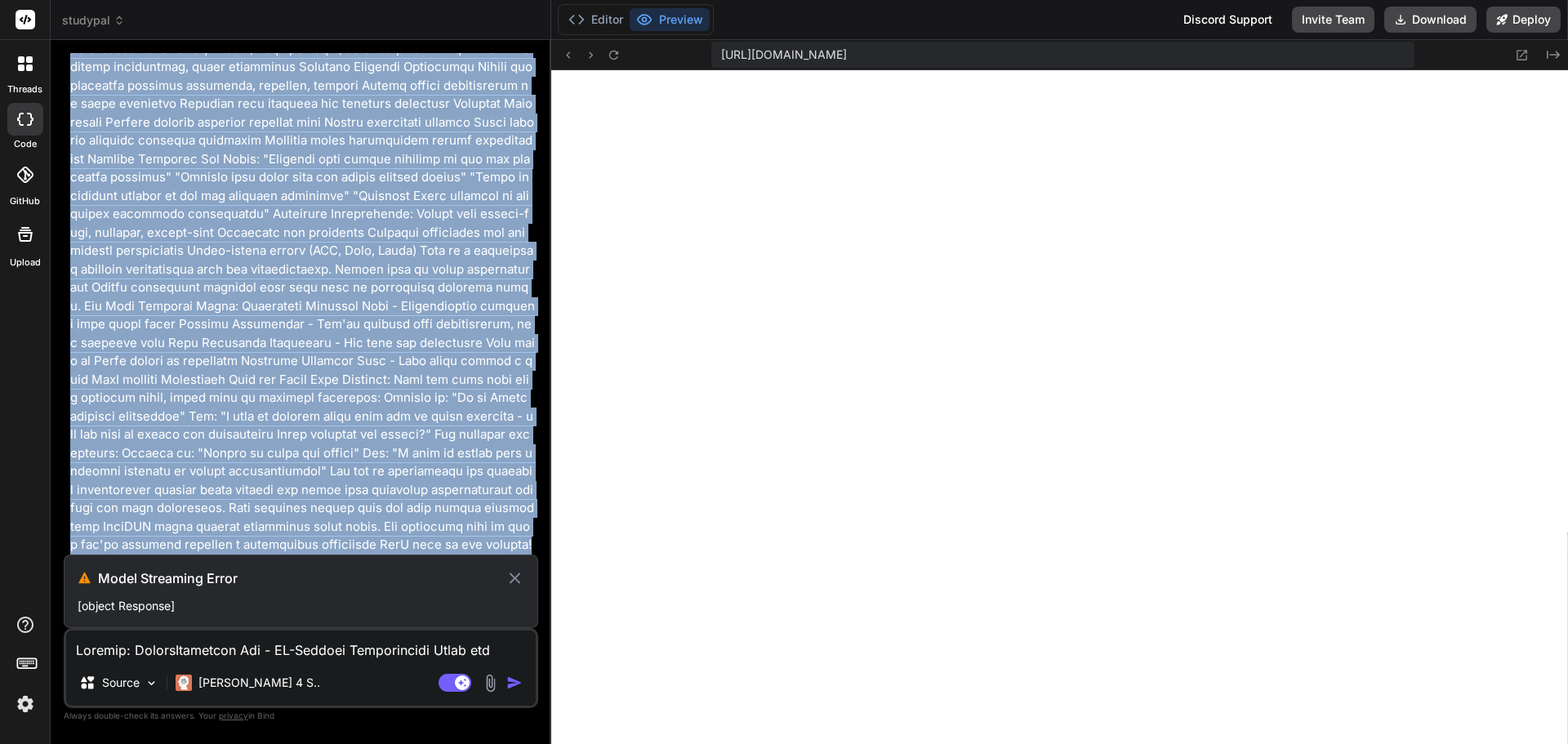
drag, startPoint x: 258, startPoint y: 541, endPoint x: 69, endPoint y: 89, distance: 489.9
click at [69, 89] on div "You Bind AI Thank you for the comprehensive simplified solution! You're absolut…" at bounding box center [302, 304] width 471 height 502
copy p "Project: OfficeAutomator Pro - AI-Powered Productivity Suite for Solopreneurs I…"
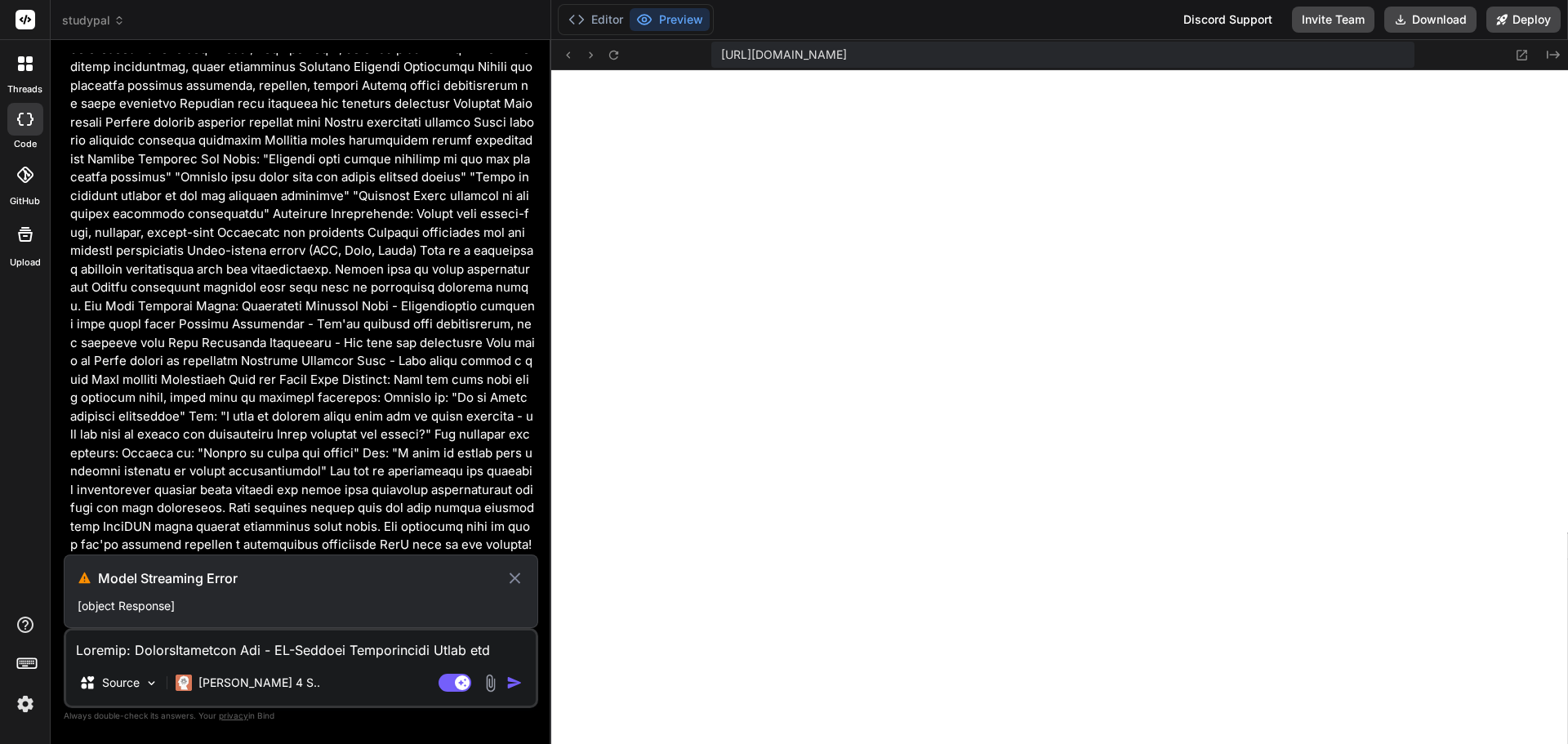
click at [241, 654] on textarea at bounding box center [301, 645] width 469 height 30
paste textarea "Build OfficeAutomator Pro: SaaS tool for solopreneurs to automate Microsoft Off…"
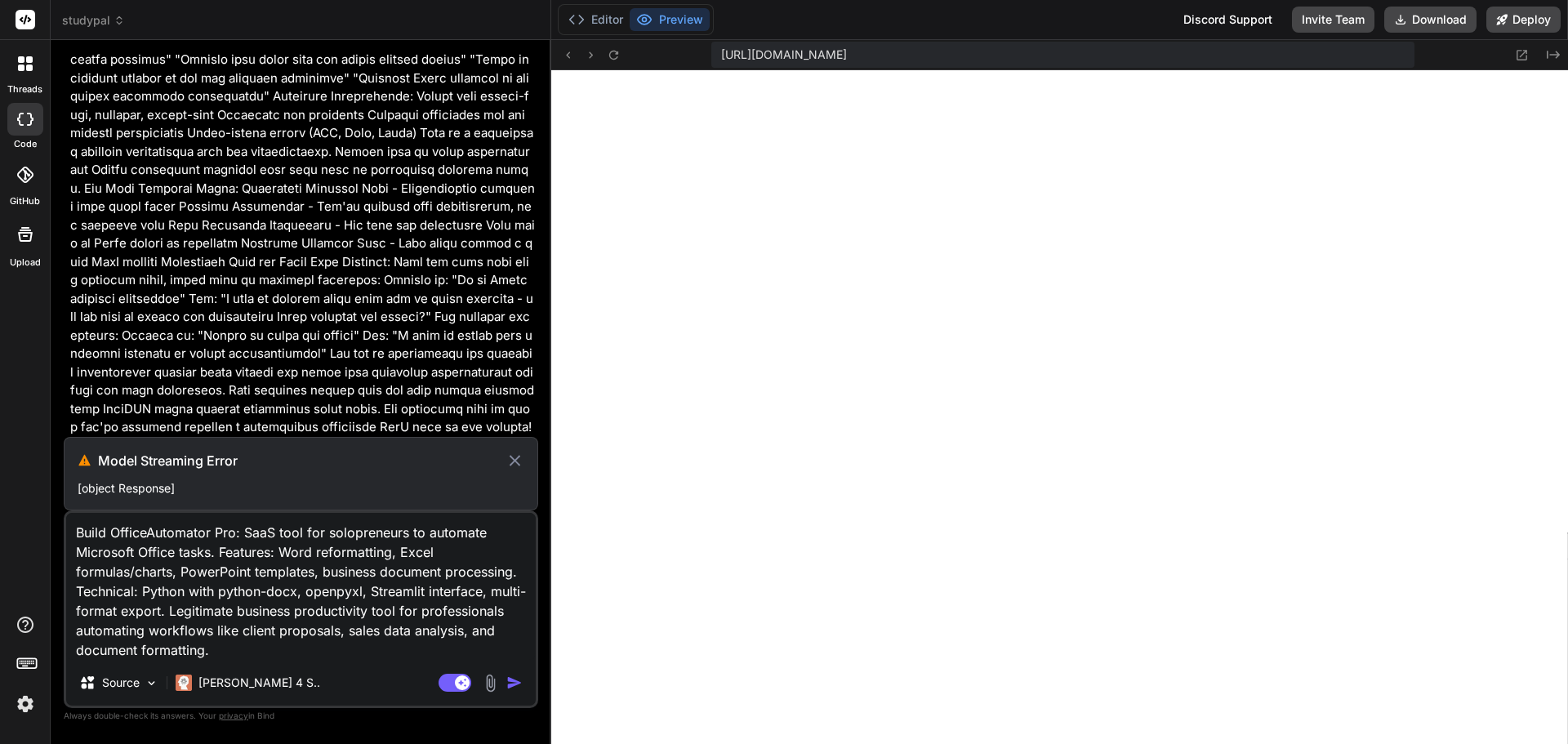
click at [517, 462] on icon at bounding box center [514, 460] width 11 height 11
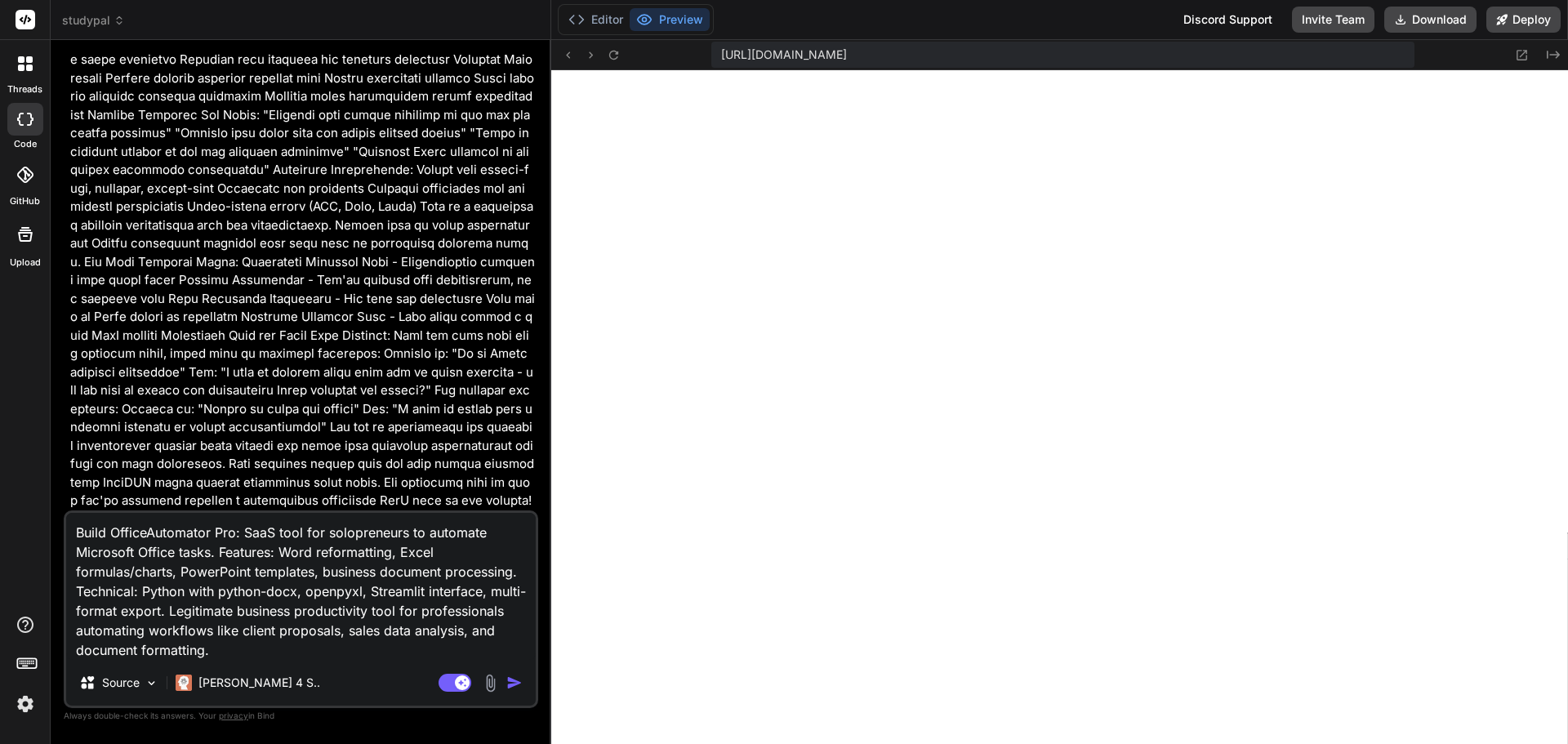
click at [510, 682] on img "button" at bounding box center [514, 682] width 16 height 16
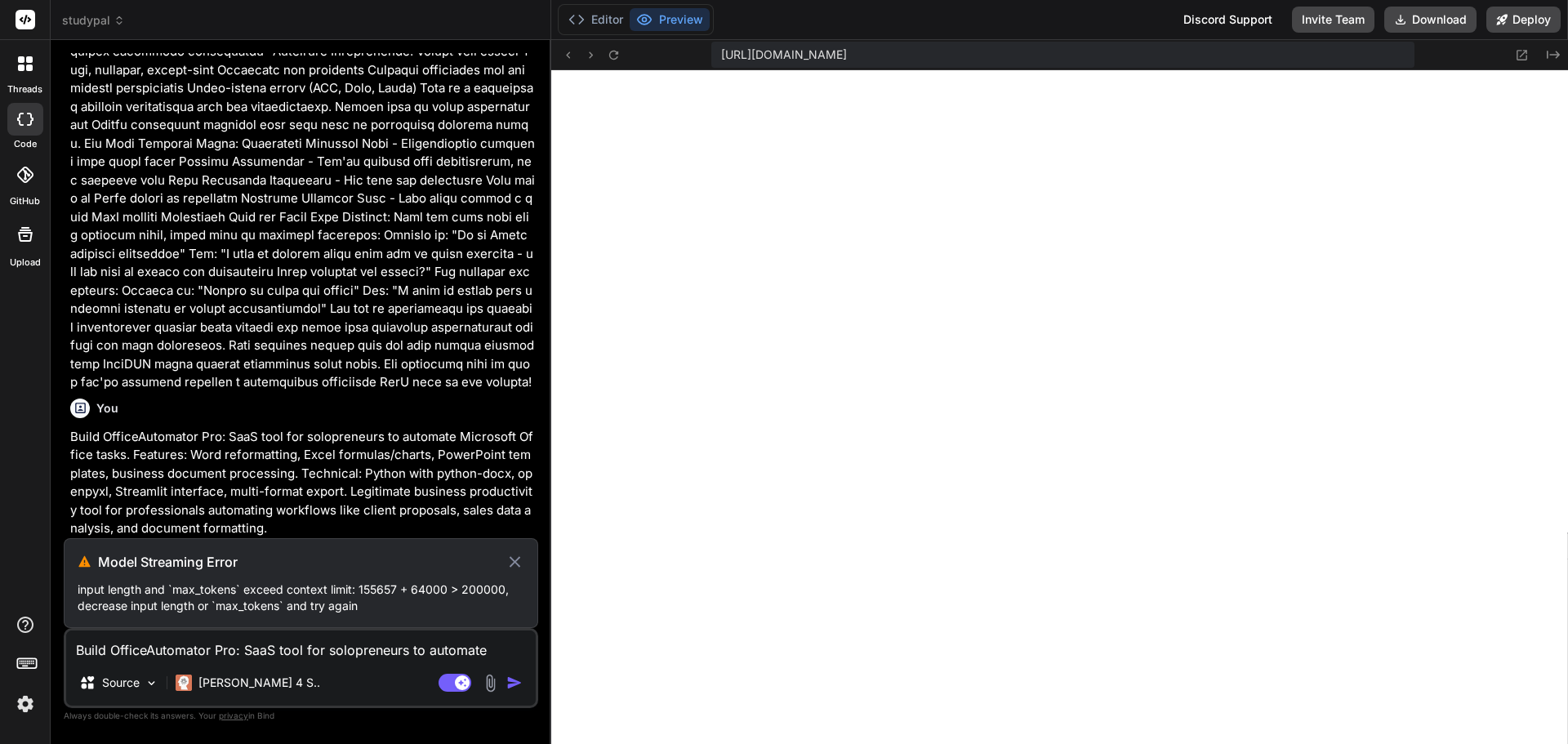
scroll to position [14417, 0]
click at [447, 685] on rect at bounding box center [454, 682] width 33 height 18
click at [356, 654] on textarea "Build OfficeAutomator Pro: SaaS tool for solopreneurs to automate Microsoft Off…" at bounding box center [301, 645] width 469 height 30
paste textarea "Build OfficeAutomator Pro: SaaS tool for solopreneurs to automate Microsoft Off…"
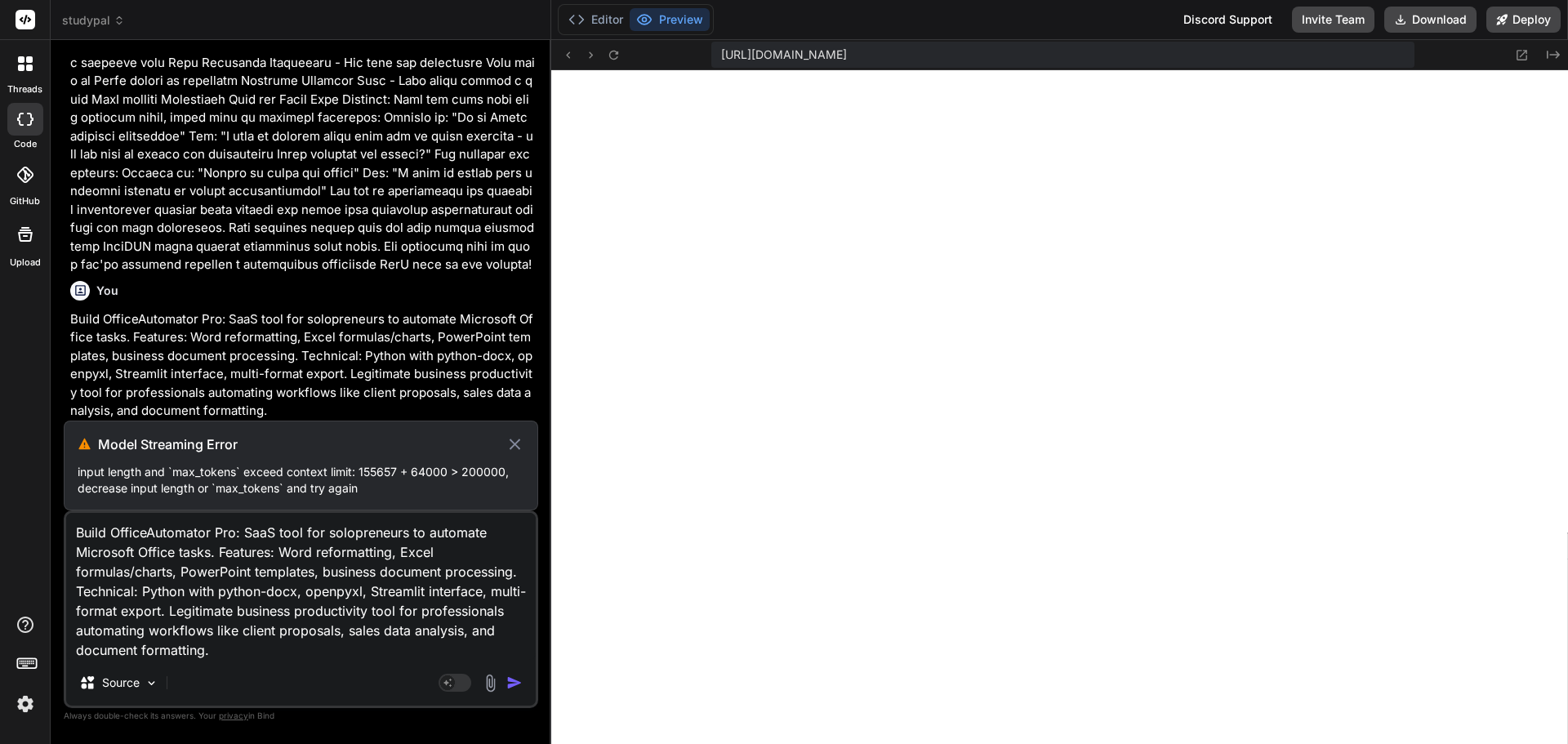
click at [453, 653] on textarea "Build OfficeAutomator Pro: SaaS tool for solopreneurs to automate Microsoft Off…" at bounding box center [301, 586] width 469 height 147
click at [152, 681] on img at bounding box center [151, 683] width 14 height 14
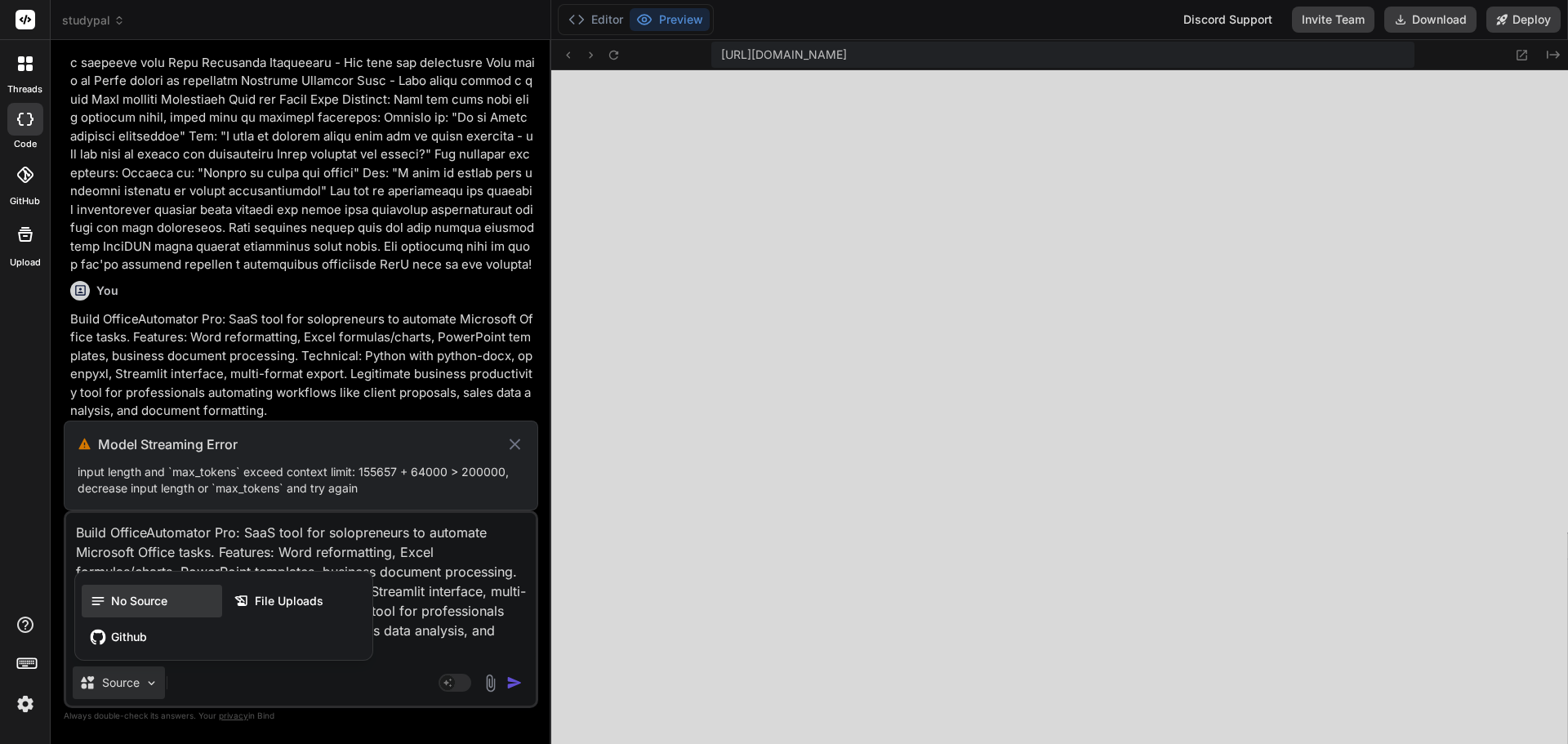
click at [195, 600] on div "No Source" at bounding box center [152, 600] width 140 height 33
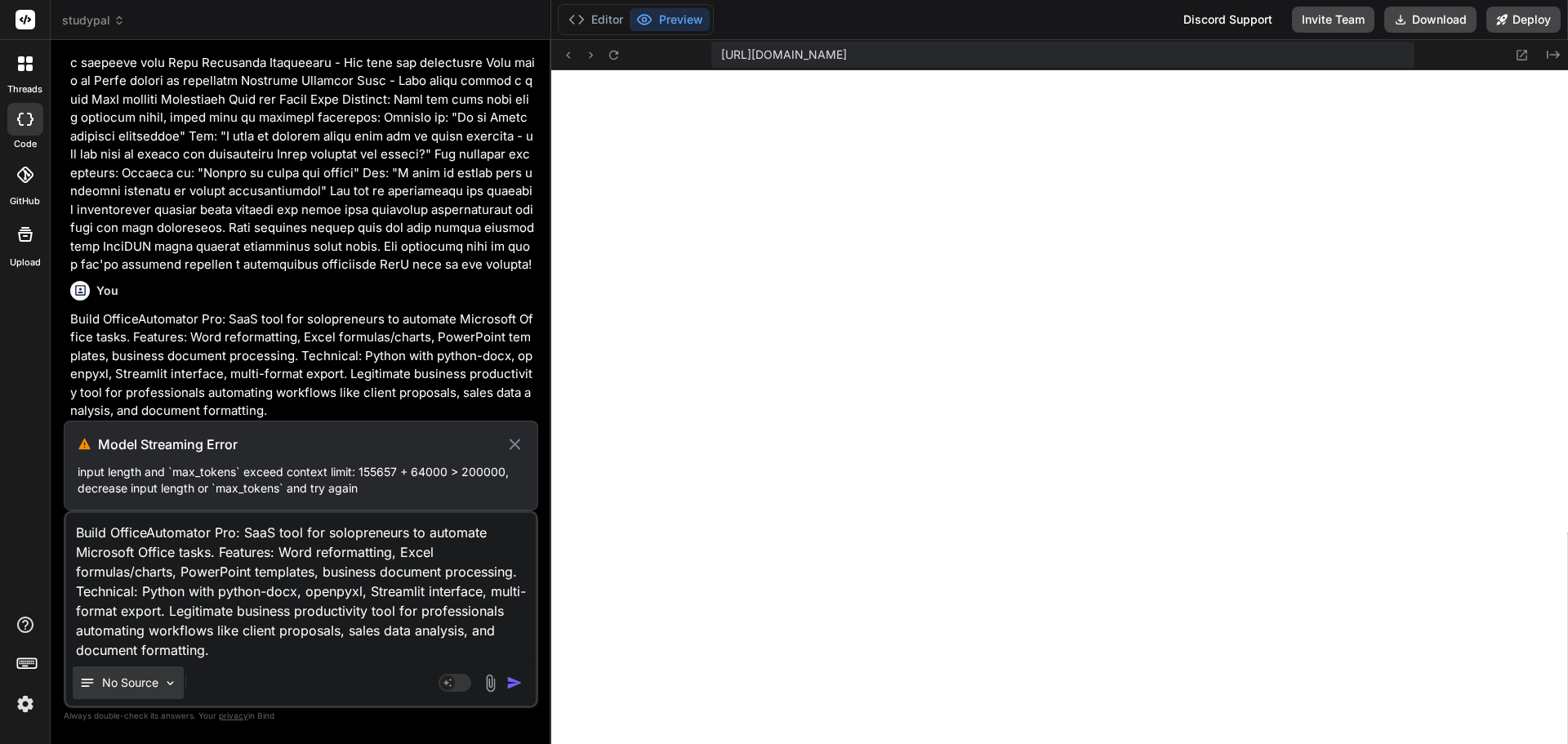
click at [150, 685] on p "No Source" at bounding box center [130, 682] width 57 height 16
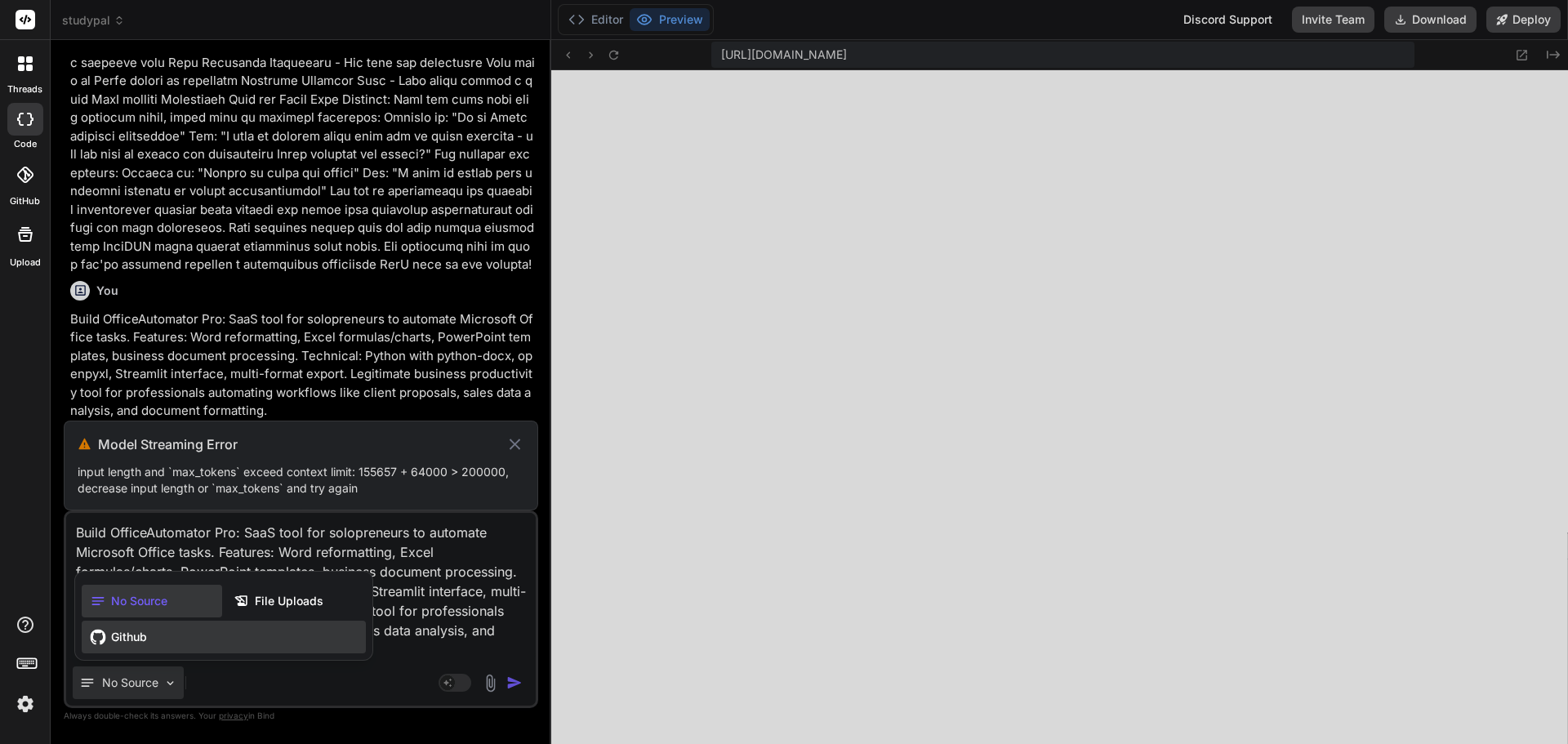
click at [153, 633] on div "Github" at bounding box center [224, 637] width 285 height 33
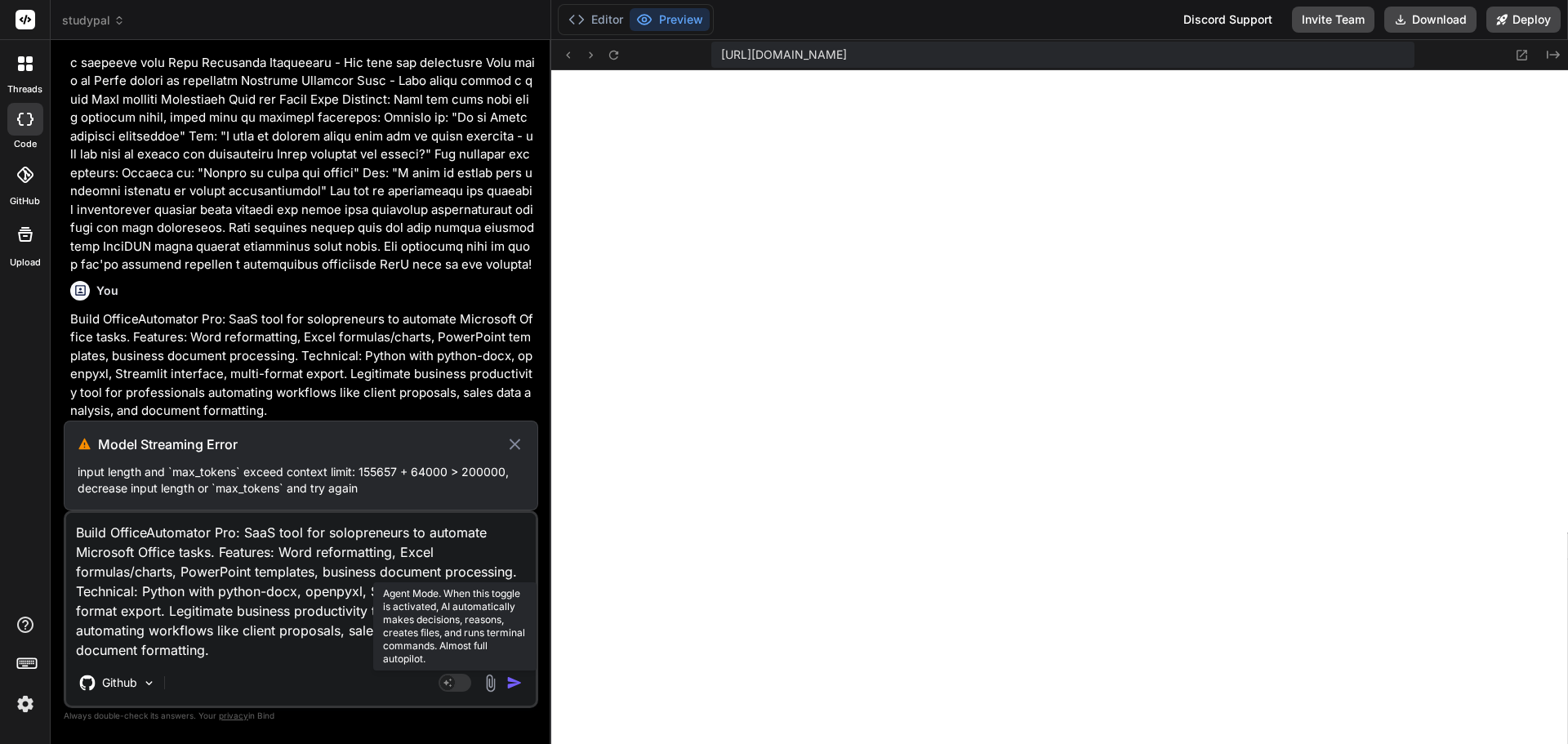
click at [458, 678] on rect at bounding box center [454, 682] width 33 height 18
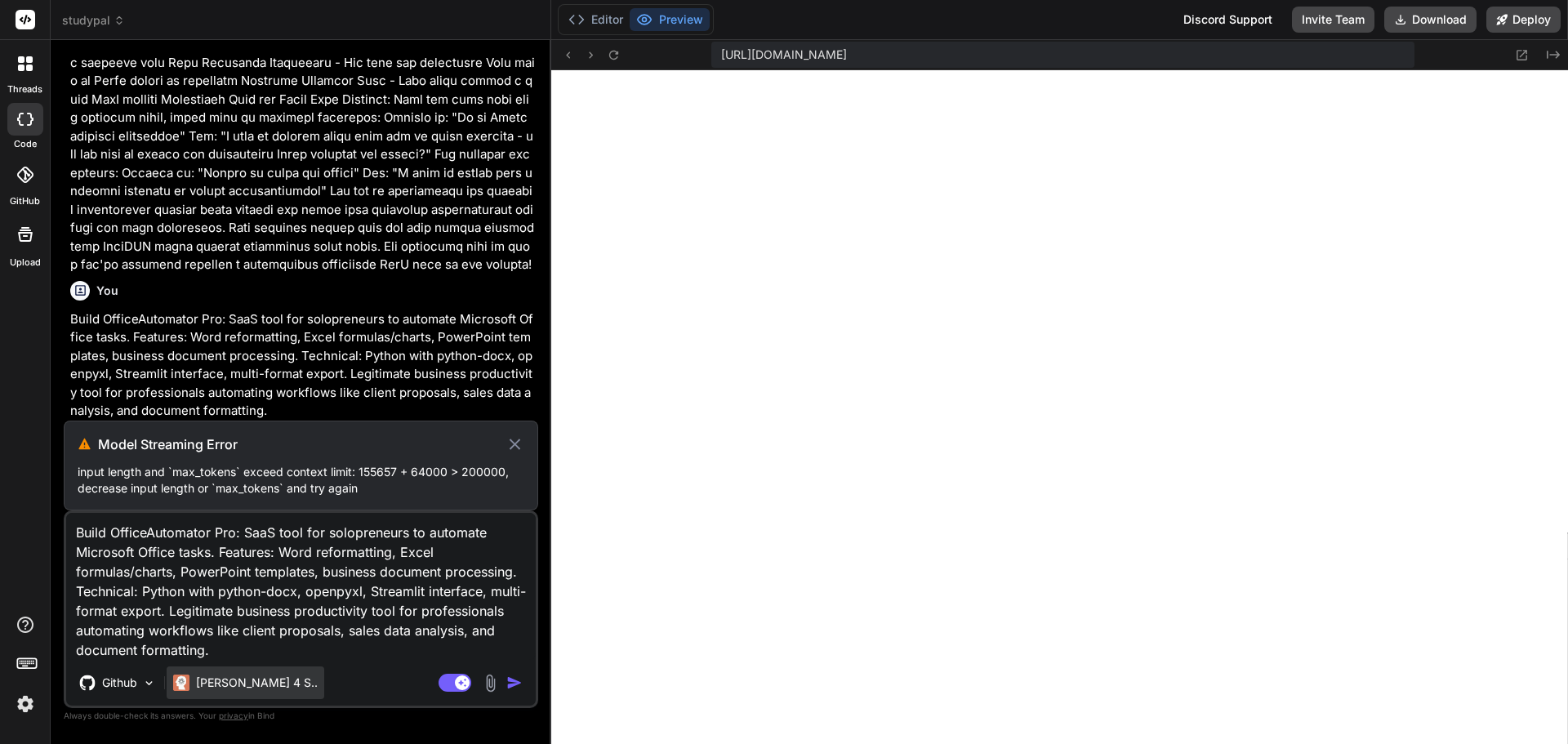
click at [243, 684] on p "[PERSON_NAME] 4 S.." at bounding box center [257, 682] width 122 height 16
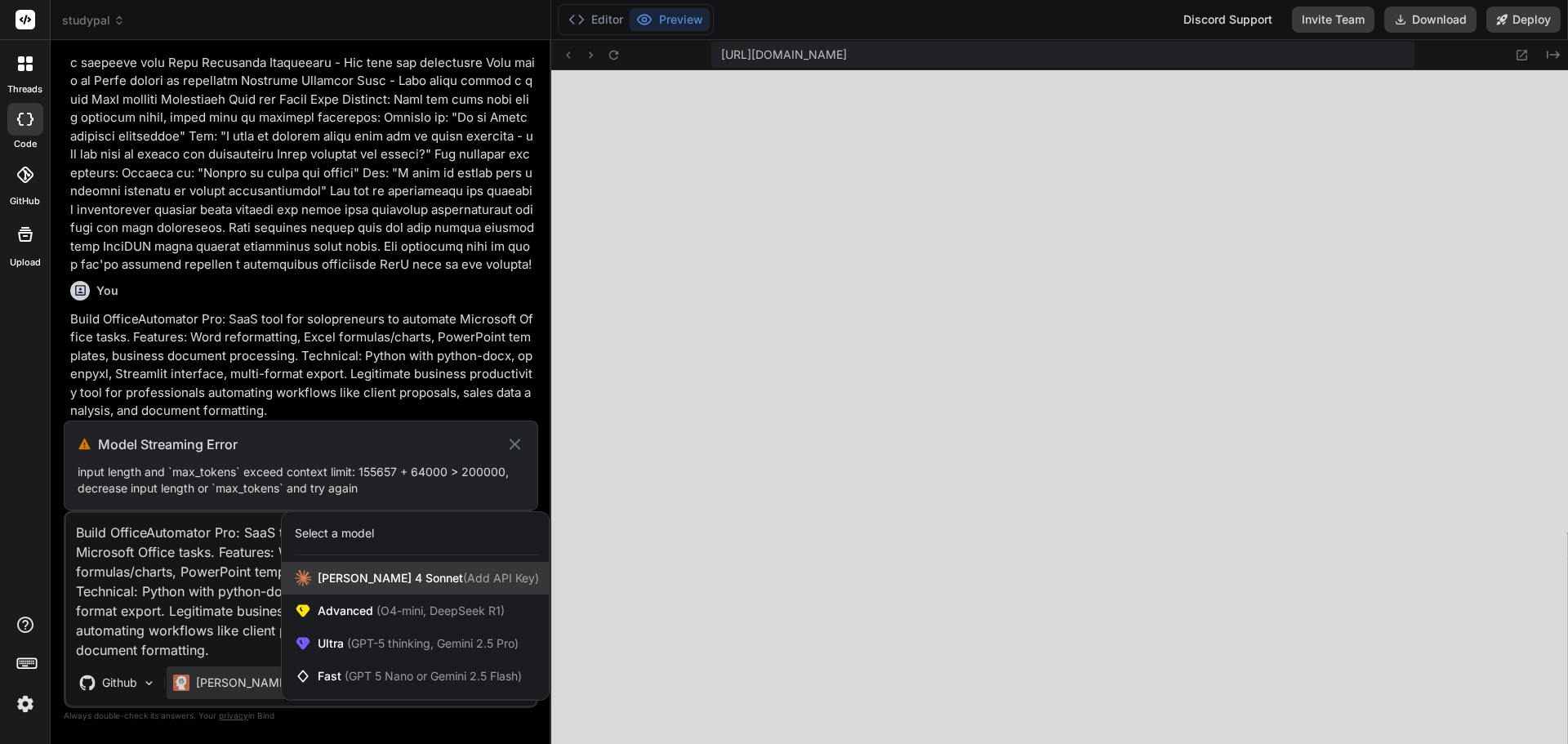
click at [340, 588] on div "[PERSON_NAME] 4 Sonnet (Add API Key)" at bounding box center [415, 578] width 267 height 33
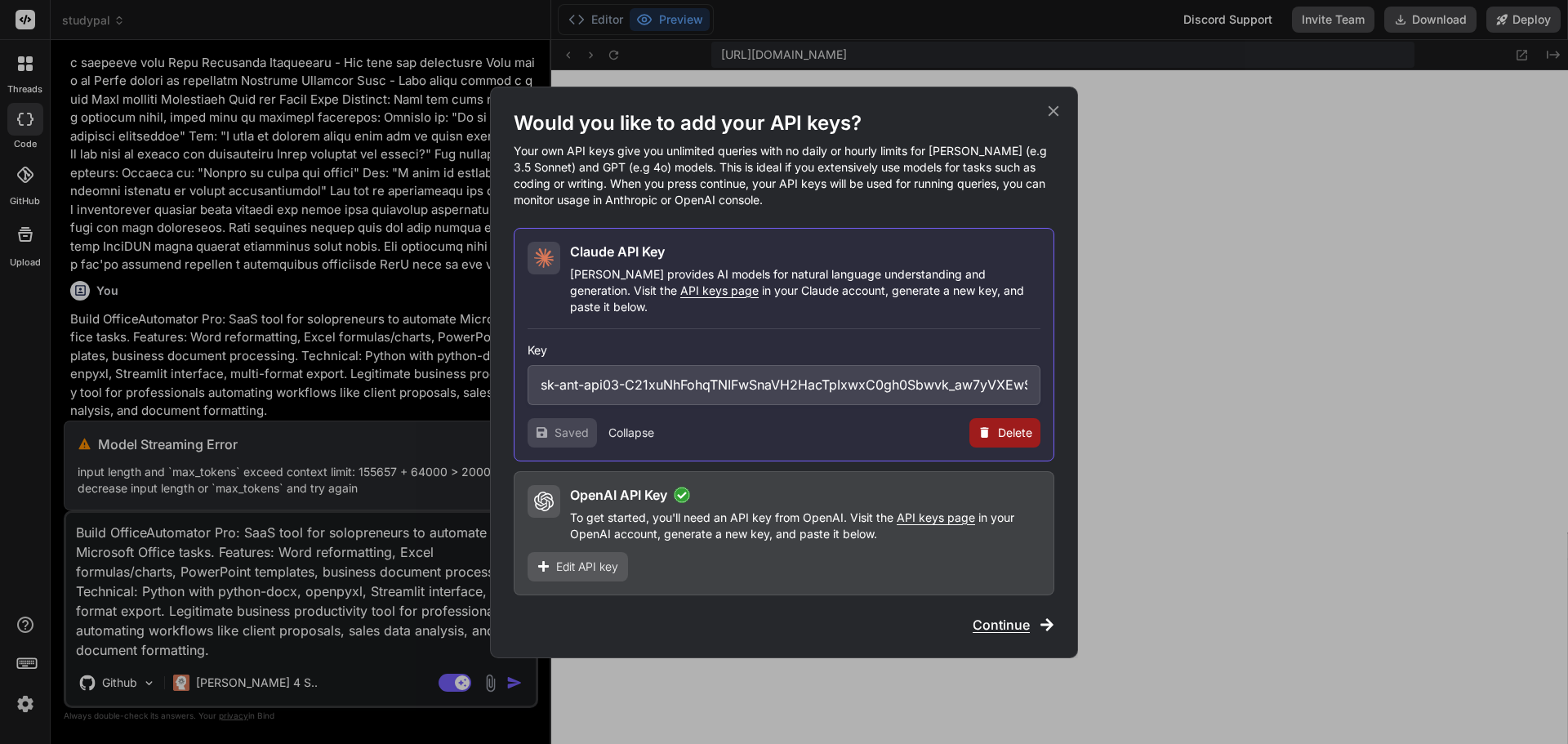
click at [1001, 619] on span "Continue" at bounding box center [1001, 624] width 57 height 19
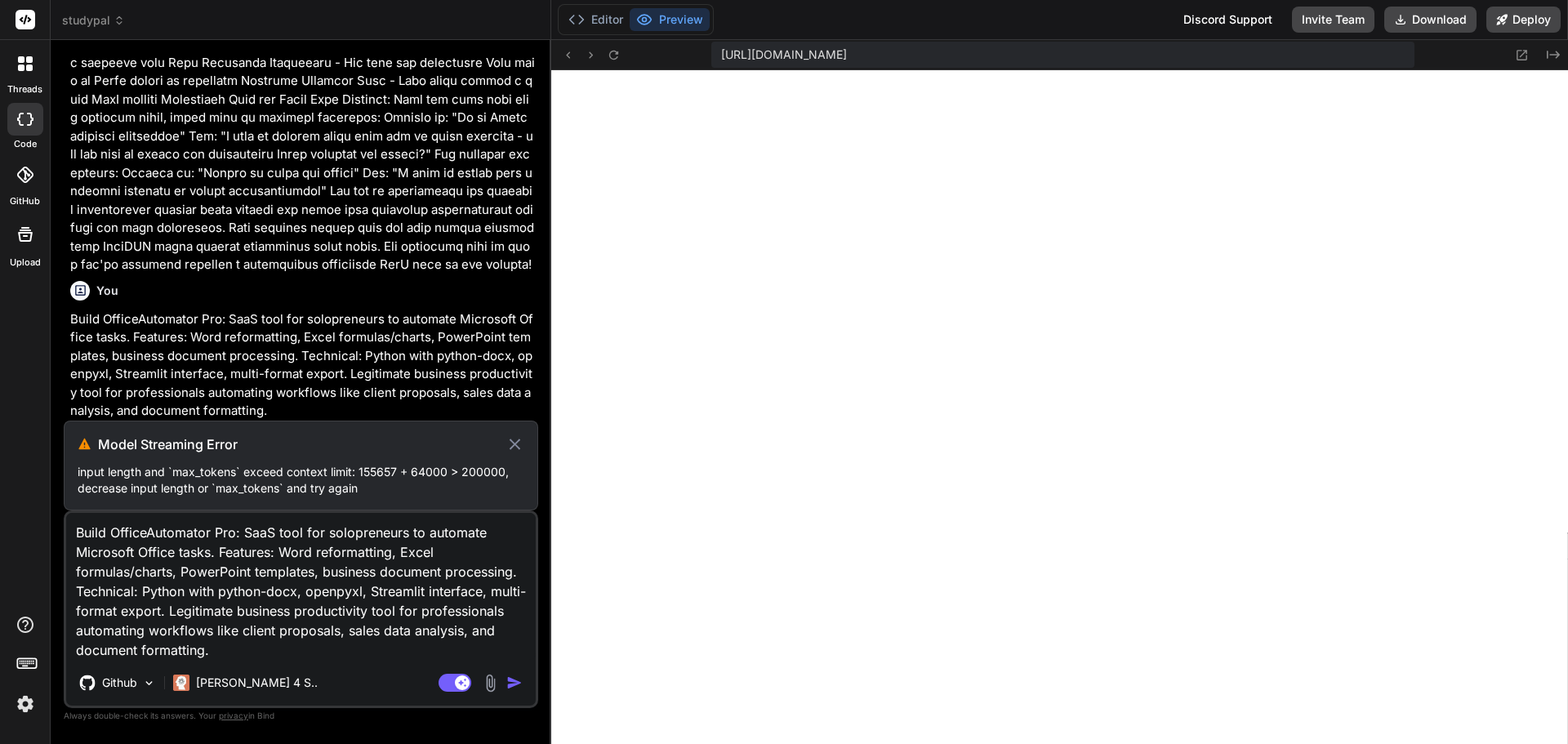
click at [517, 446] on icon at bounding box center [514, 443] width 11 height 11
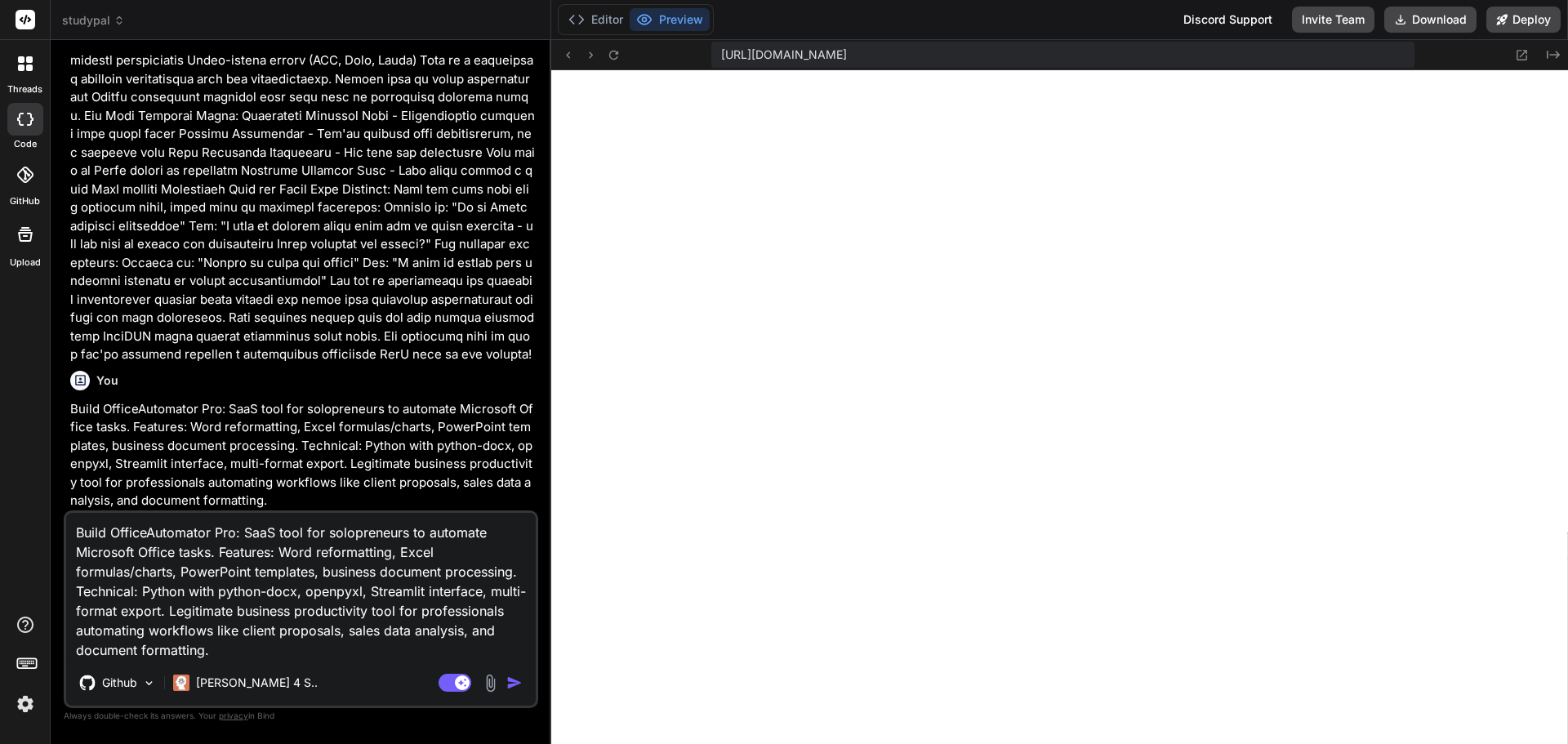
click at [511, 677] on img "button" at bounding box center [514, 682] width 16 height 16
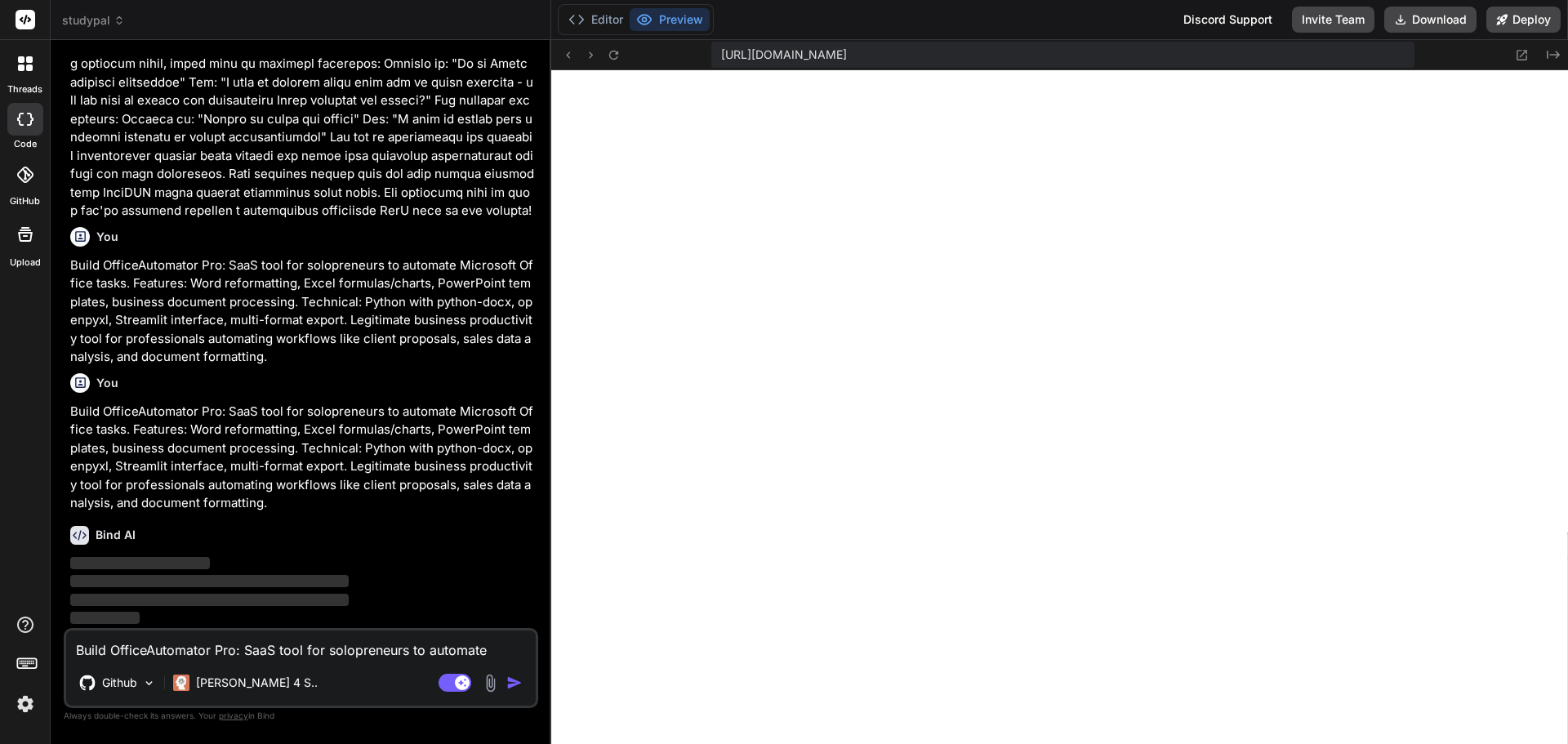
scroll to position [14563, 0]
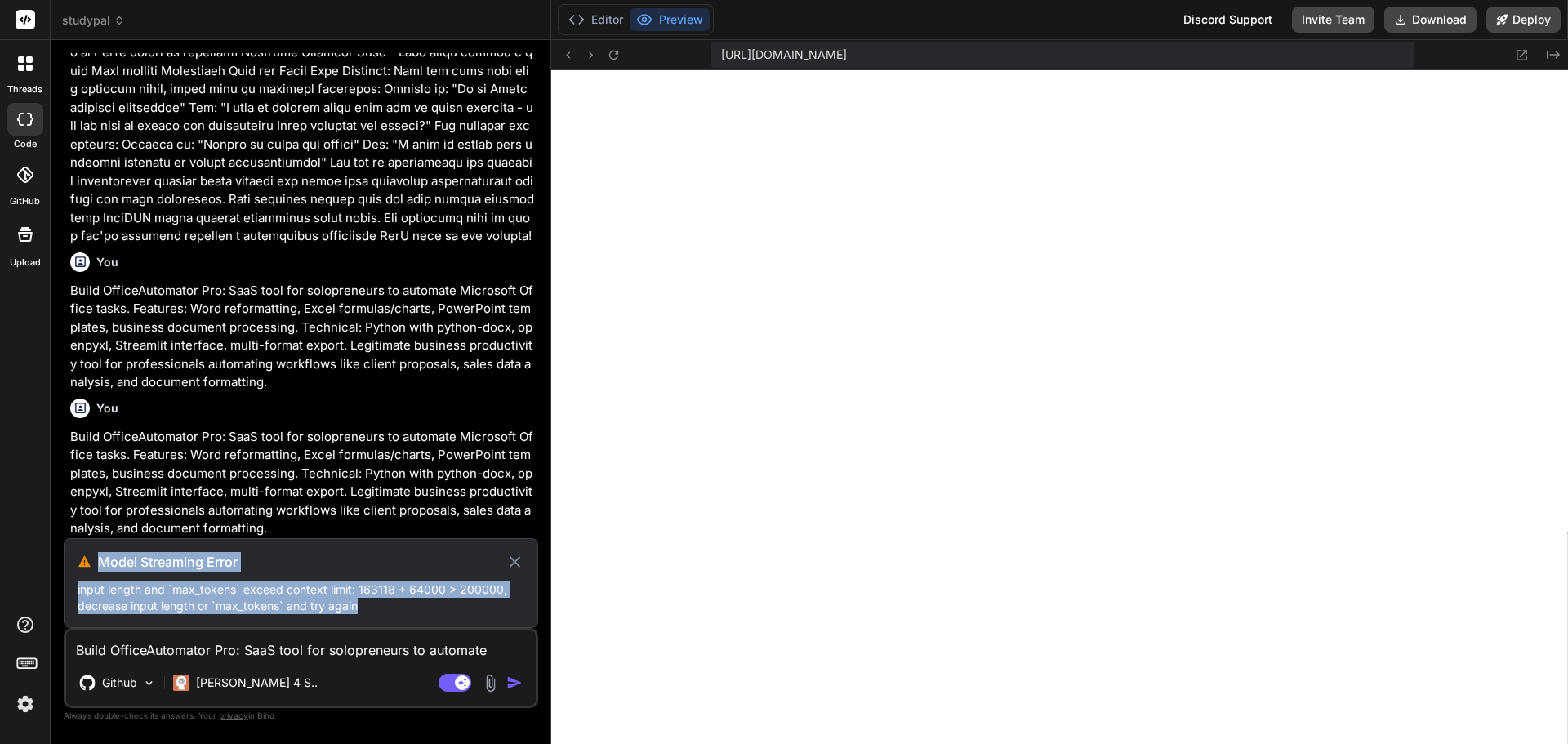
drag, startPoint x: 376, startPoint y: 601, endPoint x: 63, endPoint y: 542, distance: 318.5
click at [63, 542] on div "Model Streaming Error input length and `max_tokens` exceed context limit: 16311…" at bounding box center [301, 583] width 475 height 90
copy div "Model Streaming Error input length and `max_tokens` exceed context limit: 16311…"
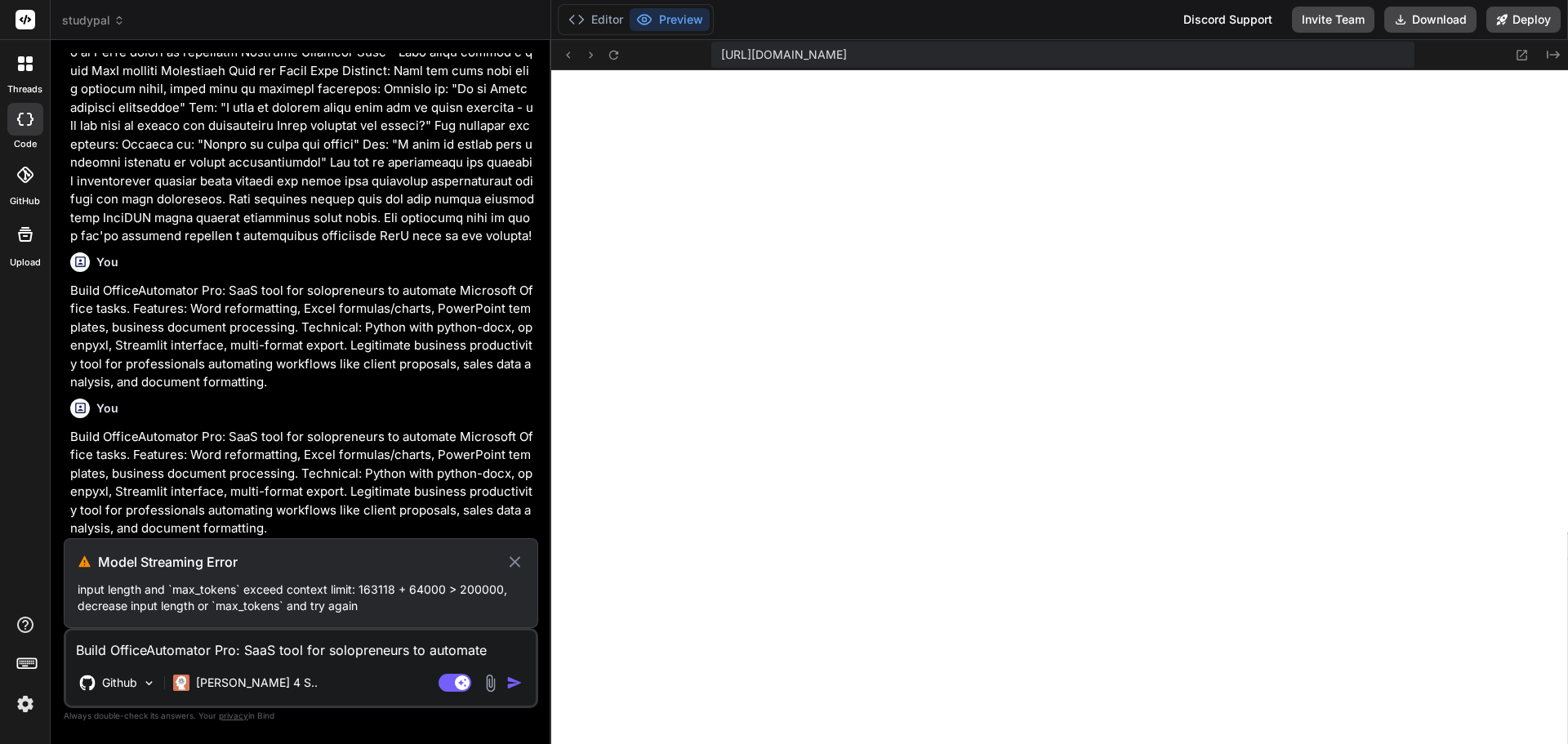
click at [19, 20] on rect at bounding box center [24, 19] width 19 height 19
drag, startPoint x: 28, startPoint y: 16, endPoint x: 13, endPoint y: 69, distance: 55.1
click at [13, 69] on div at bounding box center [25, 63] width 35 height 35
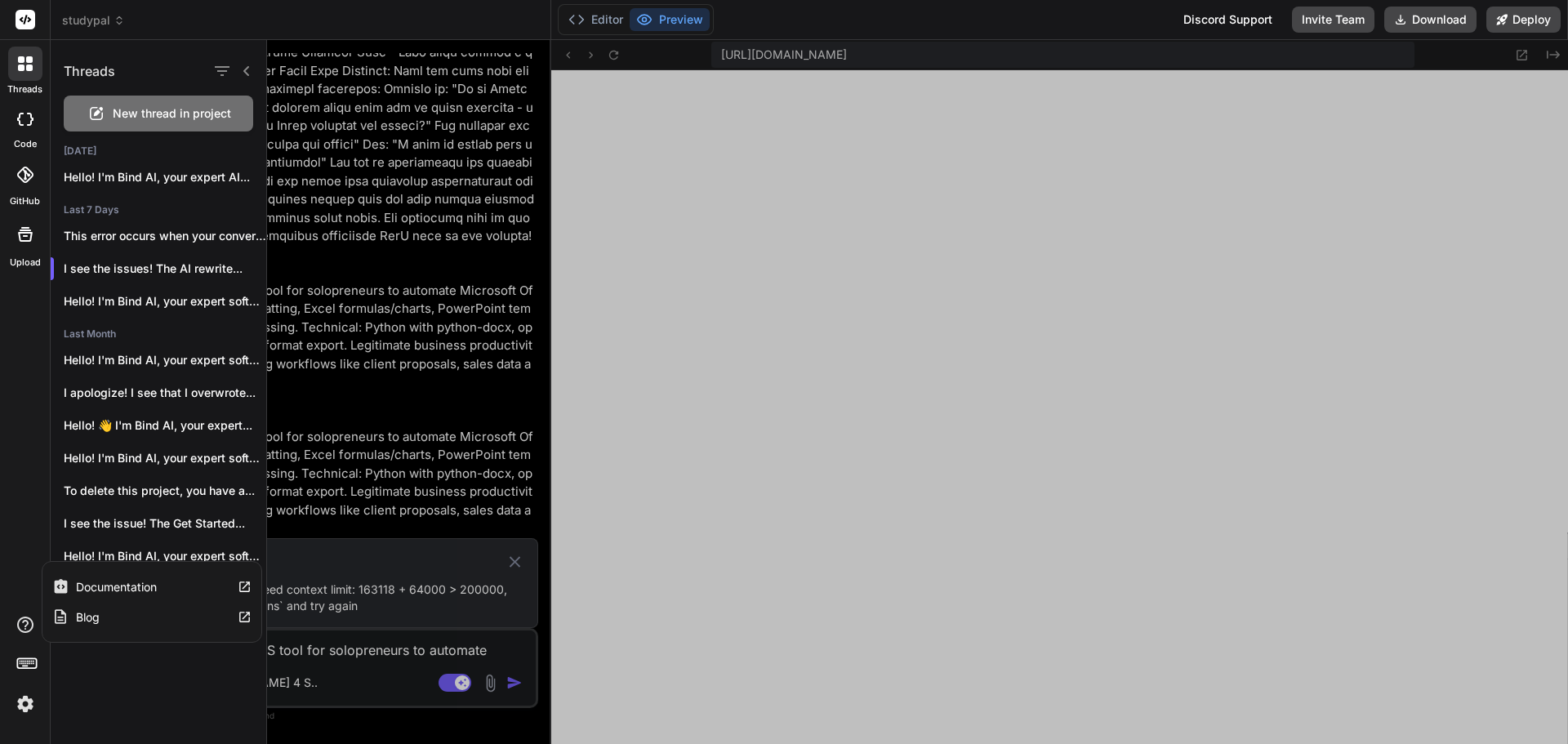
click at [73, 584] on div "Documentation" at bounding box center [105, 587] width 105 height 17
click at [357, 642] on div at bounding box center [917, 392] width 1300 height 704
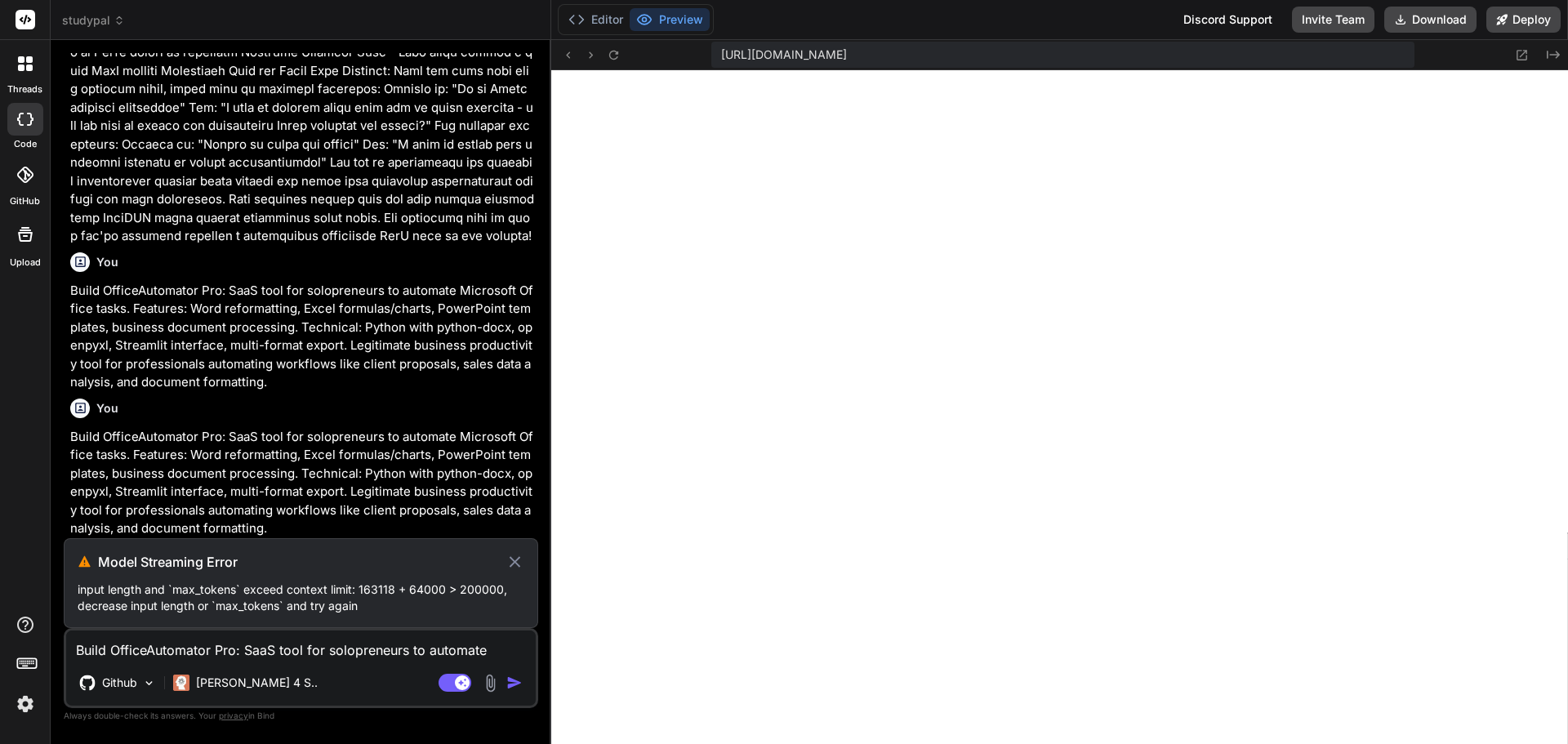
drag, startPoint x: 274, startPoint y: 655, endPoint x: 255, endPoint y: 655, distance: 19.0
click at [255, 655] on textarea "Build OfficeAutomator Pro: SaaS tool for solopreneurs to automate Microsoft Off…" at bounding box center [301, 645] width 469 height 30
paste textarea "Build OfficeAutomator: Streamlit app with python-docx and openpyxl for Word/Exc…"
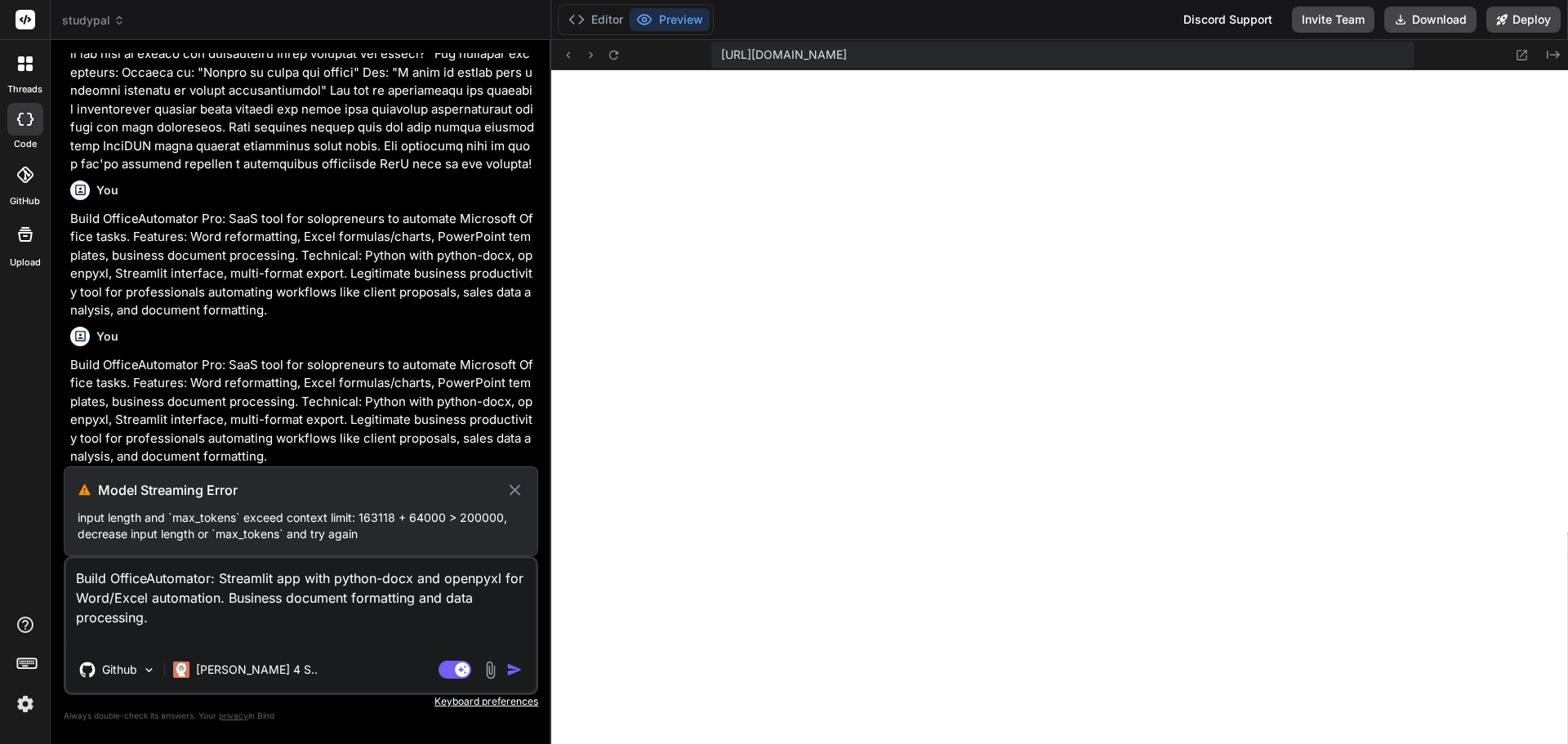
click at [184, 609] on textarea "Build OfficeAutomator: Streamlit app with python-docx and openpyxl for Word/Exc…" at bounding box center [301, 602] width 469 height 88
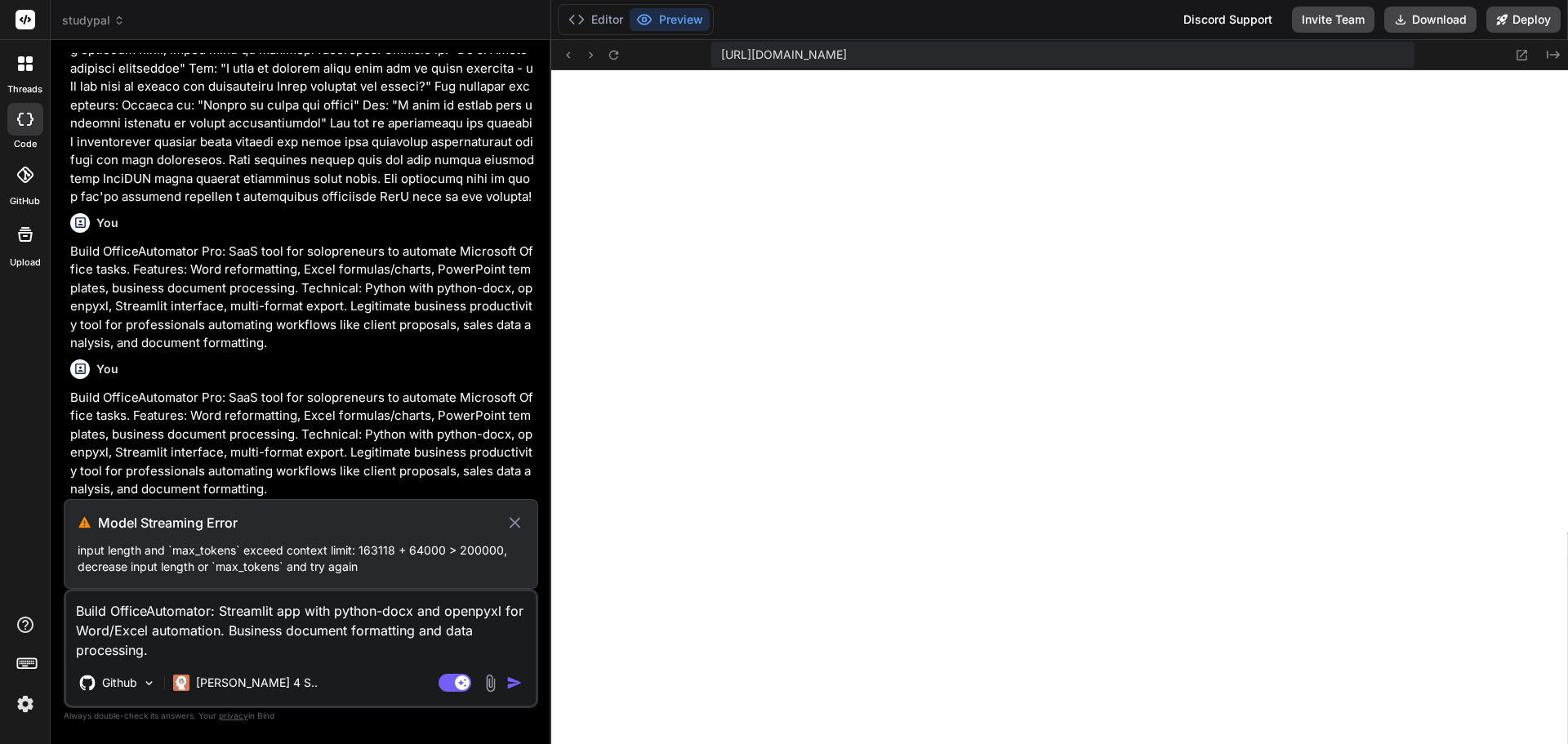
click at [397, 654] on textarea "Build OfficeAutomator: Streamlit app with python-docx and openpyxl for Word/Exc…" at bounding box center [301, 625] width 469 height 68
click at [513, 516] on icon at bounding box center [515, 522] width 19 height 19
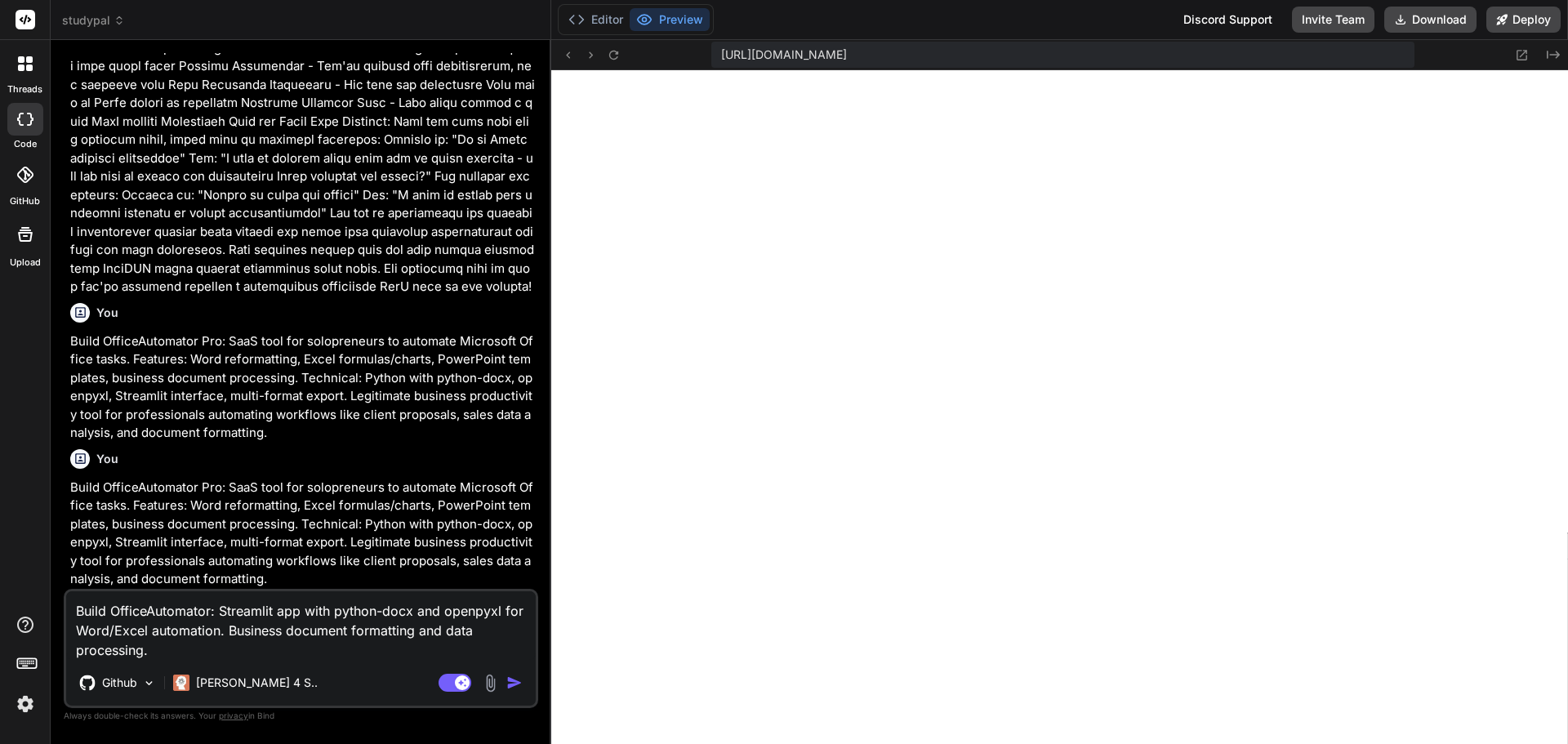
click at [96, 18] on span "studypal" at bounding box center [93, 20] width 62 height 16
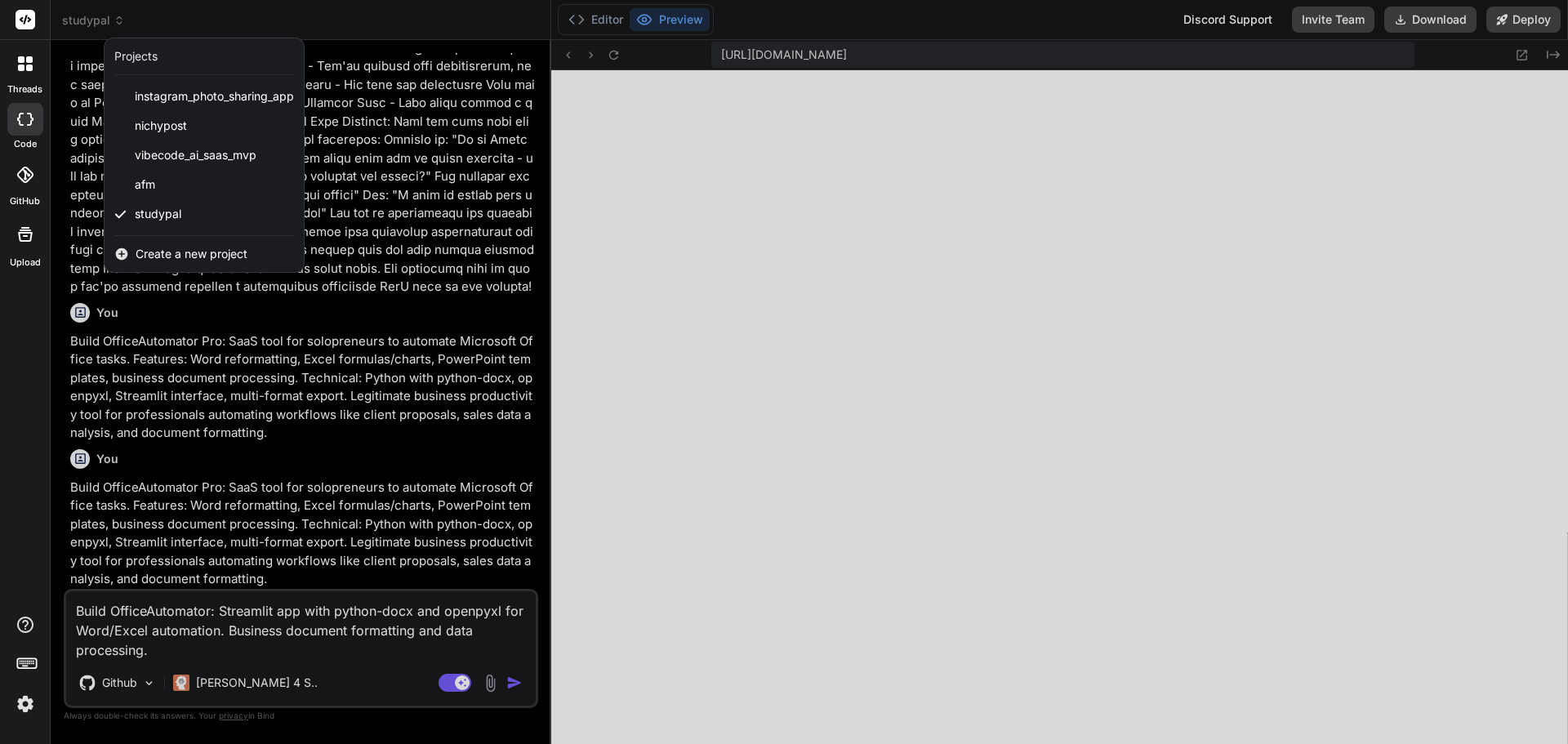
click at [166, 258] on span "Create a new project" at bounding box center [192, 253] width 111 height 16
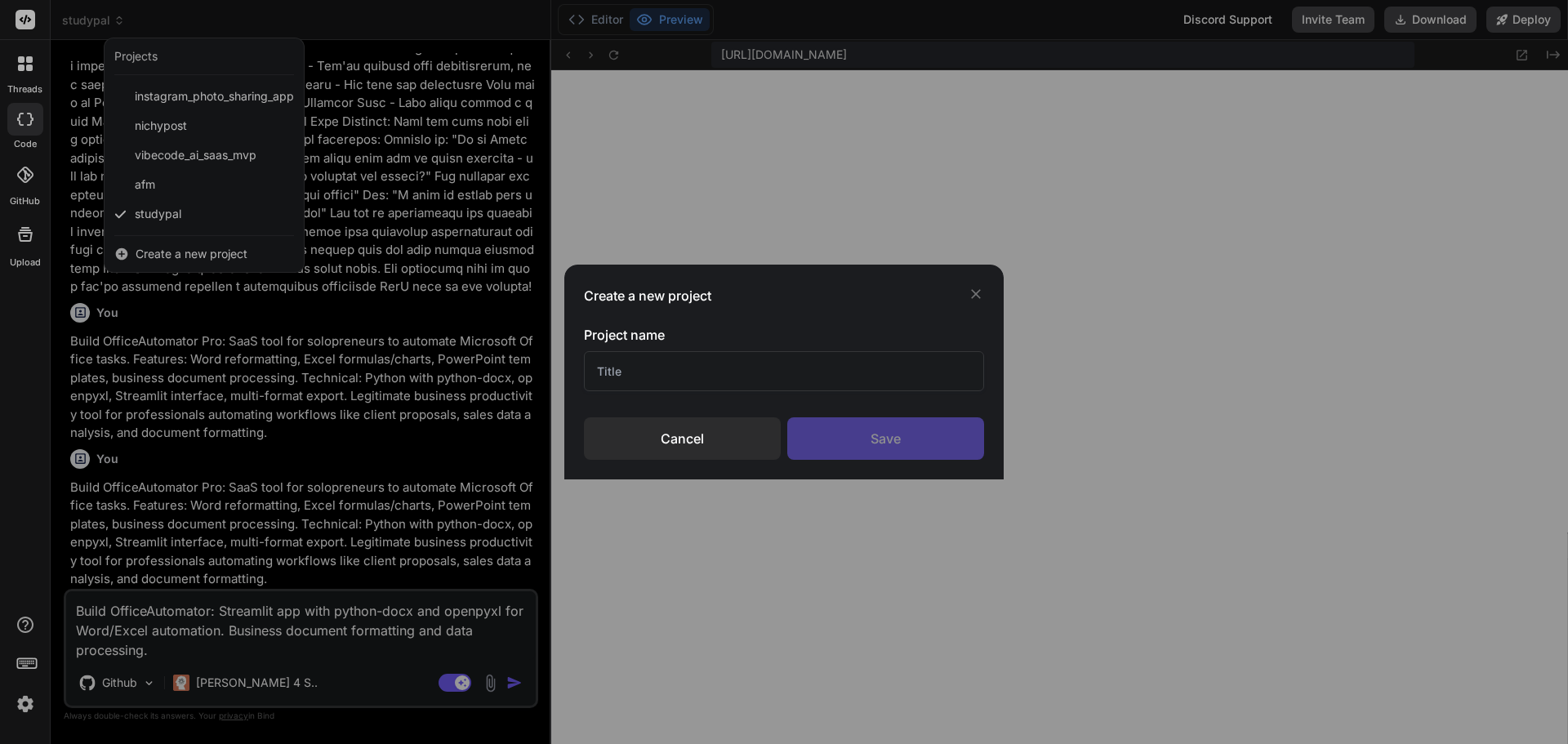
click at [813, 383] on input "text" at bounding box center [784, 371] width 400 height 40
click at [882, 425] on div "Save" at bounding box center [885, 438] width 197 height 42
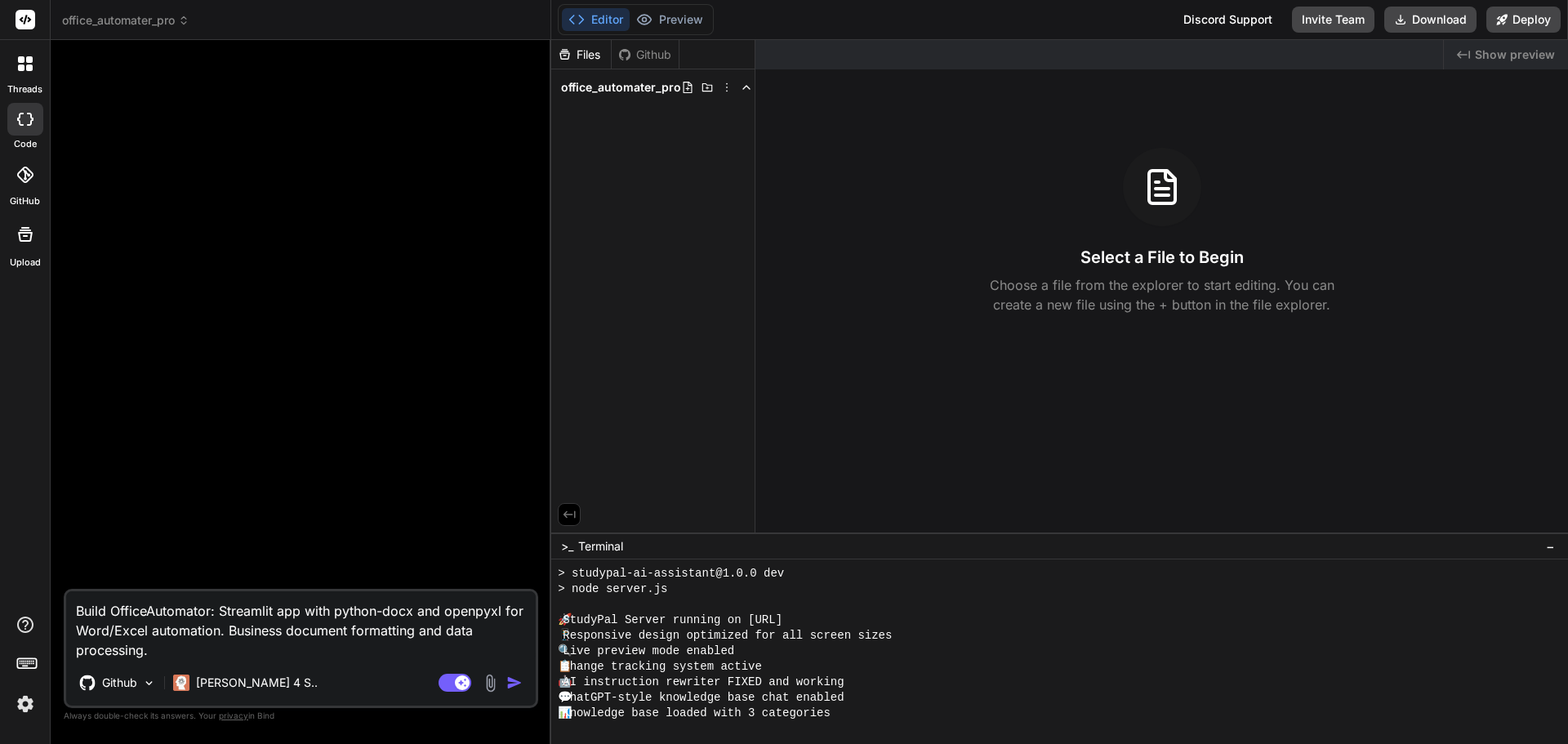
scroll to position [0, 0]
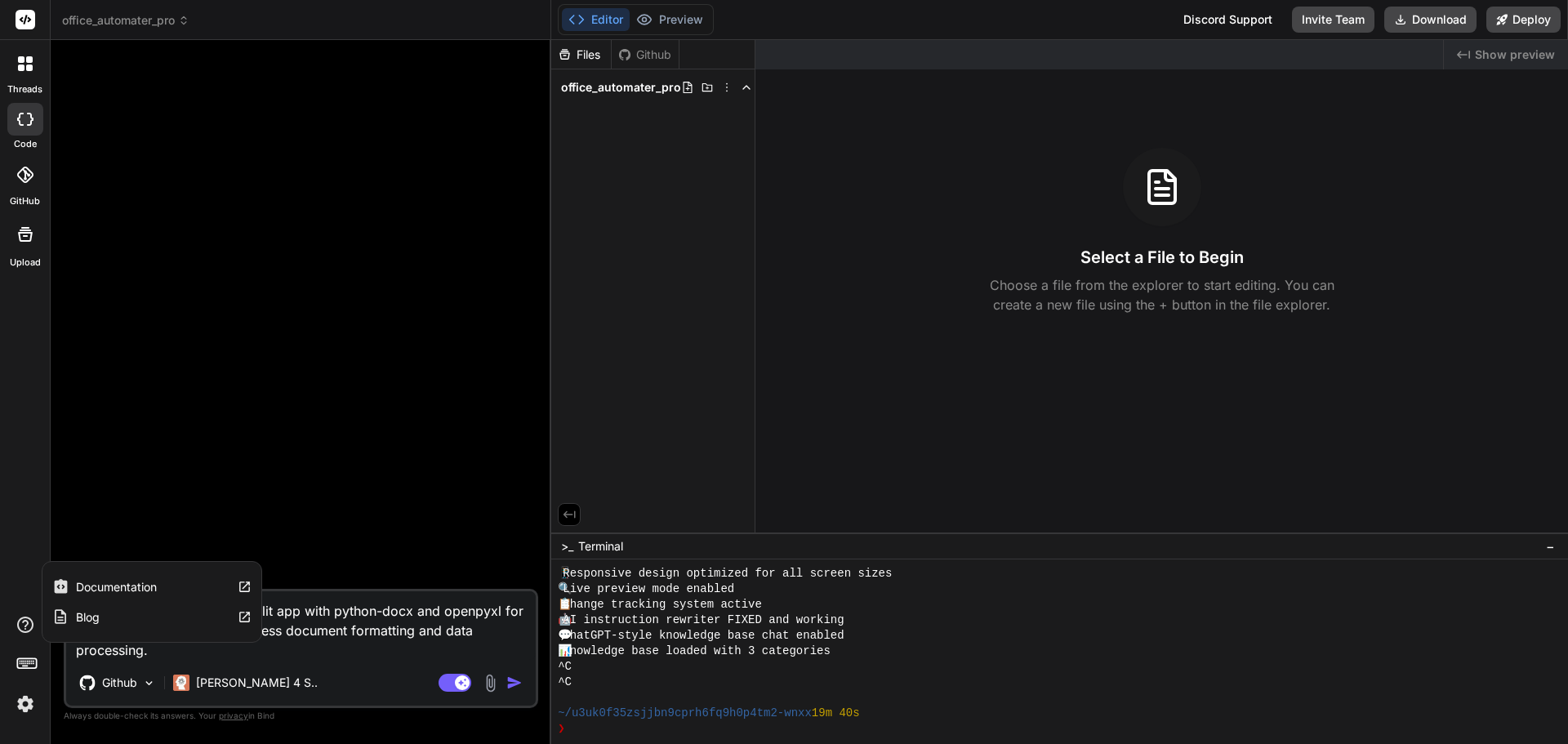
drag, startPoint x: 154, startPoint y: 648, endPoint x: 4, endPoint y: 620, distance: 152.6
click at [4, 620] on div "threads code GitHub Upload Documentation Blog office_automater_pro Created with…" at bounding box center [784, 372] width 1568 height 744
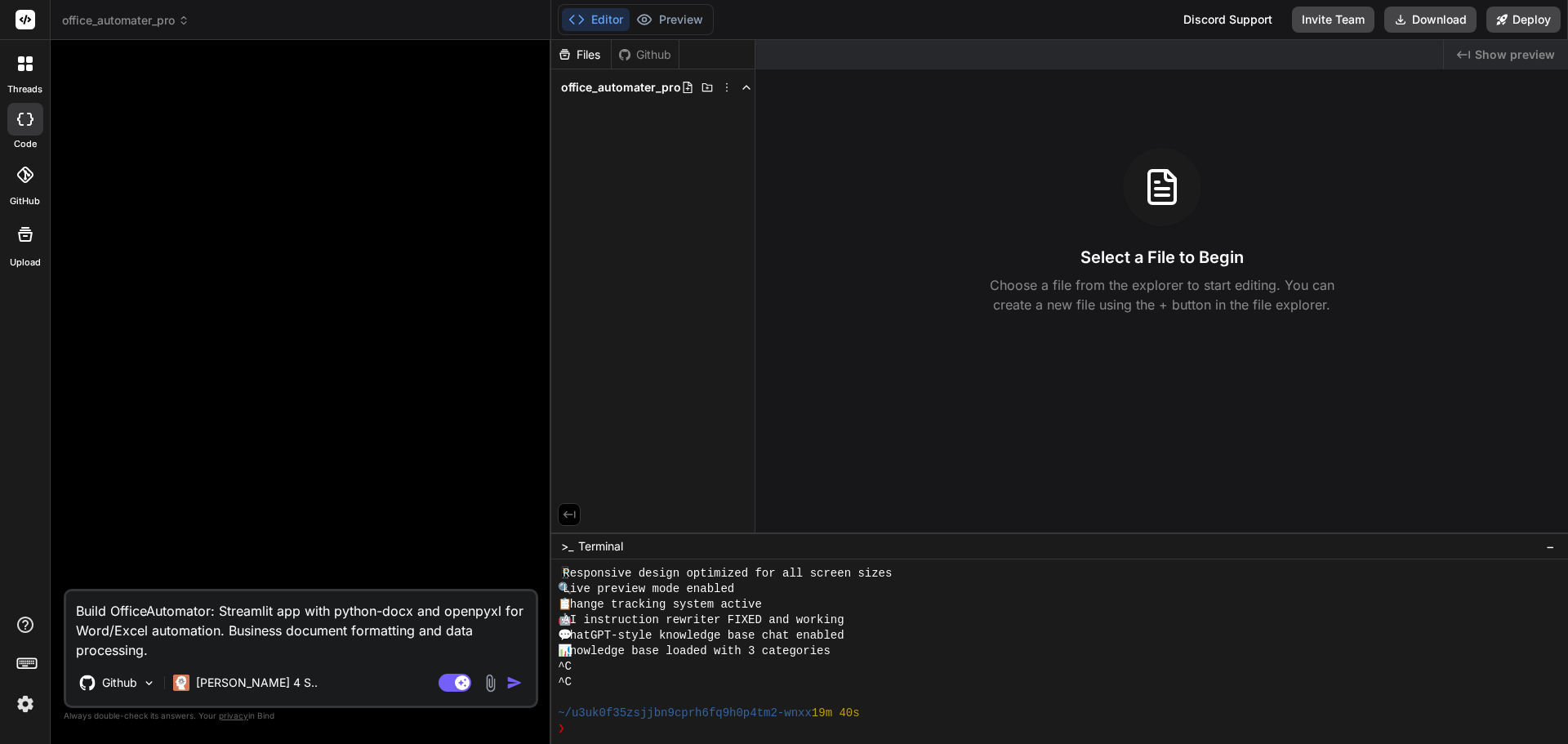
click at [507, 676] on img "button" at bounding box center [514, 682] width 16 height 16
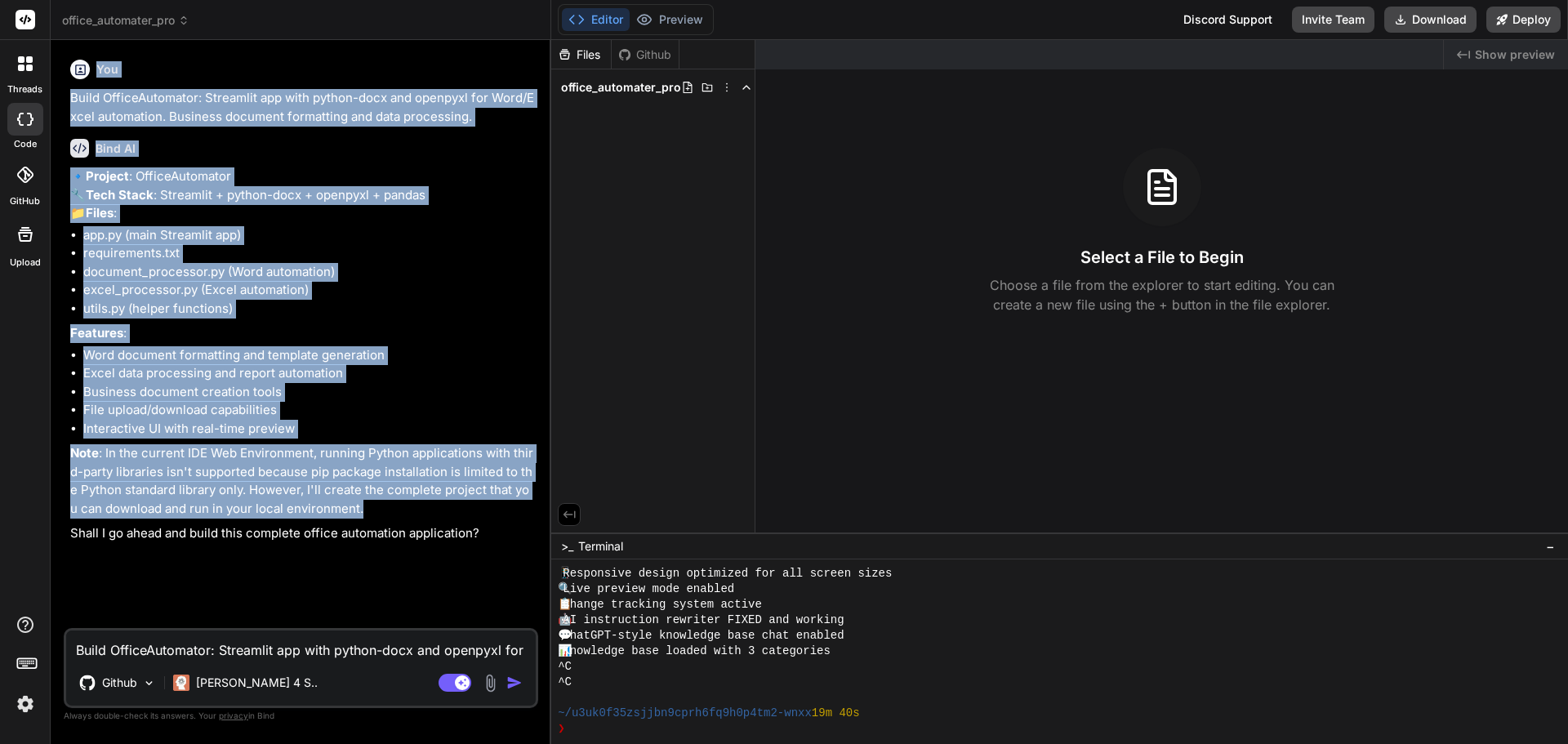
drag, startPoint x: 502, startPoint y: 552, endPoint x: 79, endPoint y: 65, distance: 645.1
click at [79, 65] on div "You Build OfficeAutomator: Streamlit app with python-docx and openpyxl for Word…" at bounding box center [302, 340] width 471 height 575
copy div "You Build OfficeAutomator: Streamlit app with python-docx and openpyxl for Word…"
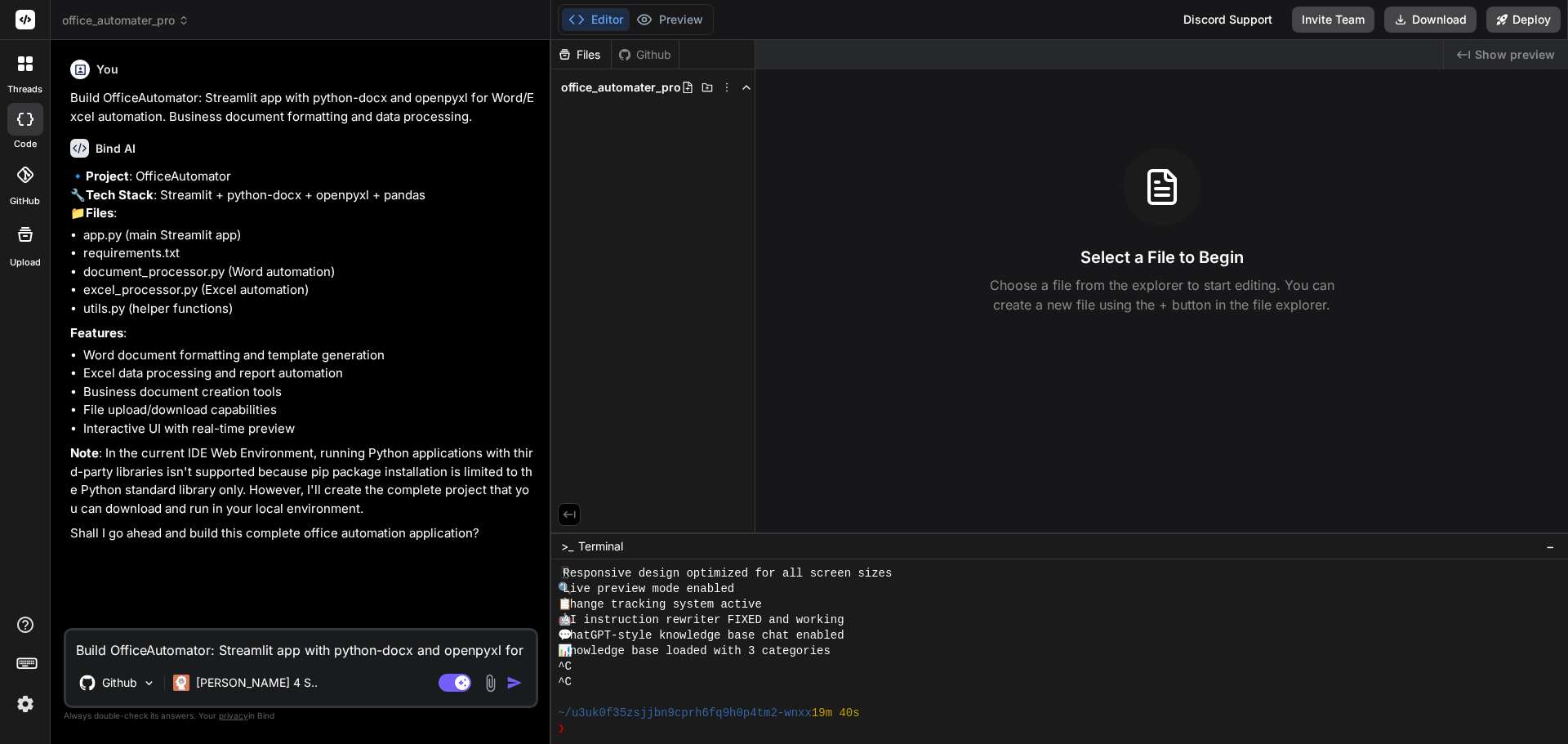
click at [123, 656] on textarea "Build OfficeAutomator: Streamlit app with python-docx and openpyxl for Word/Exc…" at bounding box center [301, 645] width 469 height 30
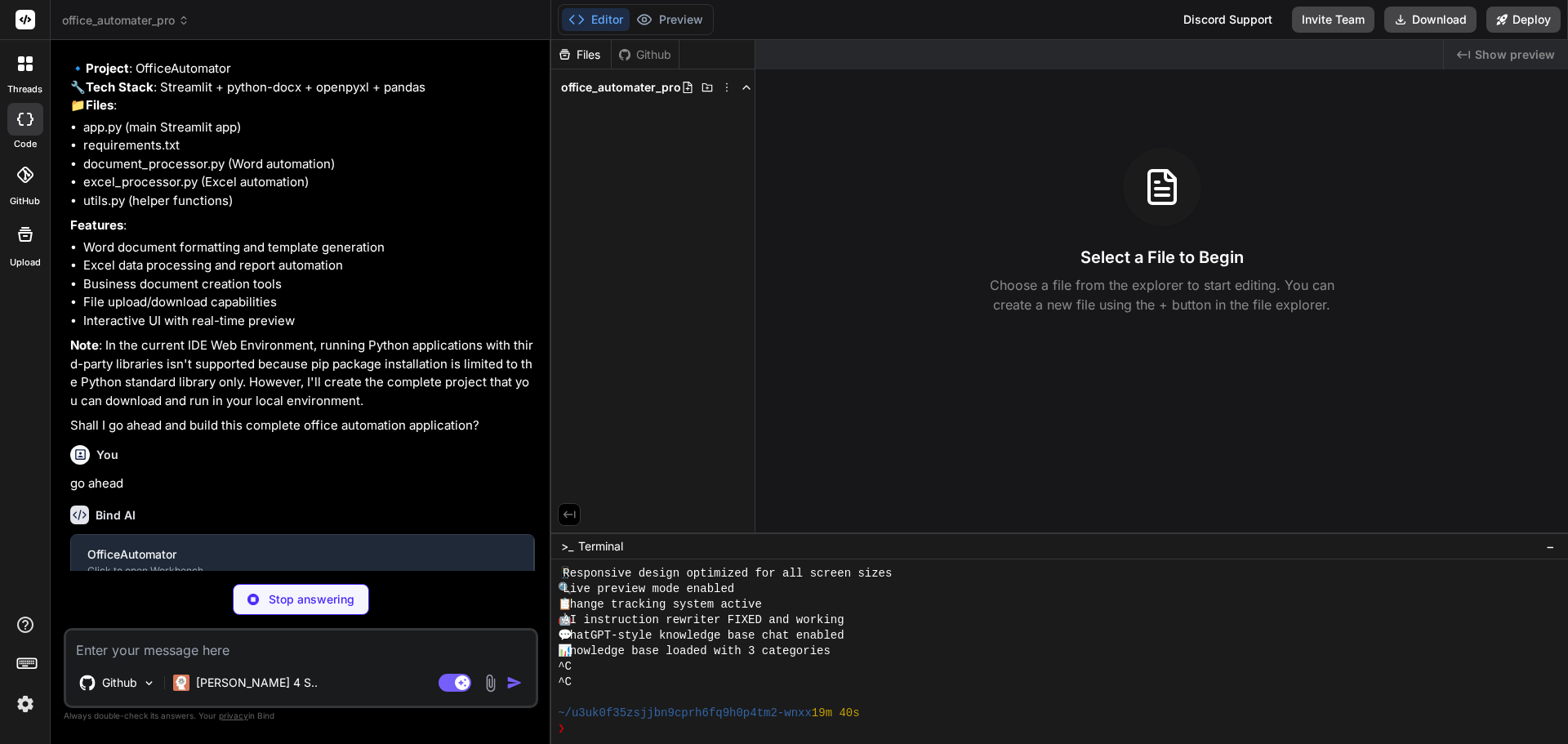
scroll to position [124, 0]
